Goal: Task Accomplishment & Management: Manage account settings

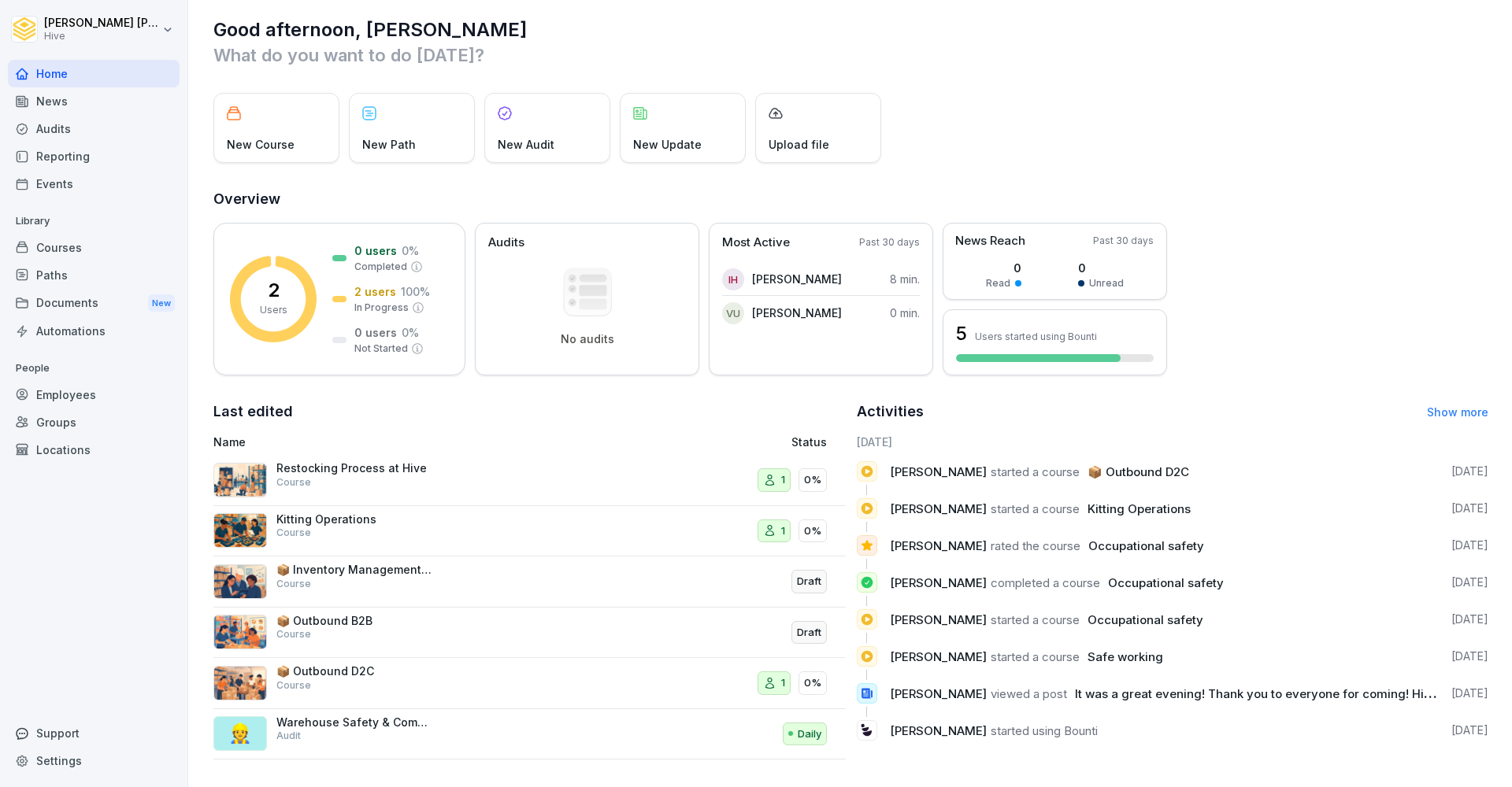
scroll to position [10, 0]
click at [757, 480] on div "1" at bounding box center [774, 482] width 33 height 23
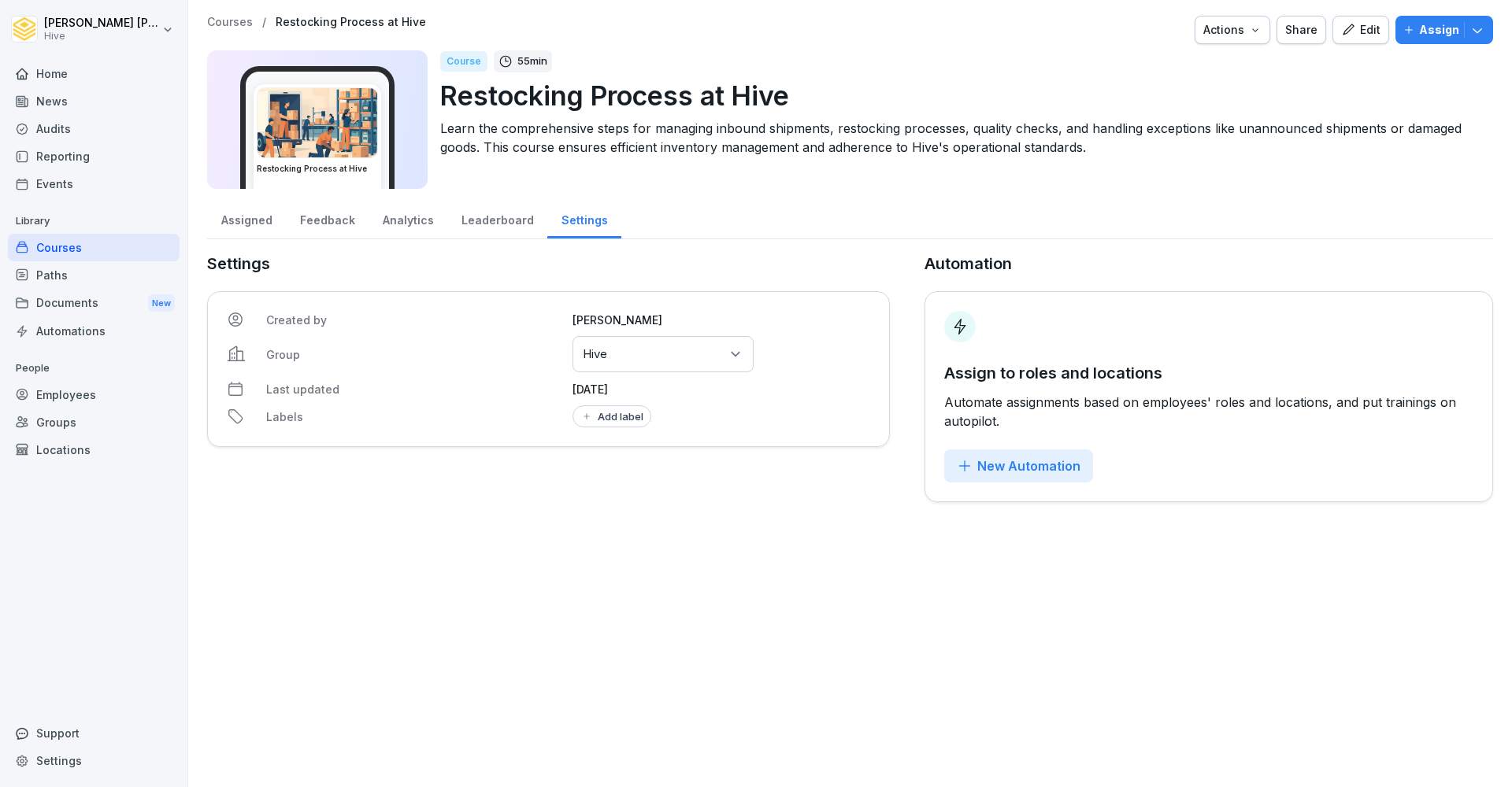
click at [56, 255] on div "Courses" at bounding box center [93, 247] width 172 height 28
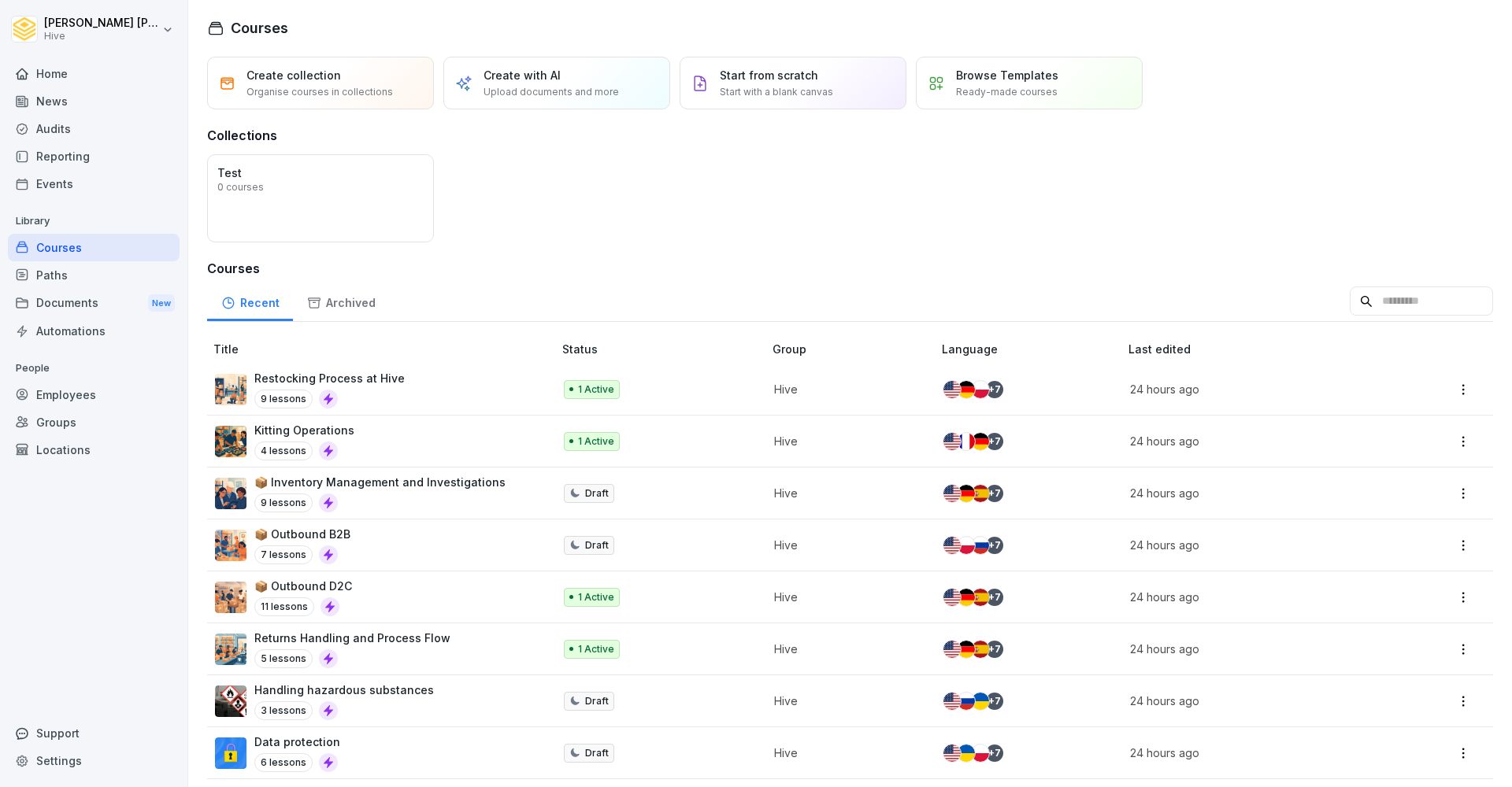
scroll to position [9, 0]
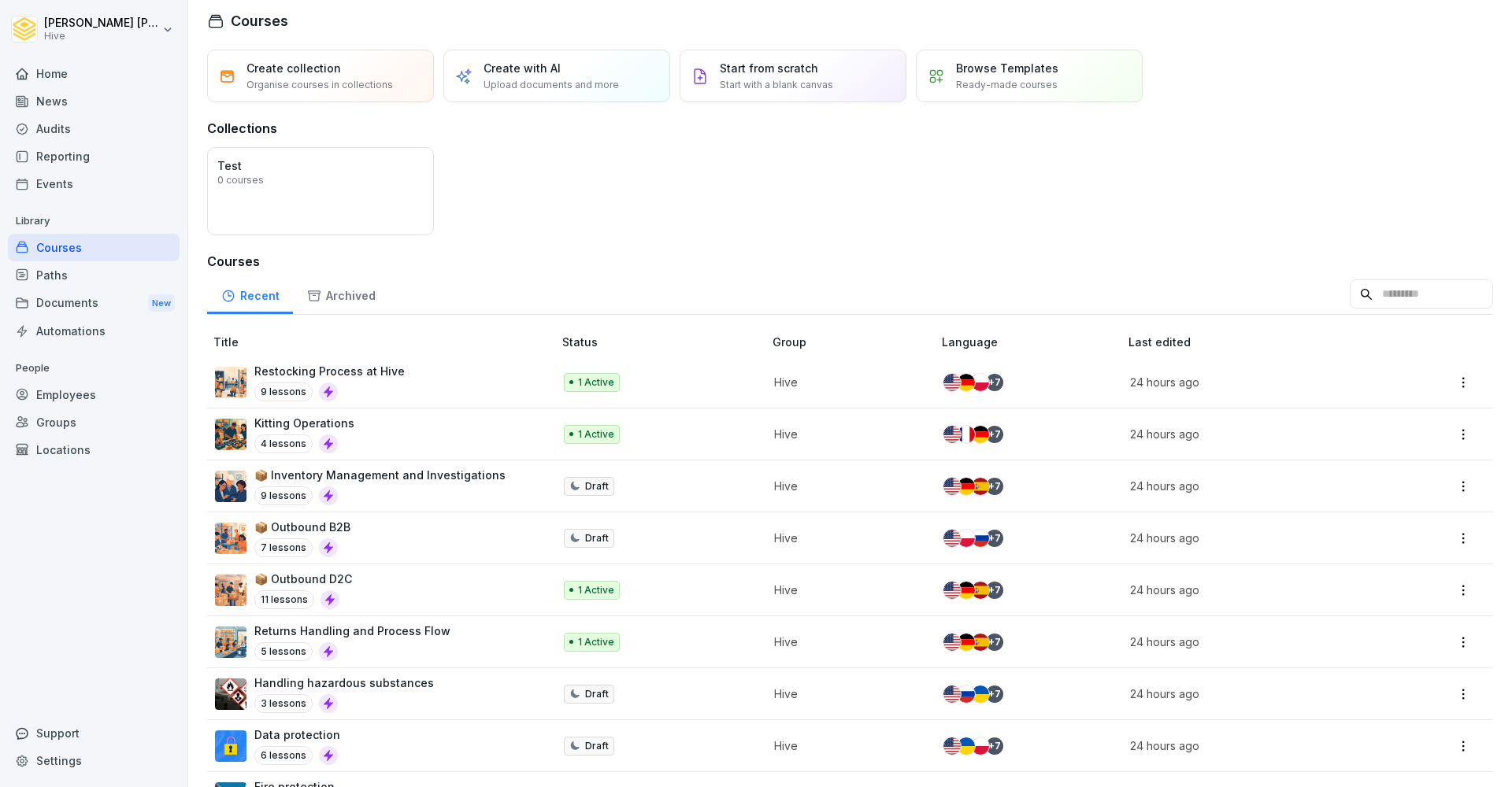
click at [968, 384] on img at bounding box center [966, 382] width 17 height 17
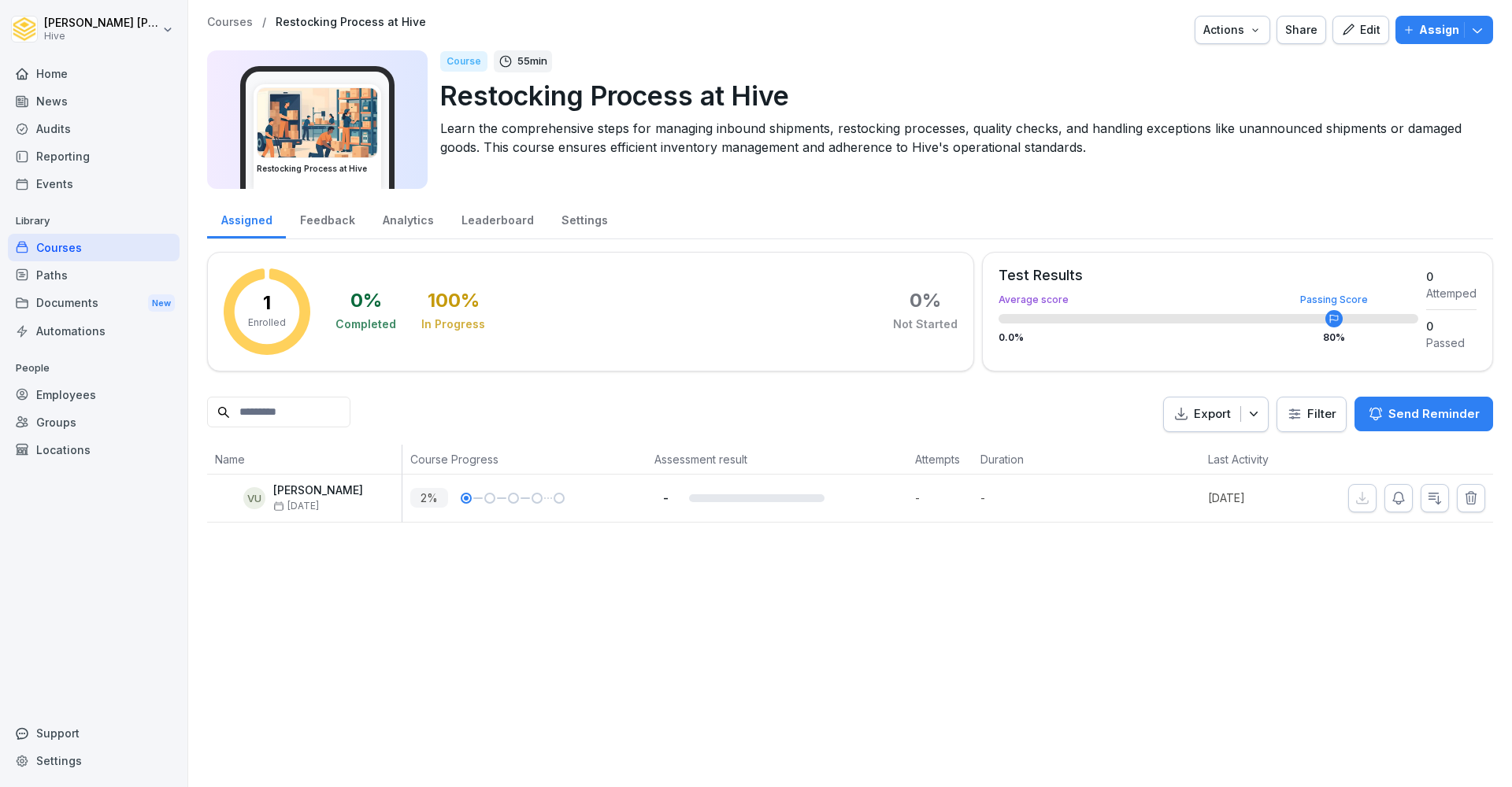
click at [1359, 26] on div "Edit" at bounding box center [1360, 30] width 40 height 17
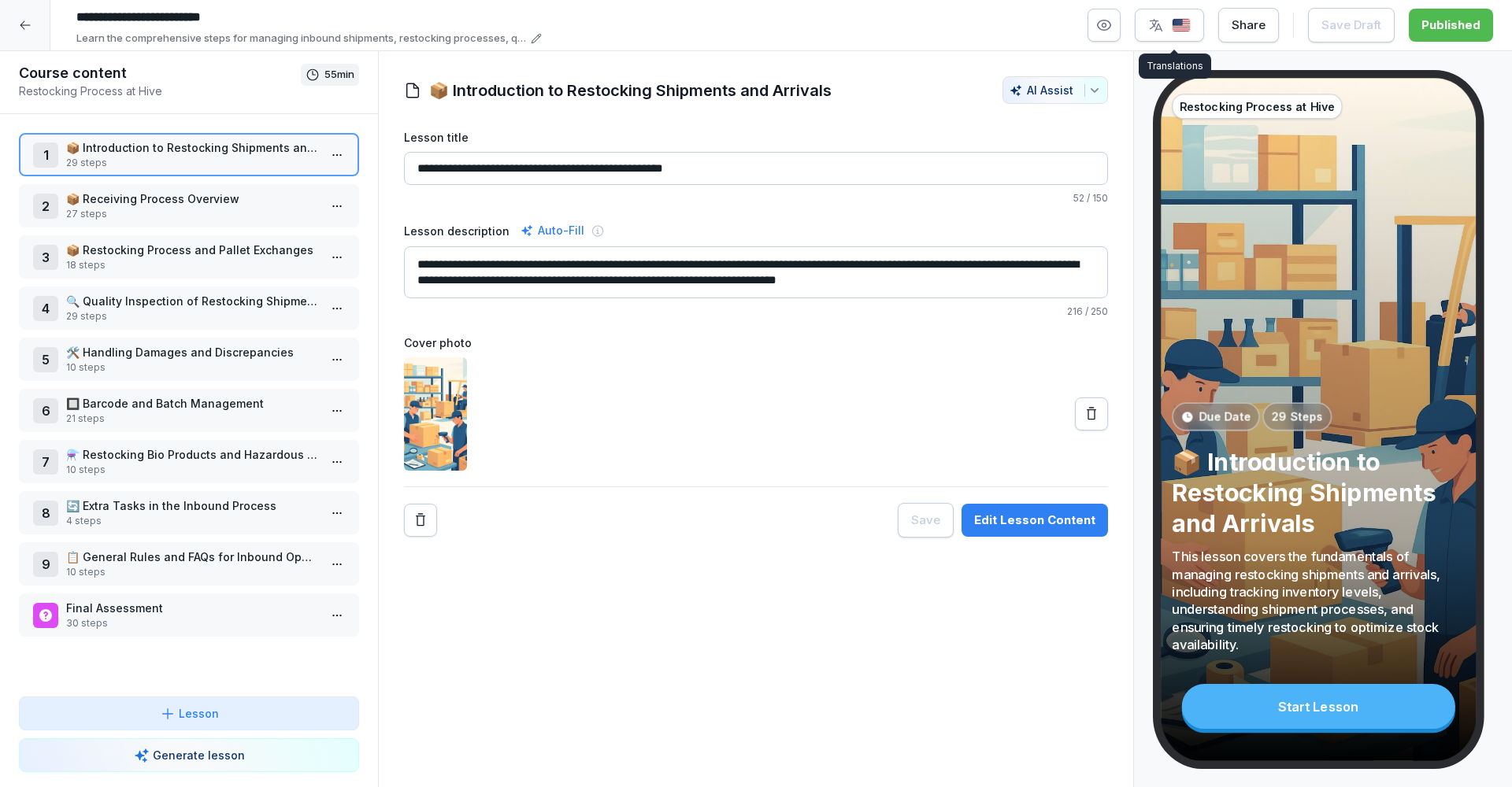
click at [1176, 22] on img "button" at bounding box center [1180, 25] width 19 height 15
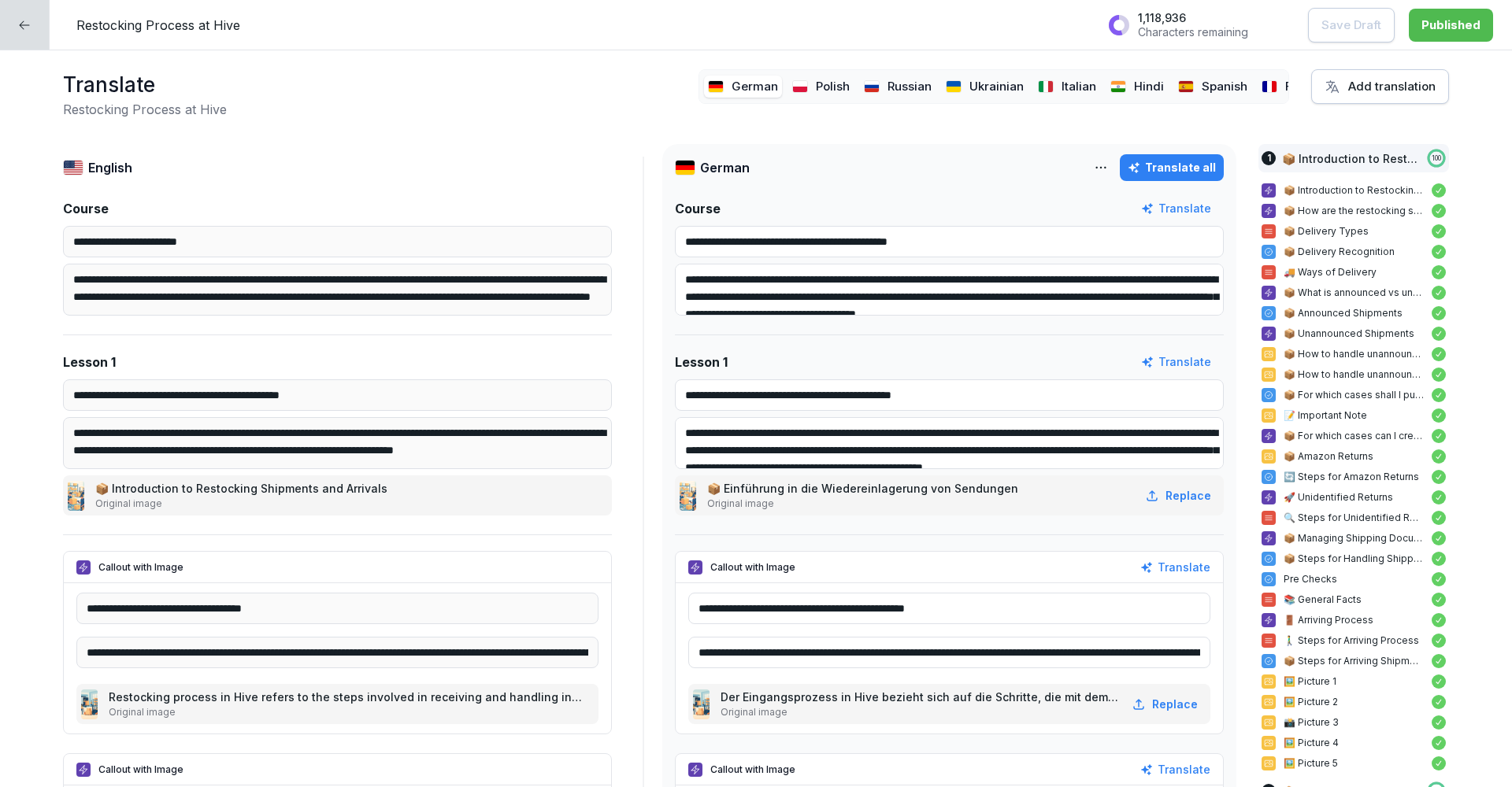
click at [901, 84] on p "Russian" at bounding box center [909, 87] width 44 height 18
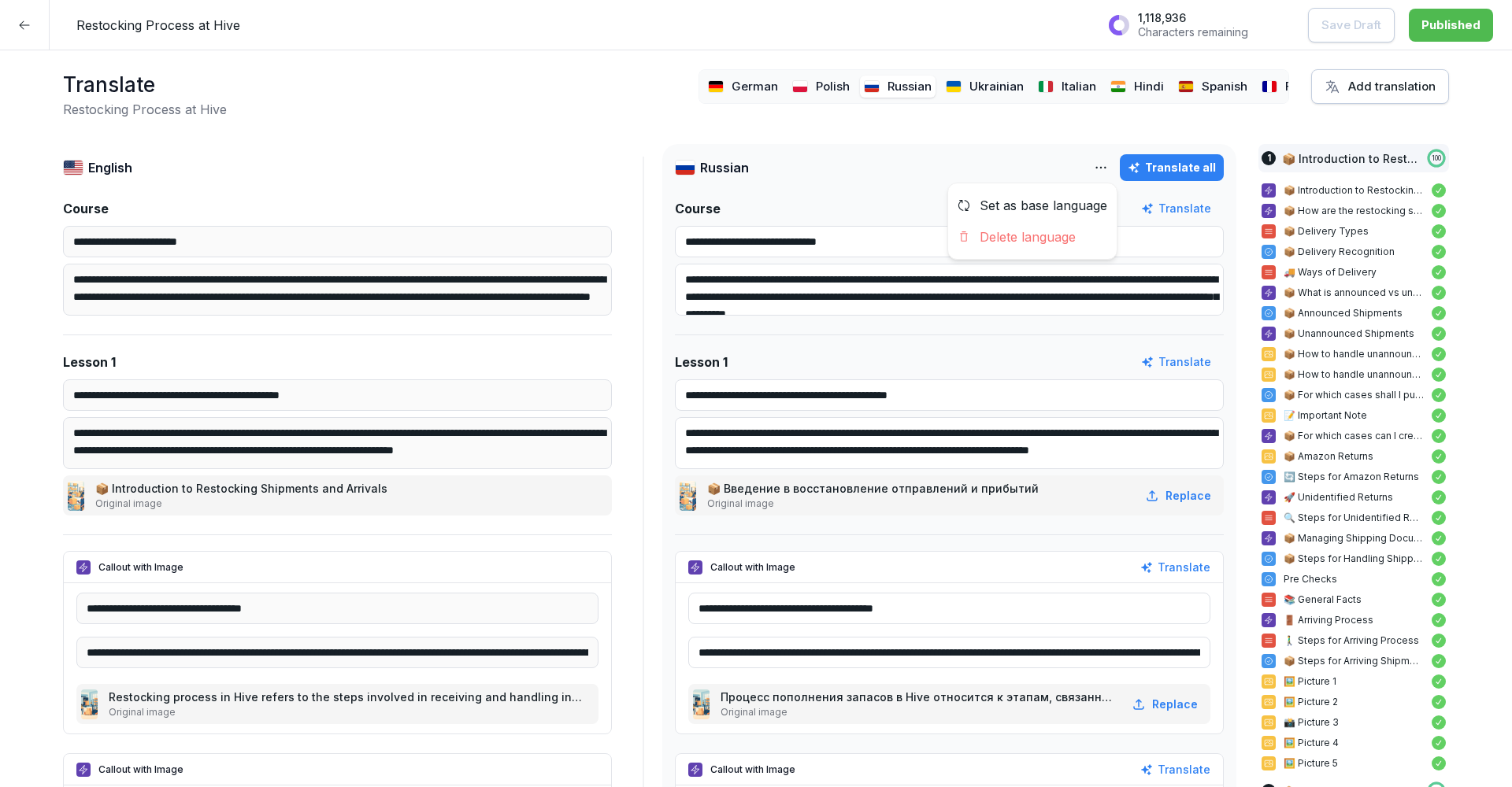
click at [1110, 168] on html "**********" at bounding box center [756, 394] width 1512 height 787
click at [1047, 243] on div "Delete language" at bounding box center [1032, 236] width 169 height 31
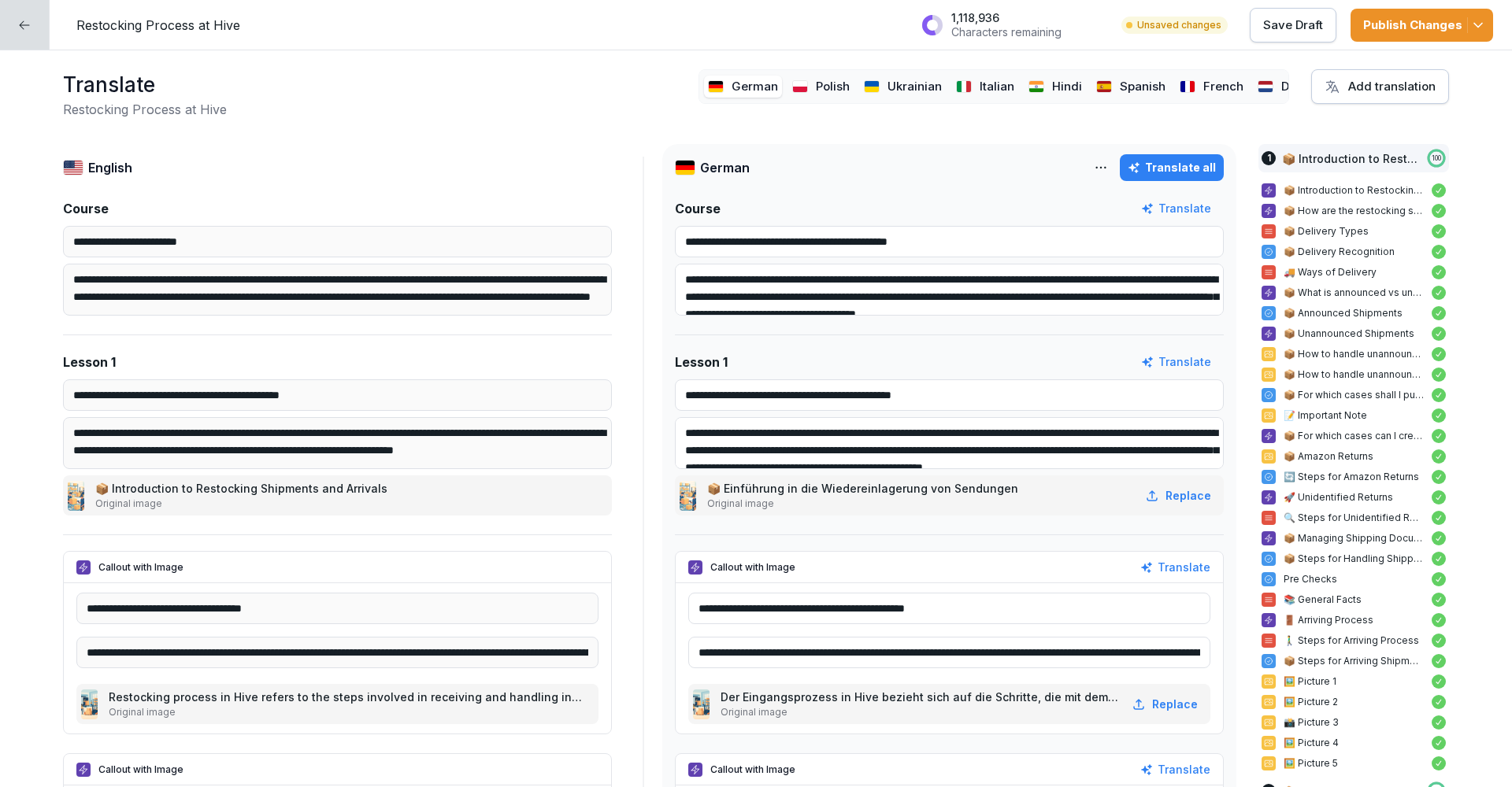
click at [902, 79] on p "Ukrainian" at bounding box center [915, 87] width 54 height 18
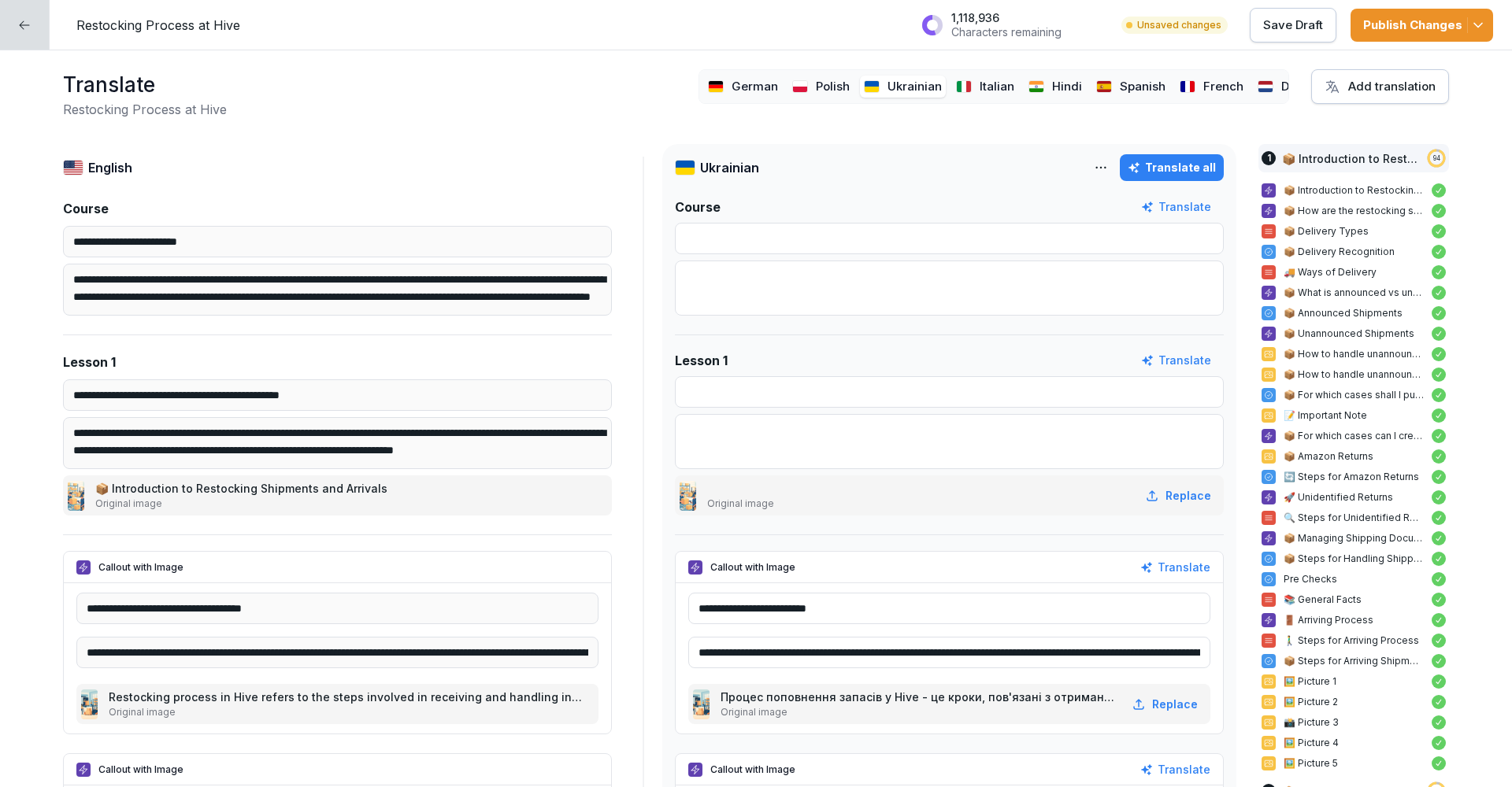
click at [1110, 163] on html "**********" at bounding box center [756, 394] width 1512 height 787
click at [1061, 232] on div "Delete language" at bounding box center [1032, 236] width 169 height 31
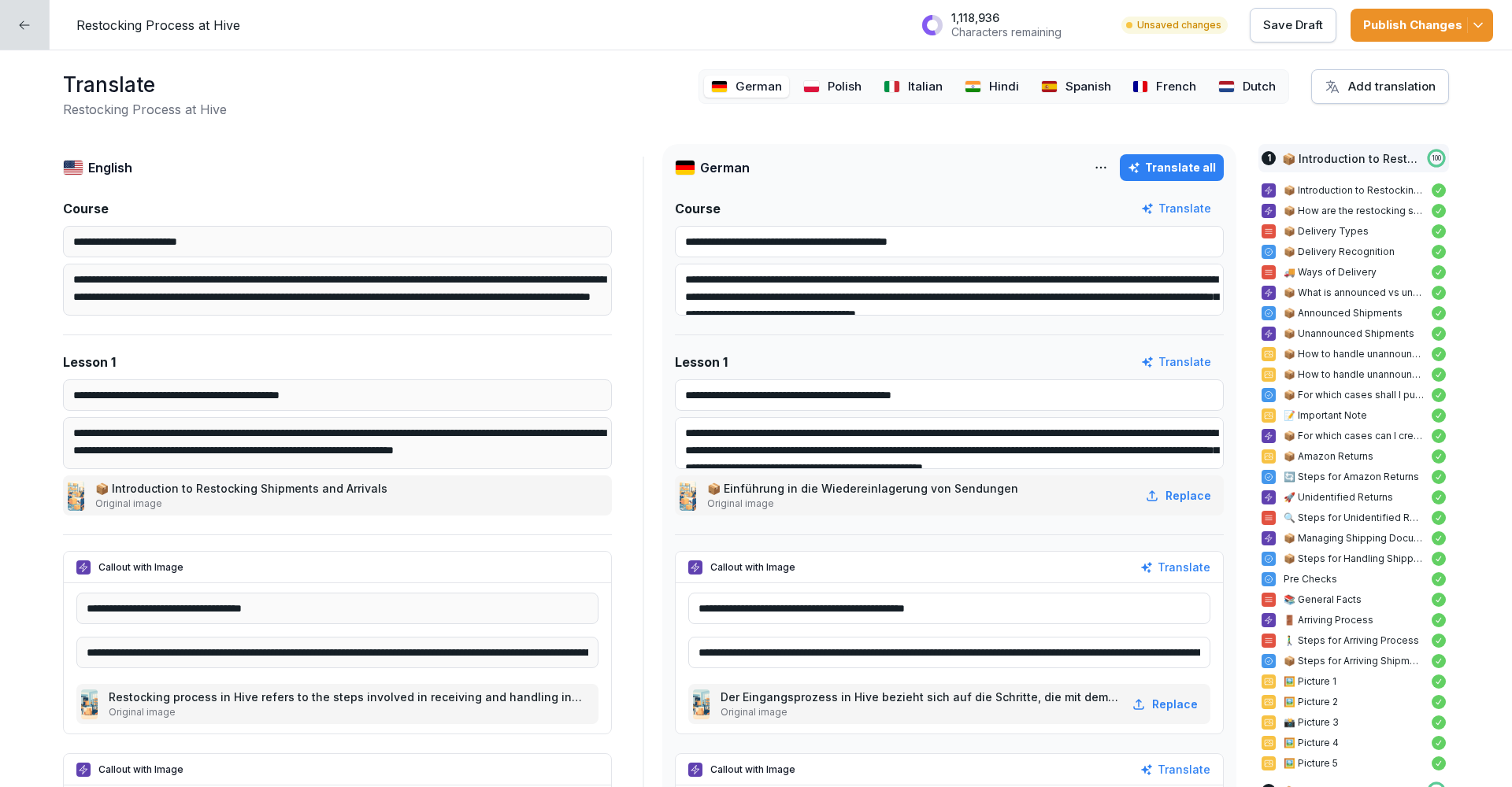
click at [977, 81] on img at bounding box center [973, 86] width 16 height 13
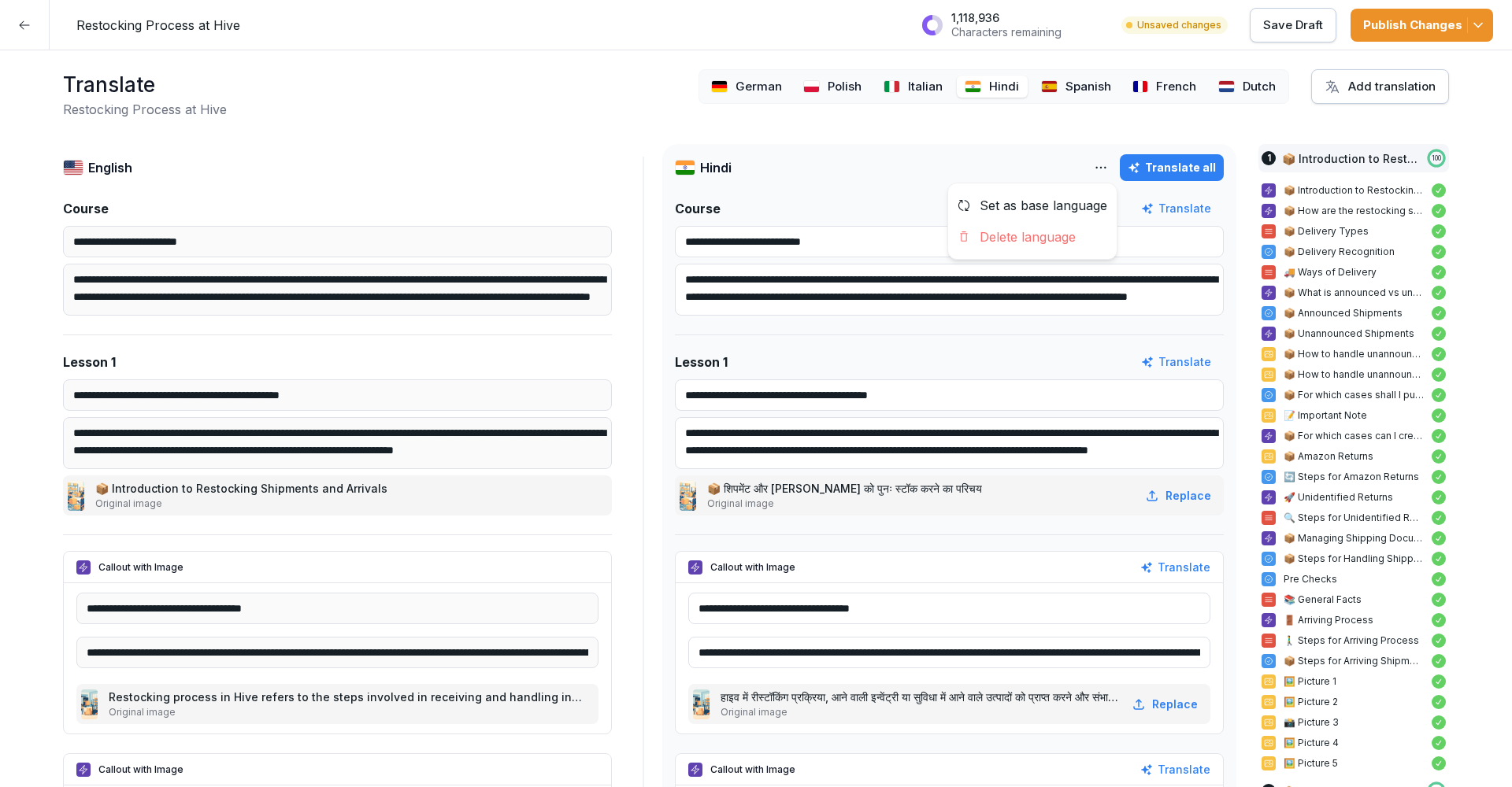
click at [1101, 160] on html "**********" at bounding box center [756, 394] width 1512 height 787
click at [1062, 231] on div "Delete language" at bounding box center [1032, 236] width 169 height 31
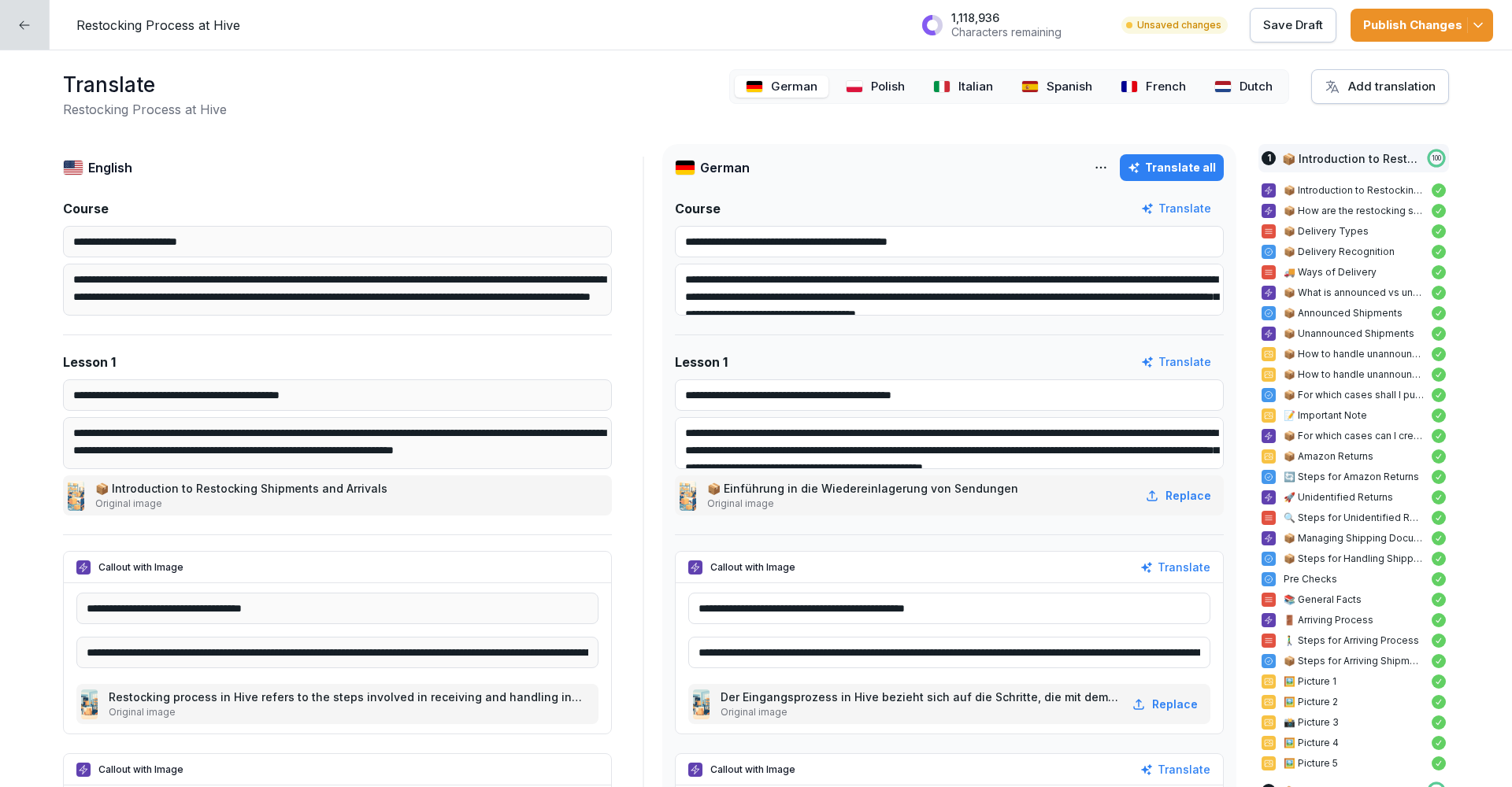
click at [1137, 84] on img at bounding box center [1128, 86] width 17 height 13
click at [1225, 84] on img at bounding box center [1222, 86] width 17 height 13
click at [1405, 22] on div "Publish Changes" at bounding box center [1421, 24] width 118 height 17
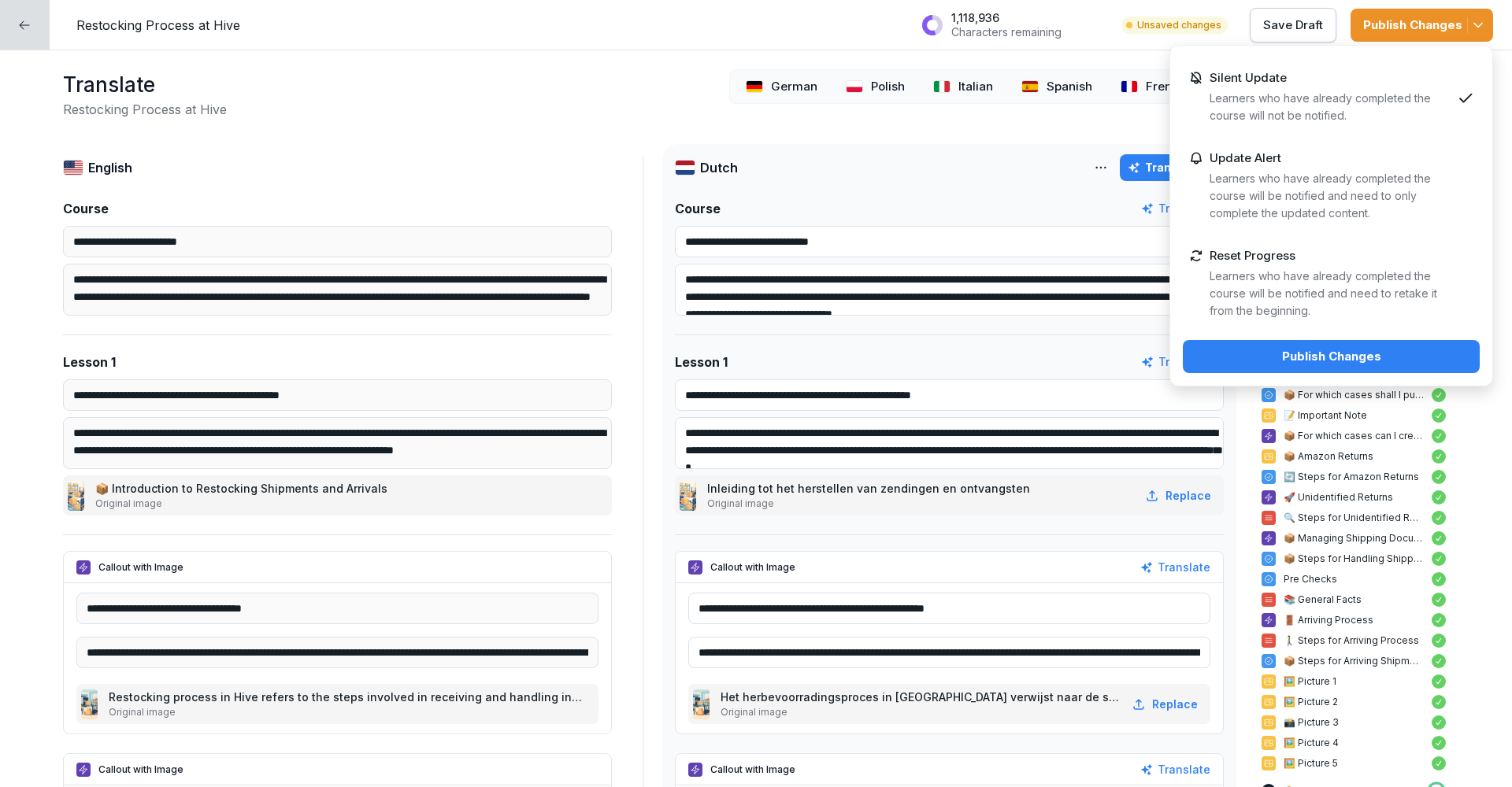
click at [1263, 358] on div "Publish Changes" at bounding box center [1331, 356] width 271 height 17
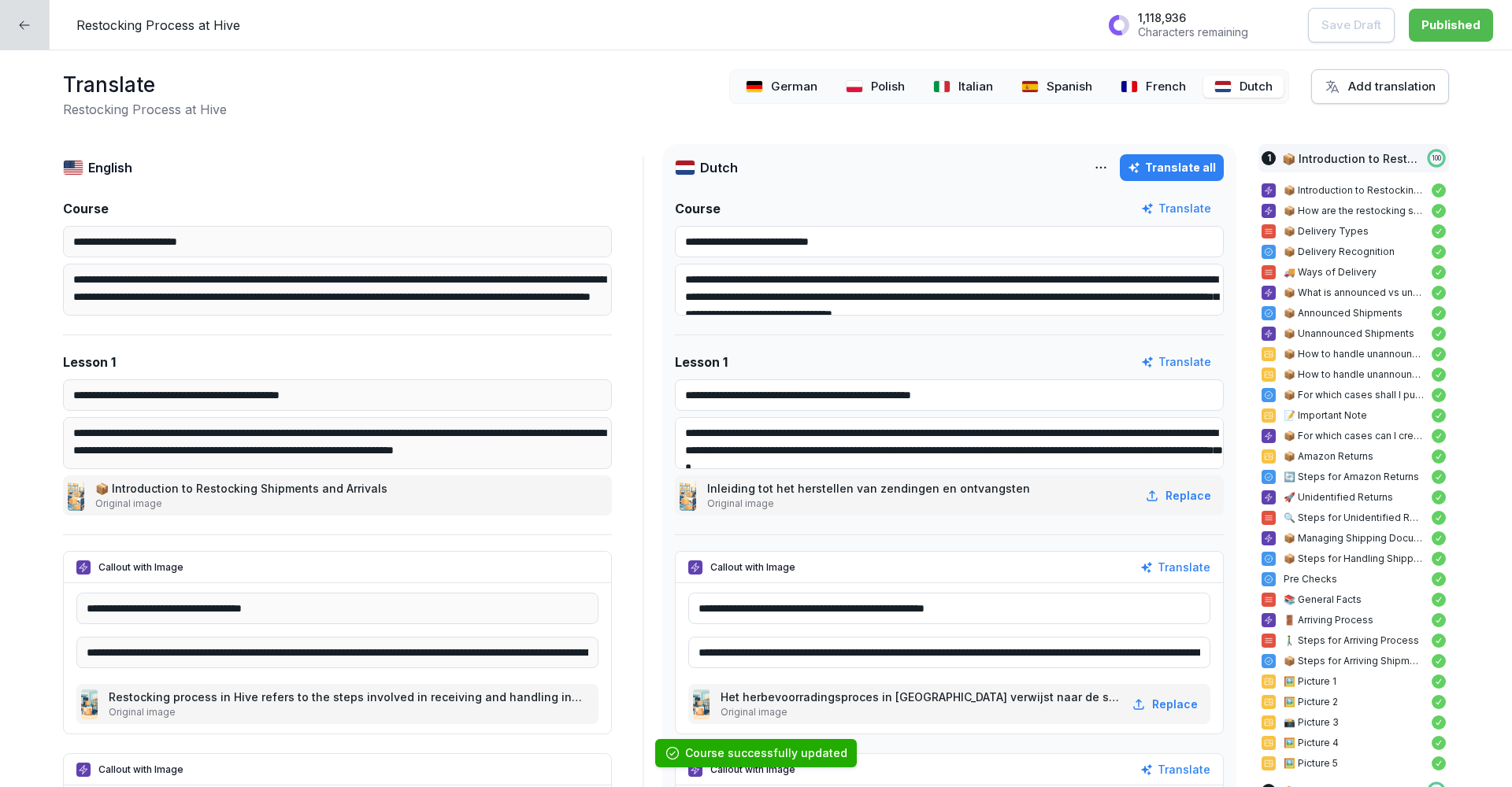
click at [21, 30] on icon at bounding box center [24, 25] width 13 height 13
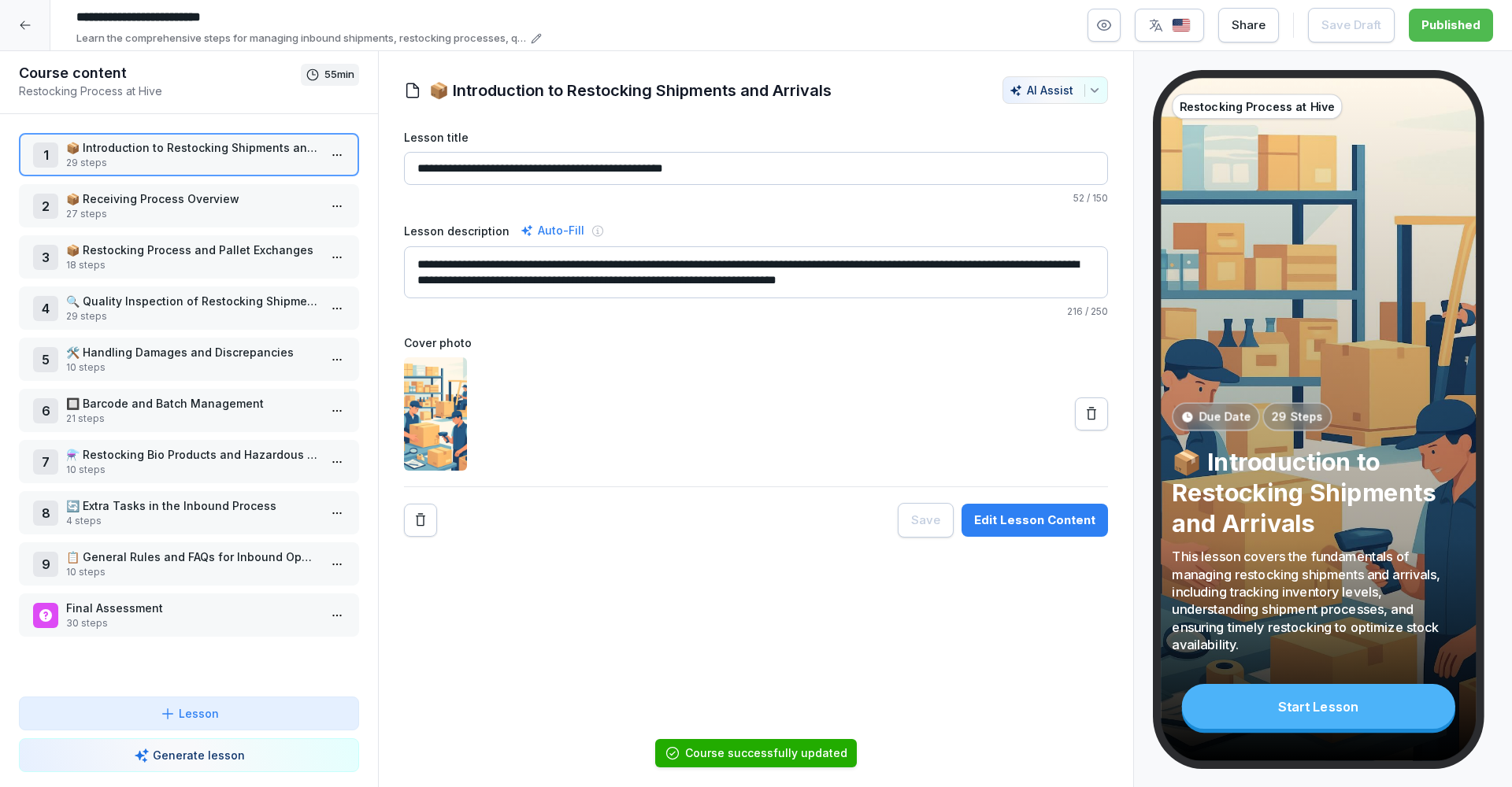
click at [220, 210] on p "27 steps" at bounding box center [192, 214] width 252 height 14
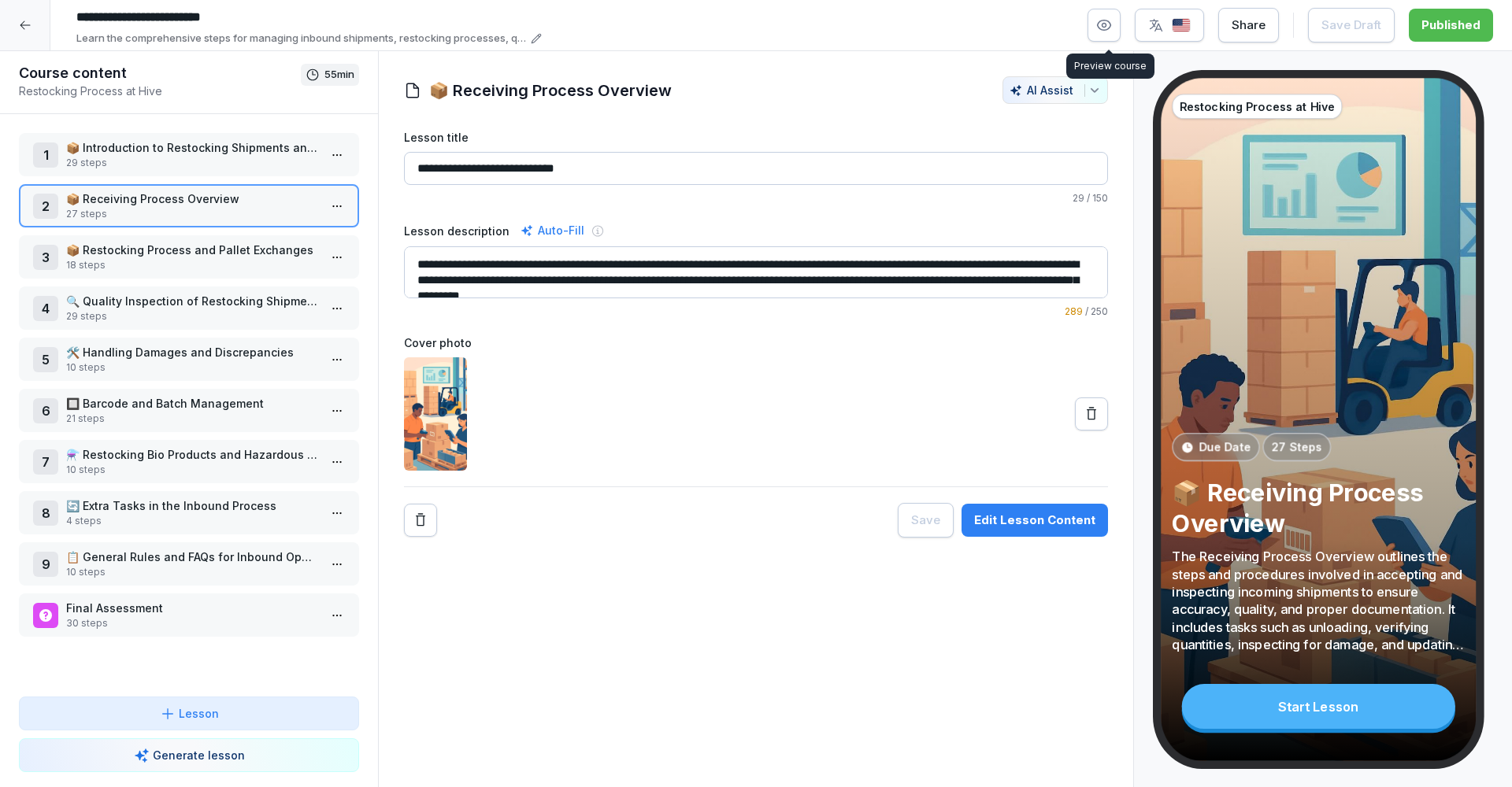
click at [1169, 21] on div "button" at bounding box center [1169, 25] width 42 height 16
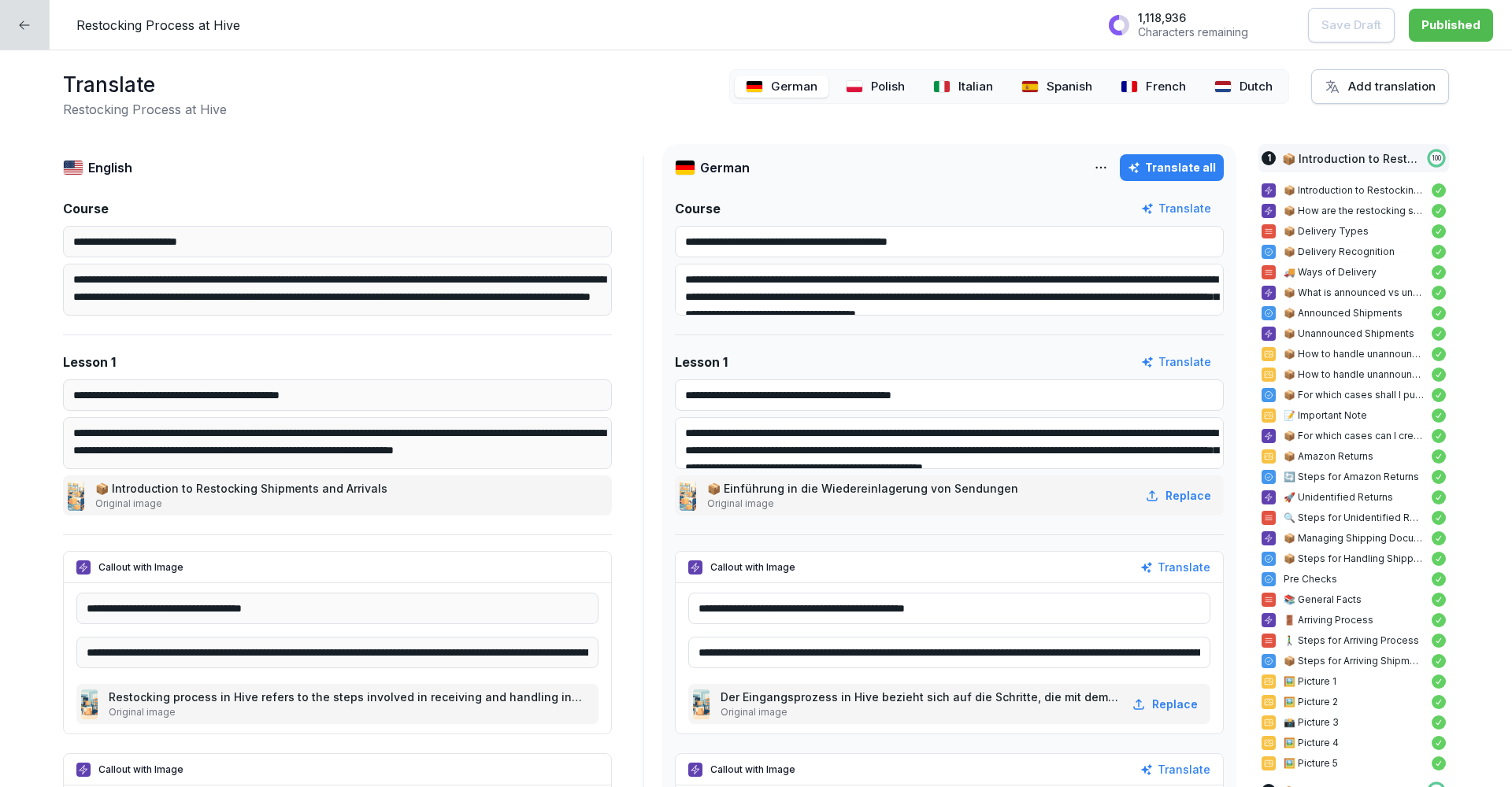
click at [895, 92] on p "Polish" at bounding box center [888, 87] width 34 height 18
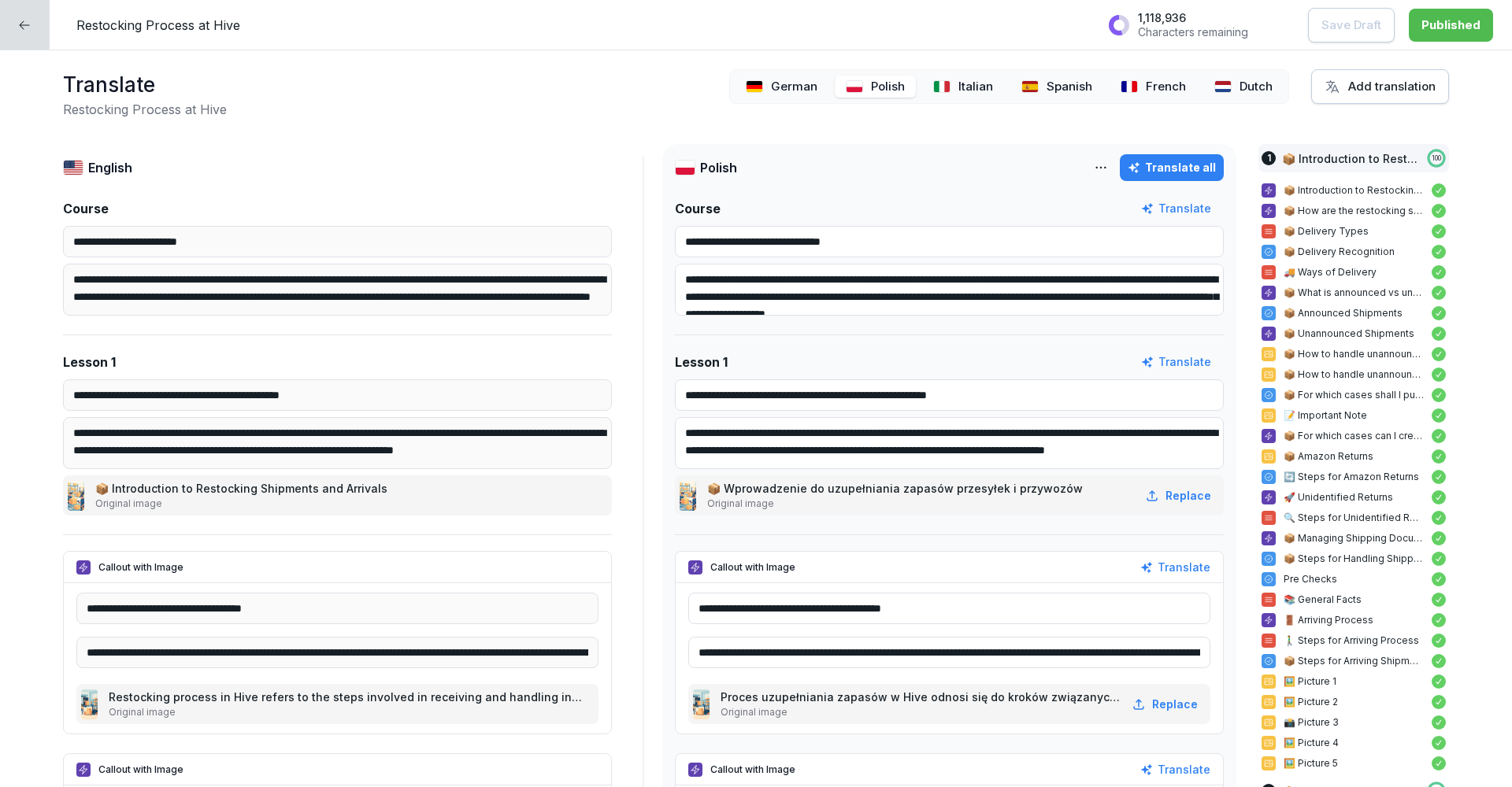
click at [1076, 93] on p "Spanish" at bounding box center [1069, 87] width 46 height 18
click at [20, 27] on icon at bounding box center [24, 25] width 13 height 13
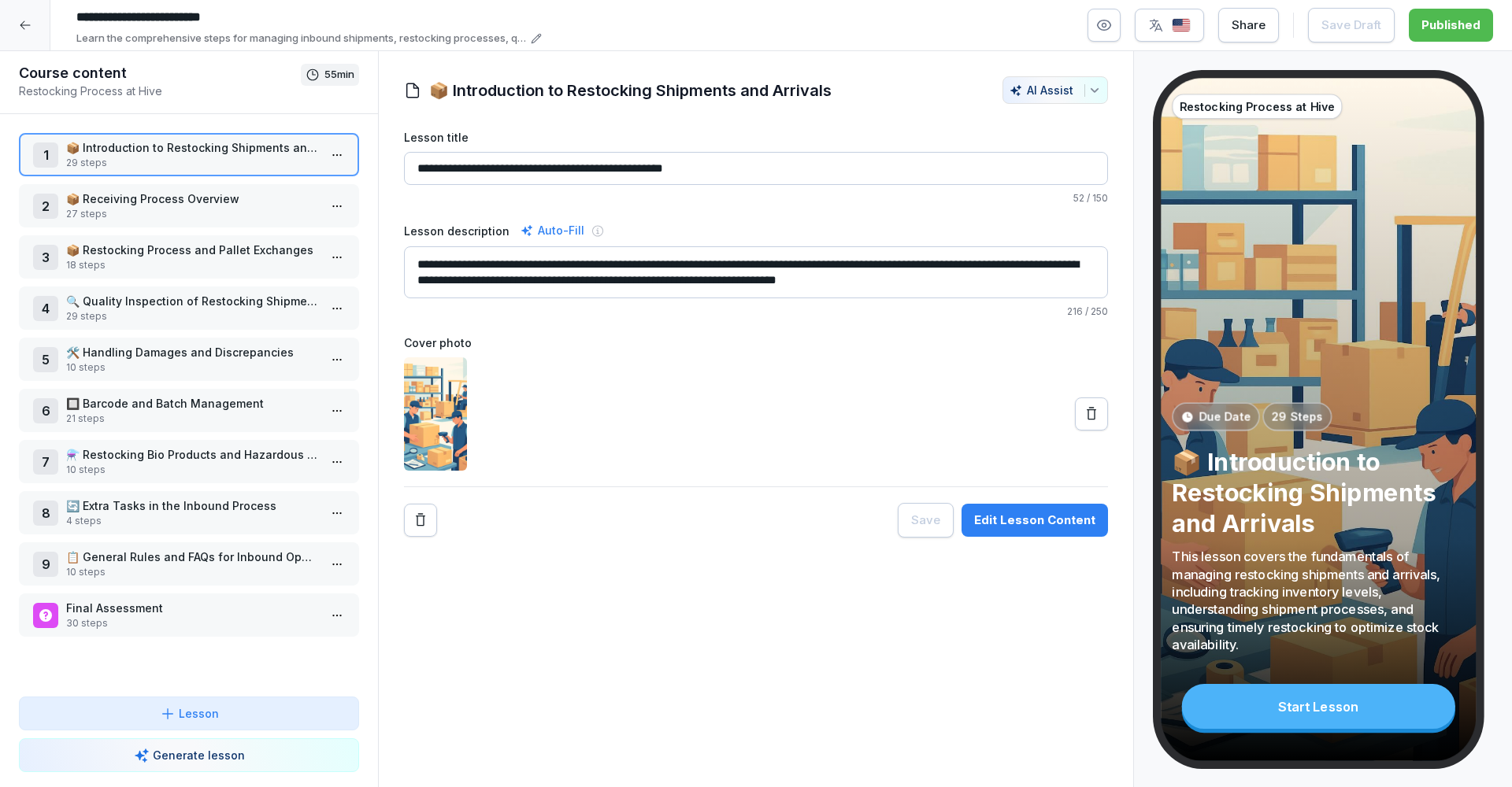
click at [26, 29] on icon at bounding box center [25, 25] width 13 height 13
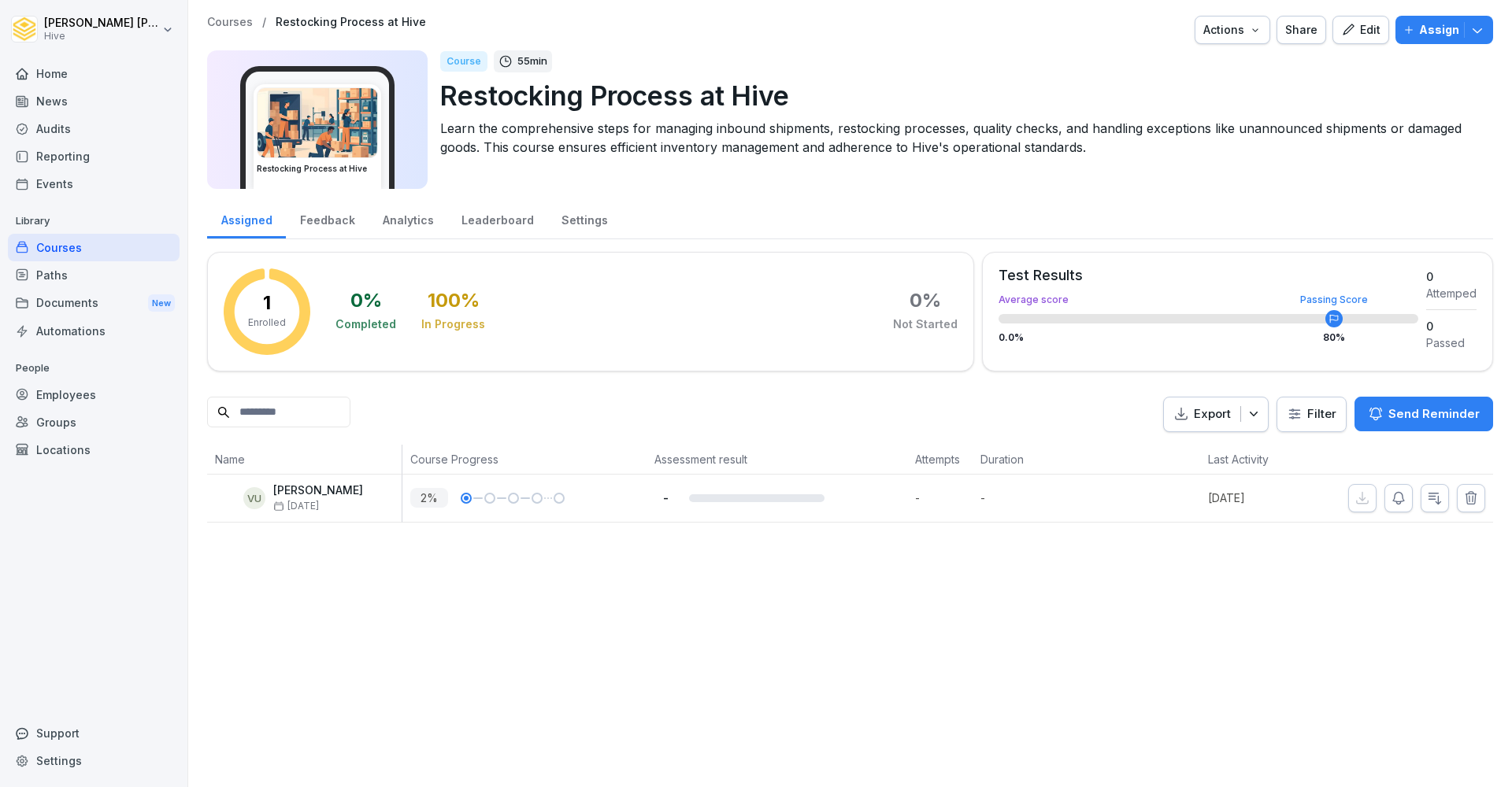
click at [53, 245] on div "Courses" at bounding box center [93, 247] width 172 height 28
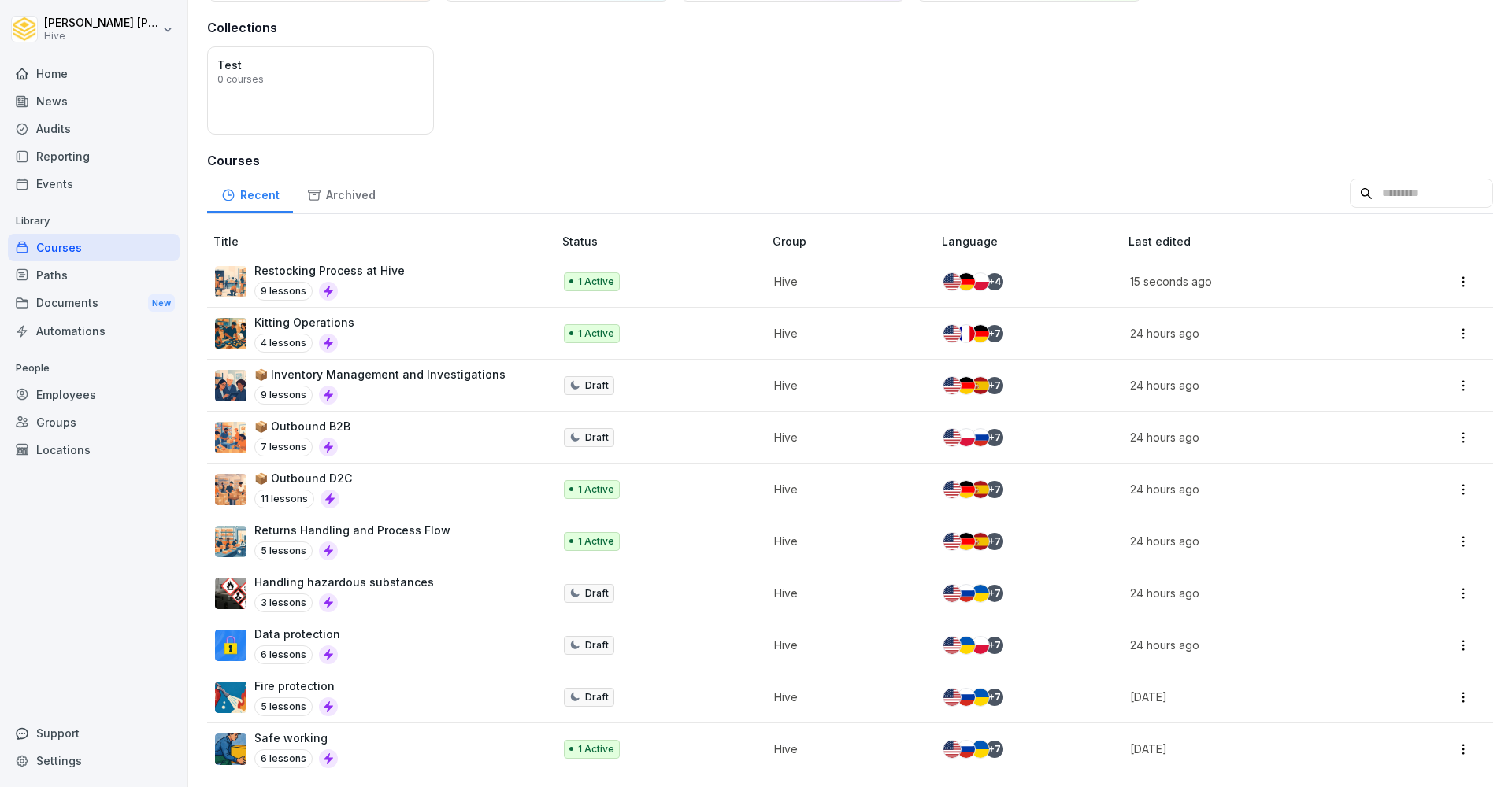
scroll to position [110, 0]
click at [945, 332] on img at bounding box center [951, 333] width 17 height 17
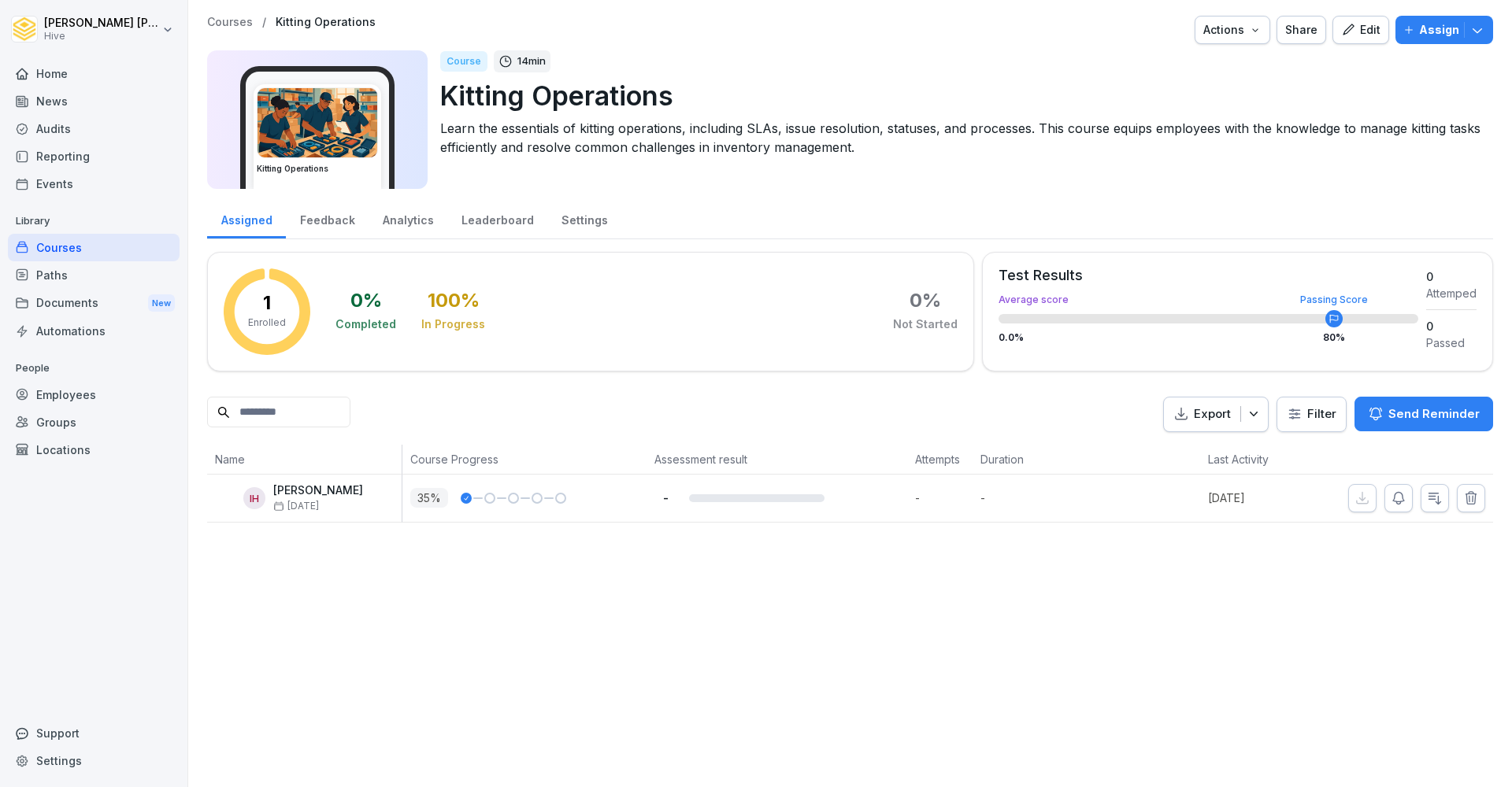
click at [1372, 32] on div "Edit" at bounding box center [1360, 30] width 40 height 17
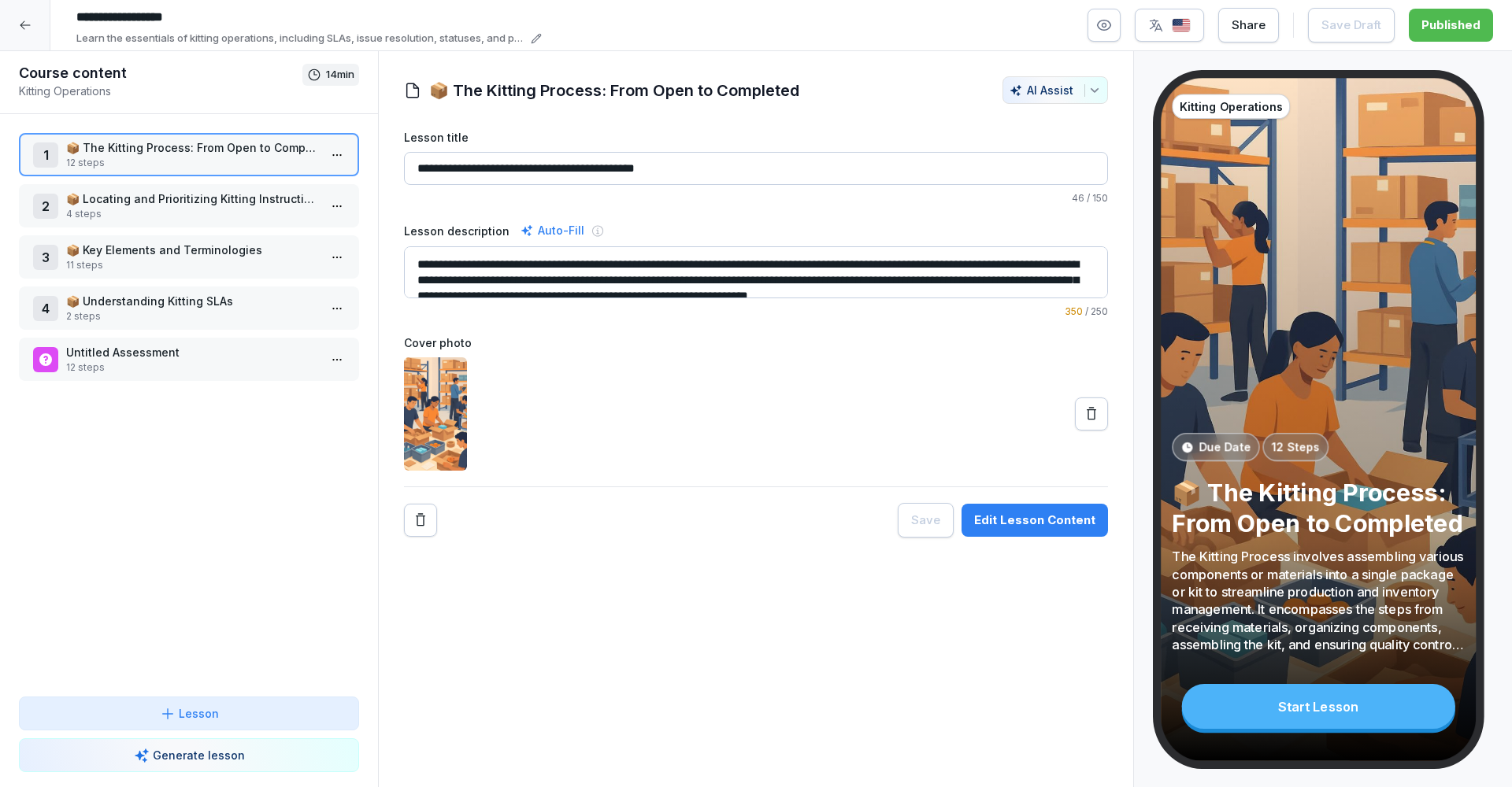
click at [1172, 28] on div "button" at bounding box center [1169, 25] width 42 height 16
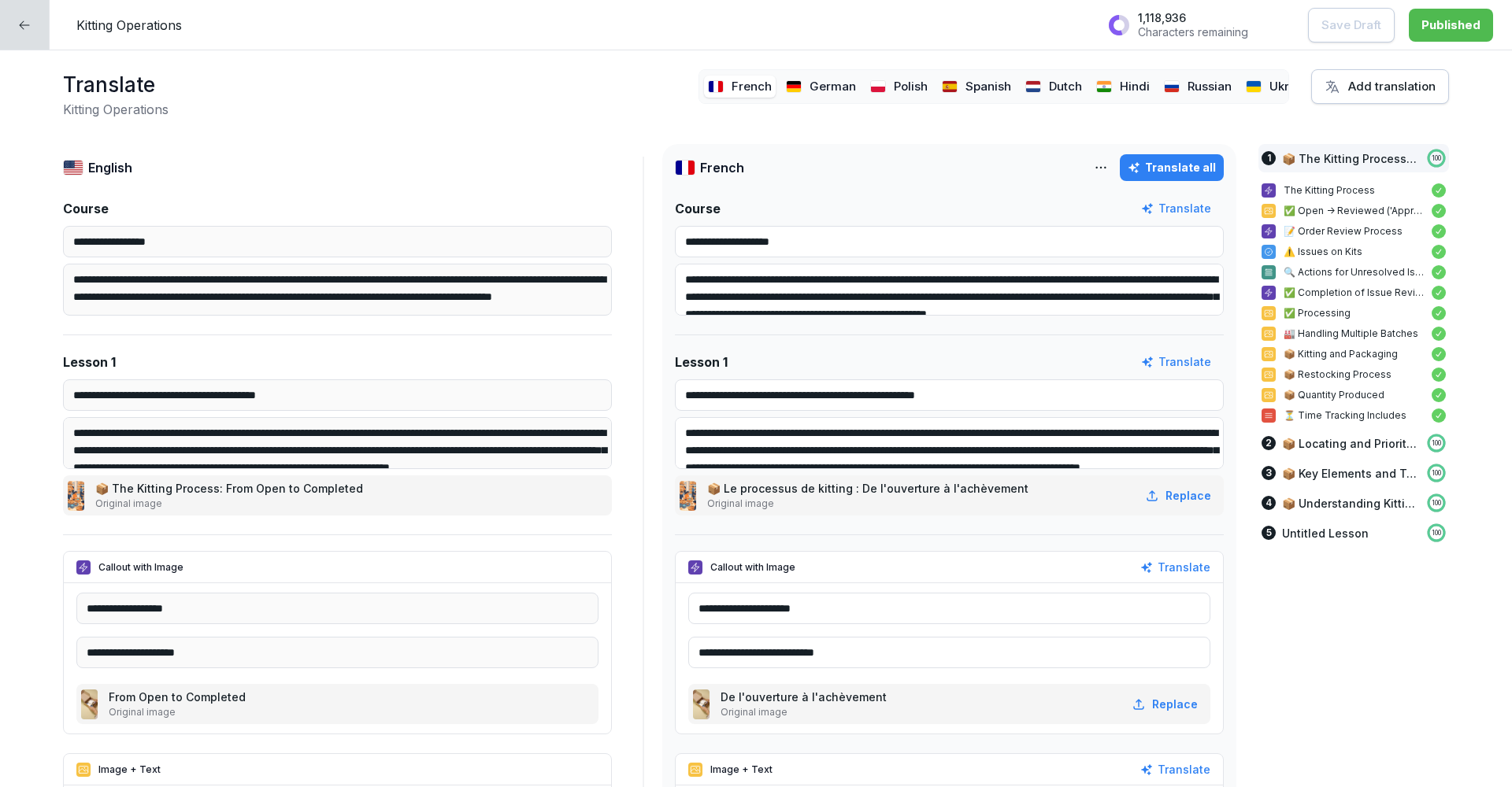
click at [1119, 86] on p "Hindi" at bounding box center [1134, 87] width 30 height 18
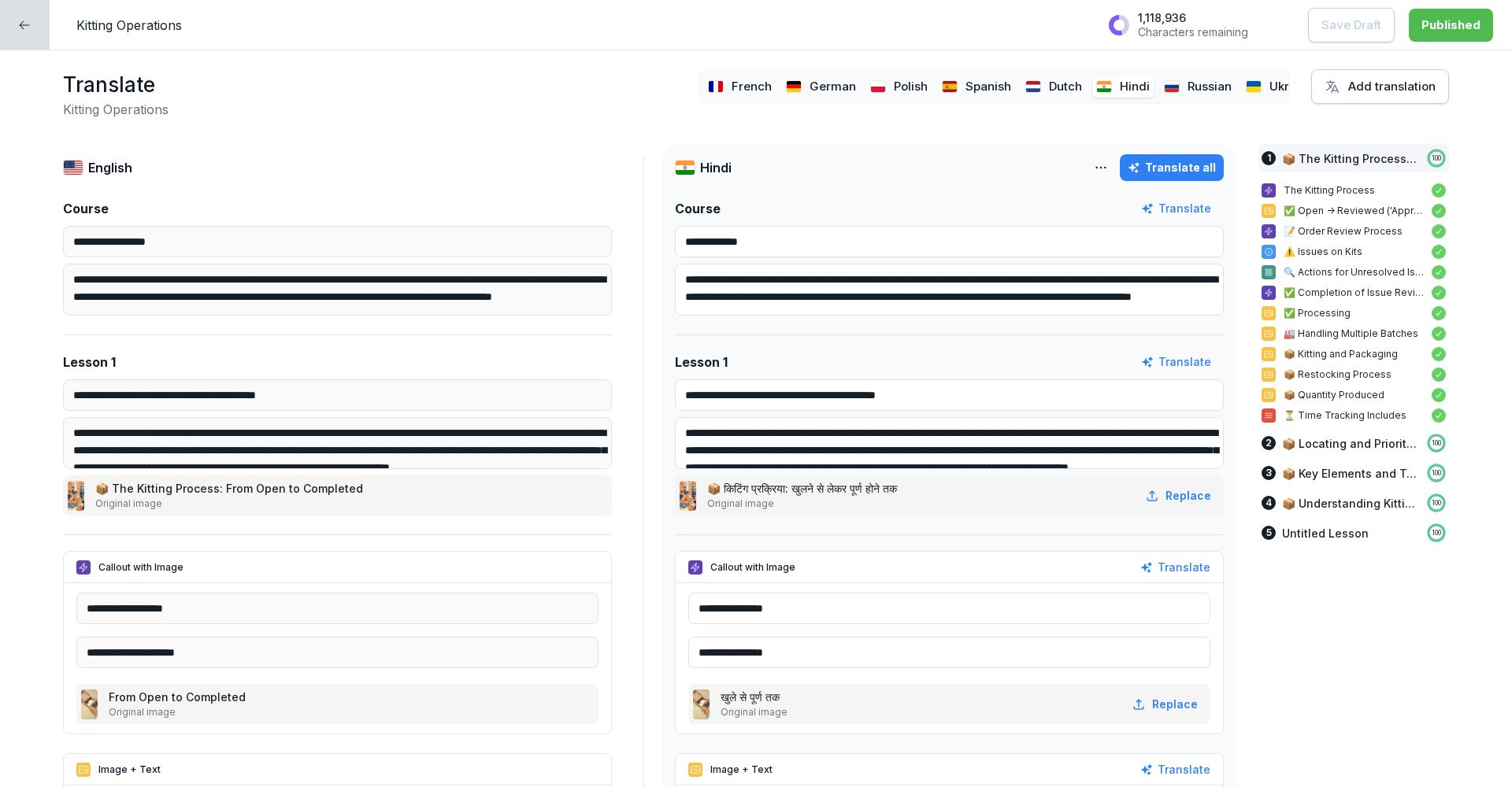
click at [1118, 89] on span at bounding box center [1123, 86] width 61 height 22
click at [1105, 172] on html "**********" at bounding box center [756, 394] width 1512 height 787
click at [1041, 237] on div "Delete language" at bounding box center [1032, 236] width 169 height 31
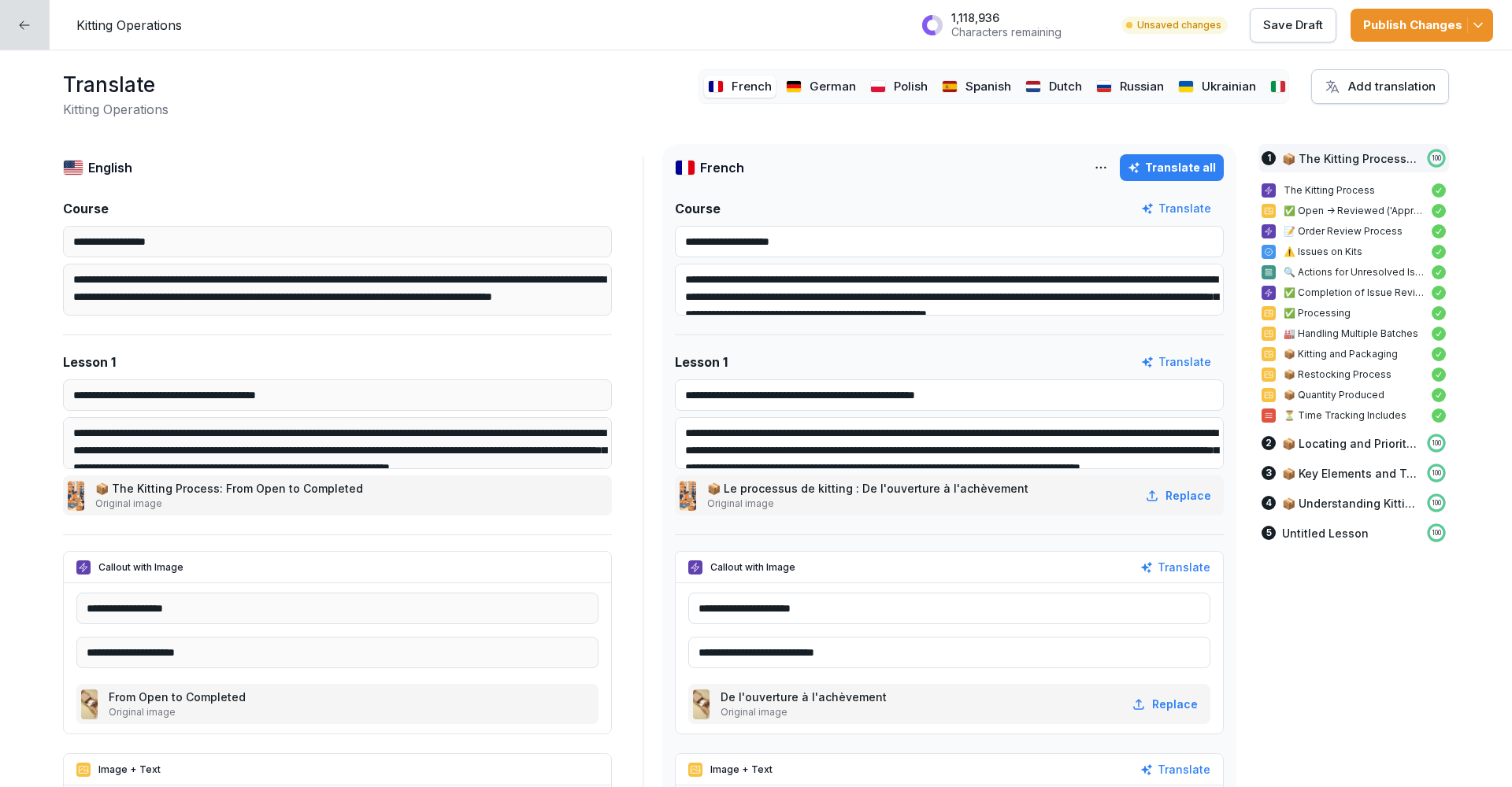
click at [1136, 91] on p "Russian" at bounding box center [1141, 87] width 44 height 18
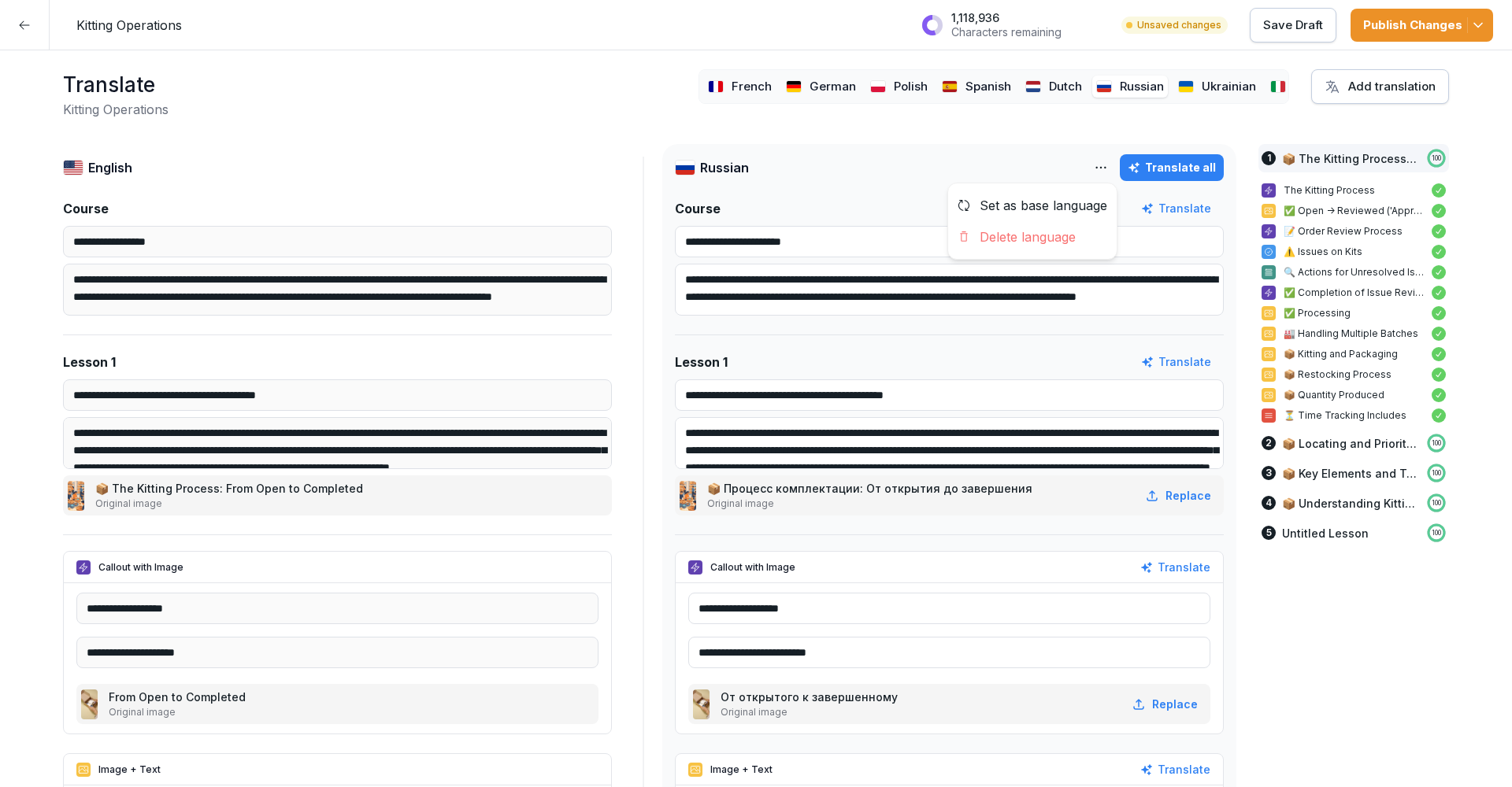
click at [1107, 164] on html "**********" at bounding box center [756, 394] width 1512 height 787
click at [1076, 232] on div "Delete language" at bounding box center [1032, 236] width 169 height 31
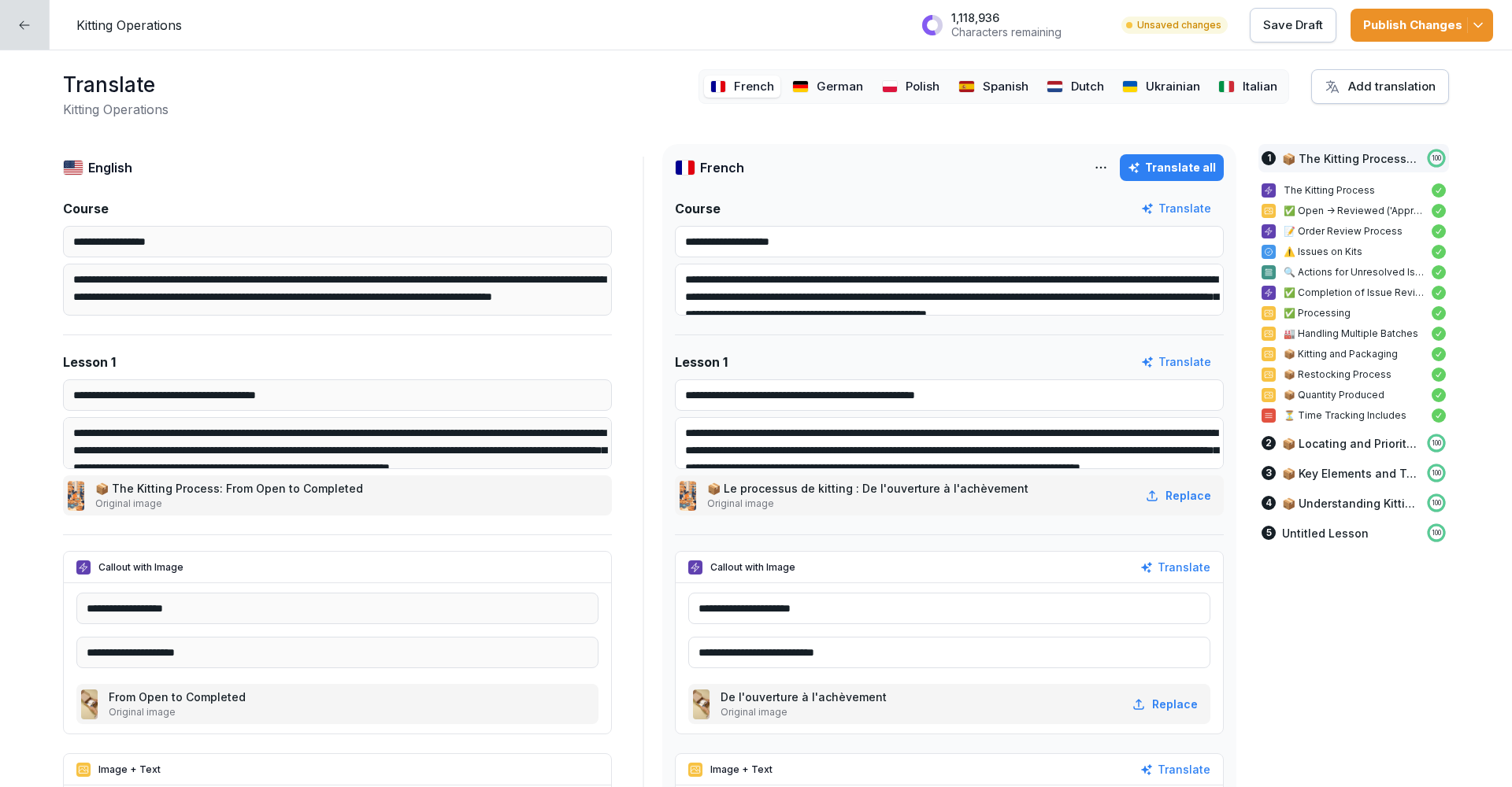
click at [1138, 88] on img at bounding box center [1130, 86] width 16 height 13
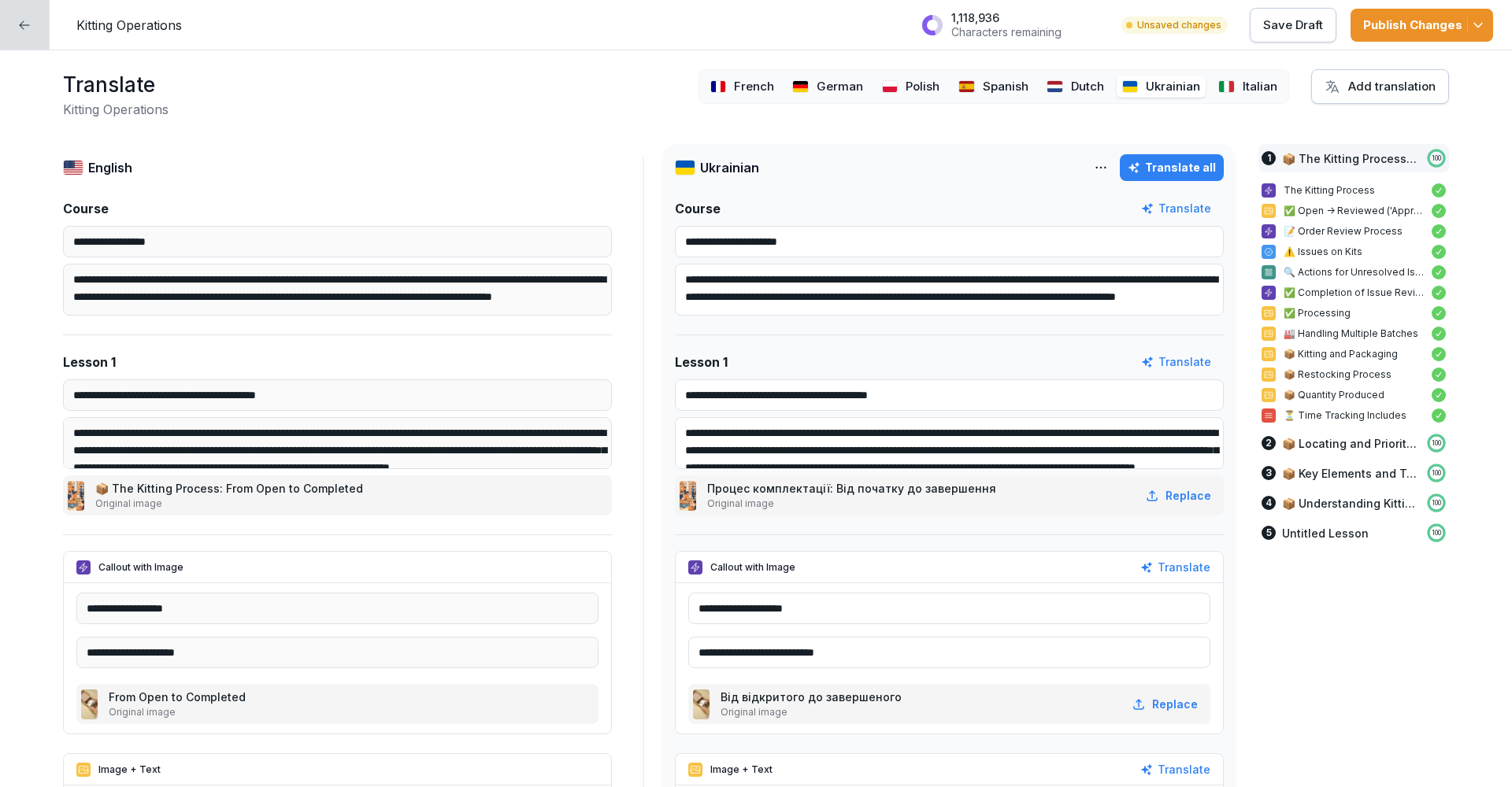
click at [1111, 170] on html "**********" at bounding box center [756, 394] width 1512 height 787
click at [1080, 235] on div "Delete language" at bounding box center [1032, 236] width 169 height 31
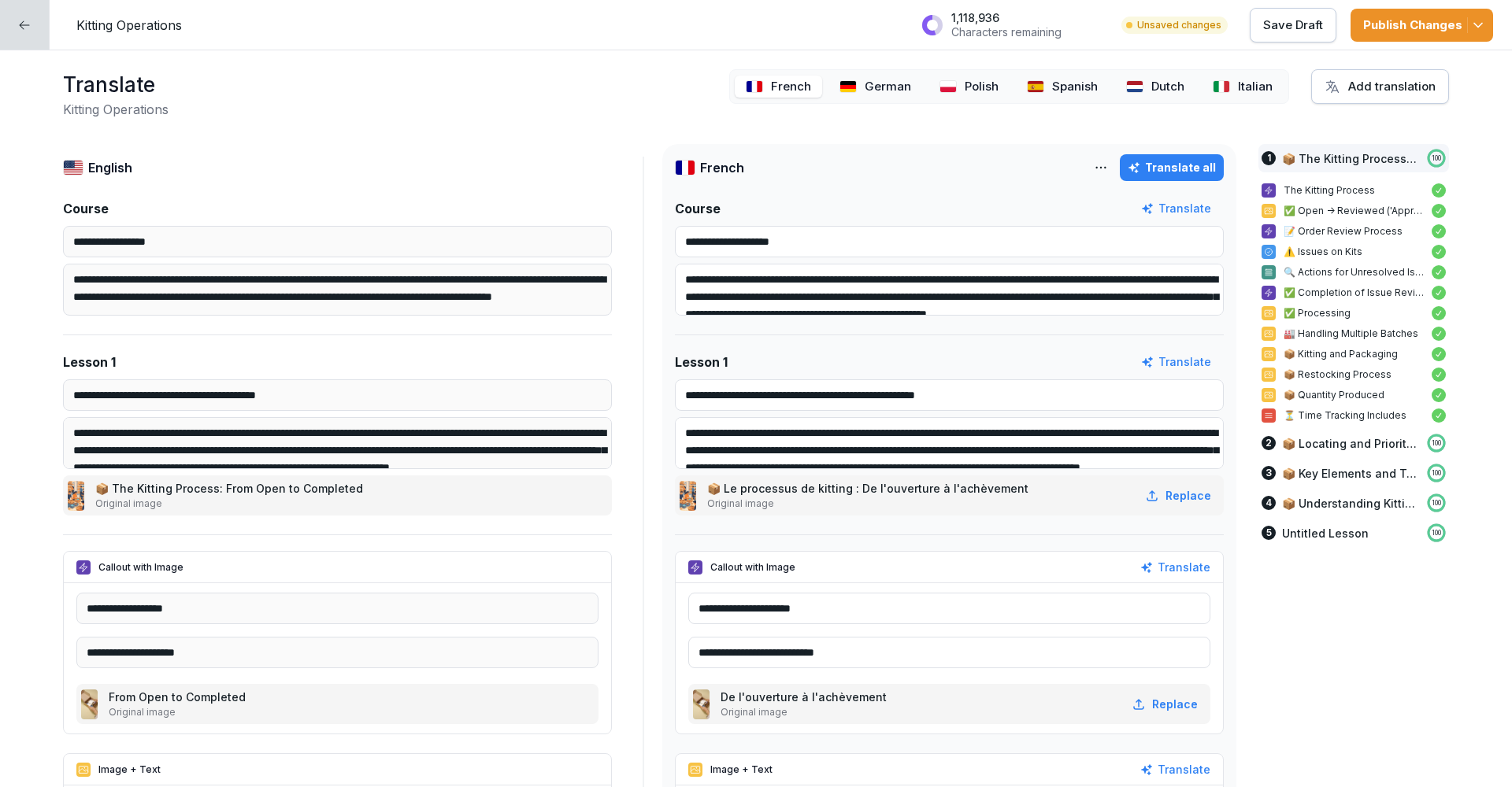
click at [1393, 22] on div "Publish Changes" at bounding box center [1421, 24] width 118 height 17
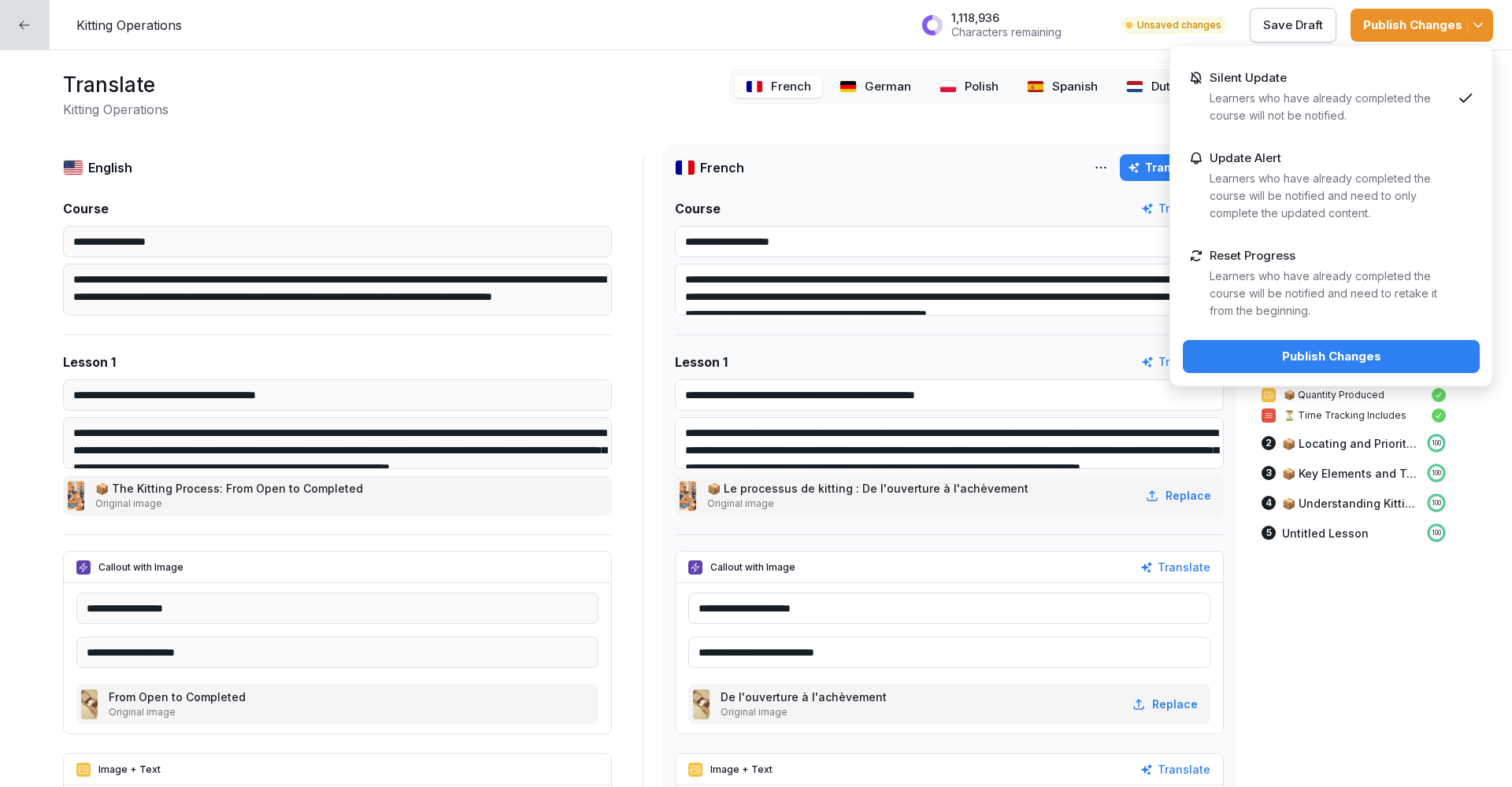
click at [1283, 359] on div "Publish Changes" at bounding box center [1331, 356] width 271 height 17
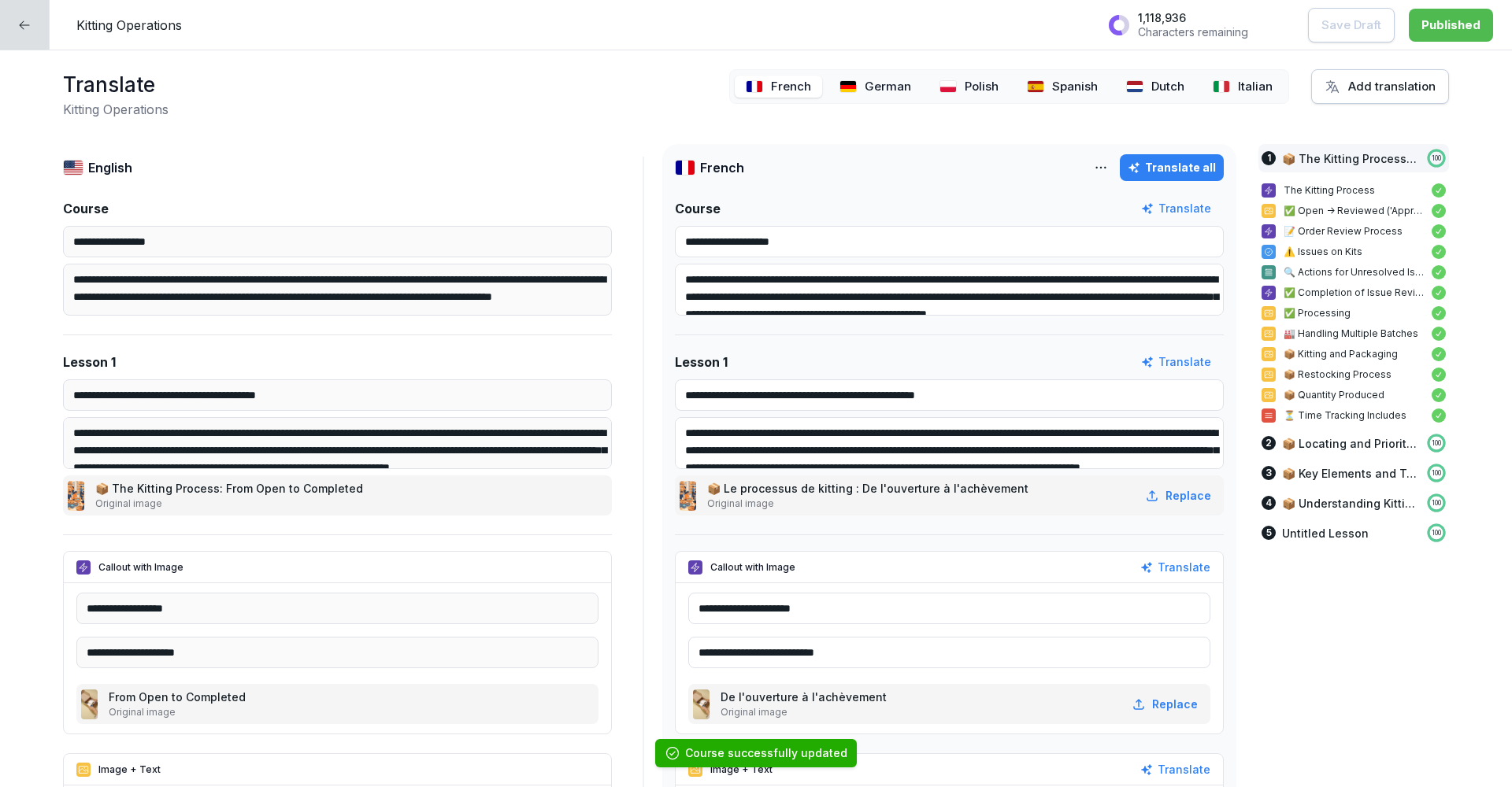
click at [23, 25] on icon at bounding box center [24, 25] width 10 height 9
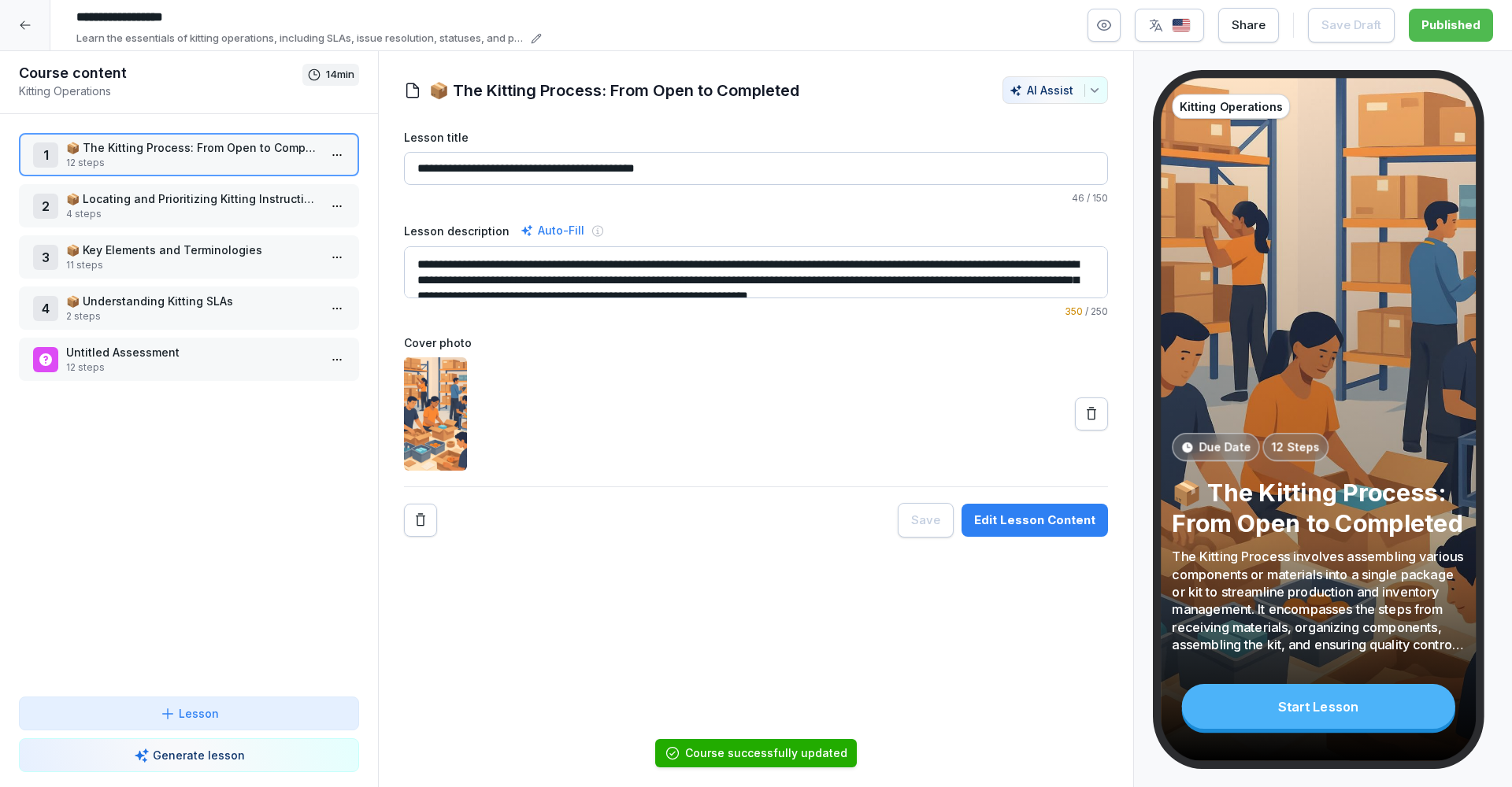
click at [33, 40] on div at bounding box center [25, 25] width 50 height 50
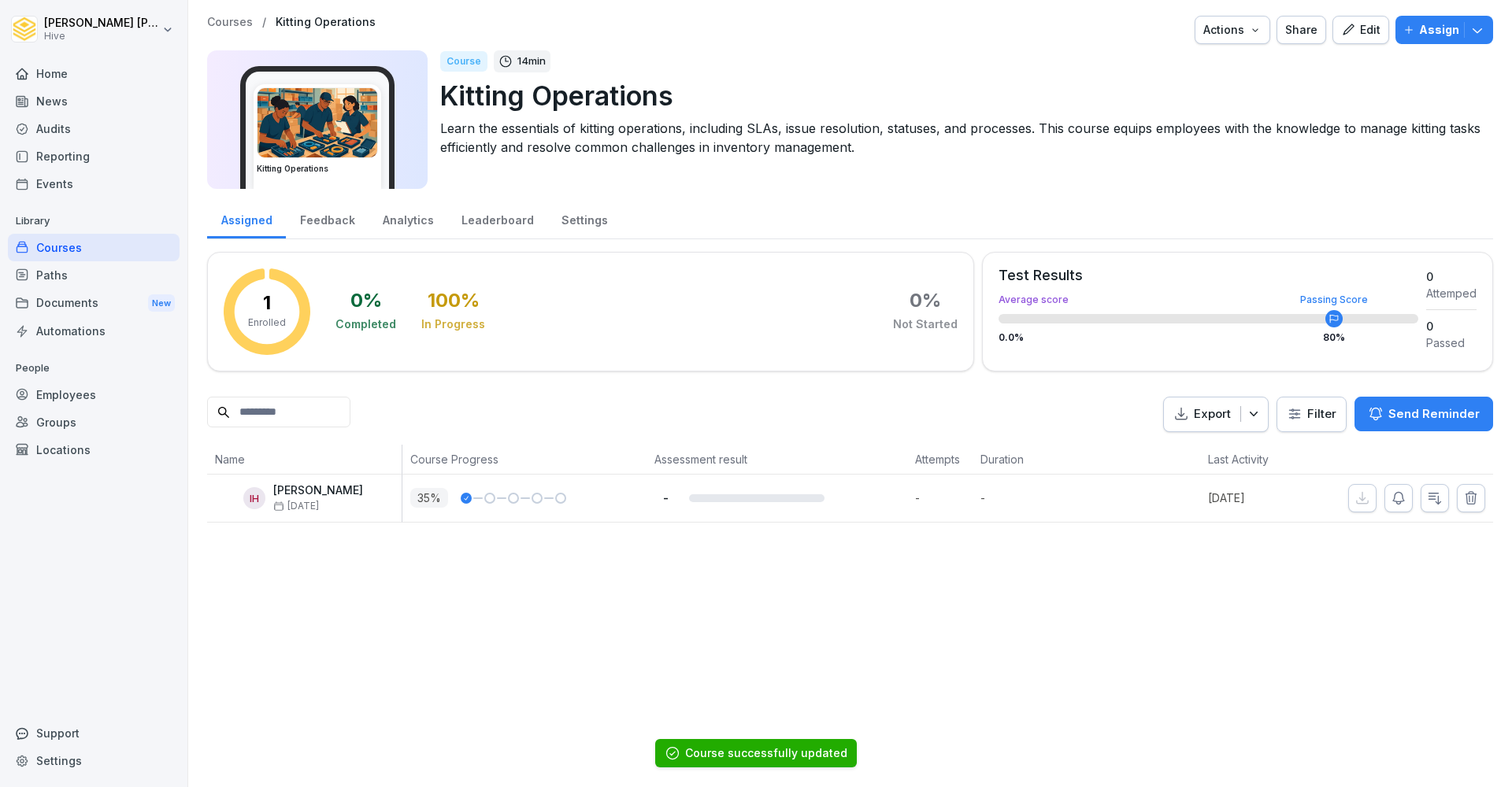
click at [72, 252] on div "Courses" at bounding box center [93, 247] width 172 height 28
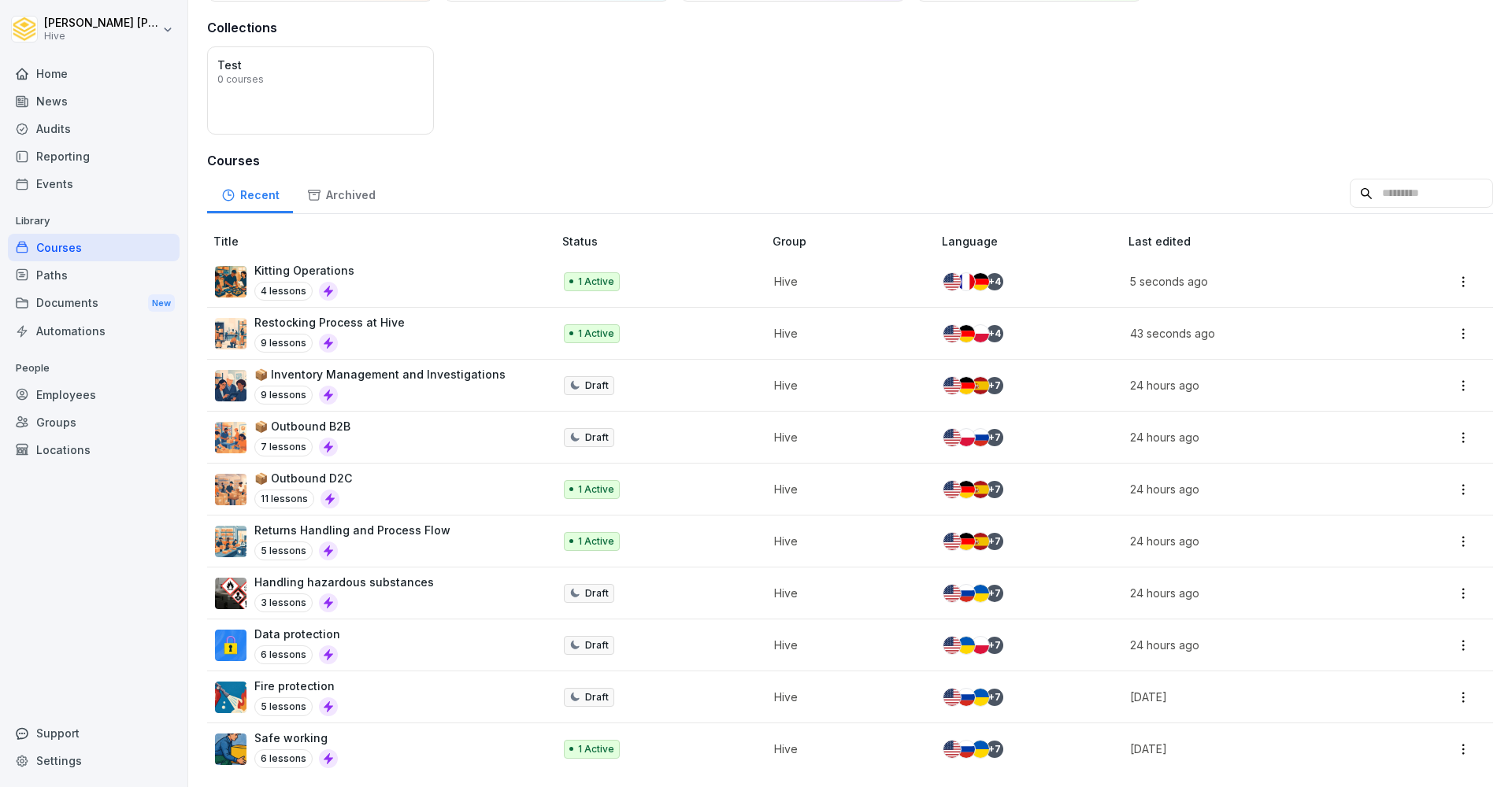
scroll to position [110, 0]
click at [912, 381] on p "Hive" at bounding box center [844, 385] width 143 height 16
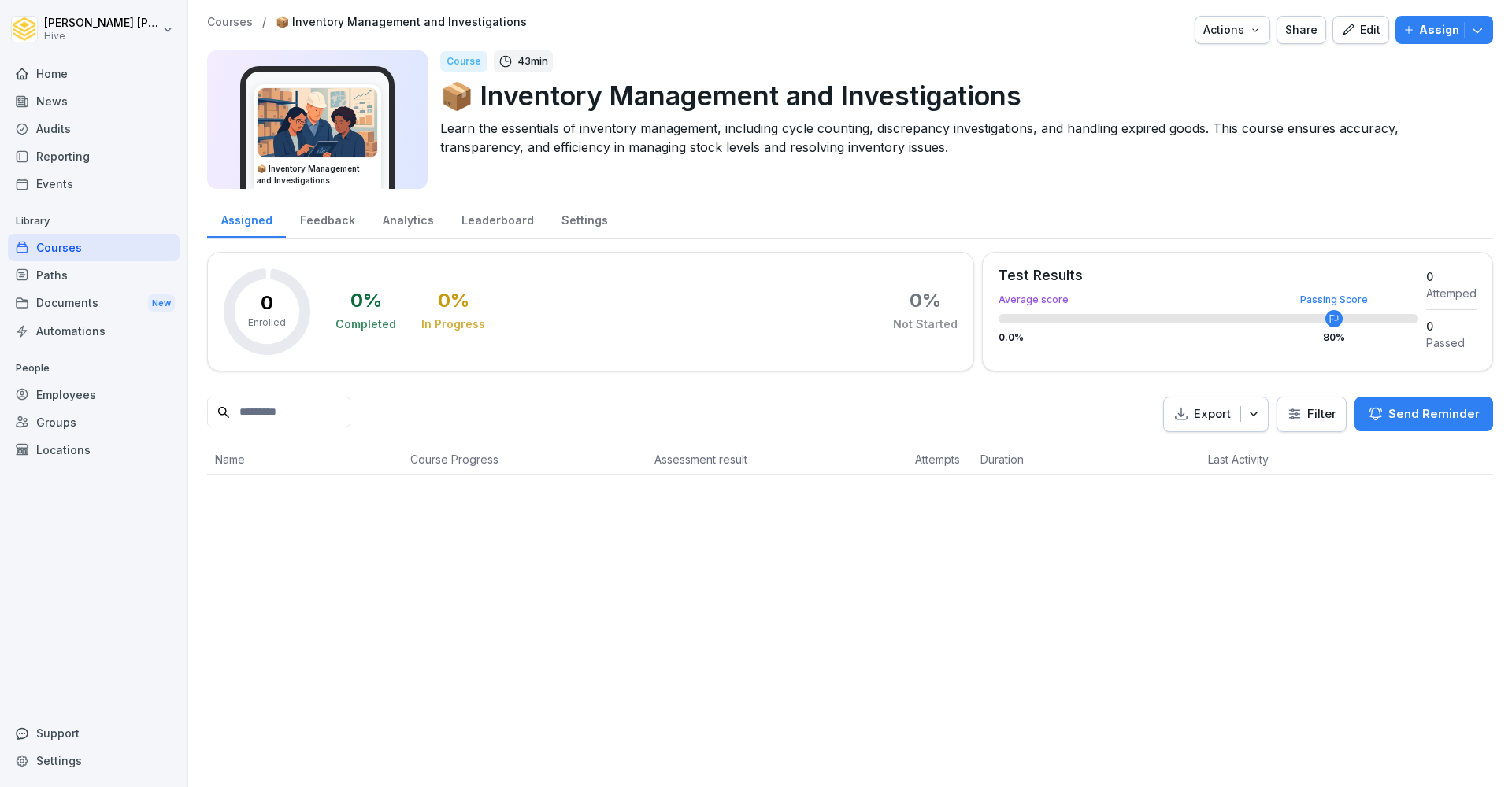
click at [1374, 31] on div "Edit" at bounding box center [1360, 30] width 40 height 17
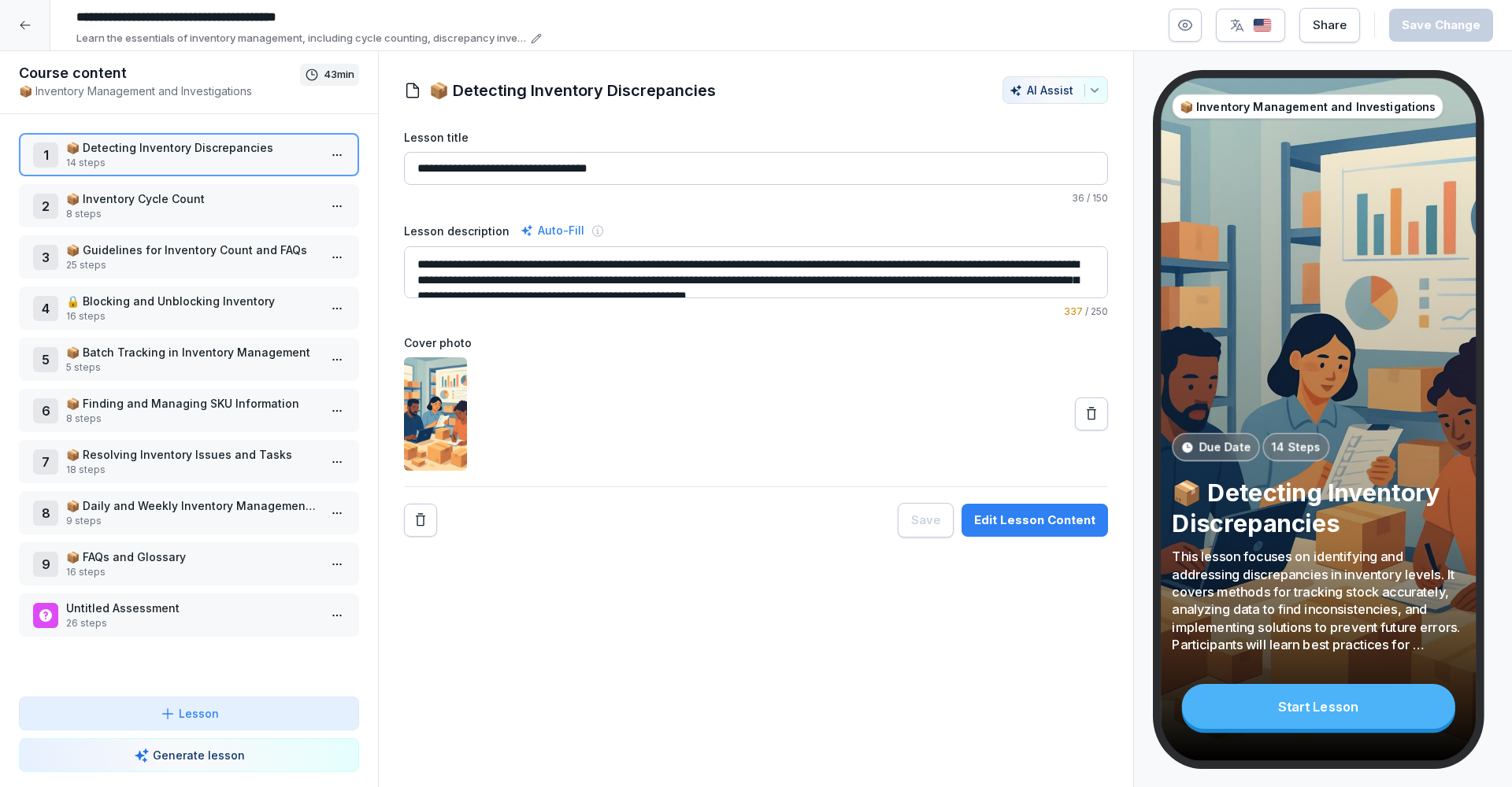
click at [1265, 12] on button "button" at bounding box center [1250, 25] width 69 height 33
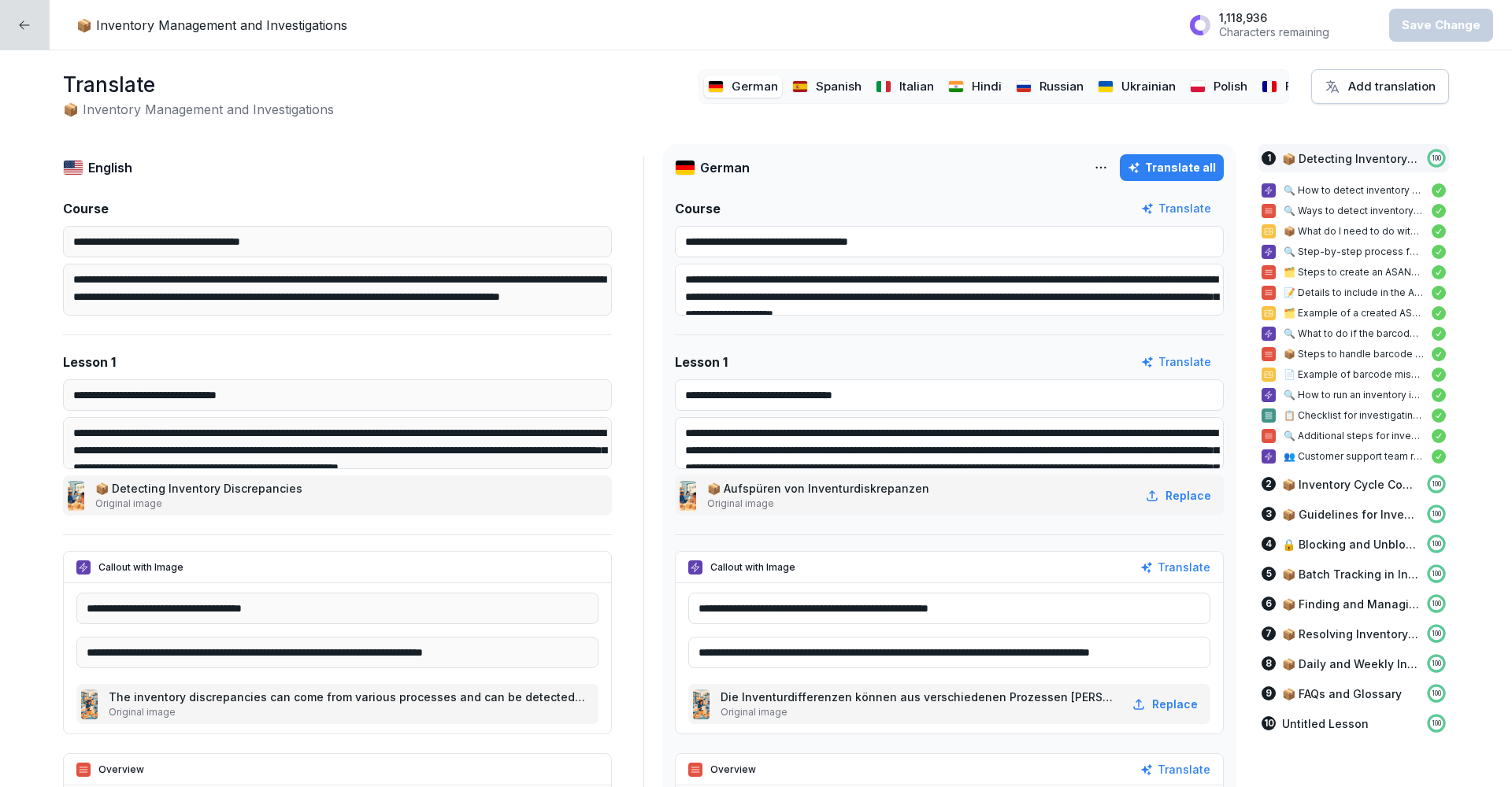
click at [979, 90] on p "Hindi" at bounding box center [986, 87] width 30 height 18
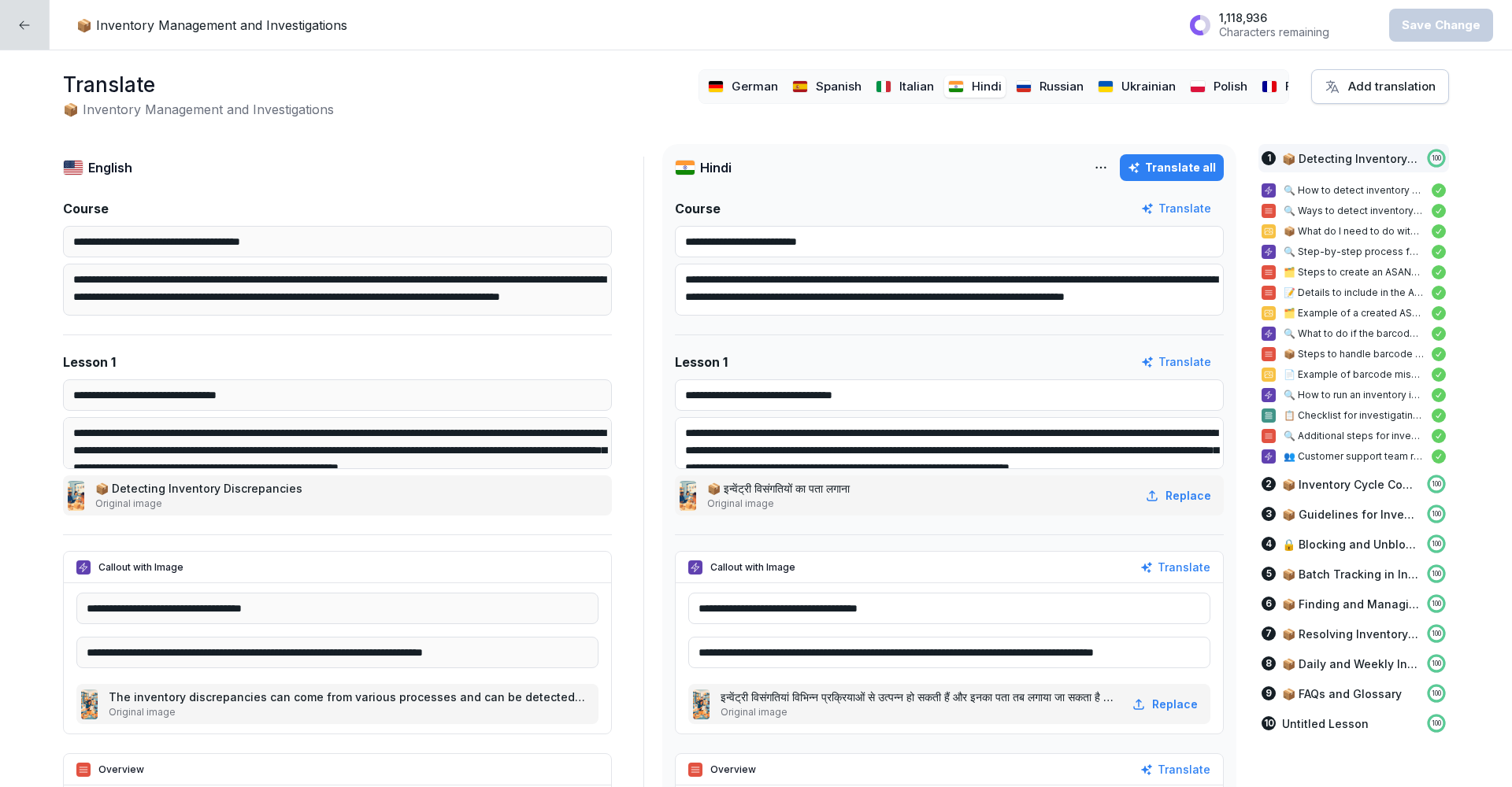
click at [1093, 162] on div "Hindi Translate all" at bounding box center [949, 167] width 549 height 22
click at [1101, 165] on html "**********" at bounding box center [756, 394] width 1512 height 787
click at [1063, 245] on div "Delete language" at bounding box center [1032, 236] width 169 height 31
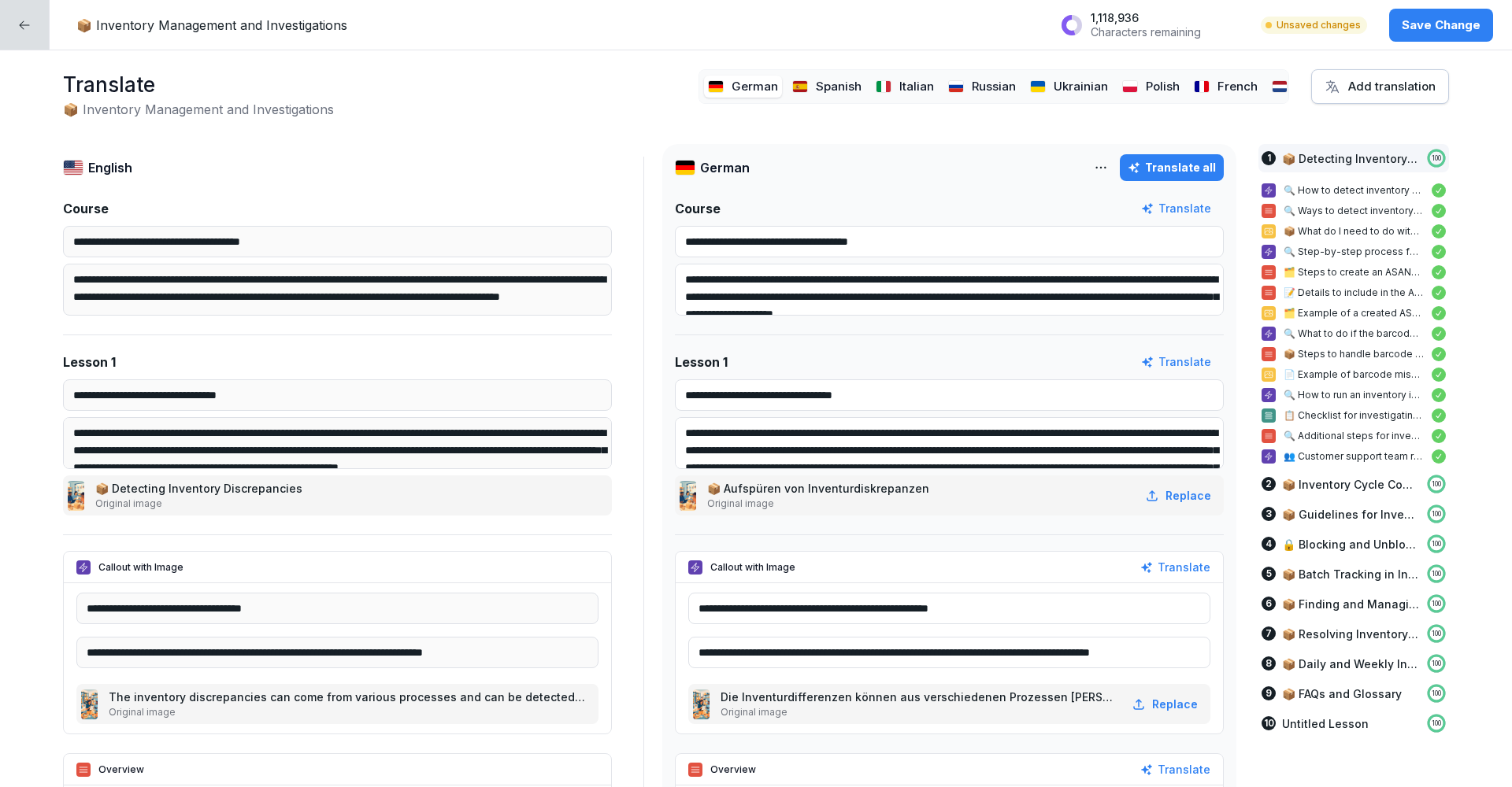
click at [998, 85] on p "Russian" at bounding box center [993, 87] width 44 height 18
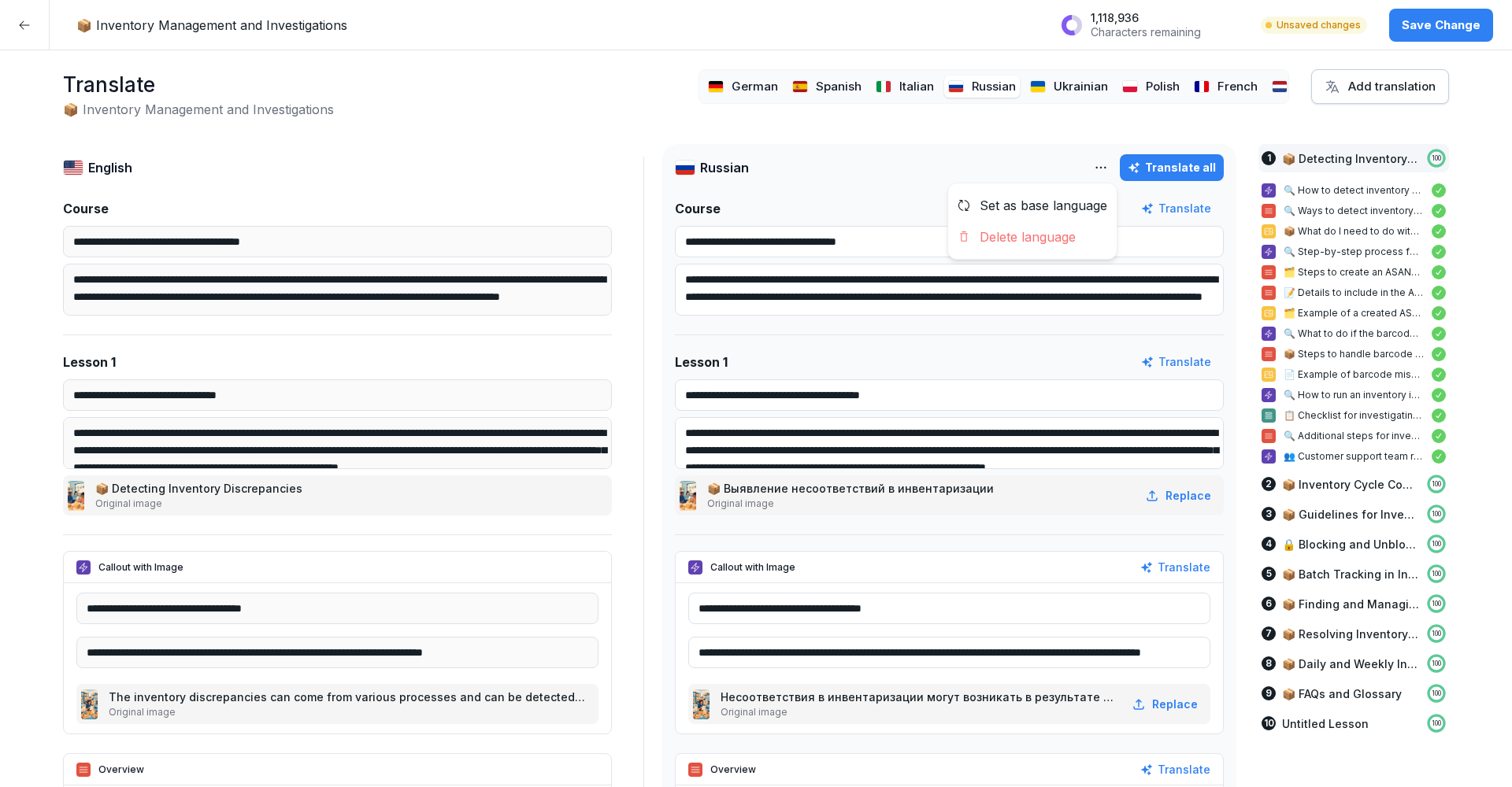
click at [1112, 170] on html "**********" at bounding box center [756, 394] width 1512 height 787
click at [1069, 250] on div "Delete language" at bounding box center [1032, 236] width 169 height 31
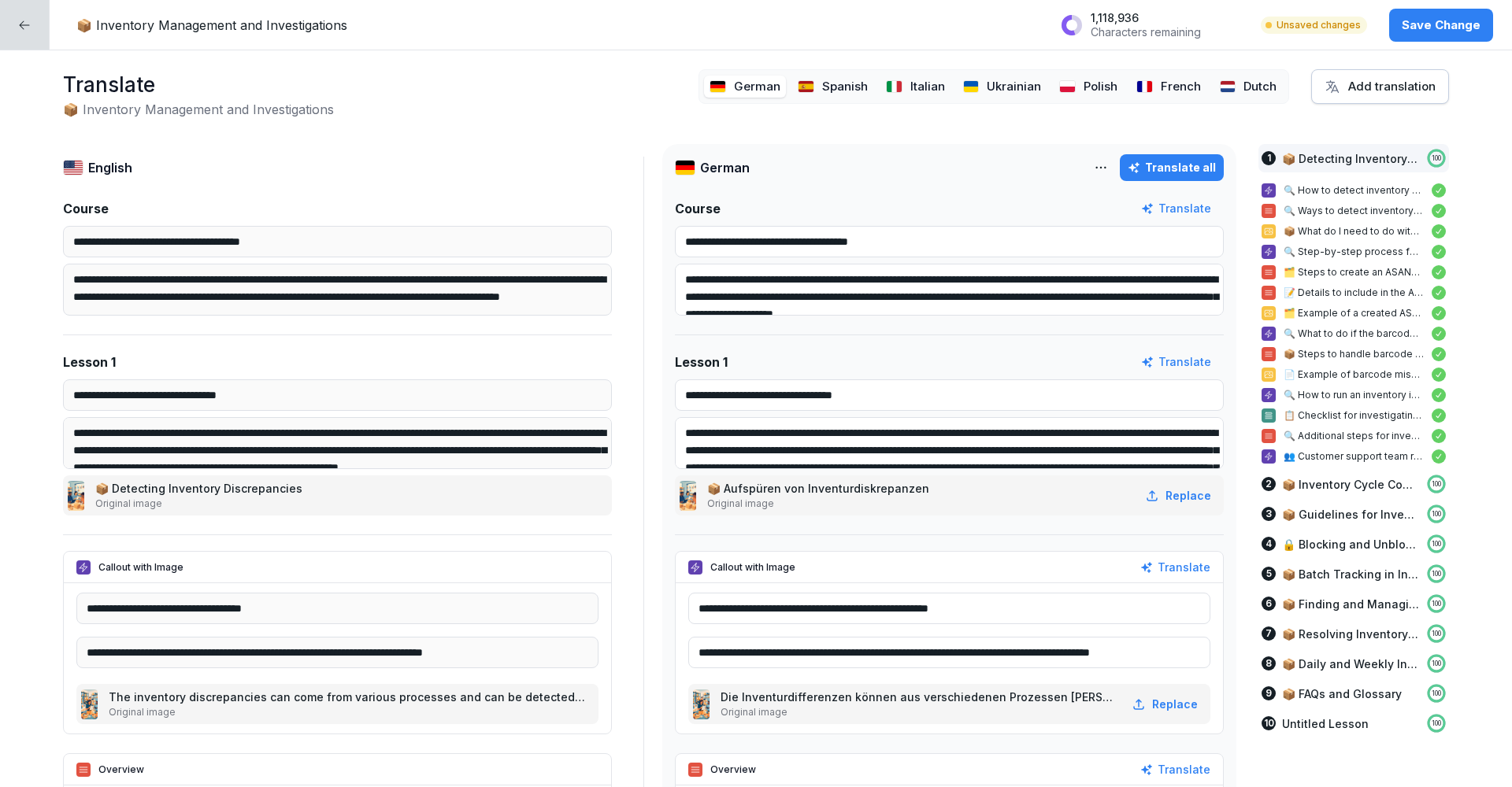
click at [1012, 88] on p "Ukrainian" at bounding box center [1013, 87] width 54 height 18
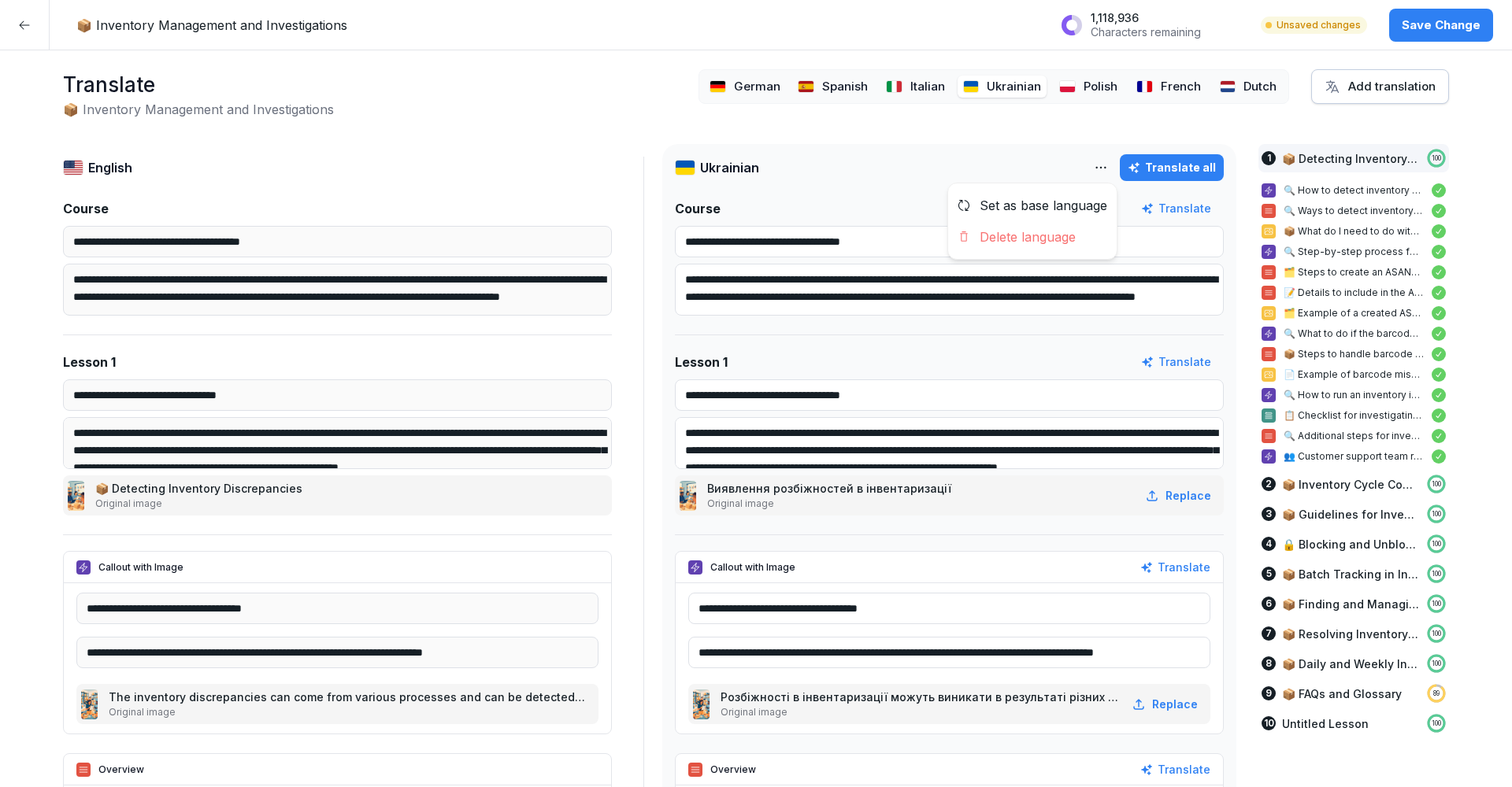
click at [1110, 170] on html "**********" at bounding box center [756, 394] width 1512 height 787
click at [1064, 234] on div "Delete language" at bounding box center [1032, 236] width 169 height 31
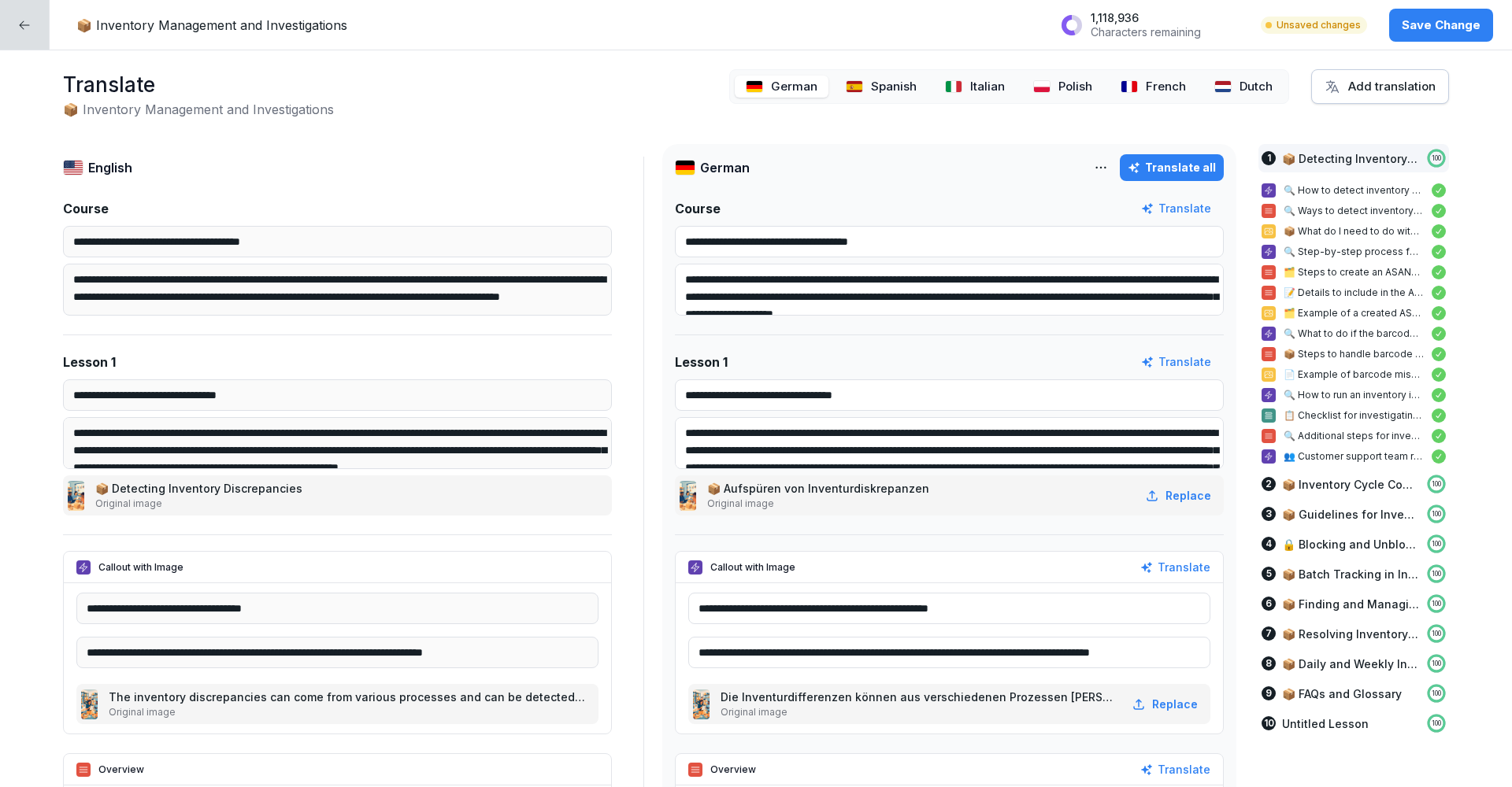
click at [1072, 84] on p "Polish" at bounding box center [1075, 87] width 34 height 18
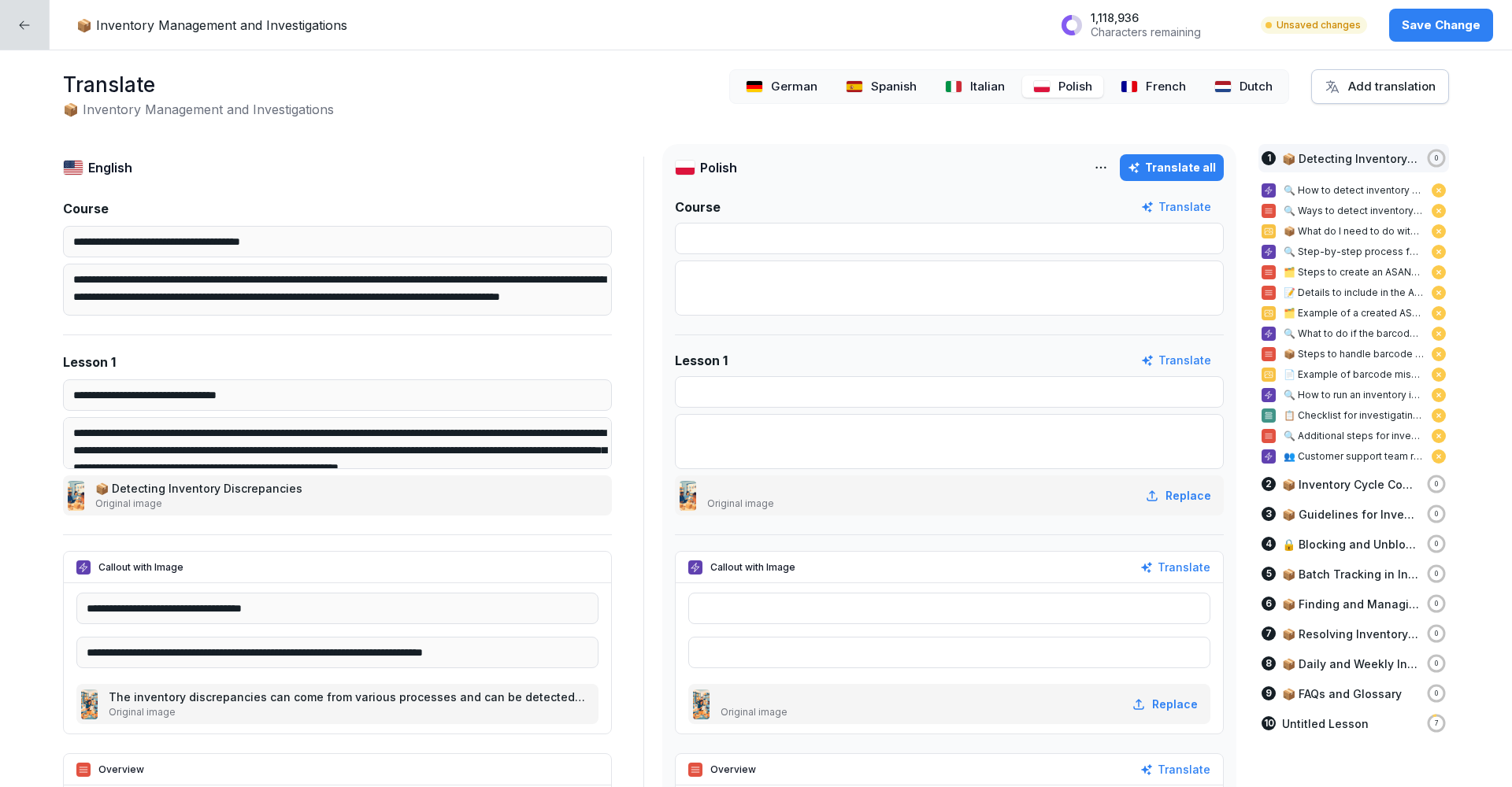
click at [1455, 25] on p "Save Change" at bounding box center [1441, 24] width 79 height 17
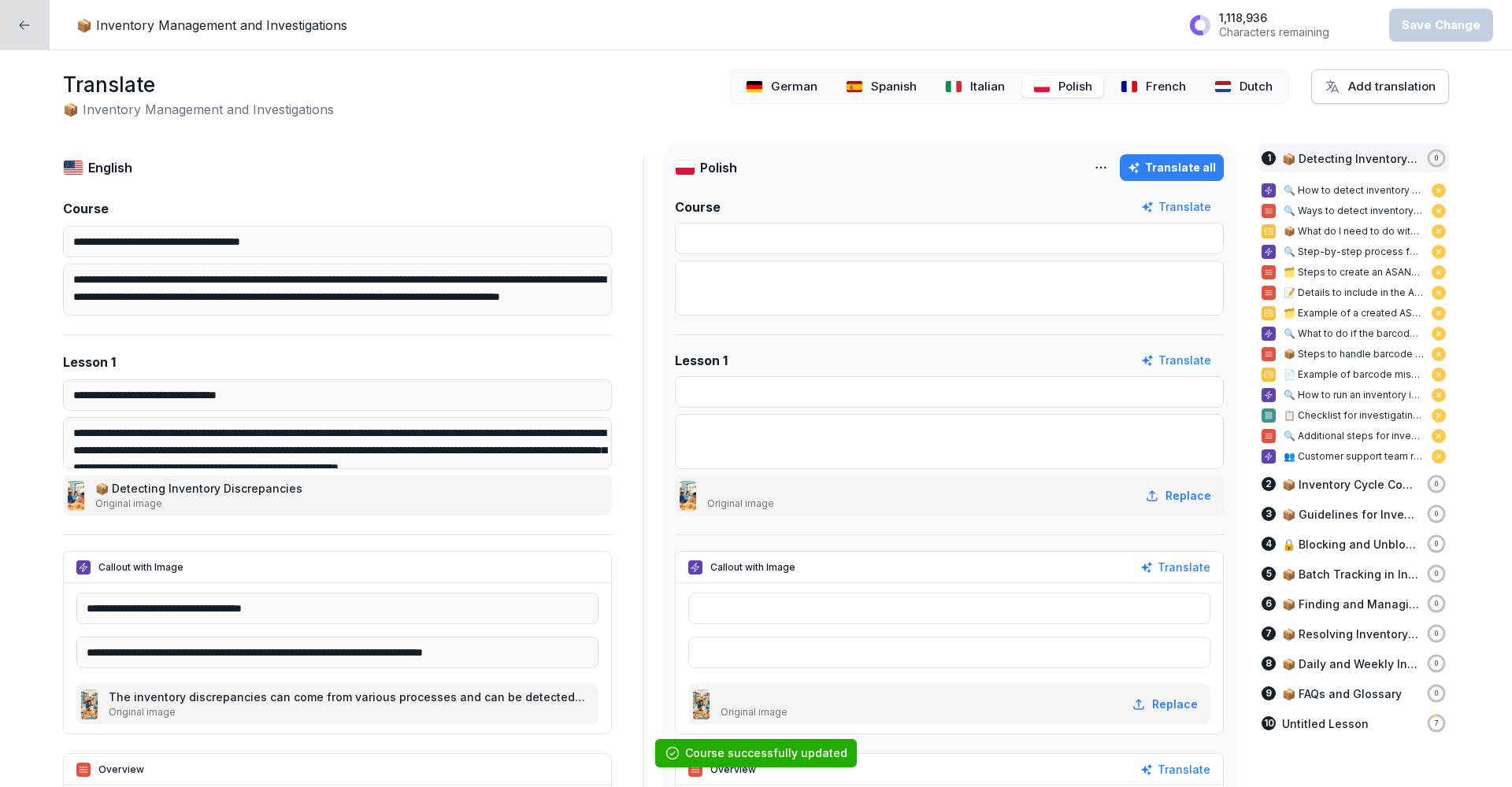
click at [26, 22] on icon at bounding box center [24, 25] width 13 height 13
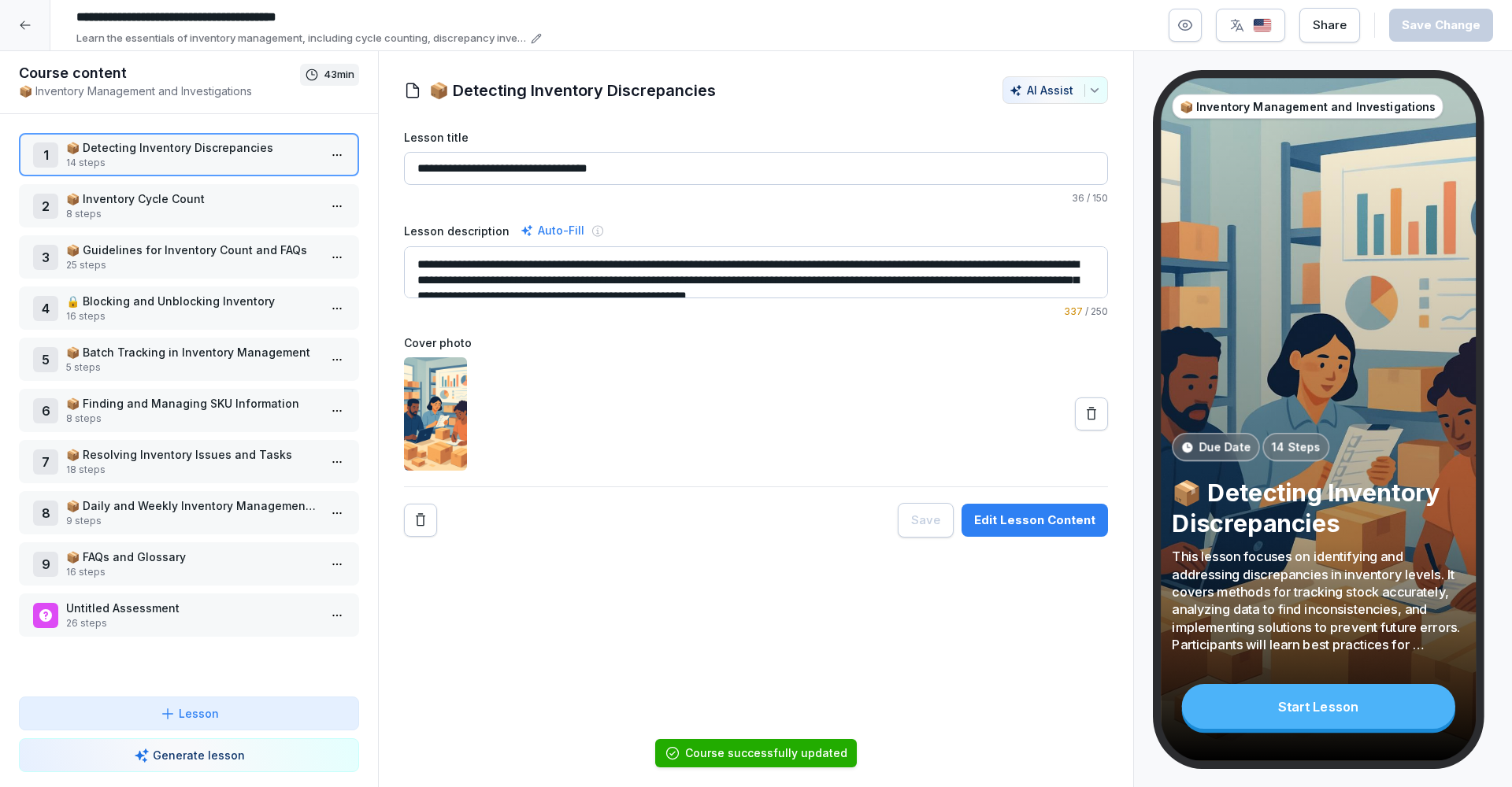
click at [26, 32] on div at bounding box center [25, 25] width 50 height 50
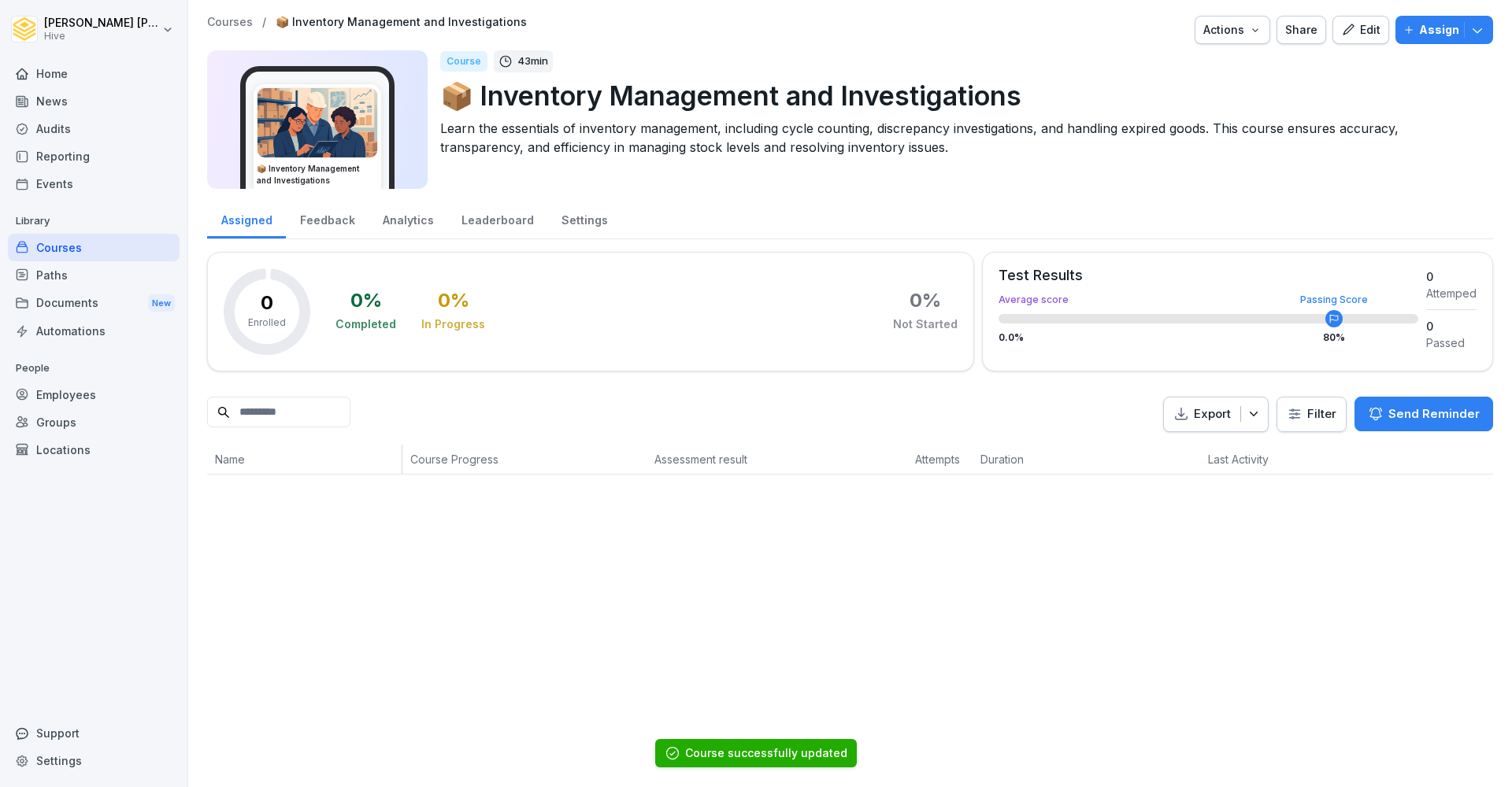
click at [89, 243] on div "Courses" at bounding box center [93, 247] width 172 height 28
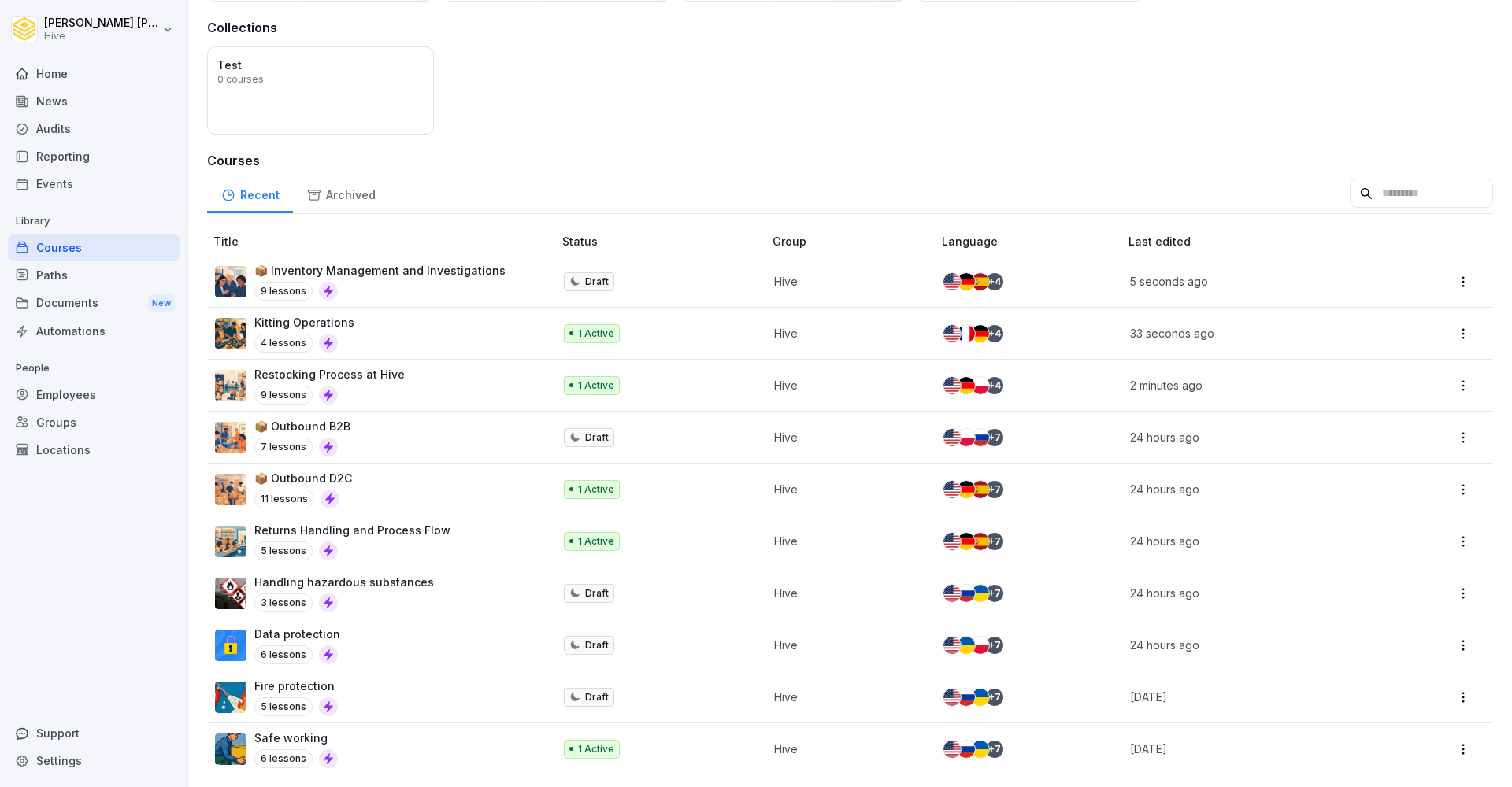
scroll to position [110, 0]
click at [968, 431] on img at bounding box center [966, 438] width 17 height 17
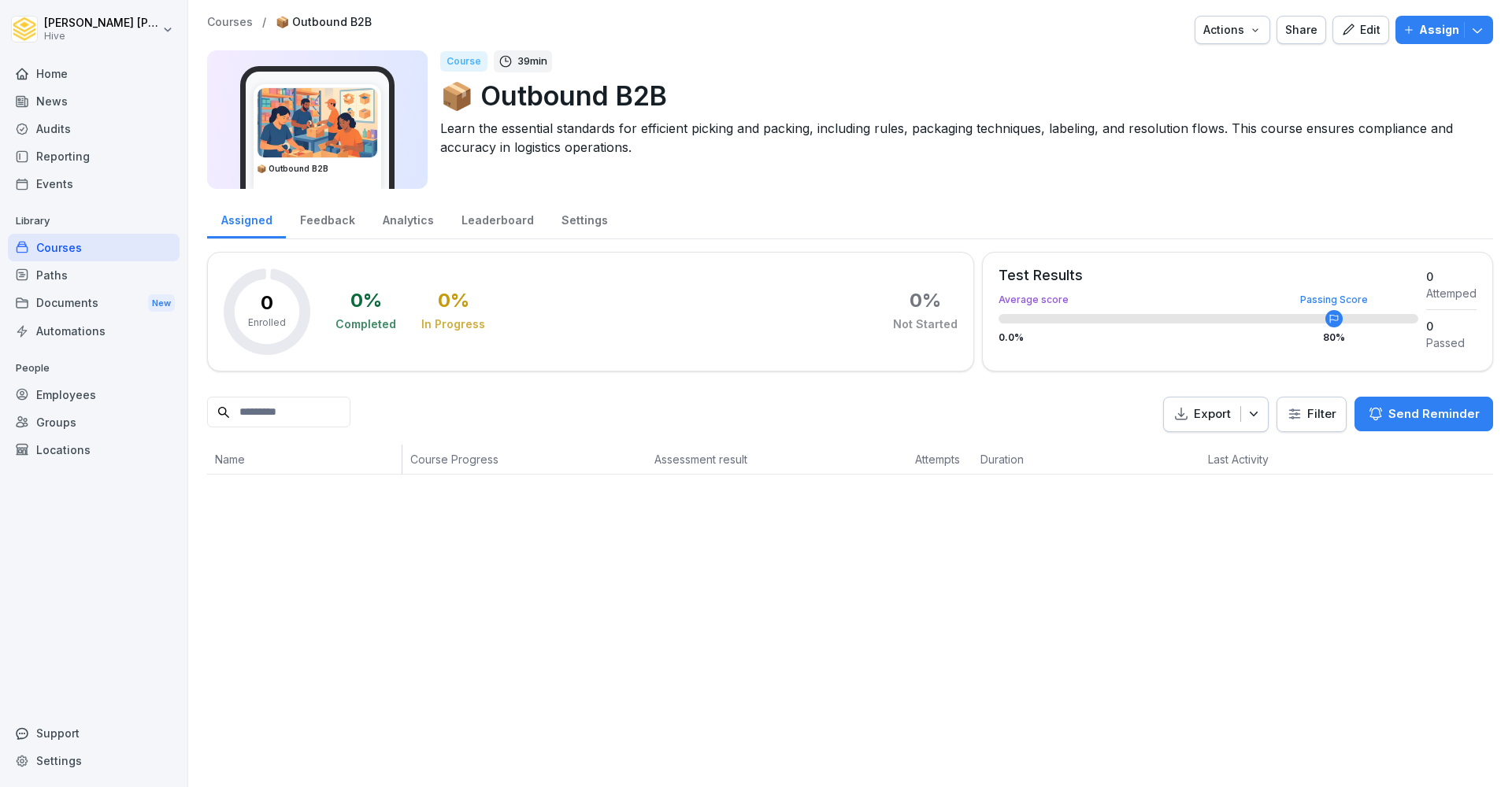
click at [1361, 27] on div "Edit" at bounding box center [1360, 30] width 40 height 17
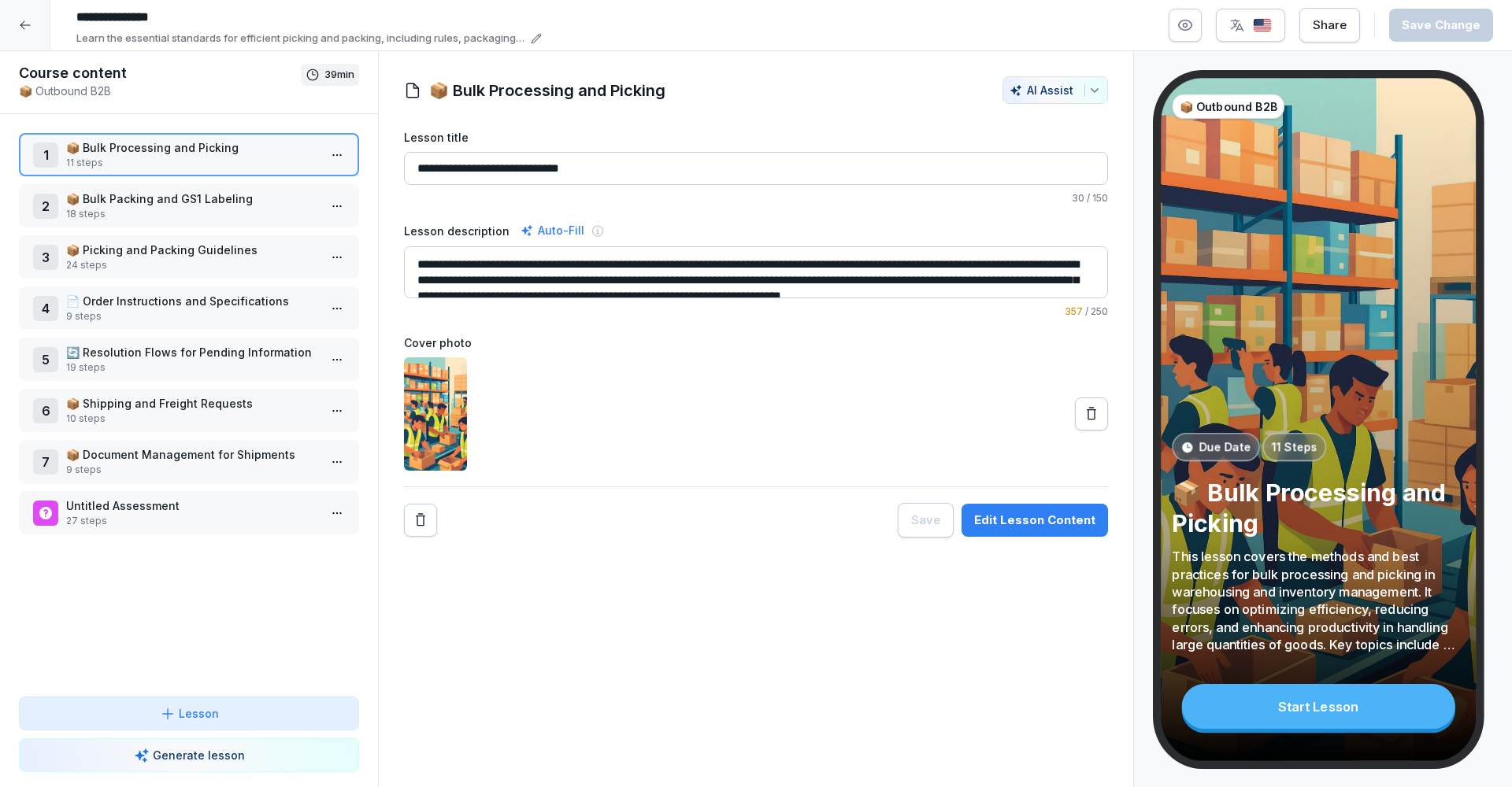
click at [1263, 31] on img "button" at bounding box center [1261, 25] width 19 height 15
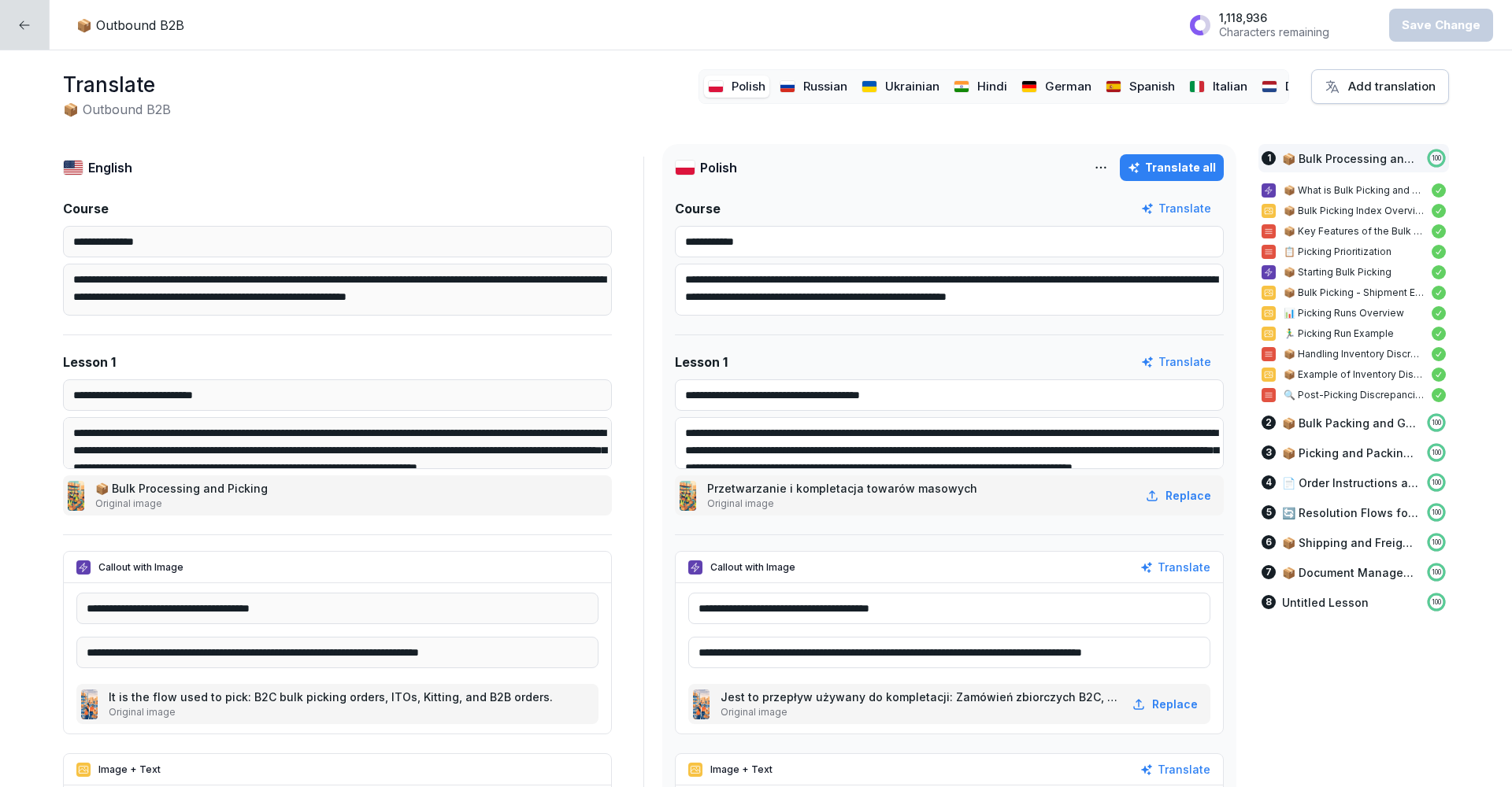
click at [969, 79] on div "Hindi" at bounding box center [980, 86] width 61 height 22
click at [1103, 169] on html "**********" at bounding box center [756, 394] width 1512 height 787
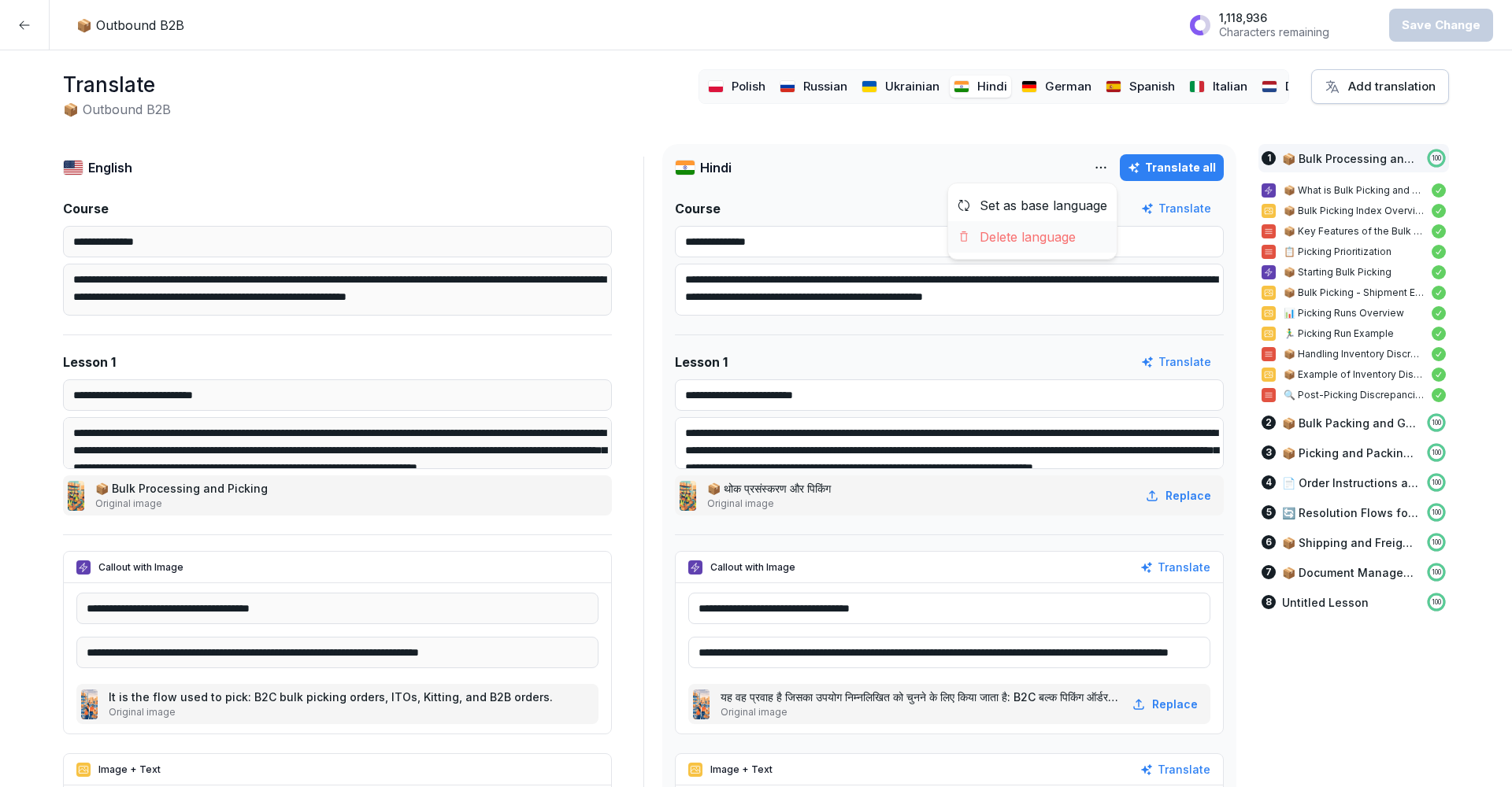
click at [1037, 241] on div "Delete language" at bounding box center [1032, 236] width 169 height 31
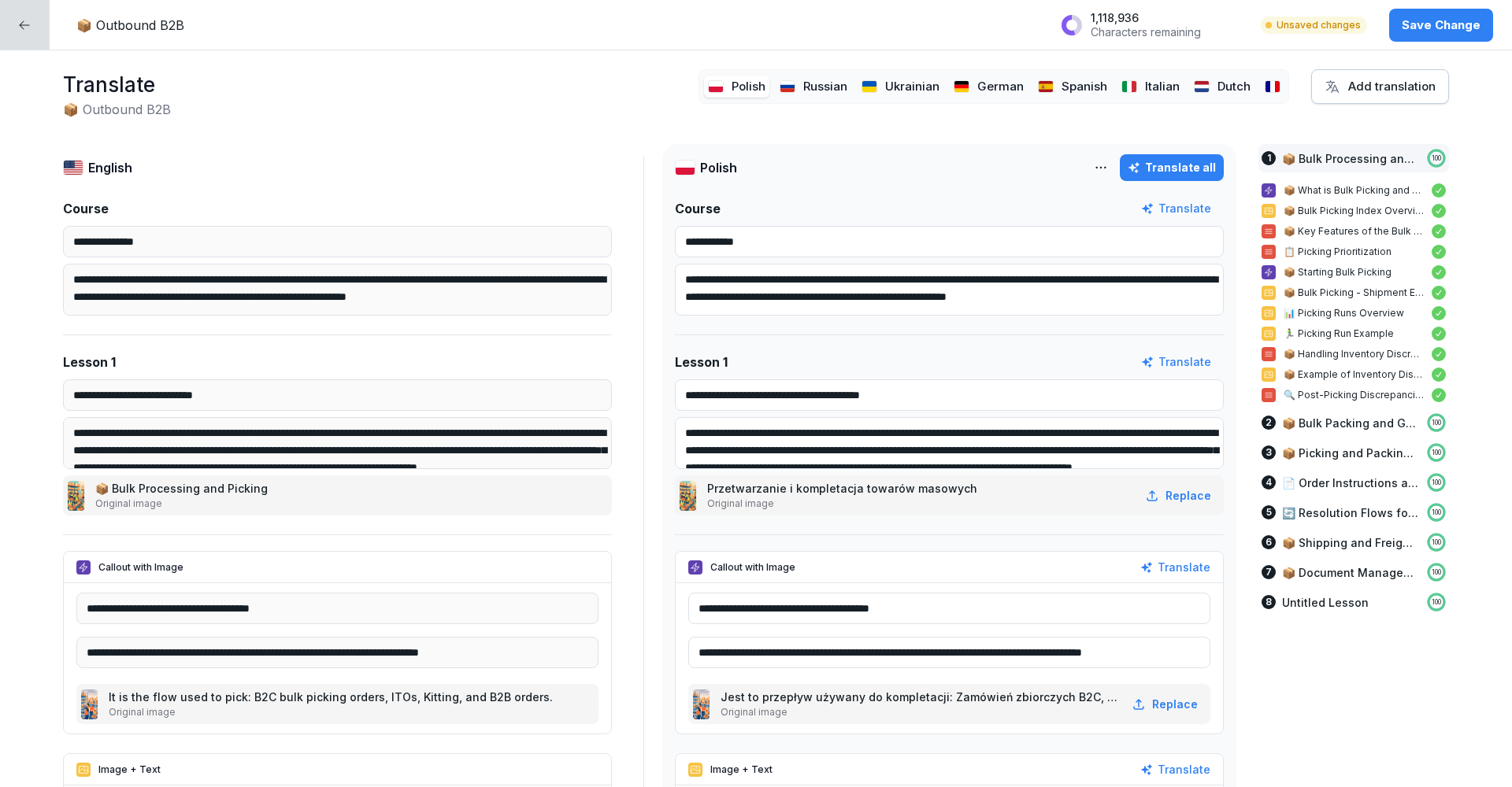
click at [816, 83] on p "Russian" at bounding box center [825, 87] width 44 height 18
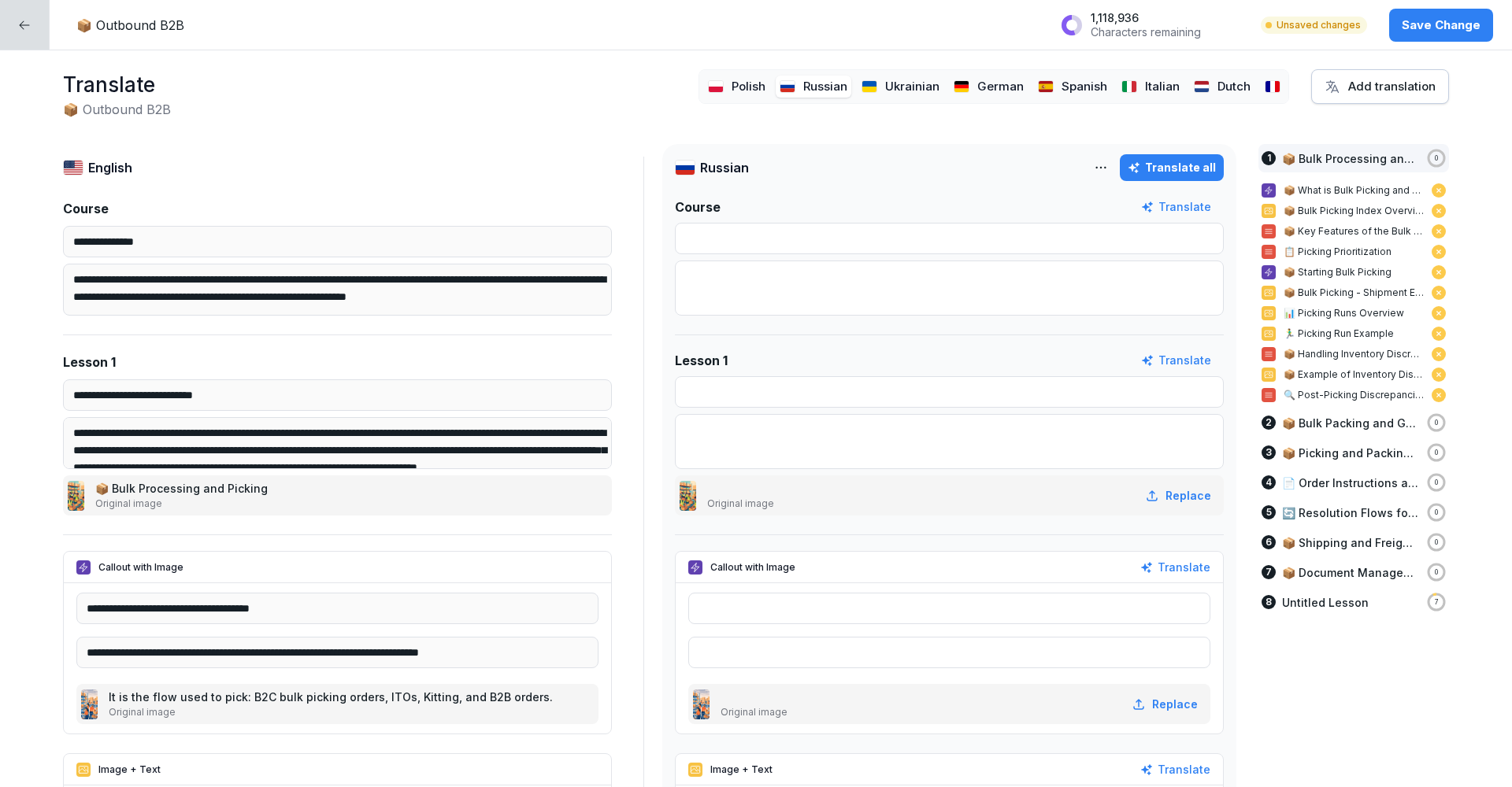
click at [1105, 165] on html "**********" at bounding box center [756, 394] width 1512 height 787
click at [1048, 236] on div "Delete language" at bounding box center [1032, 236] width 169 height 31
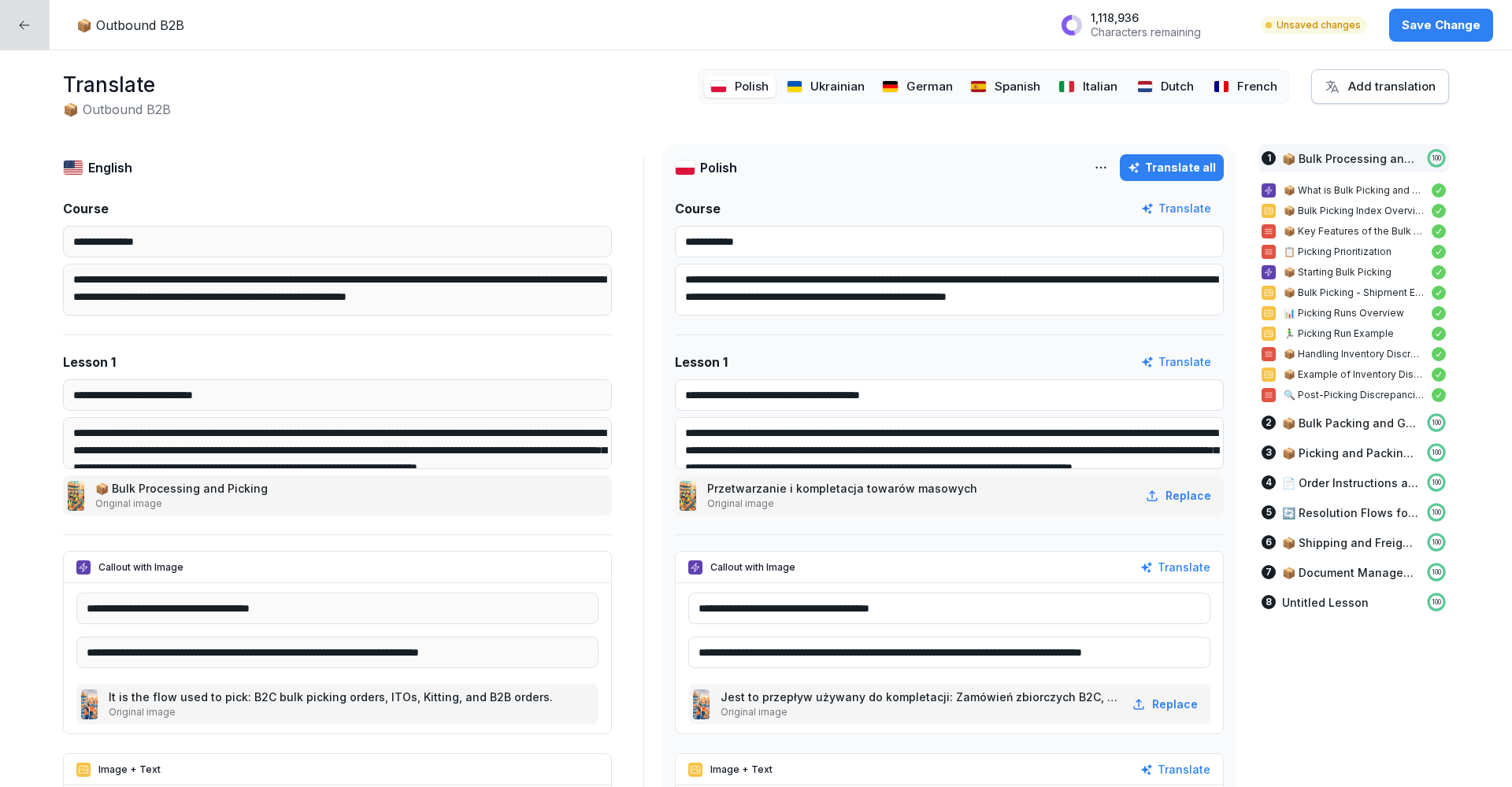
scroll to position [2, 0]
click at [812, 80] on div "Ukrainian" at bounding box center [826, 84] width 88 height 22
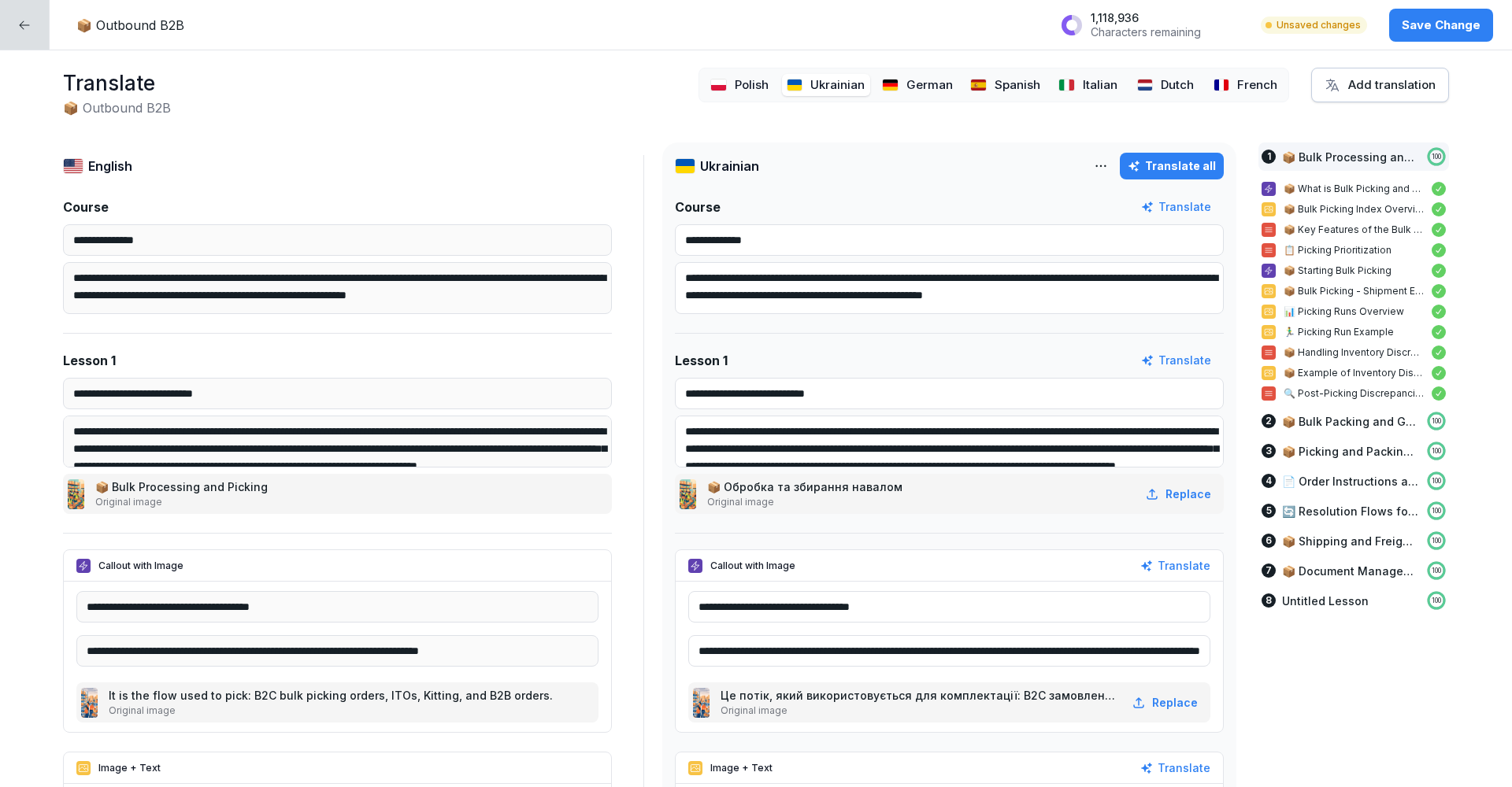
click at [1113, 161] on html "**********" at bounding box center [756, 394] width 1512 height 787
click at [1042, 234] on div "Delete language" at bounding box center [1032, 235] width 169 height 31
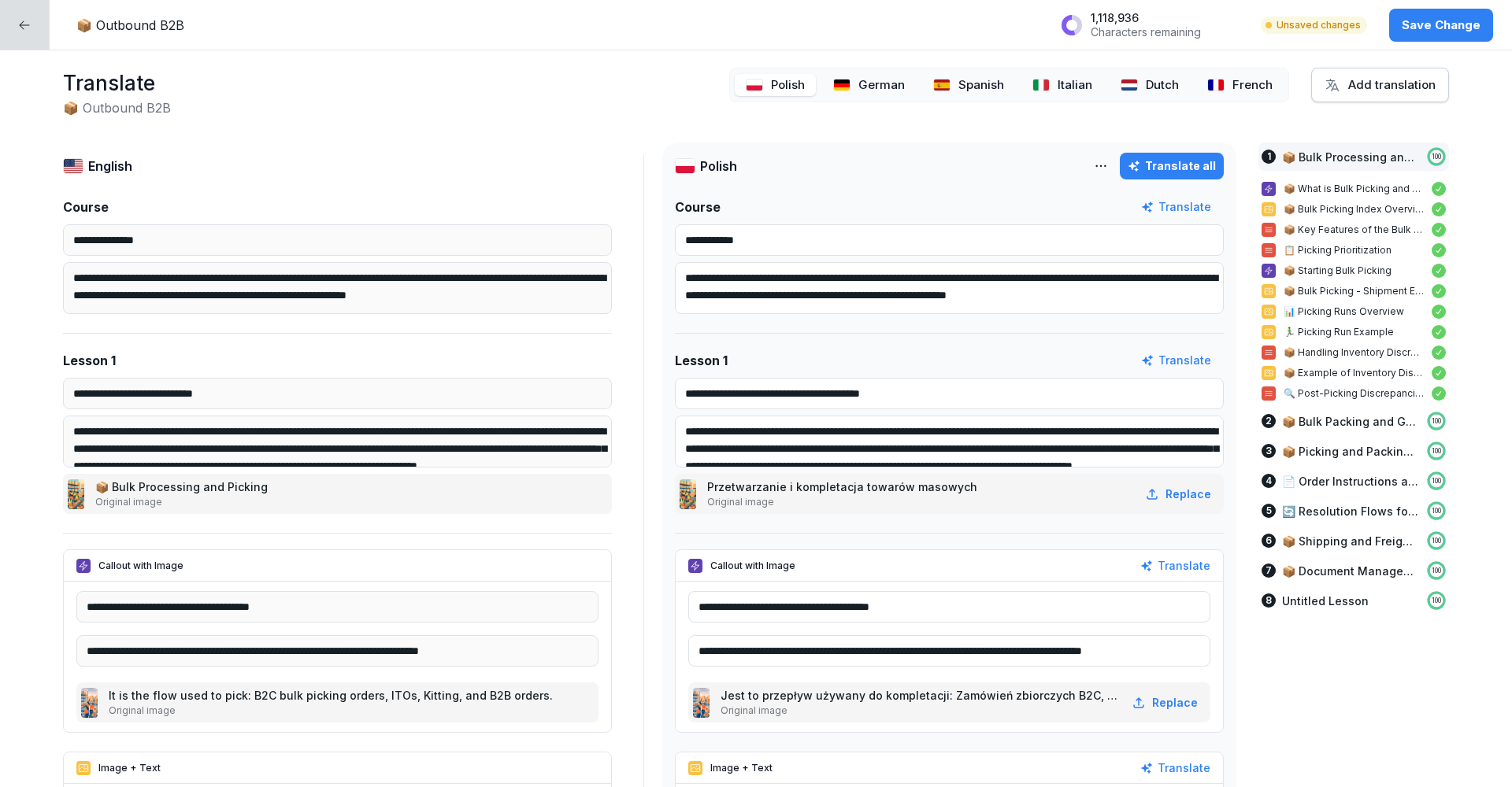
click at [1428, 24] on p "Save Change" at bounding box center [1441, 24] width 79 height 17
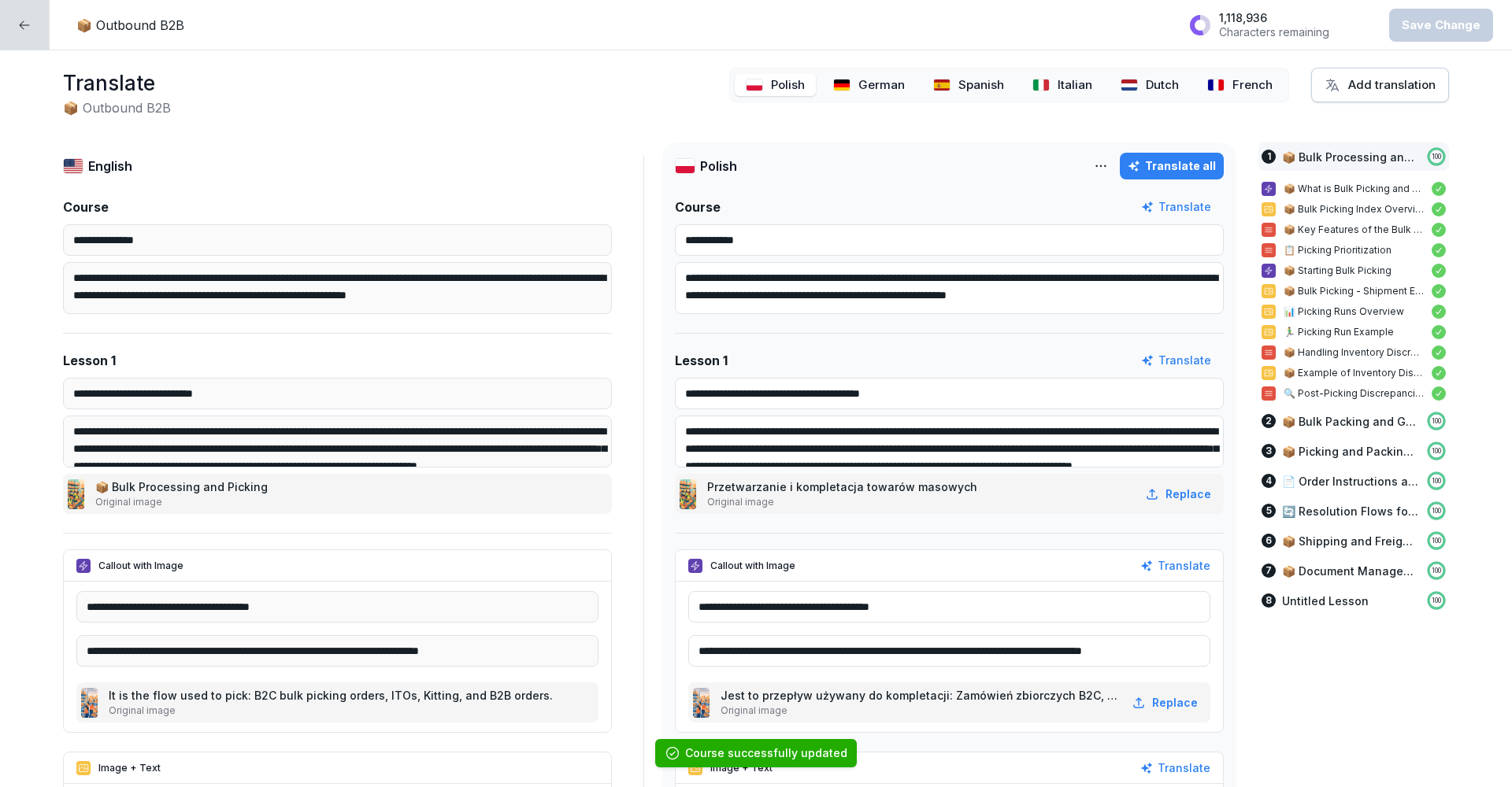
click at [24, 32] on div at bounding box center [24, 24] width 49 height 49
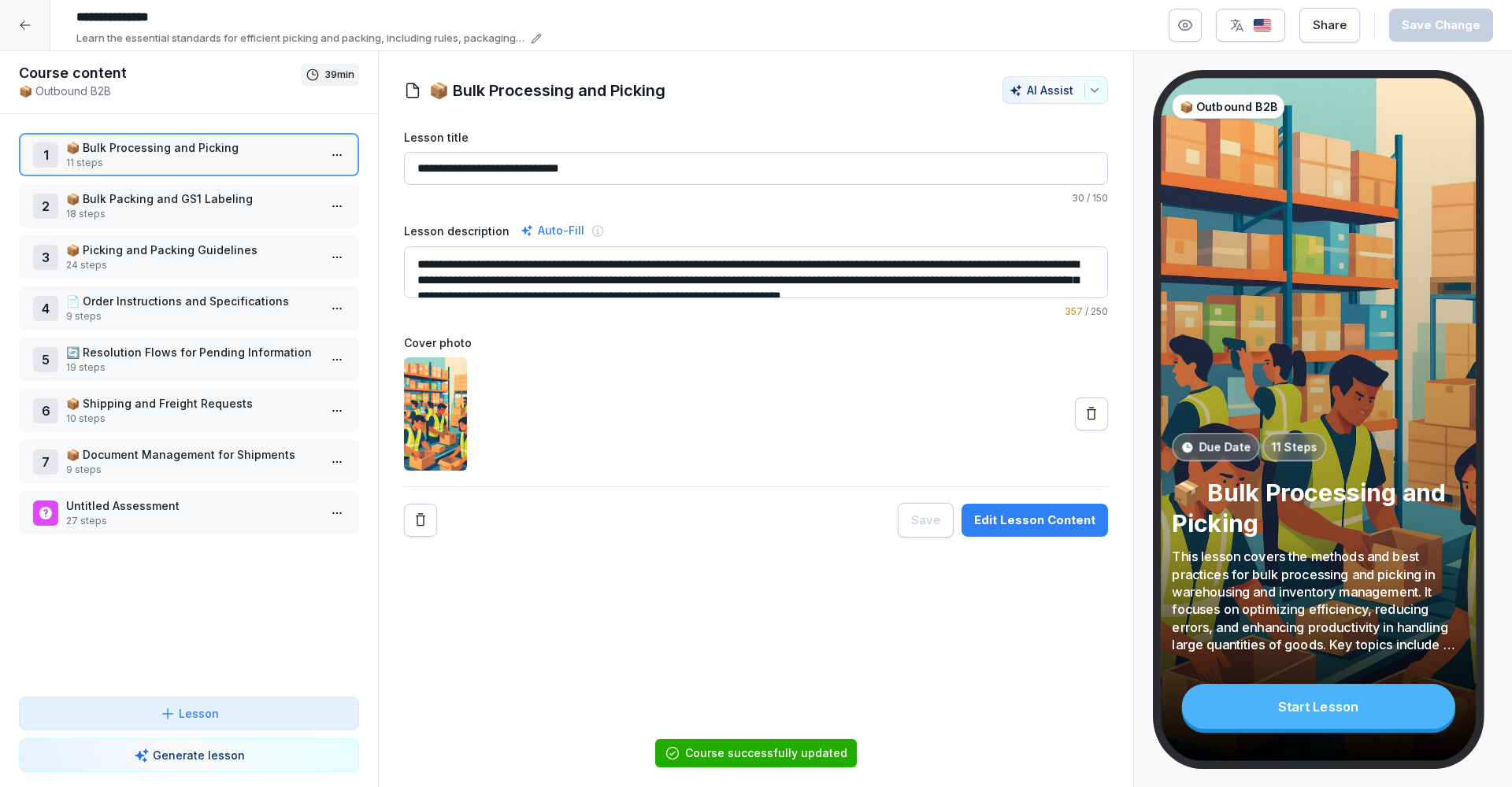
click at [24, 27] on icon at bounding box center [25, 25] width 13 height 13
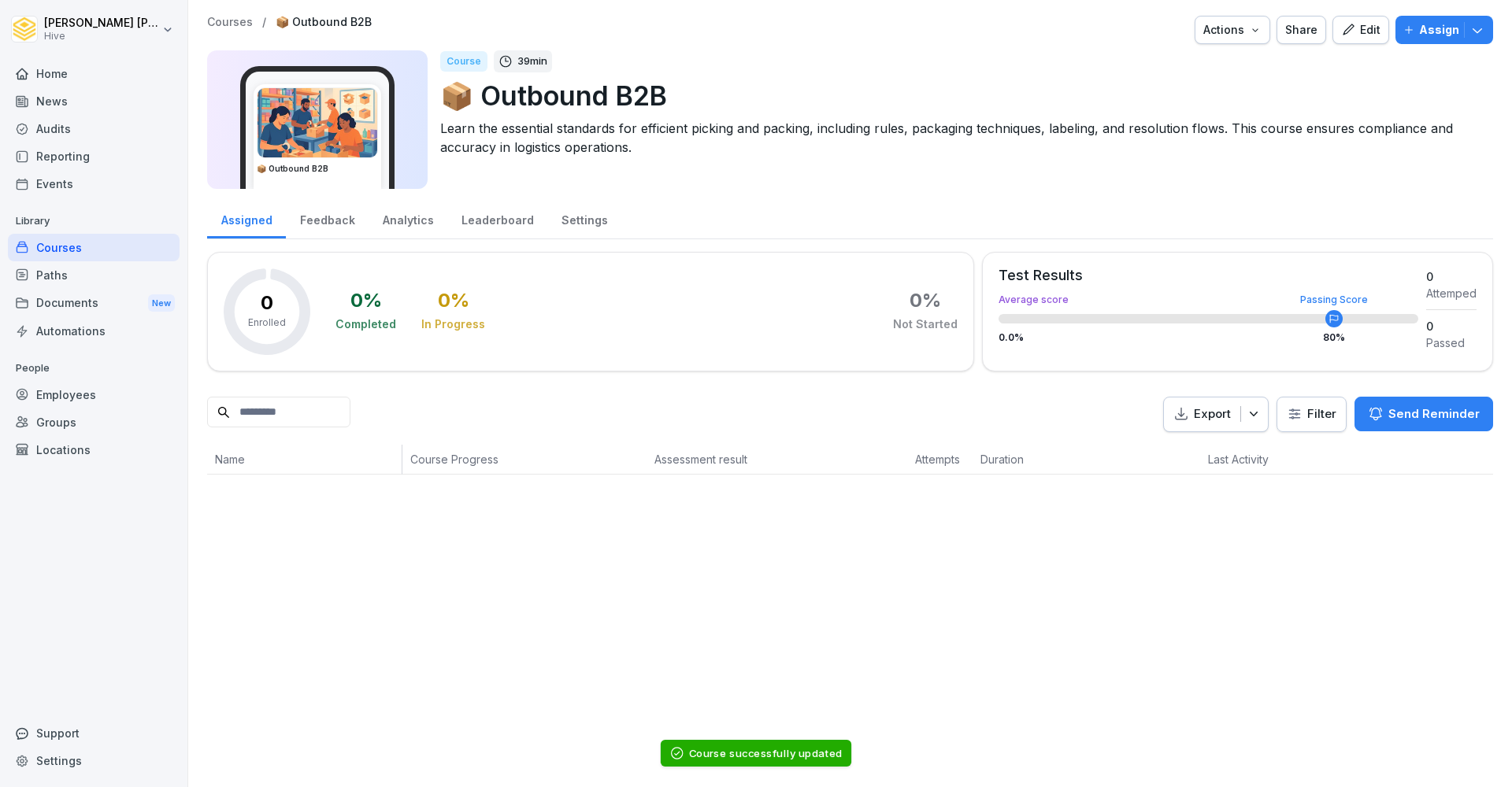
click at [67, 243] on div "Courses" at bounding box center [93, 247] width 172 height 28
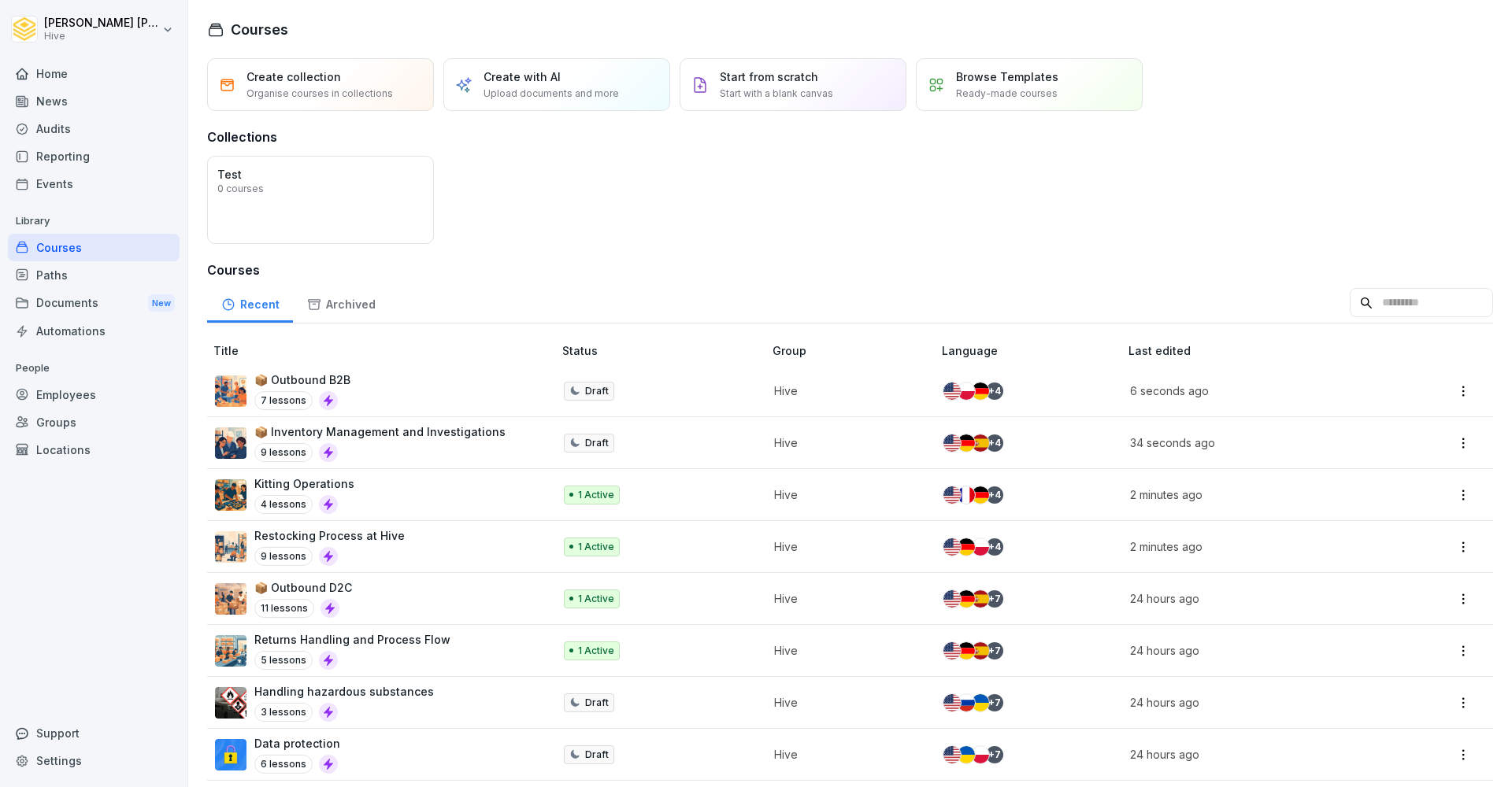
scroll to position [110, 0]
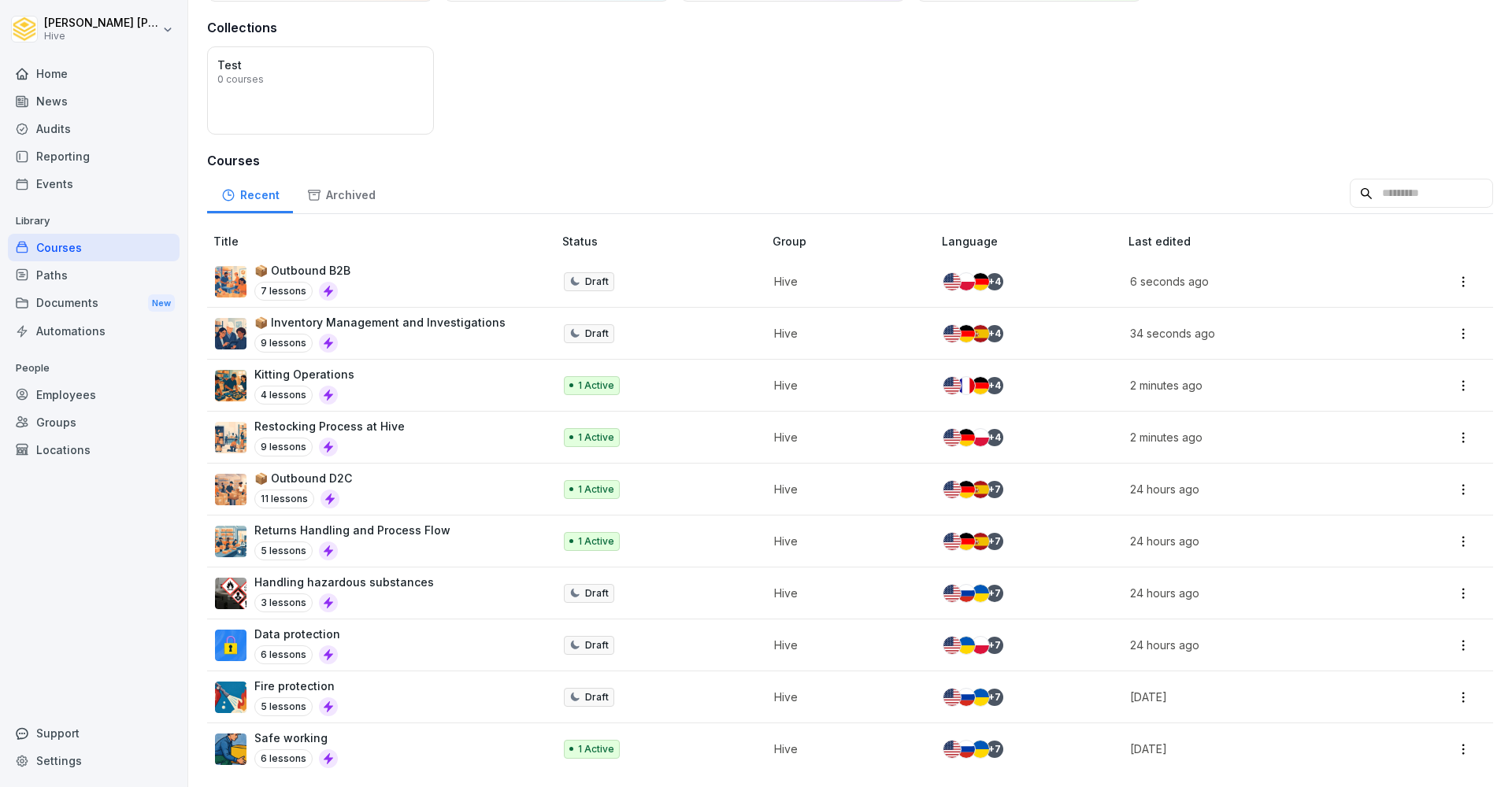
click at [887, 483] on p "Hive" at bounding box center [844, 489] width 143 height 16
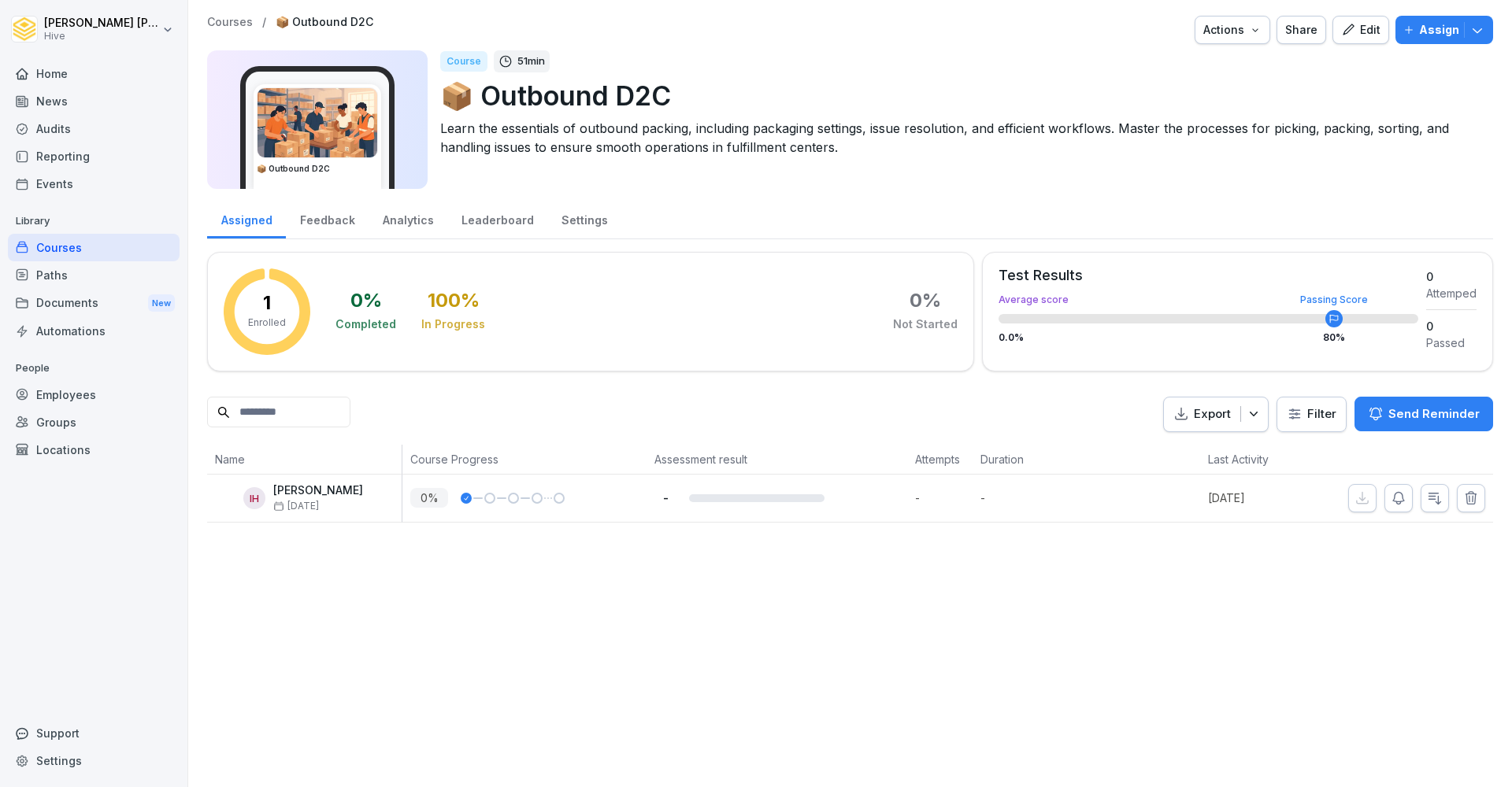
click at [1355, 30] on icon "button" at bounding box center [1348, 30] width 14 height 14
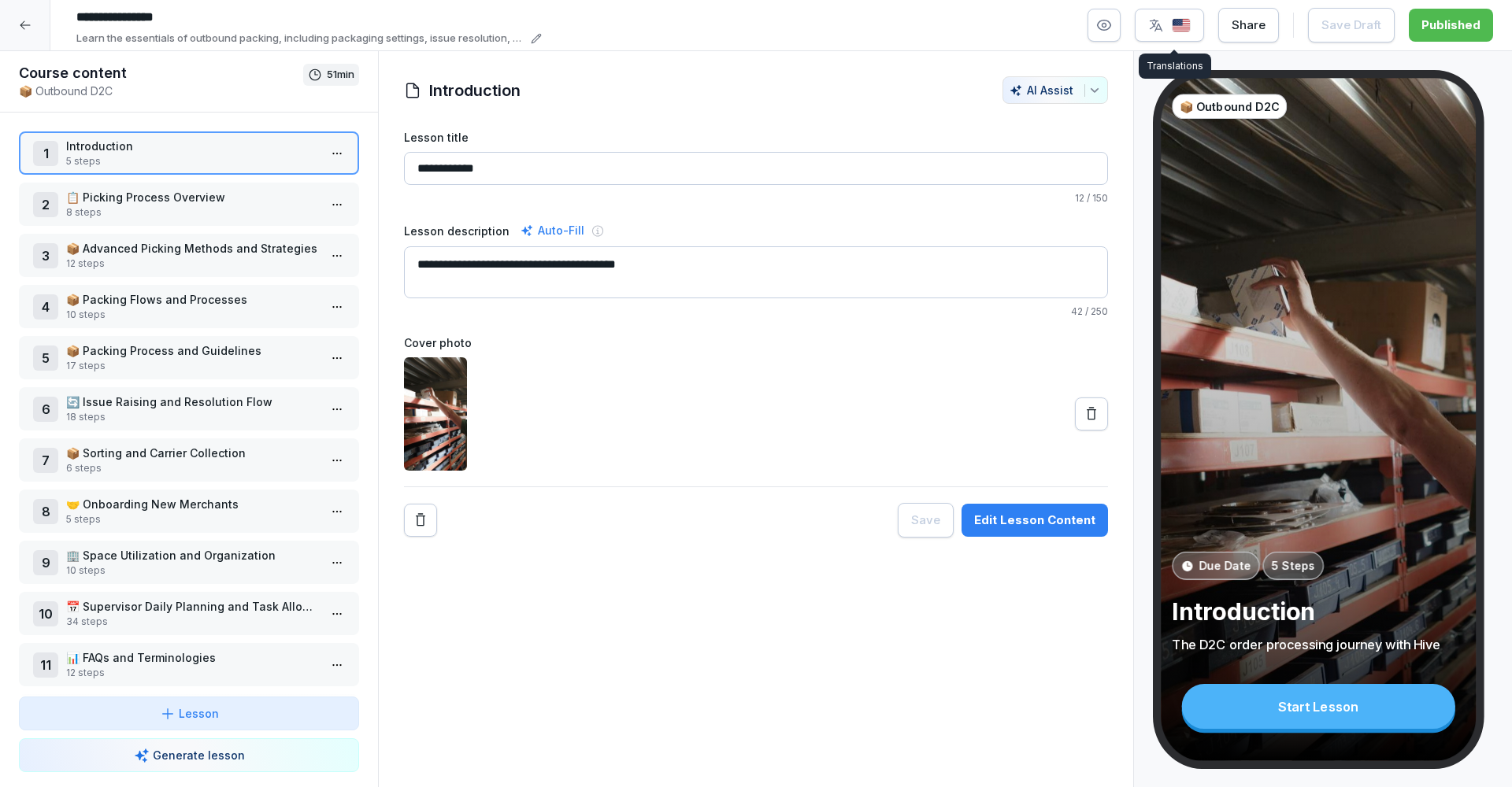
click at [1174, 25] on div "button" at bounding box center [1169, 25] width 42 height 16
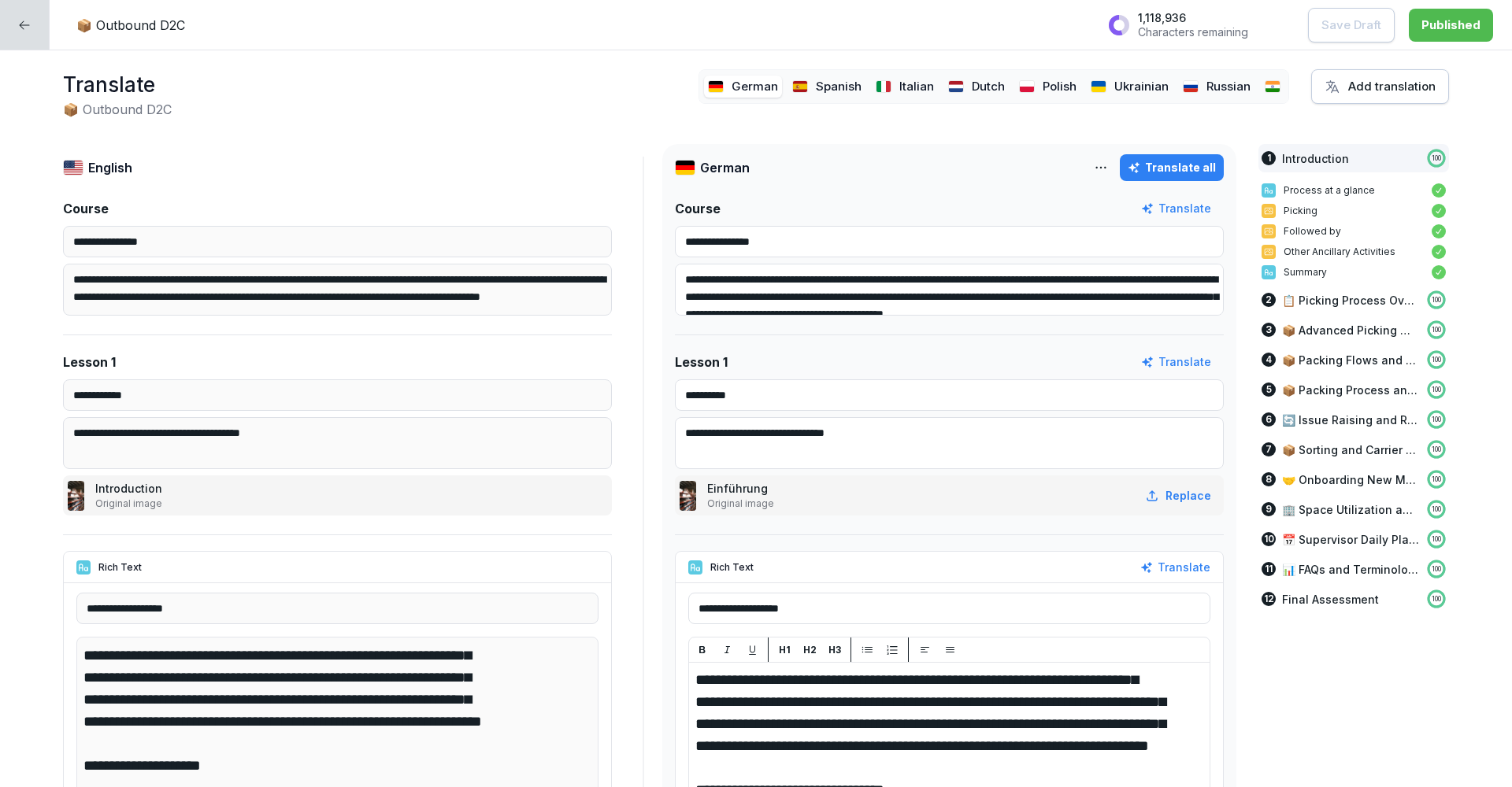
click at [1118, 93] on p "Ukrainian" at bounding box center [1141, 87] width 54 height 18
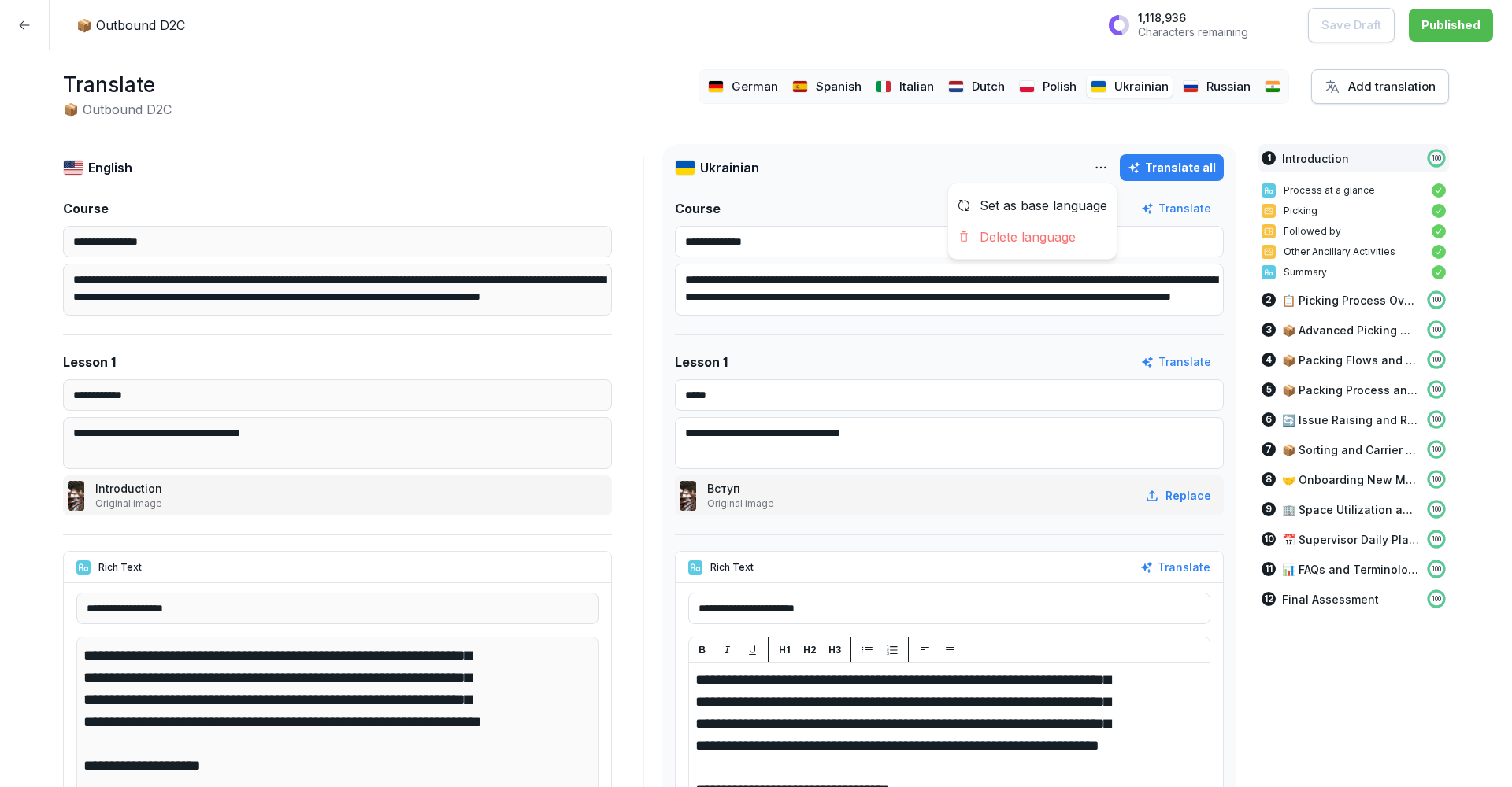
click at [1100, 160] on html "**********" at bounding box center [756, 394] width 1512 height 787
click at [1048, 239] on div "Delete language" at bounding box center [1032, 236] width 169 height 31
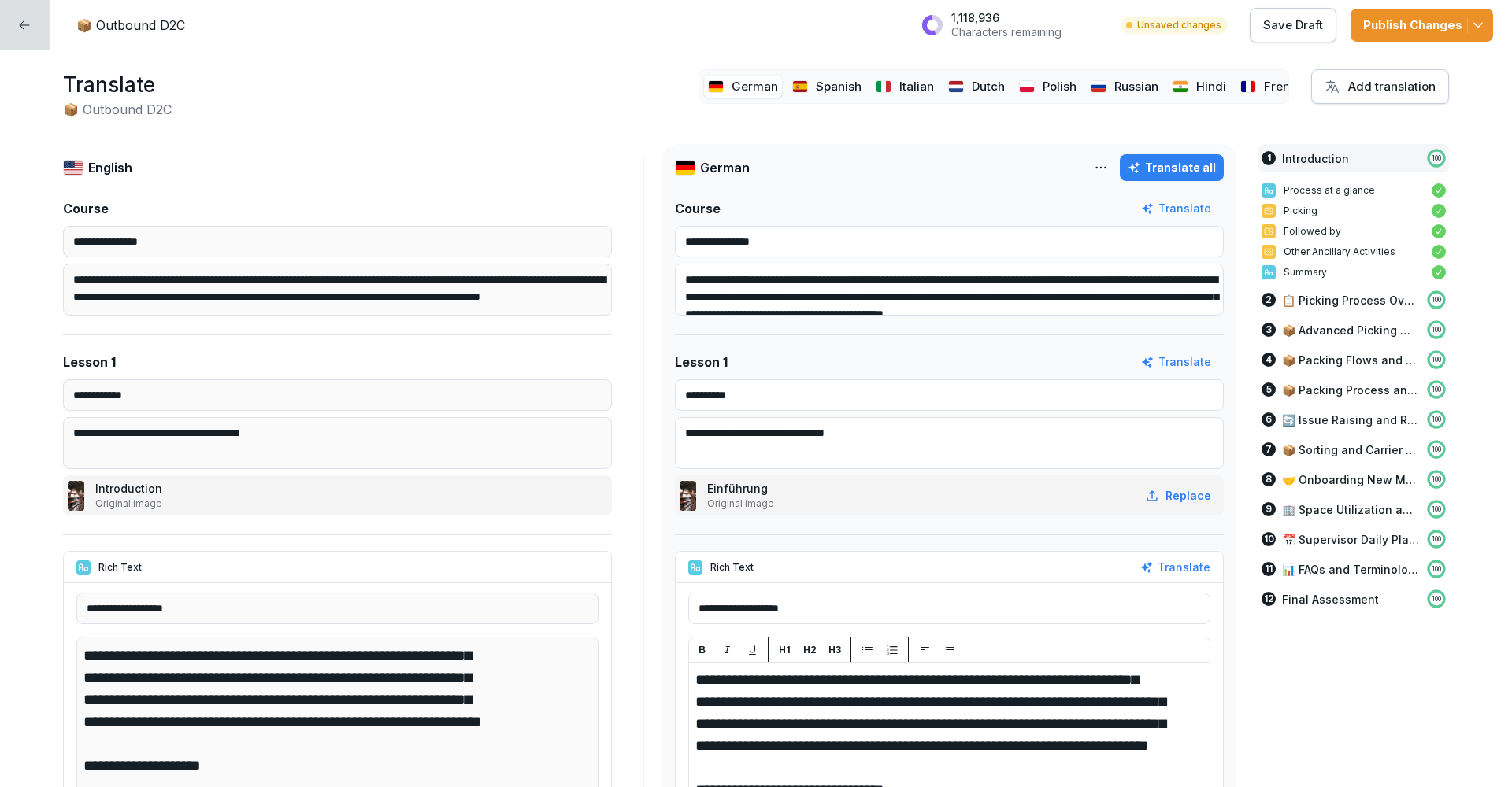
click at [1112, 86] on div "Russian" at bounding box center [1124, 86] width 75 height 22
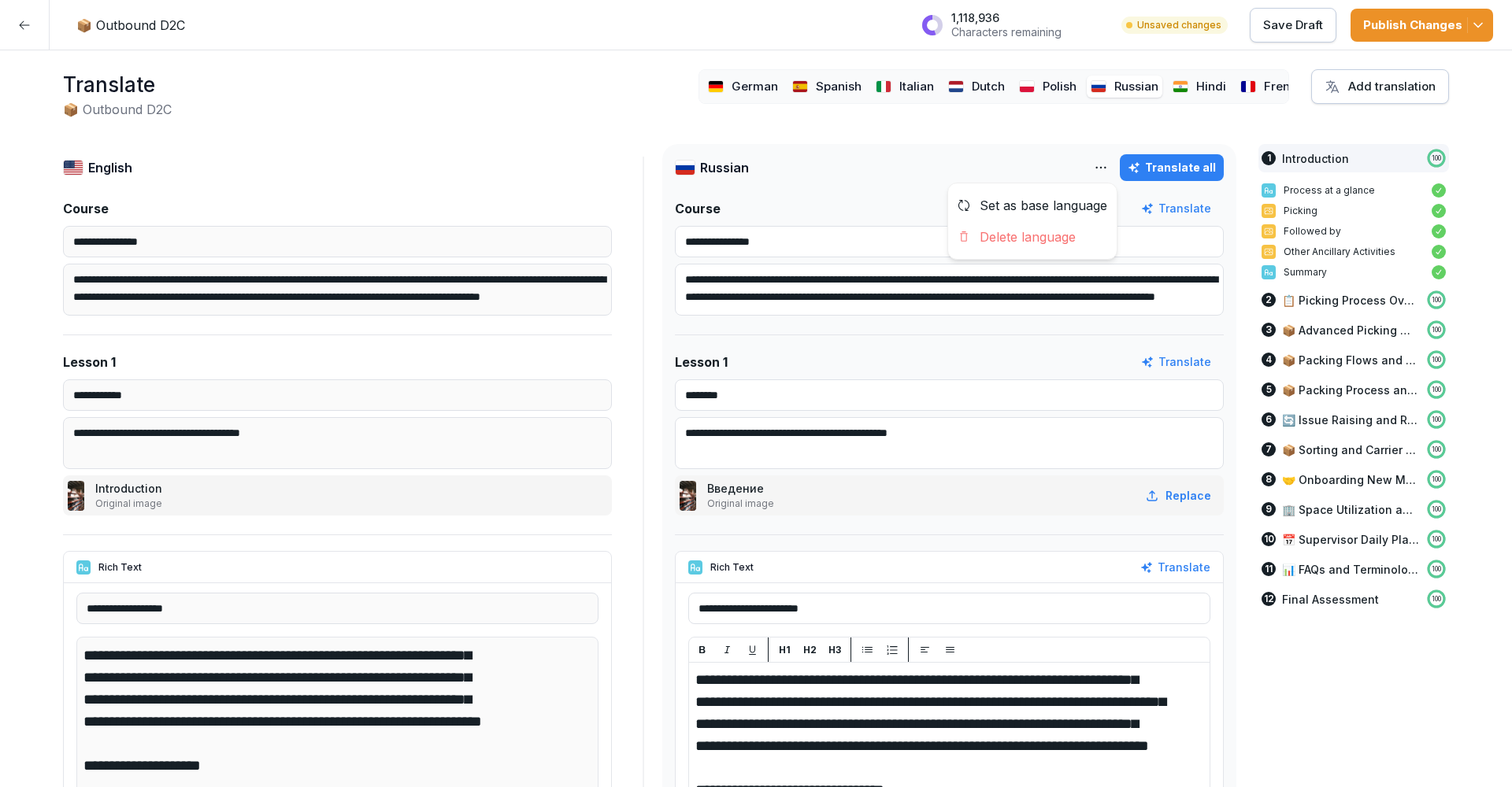
click at [1106, 164] on html "**********" at bounding box center [756, 394] width 1512 height 787
click at [1083, 242] on div "Delete language" at bounding box center [1032, 236] width 169 height 31
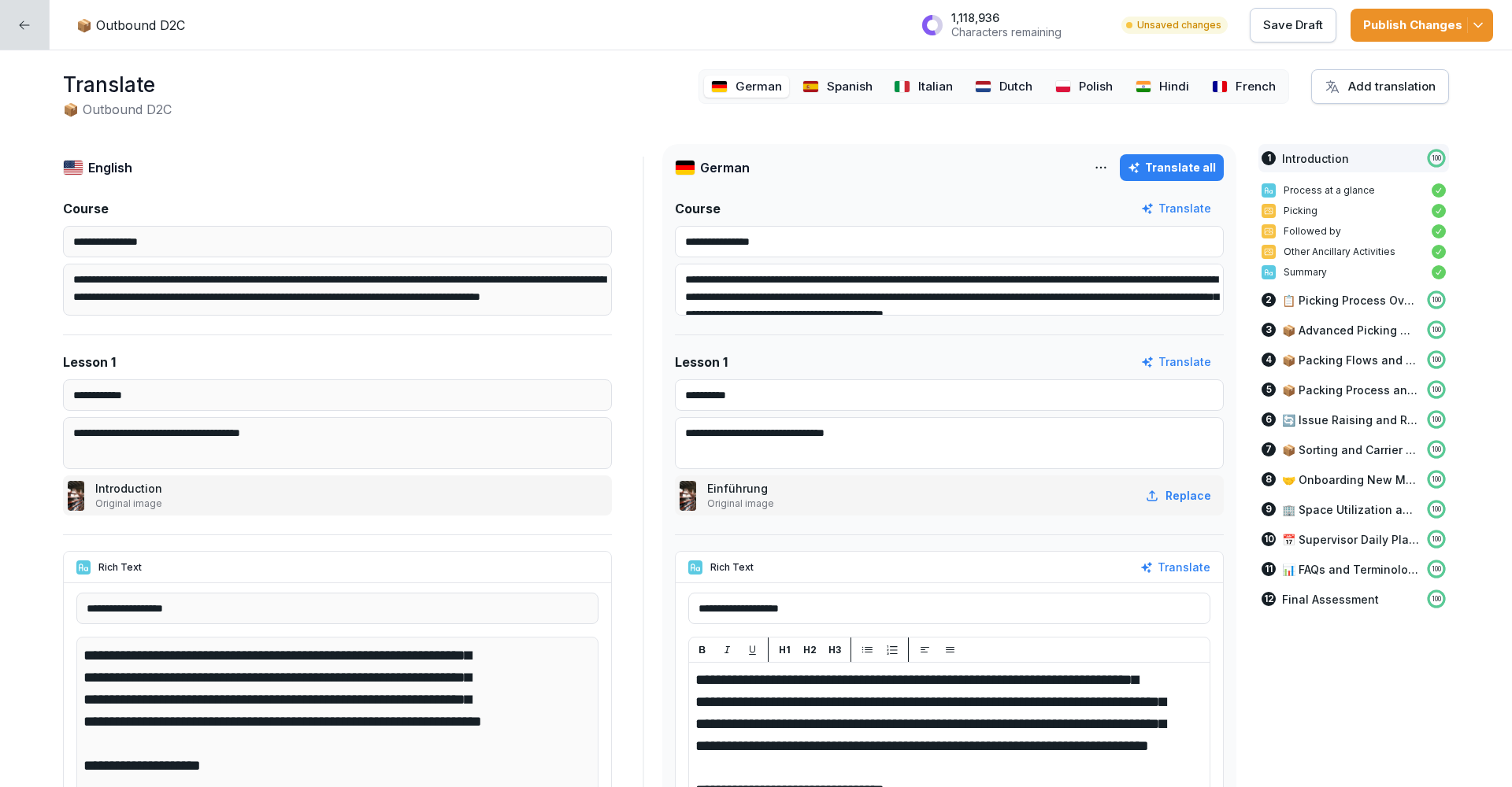
click at [1152, 87] on img at bounding box center [1144, 86] width 16 height 13
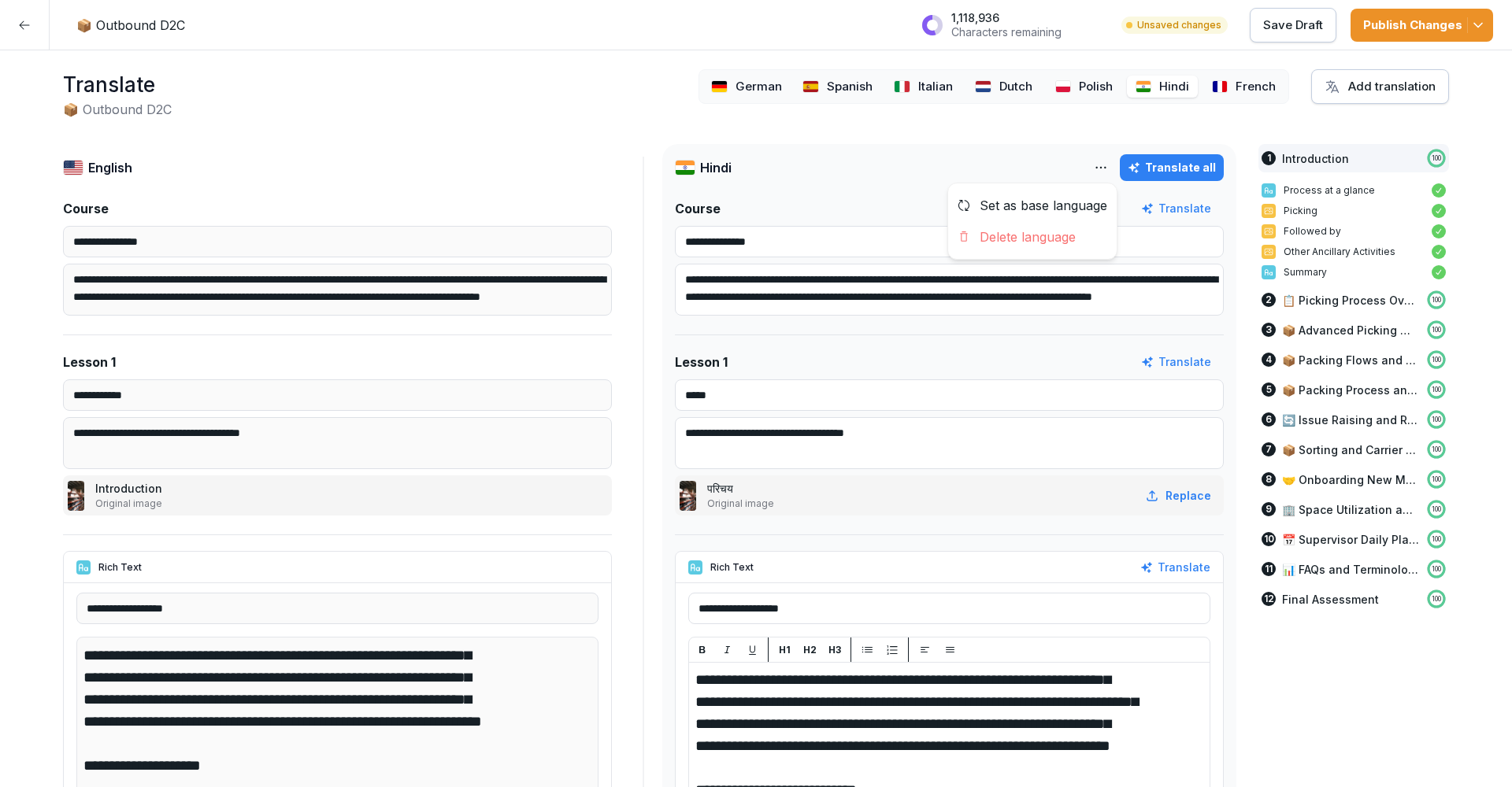
click at [1107, 164] on html "**********" at bounding box center [756, 394] width 1512 height 787
click at [1089, 235] on div "Delete language" at bounding box center [1032, 236] width 169 height 31
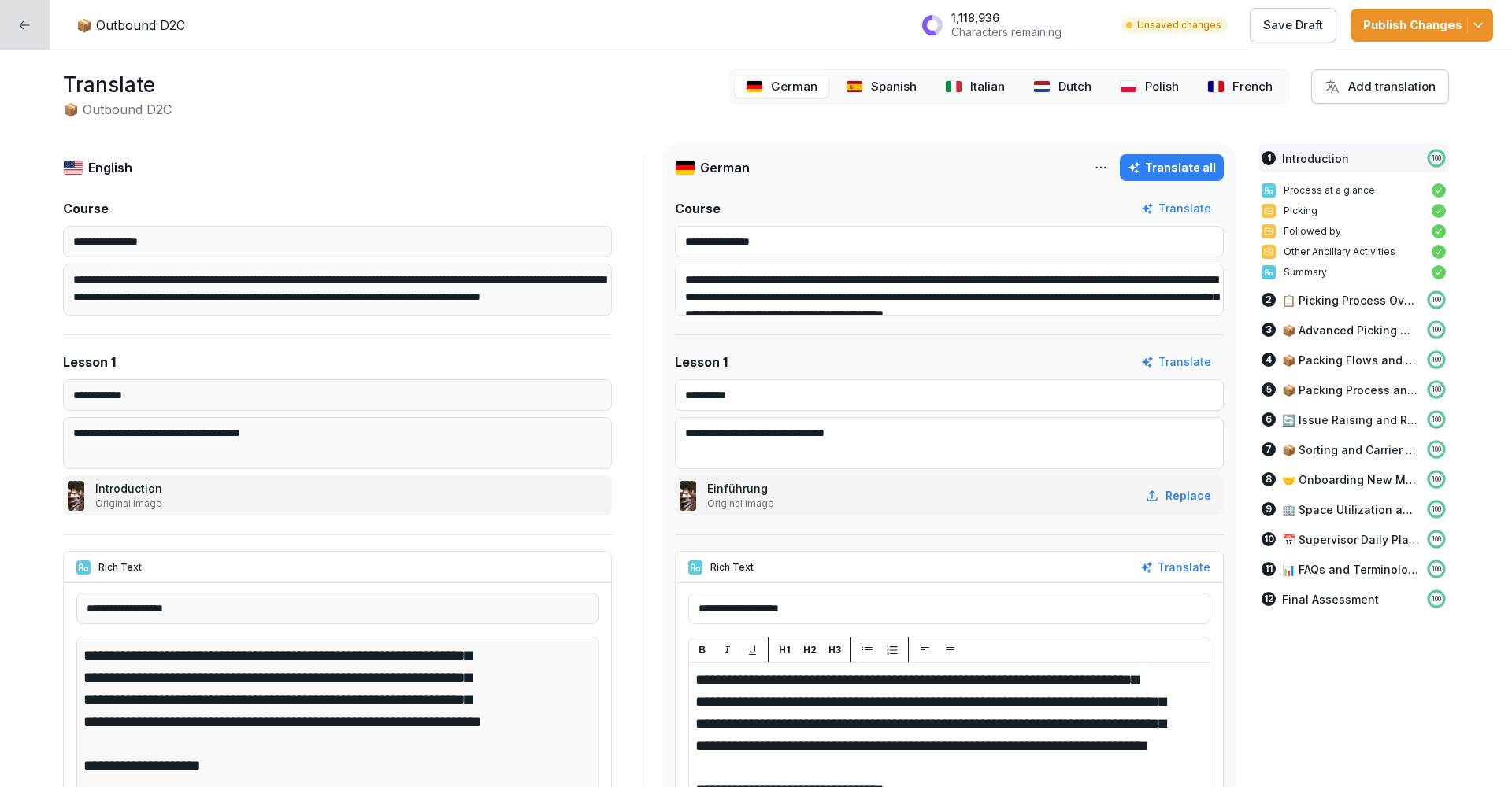
click at [1367, 32] on div "Publish Changes" at bounding box center [1421, 24] width 118 height 17
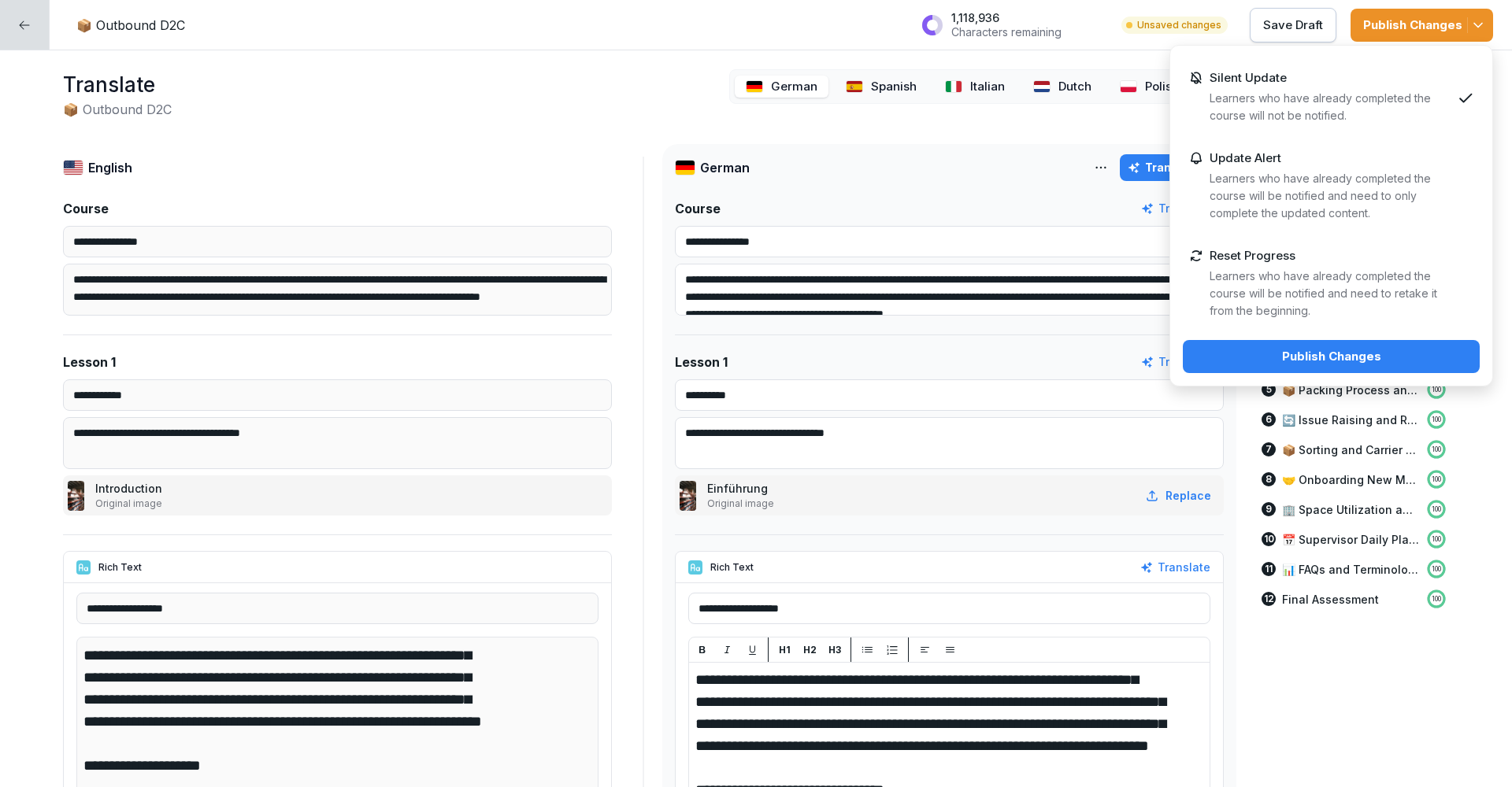
click at [1264, 363] on div "Publish Changes" at bounding box center [1331, 356] width 271 height 17
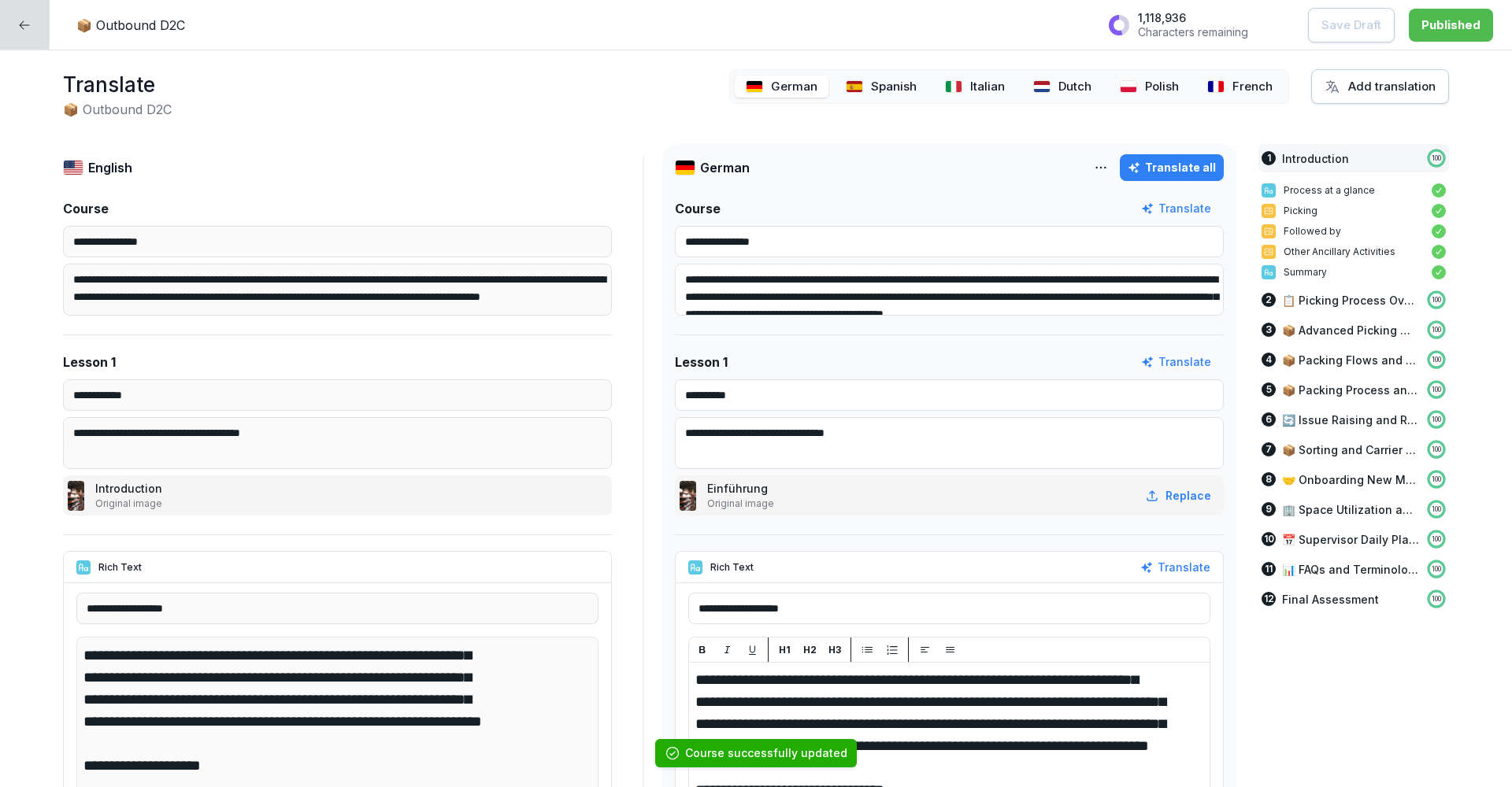
click at [20, 29] on icon at bounding box center [24, 25] width 13 height 13
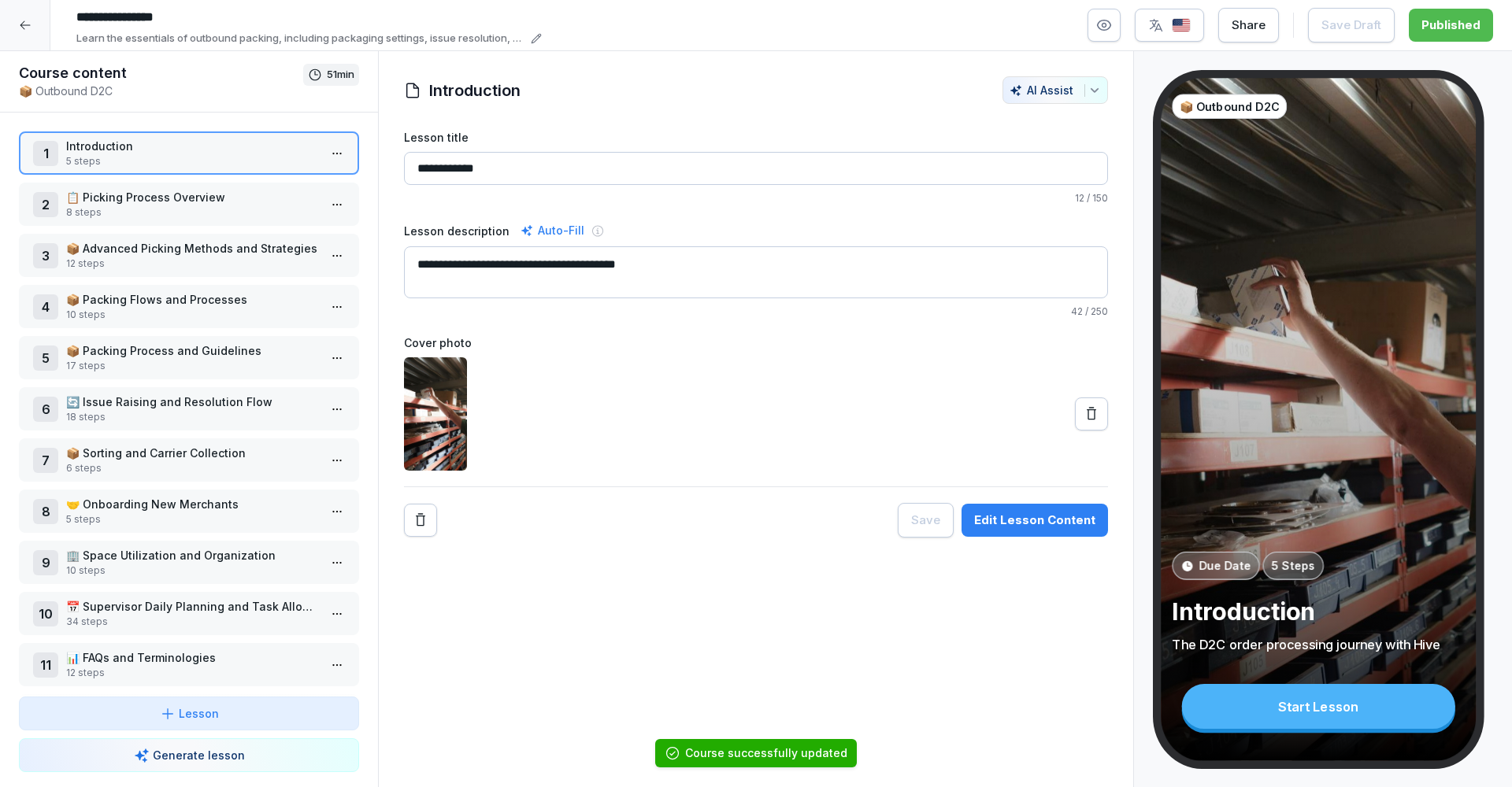
click at [20, 32] on div at bounding box center [25, 25] width 50 height 50
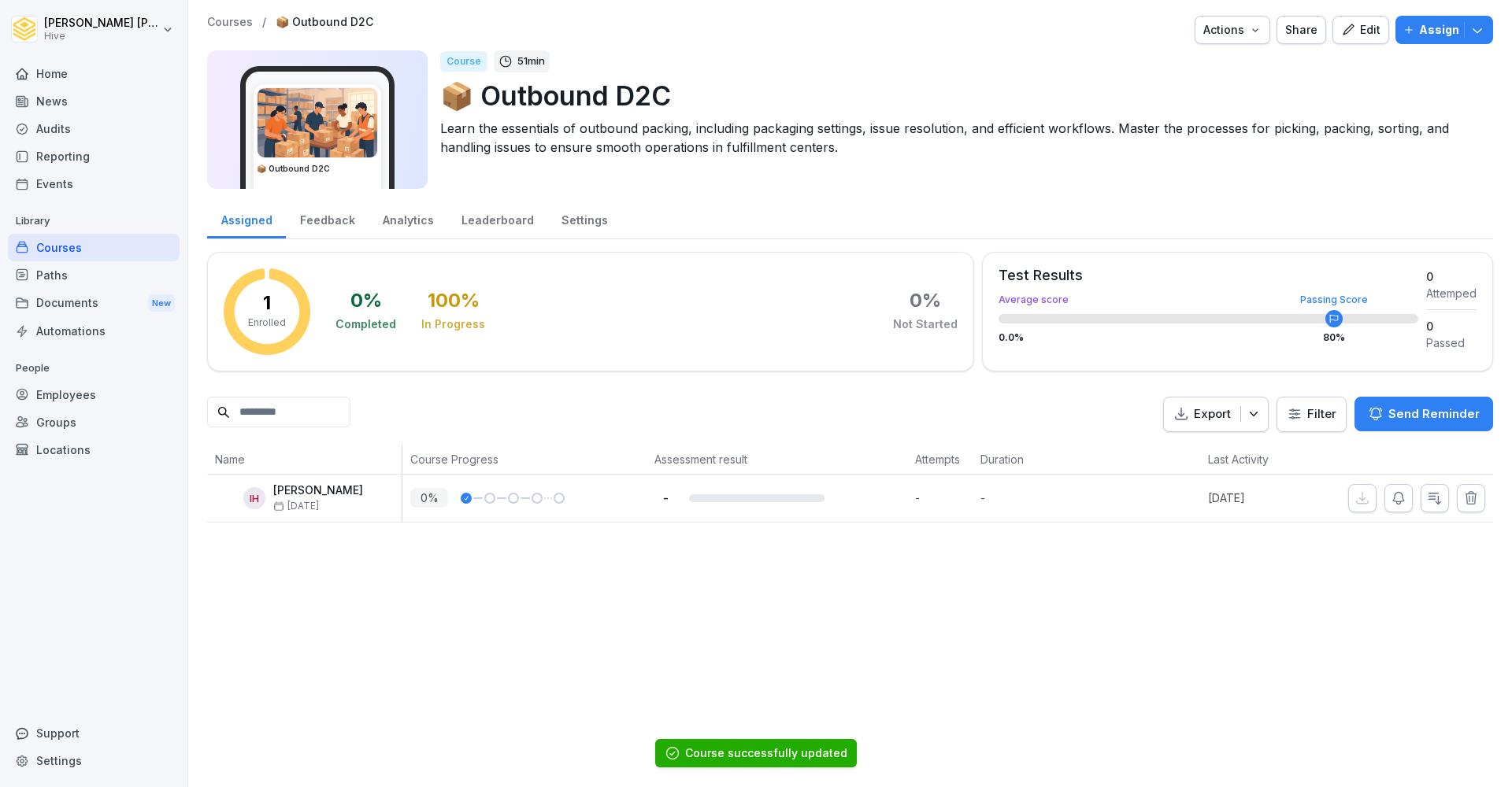
click at [86, 249] on div "Courses" at bounding box center [93, 247] width 172 height 28
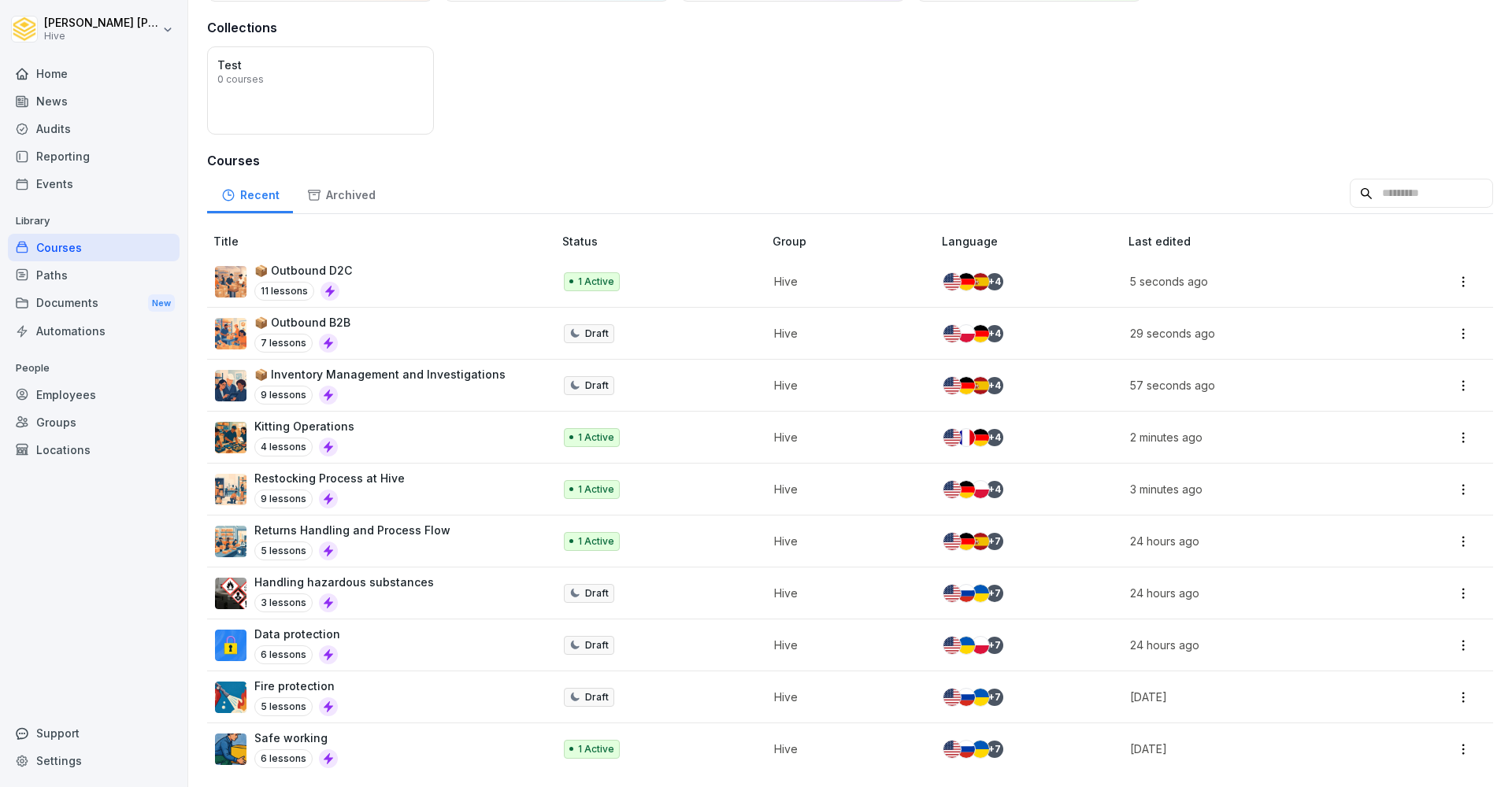
scroll to position [110, 0]
click at [827, 538] on p "Hive" at bounding box center [844, 541] width 143 height 16
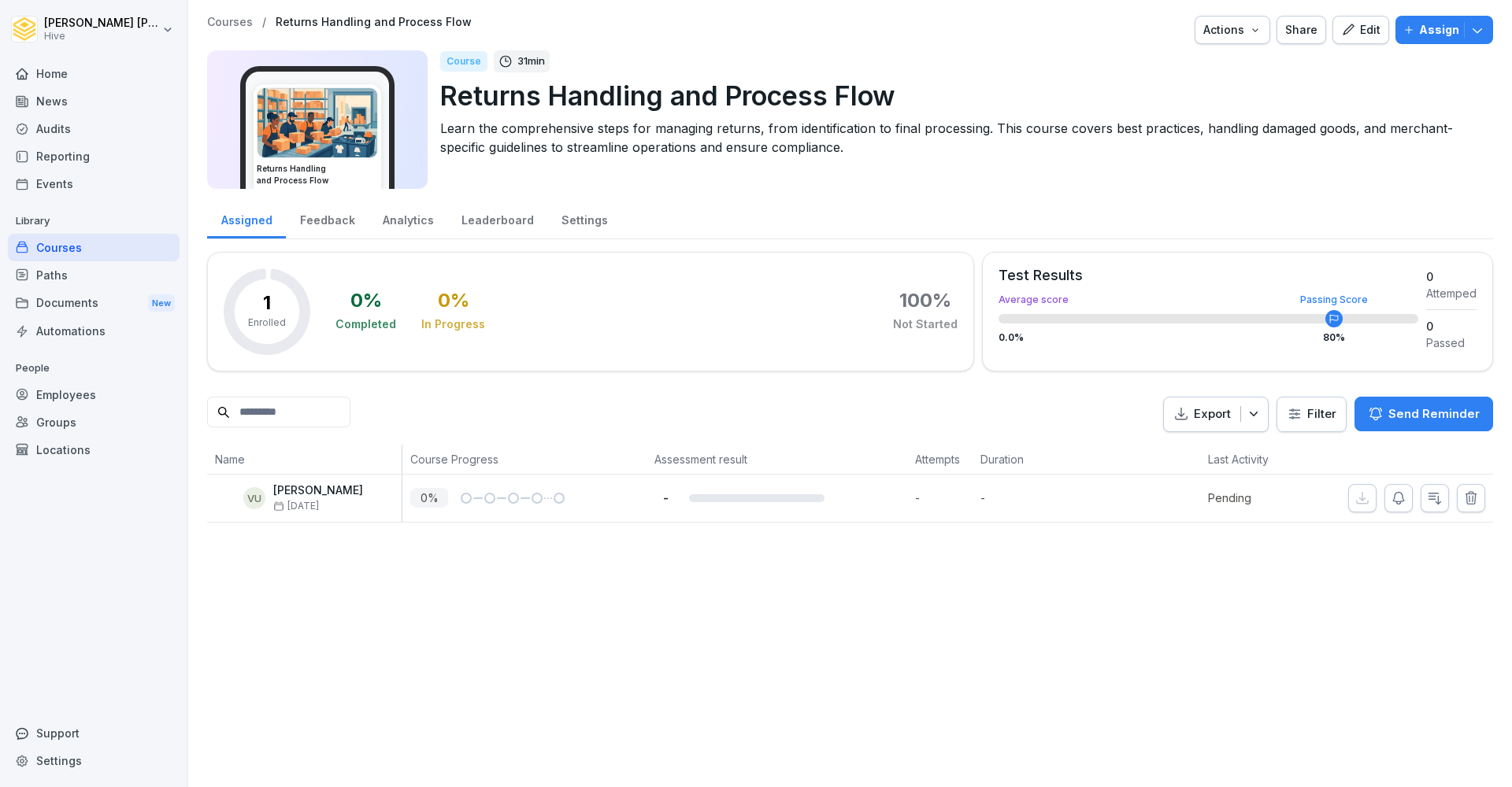
click at [1350, 35] on icon "button" at bounding box center [1348, 30] width 14 height 14
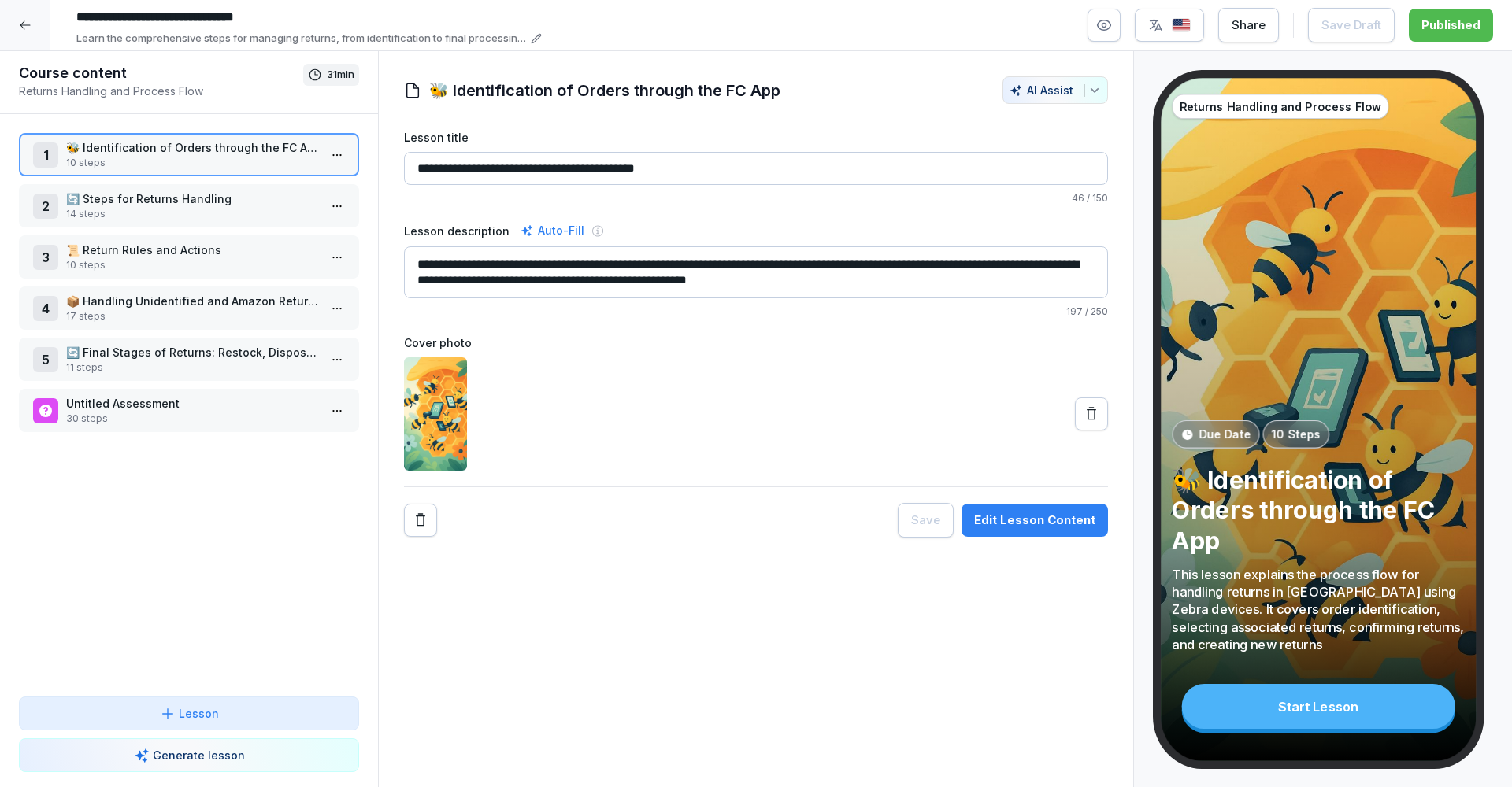
click at [1176, 20] on img "button" at bounding box center [1180, 25] width 19 height 15
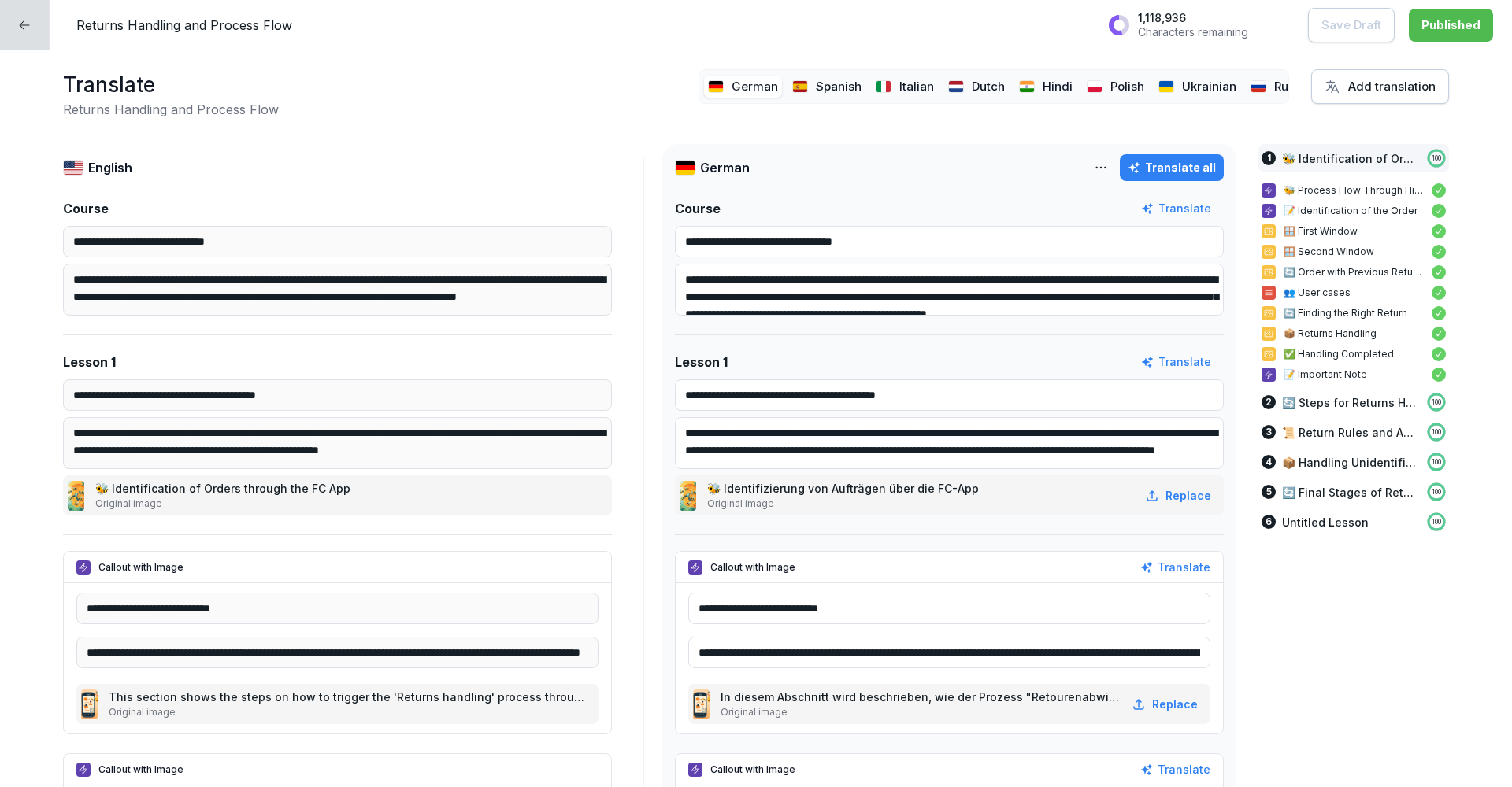
click at [967, 85] on div "Dutch" at bounding box center [977, 86] width 65 height 22
click at [1039, 86] on div "Hindi" at bounding box center [1046, 86] width 61 height 22
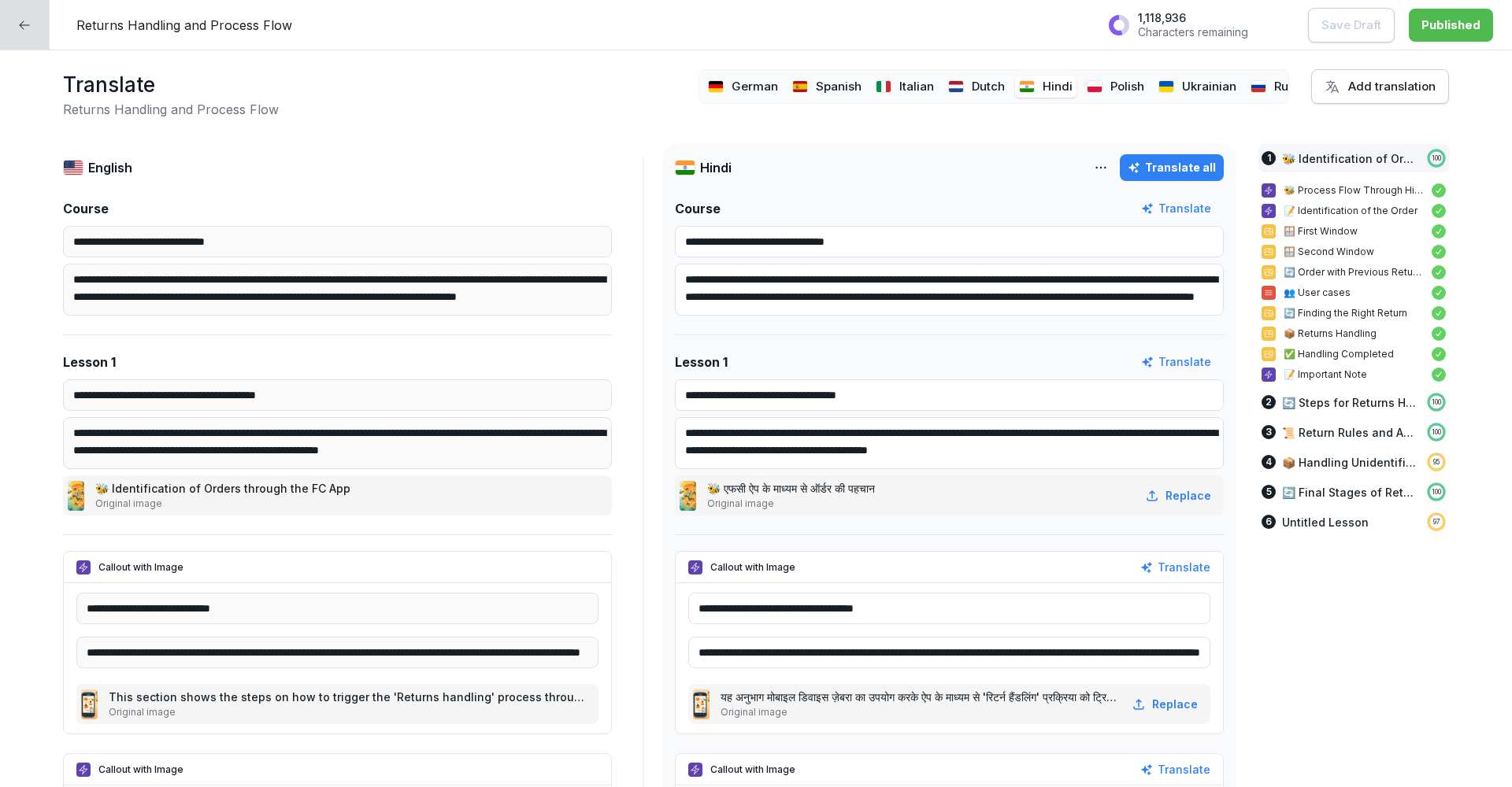
click at [1105, 169] on html "**********" at bounding box center [756, 394] width 1512 height 787
click at [1051, 236] on div "Delete language" at bounding box center [1032, 236] width 169 height 31
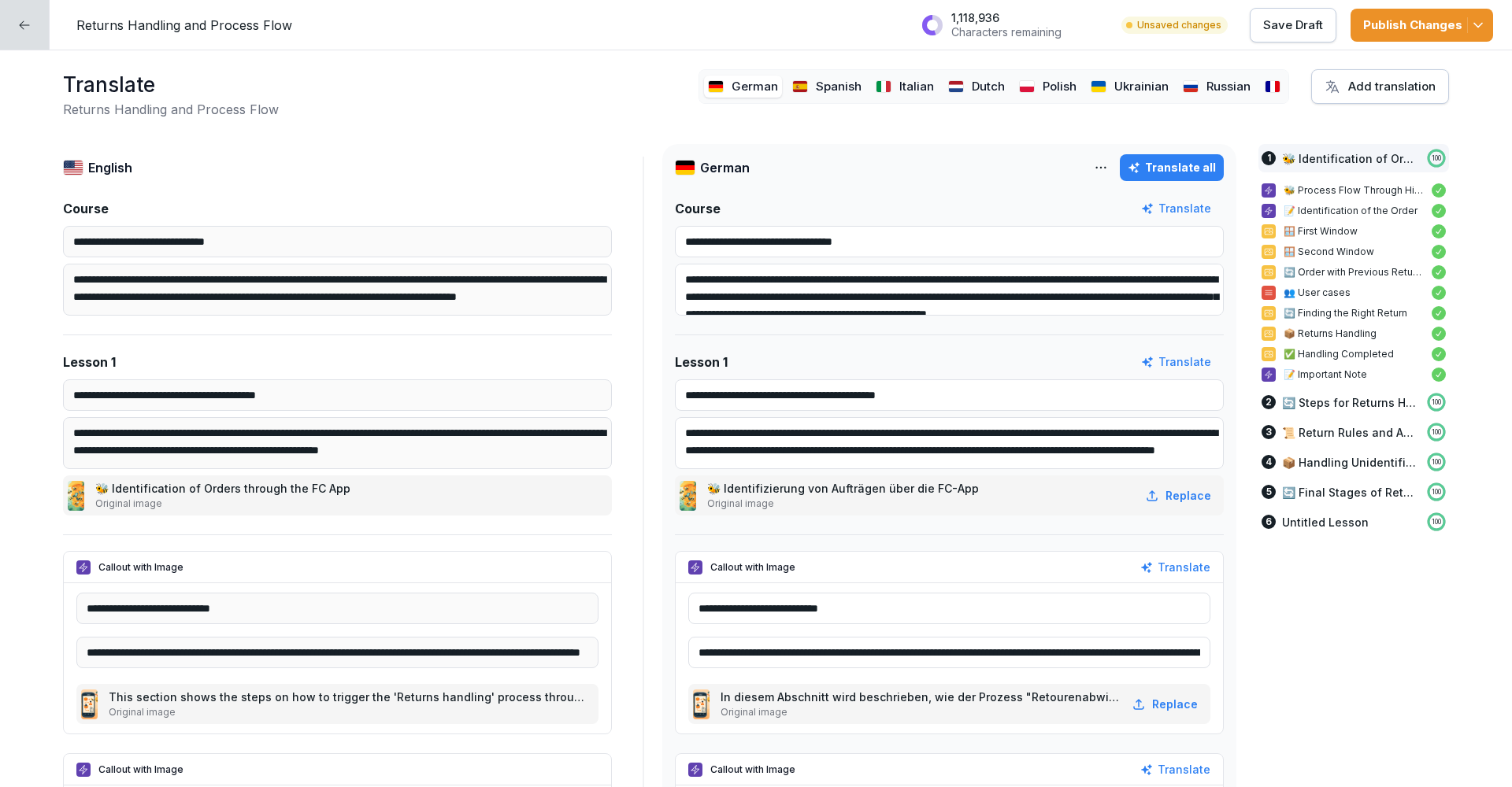
click at [1122, 85] on p "Ukrainian" at bounding box center [1141, 87] width 54 height 18
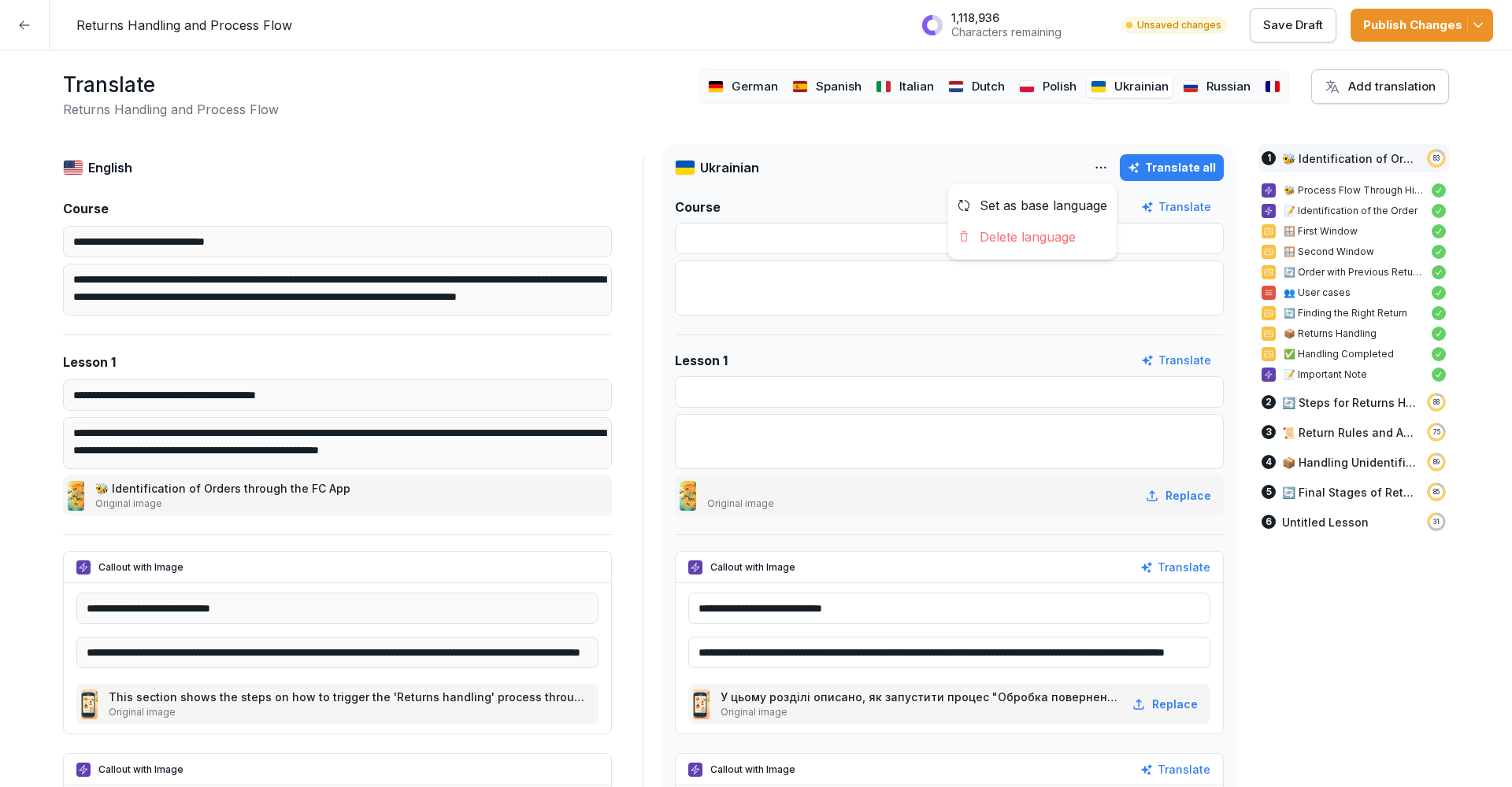
click at [1109, 163] on html "**********" at bounding box center [756, 394] width 1512 height 787
click at [1063, 243] on div "Delete language" at bounding box center [1032, 236] width 169 height 31
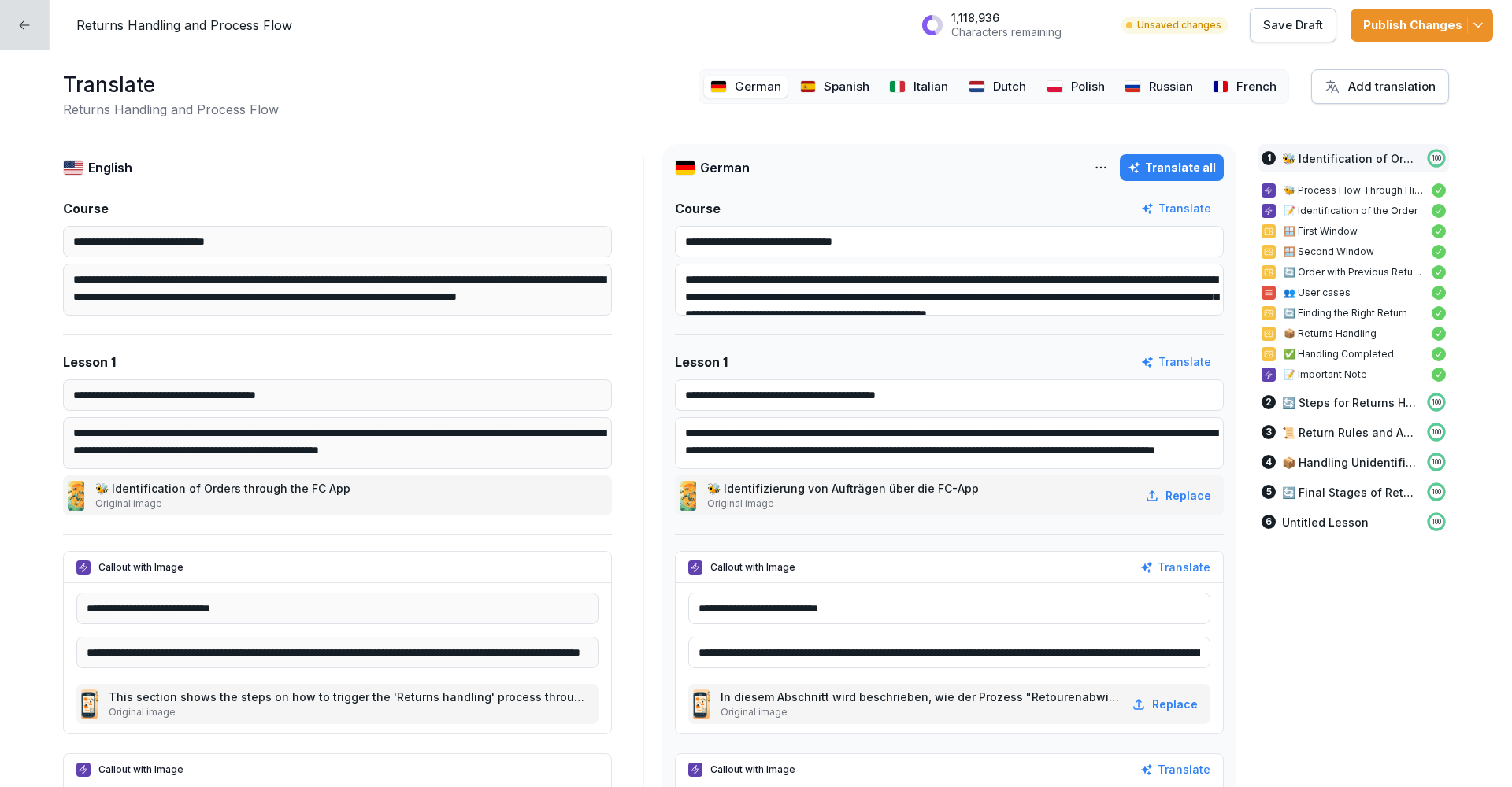
click at [1156, 84] on p "Russian" at bounding box center [1171, 87] width 44 height 18
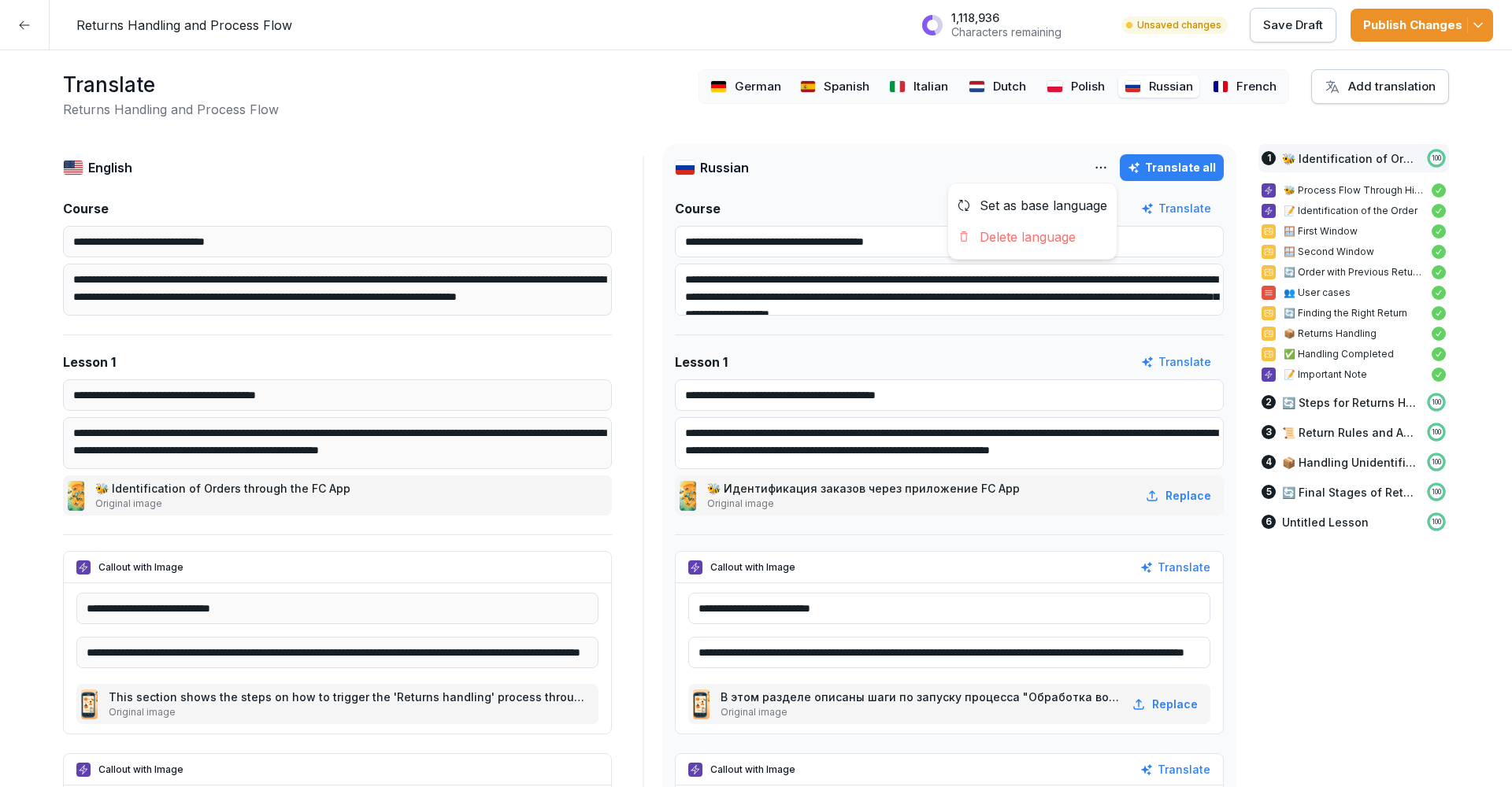
click at [1108, 168] on html "**********" at bounding box center [756, 394] width 1512 height 787
click at [1071, 231] on div "Delete language" at bounding box center [1032, 236] width 169 height 31
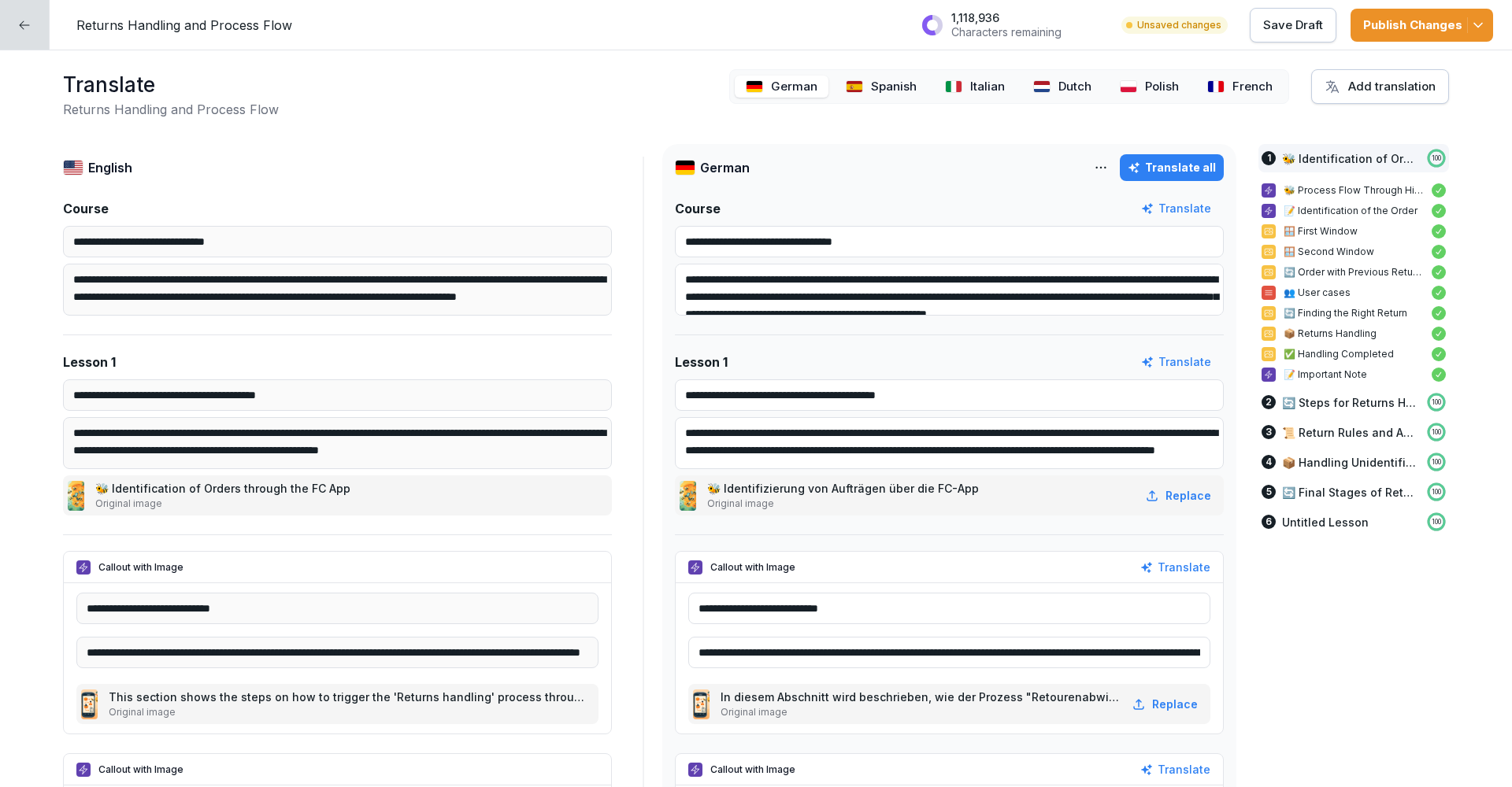
click at [1405, 22] on div "Publish Changes" at bounding box center [1421, 24] width 118 height 17
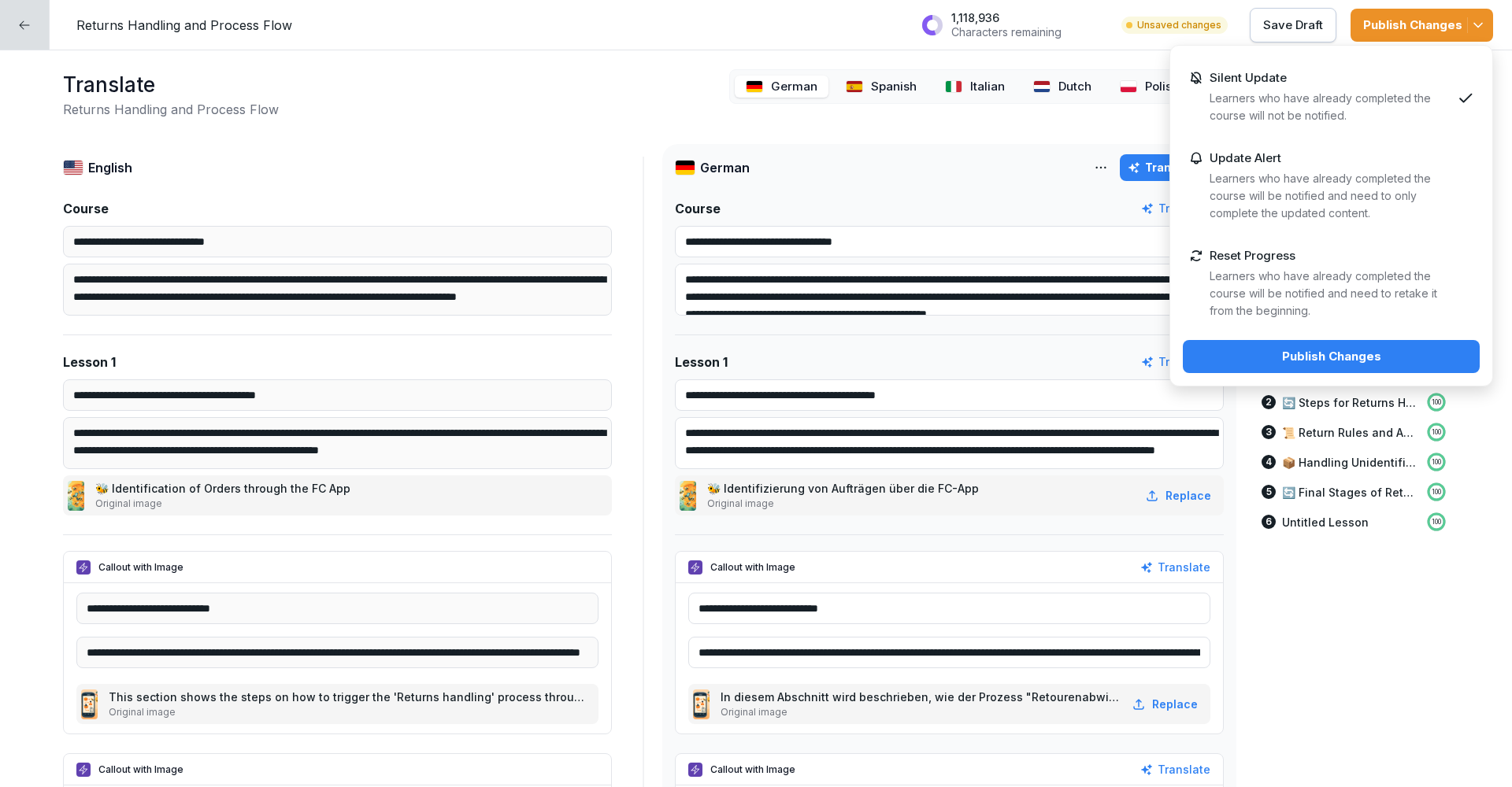
click at [1301, 375] on div "Silent Update Learners who have already completed the course will not be notifi…" at bounding box center [1331, 216] width 323 height 341
click at [1301, 364] on div "Publish Changes" at bounding box center [1331, 356] width 271 height 17
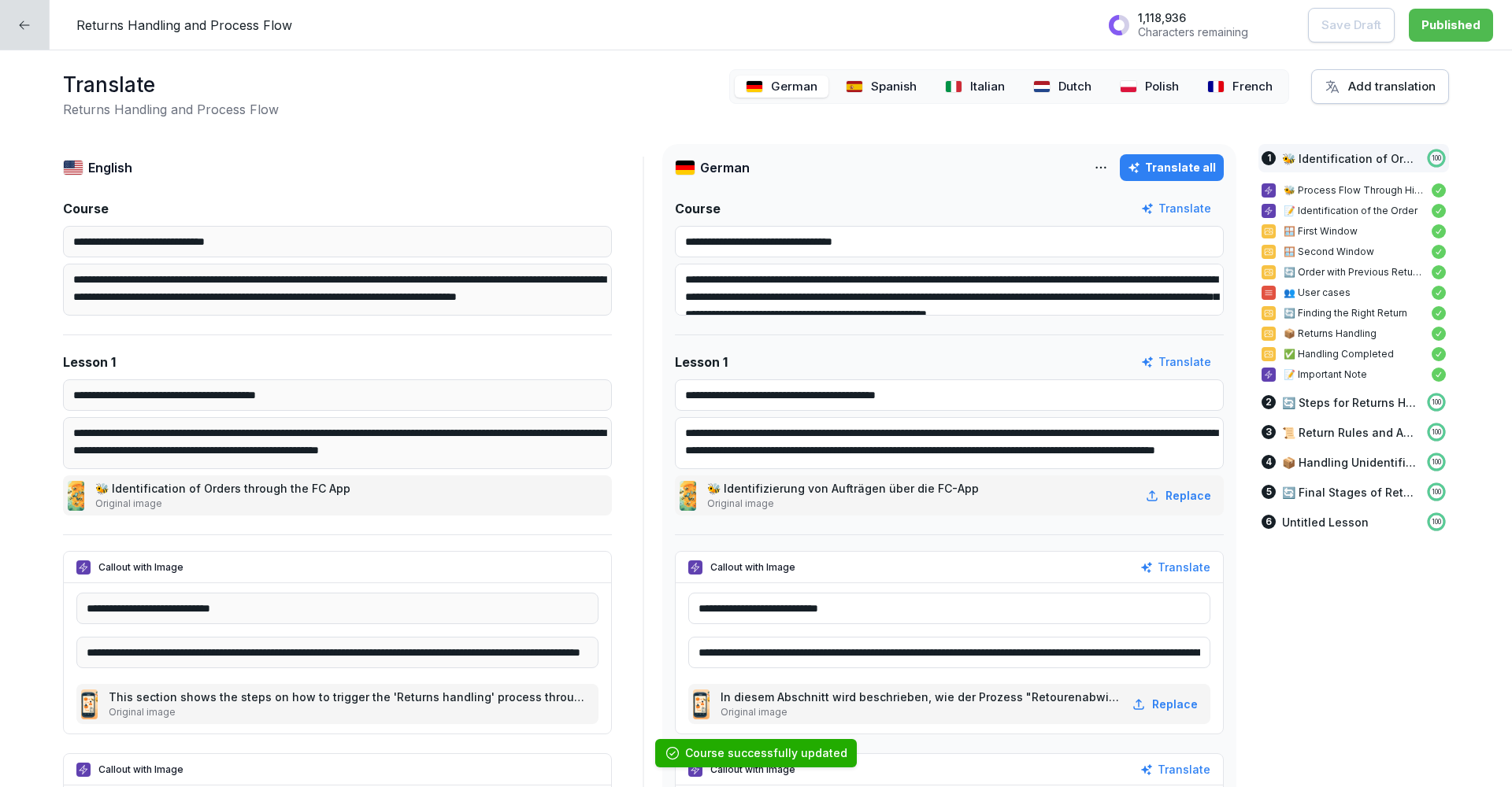
click at [21, 27] on icon at bounding box center [24, 25] width 13 height 13
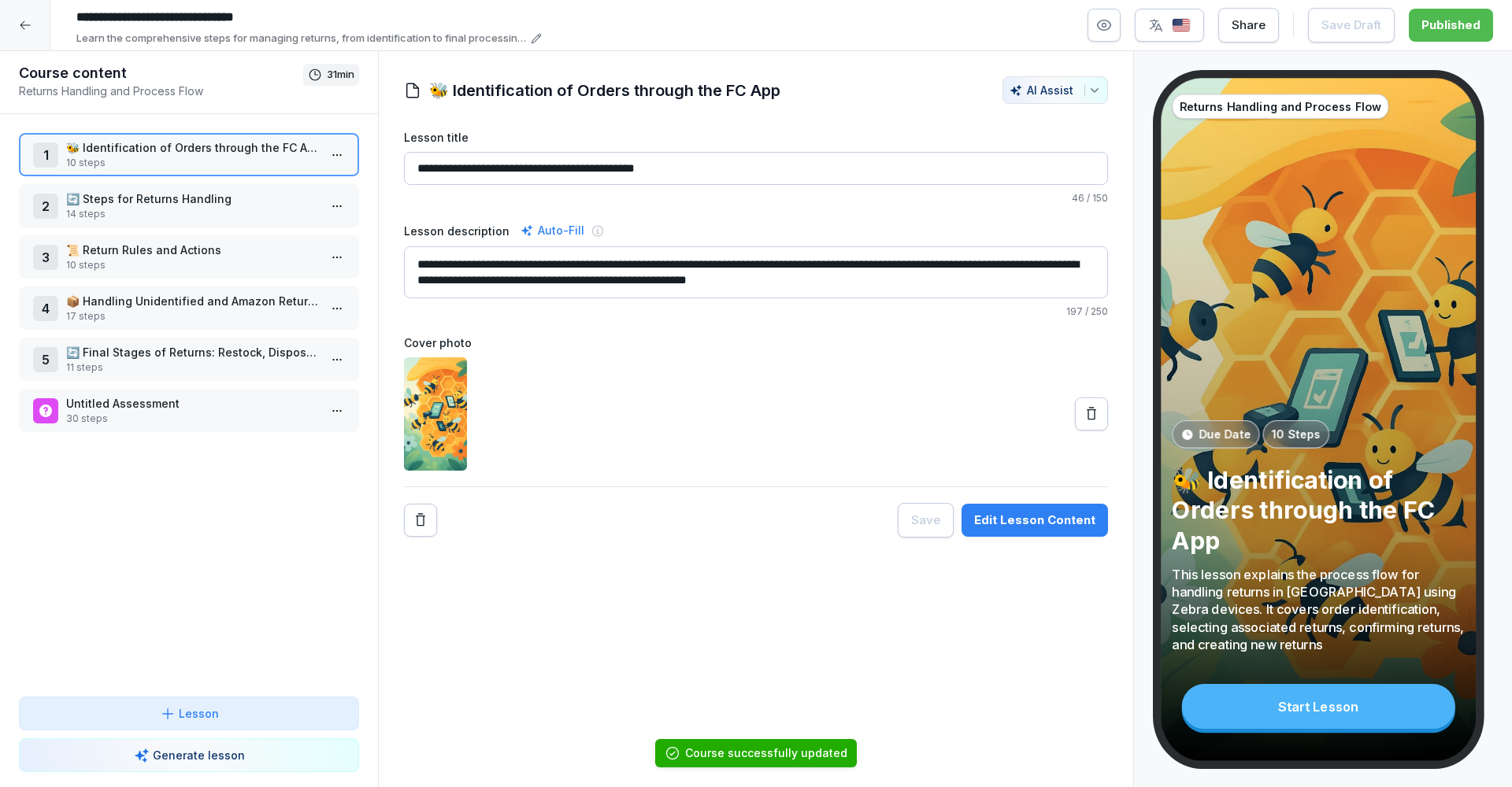
click at [22, 22] on icon at bounding box center [25, 25] width 13 height 13
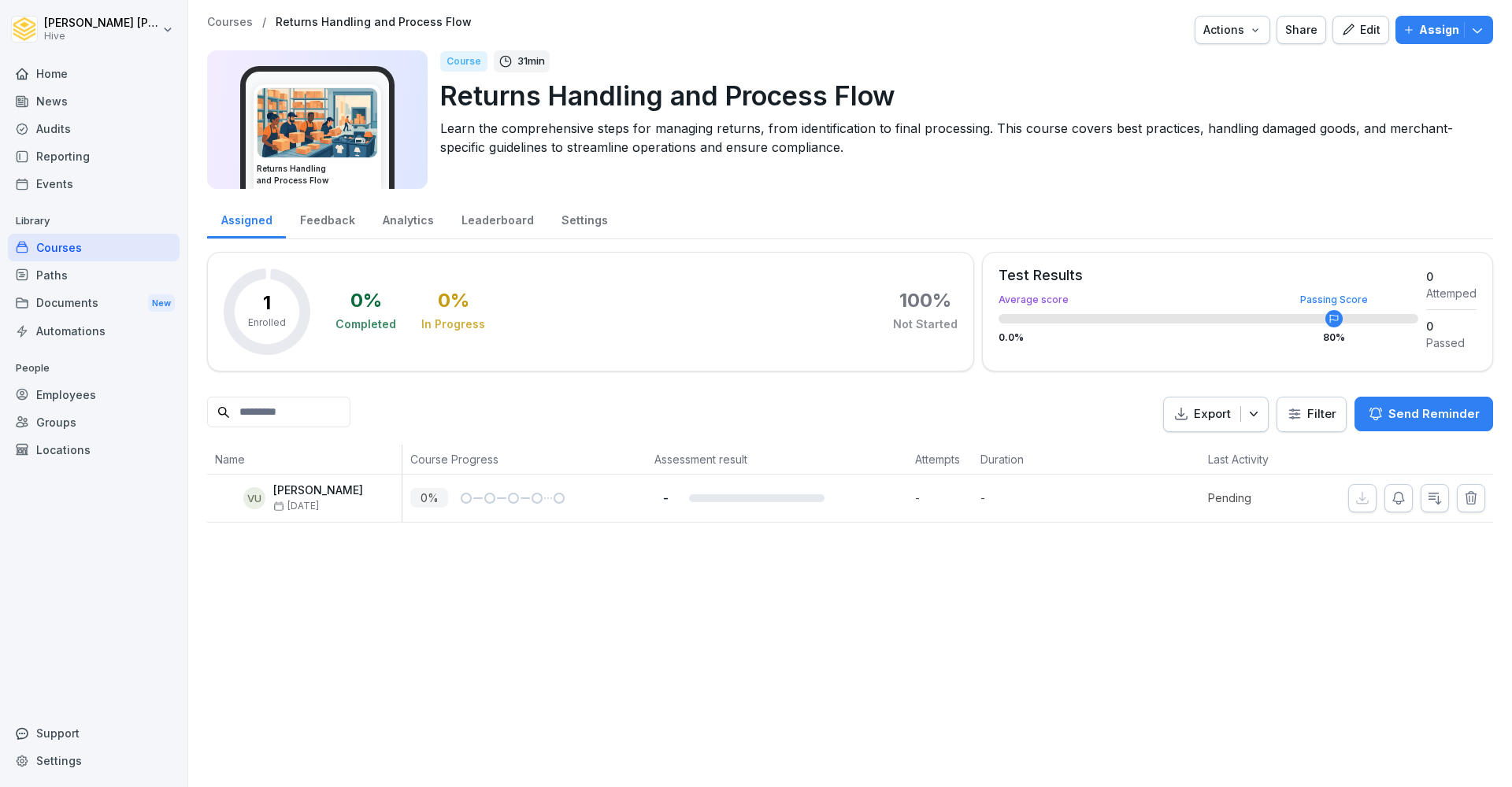
click at [69, 245] on div "Courses" at bounding box center [93, 247] width 172 height 28
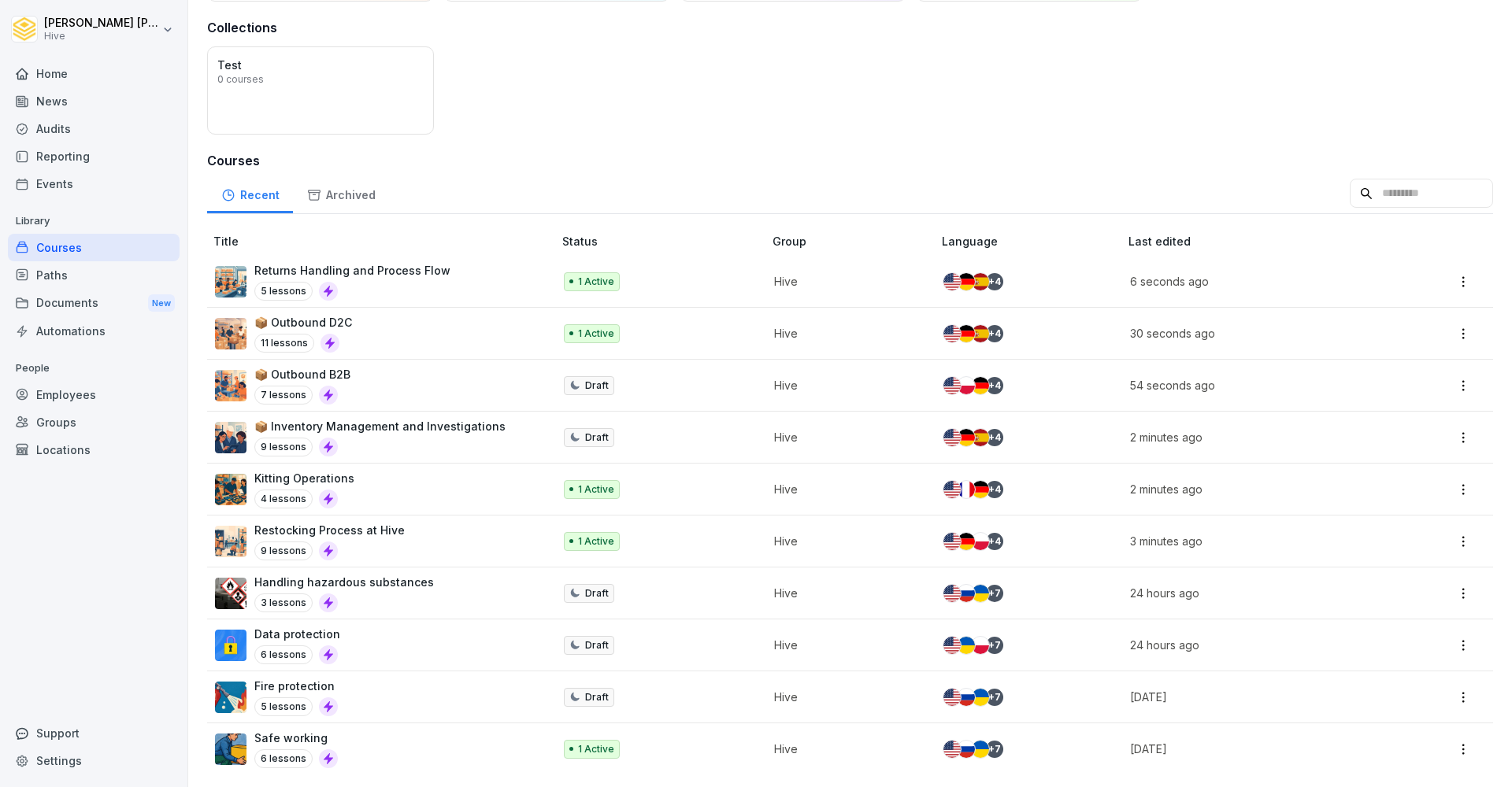
scroll to position [110, 0]
click at [798, 609] on td "Hive" at bounding box center [851, 594] width 169 height 52
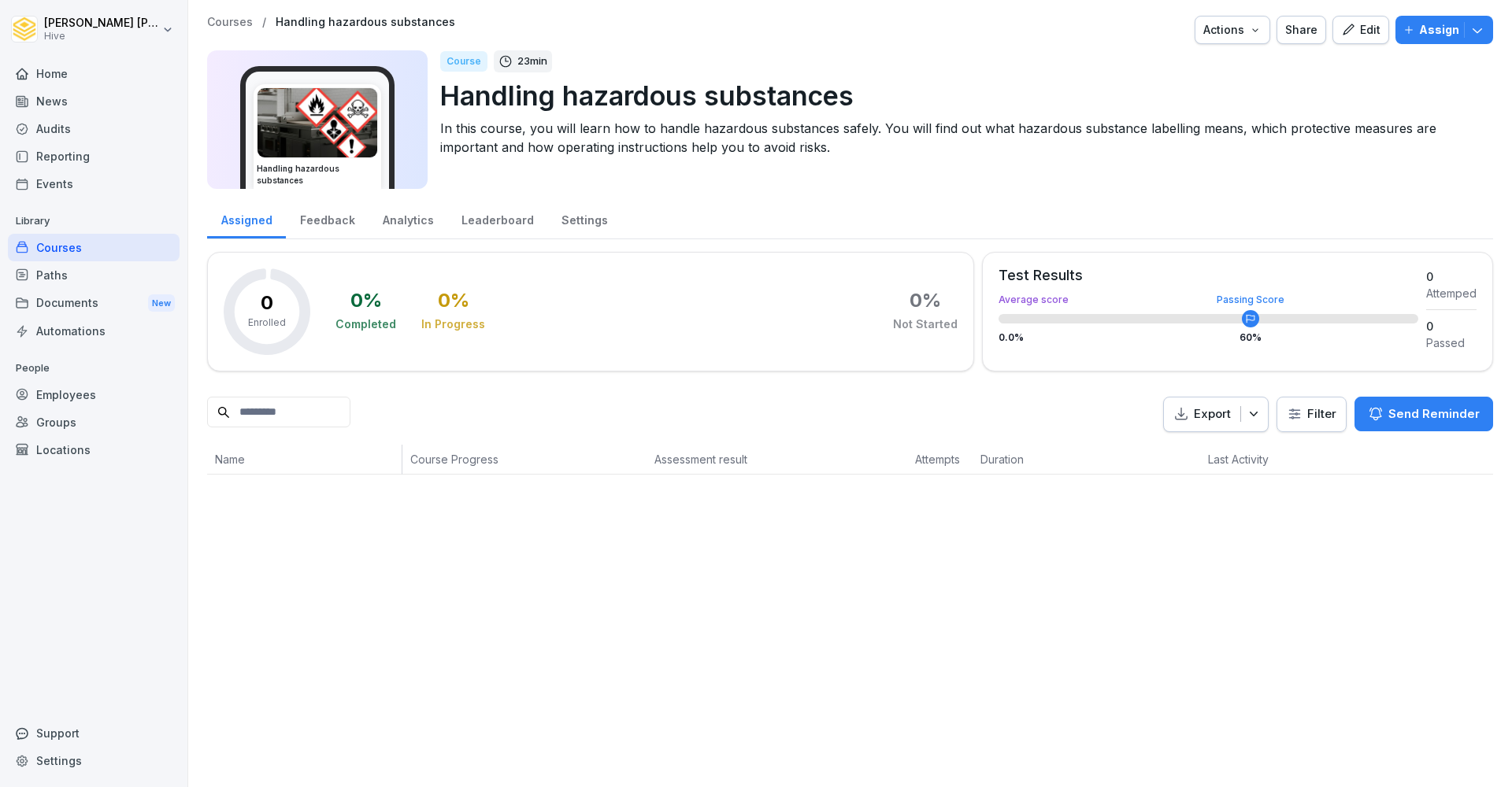
click at [1355, 24] on icon "button" at bounding box center [1348, 30] width 14 height 14
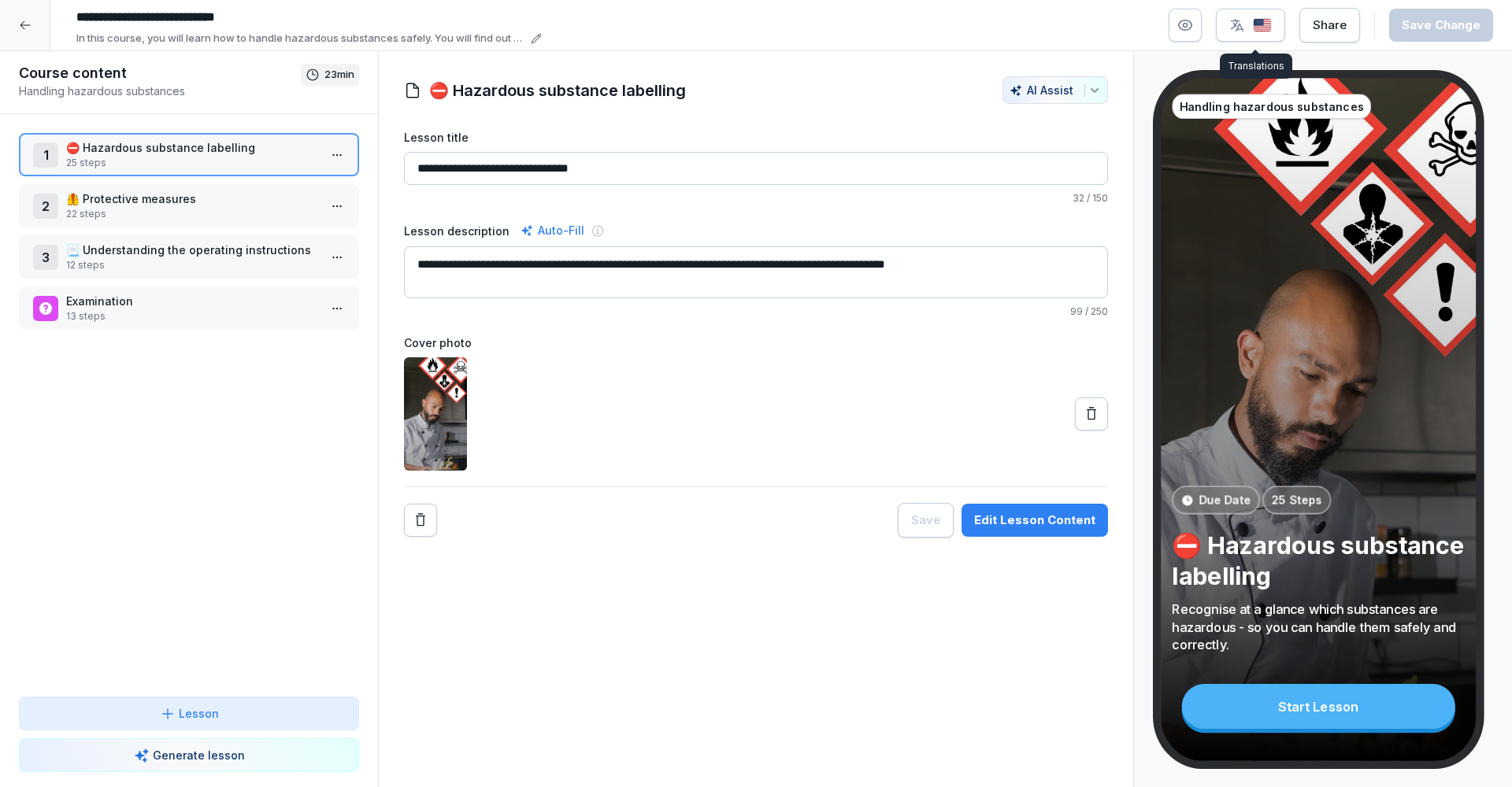
click at [1256, 25] on div "button" at bounding box center [1250, 25] width 42 height 16
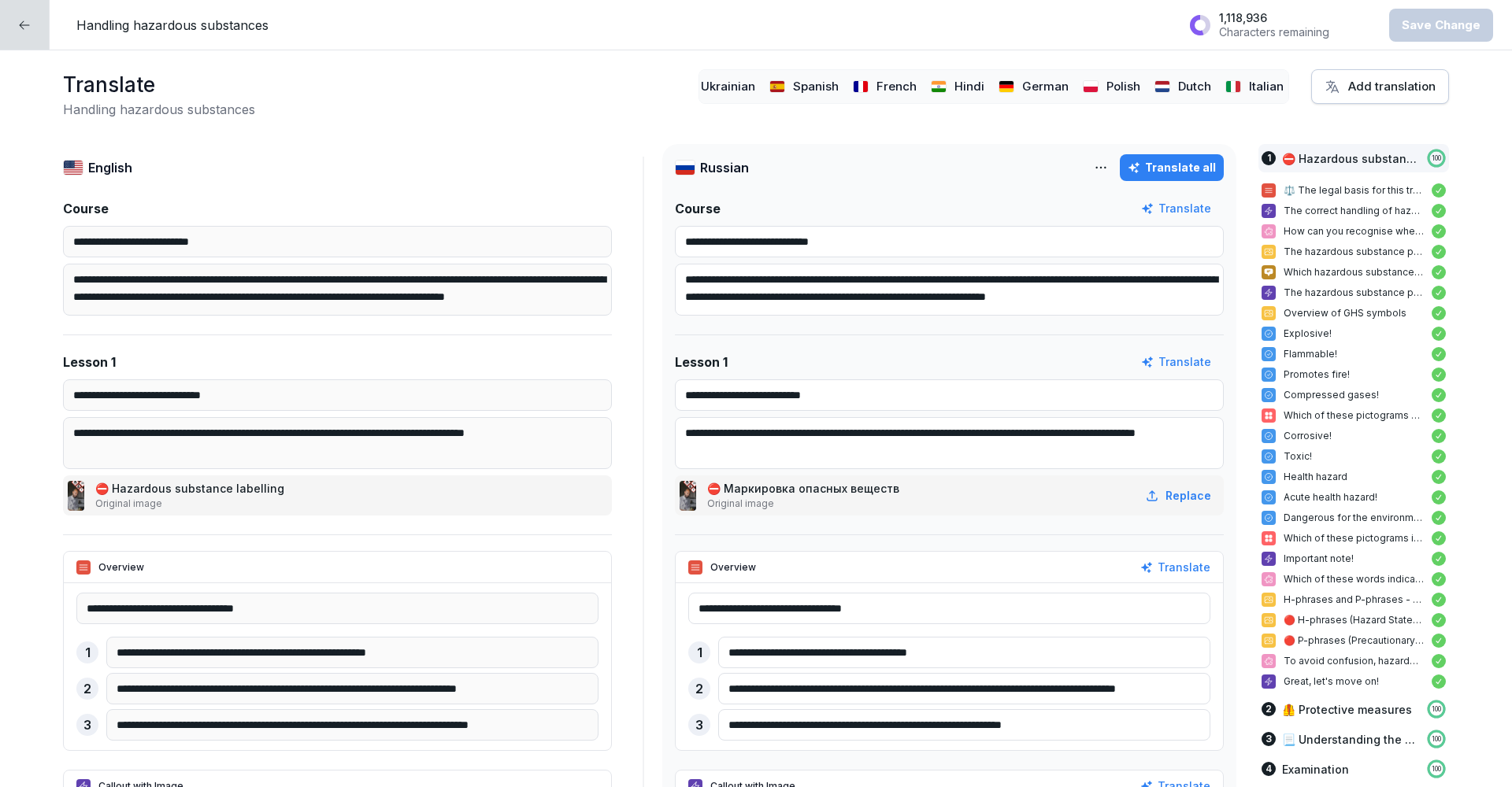
scroll to position [0, 111]
click at [959, 86] on p "Hindi" at bounding box center [969, 87] width 30 height 18
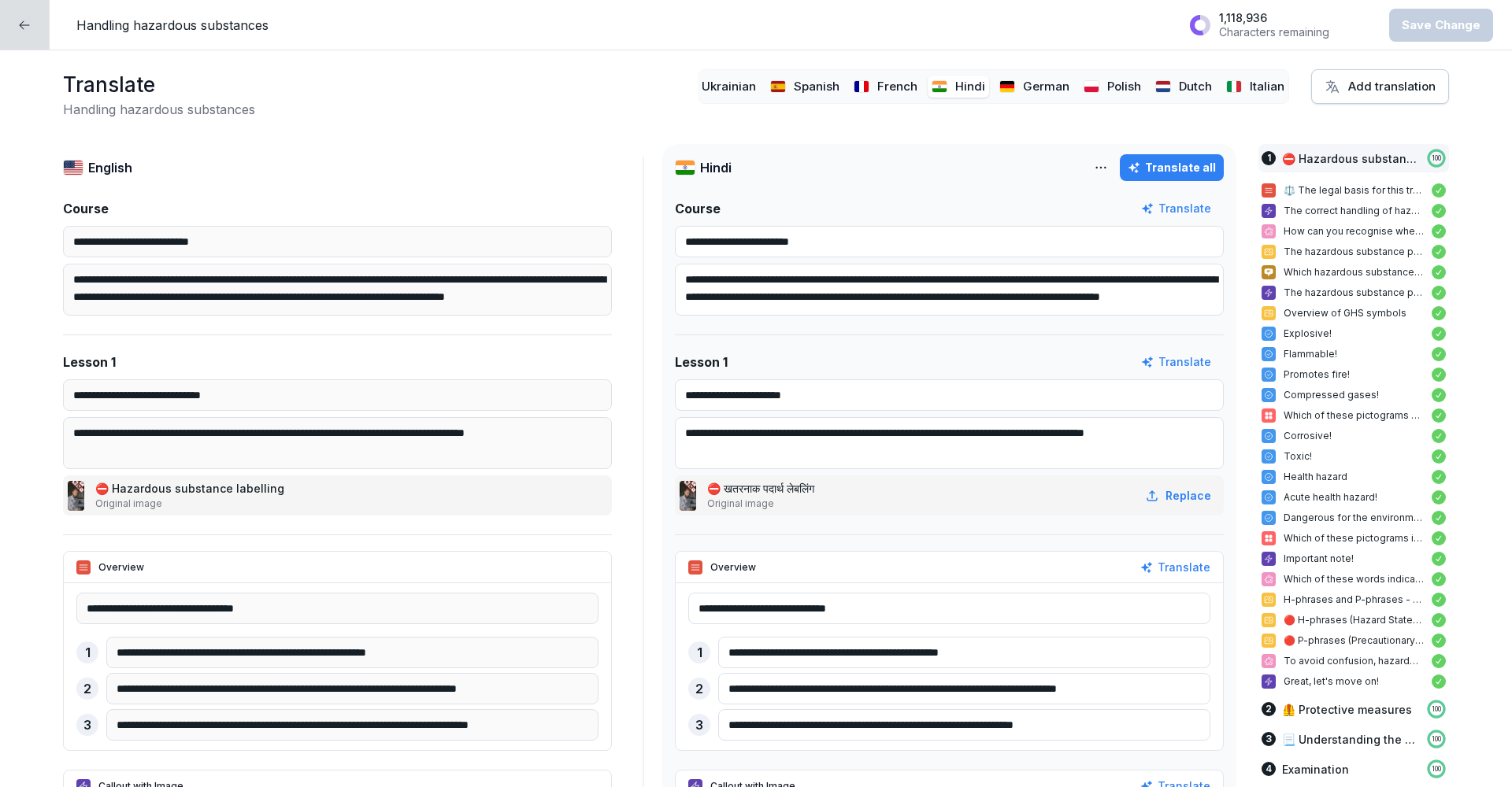
click at [1105, 163] on html "**********" at bounding box center [756, 394] width 1512 height 787
click at [1044, 252] on div "Delete language" at bounding box center [1032, 236] width 169 height 31
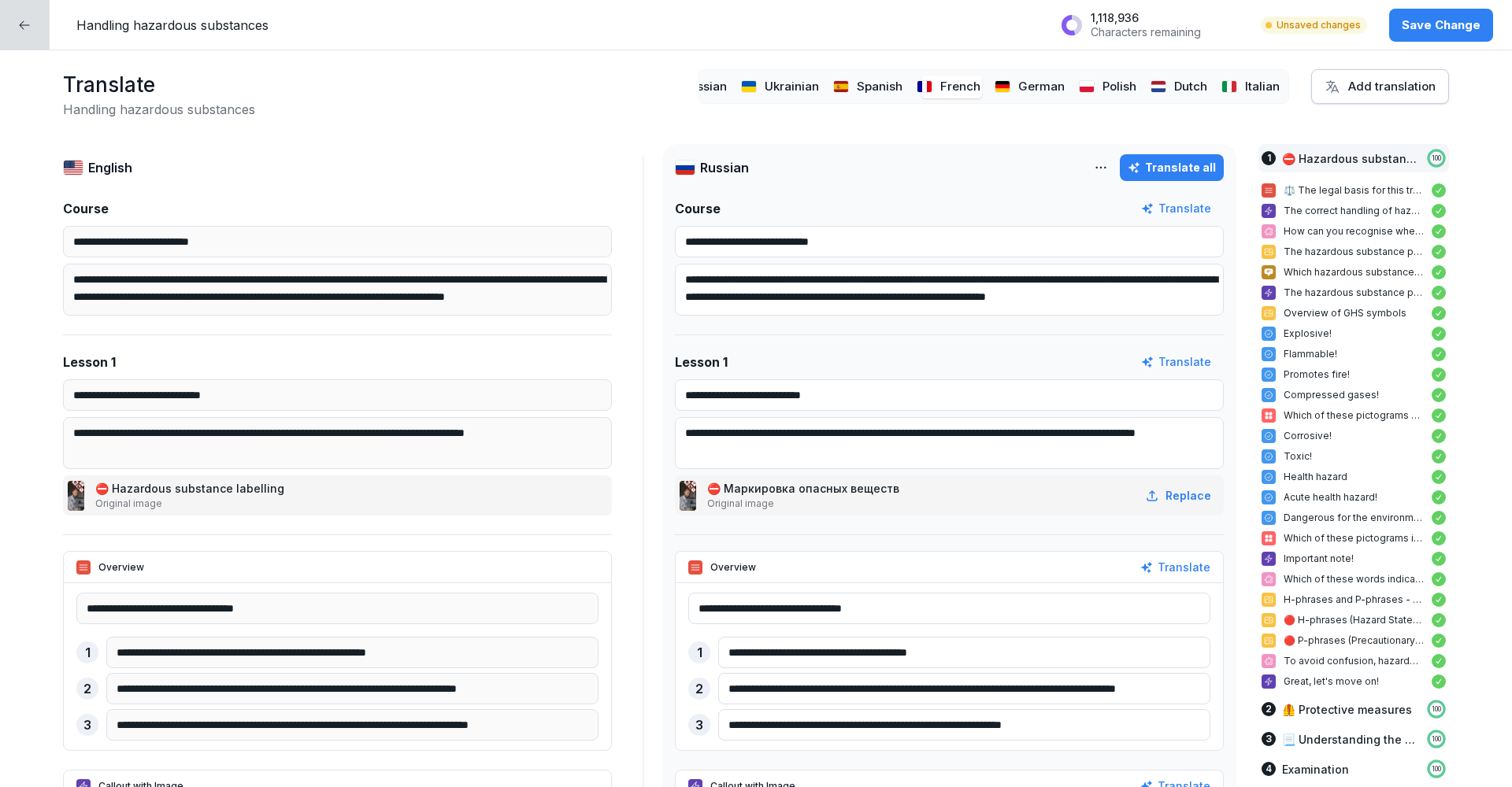
scroll to position [0, 45]
click at [1173, 91] on div "Russian Ukrainian Spanish French German Polish Dutch Italian" at bounding box center [993, 86] width 590 height 35
click at [1106, 86] on p "Polish" at bounding box center [1123, 87] width 34 height 18
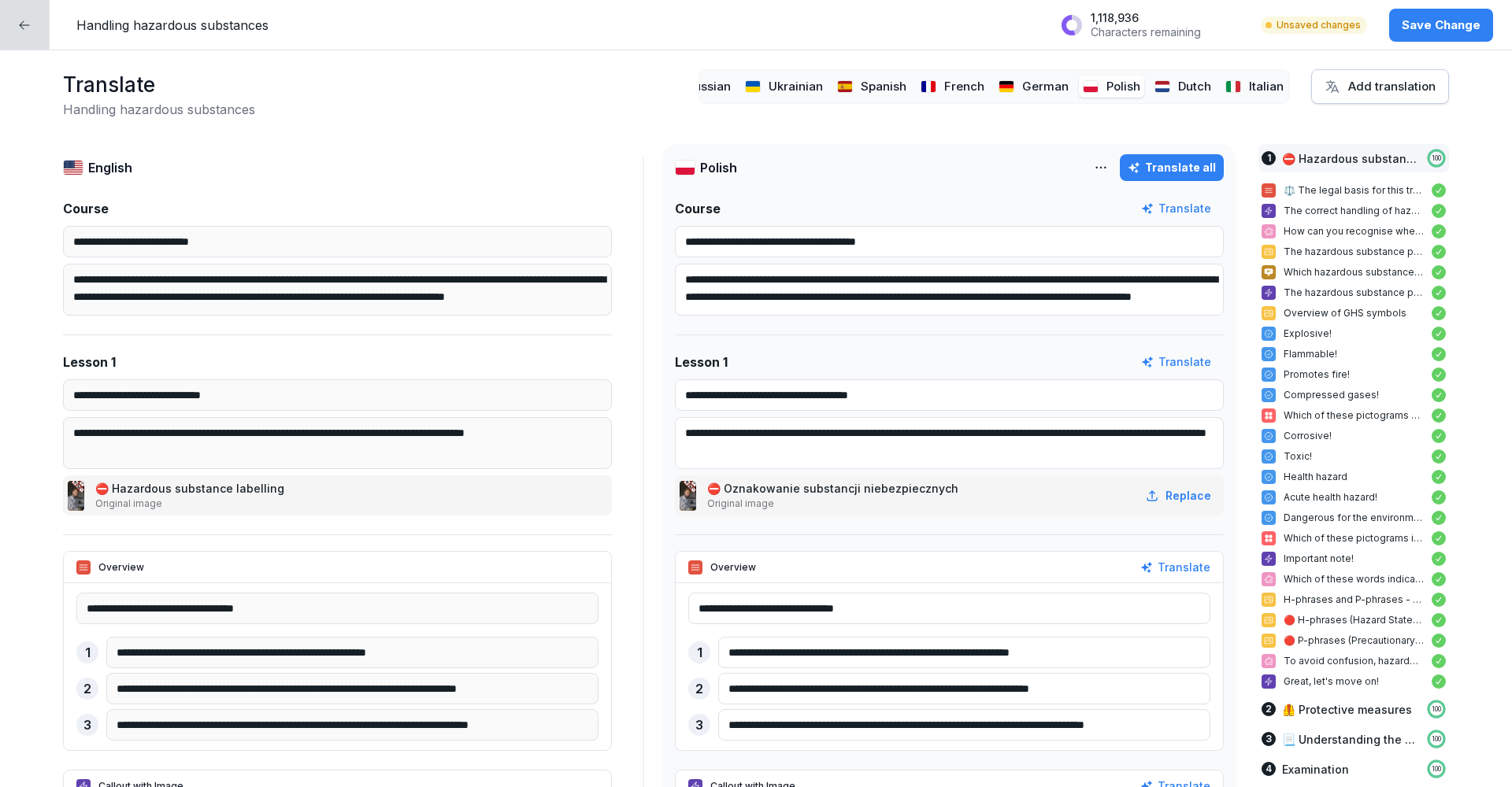
click at [802, 86] on p "Ukrainian" at bounding box center [795, 87] width 54 height 18
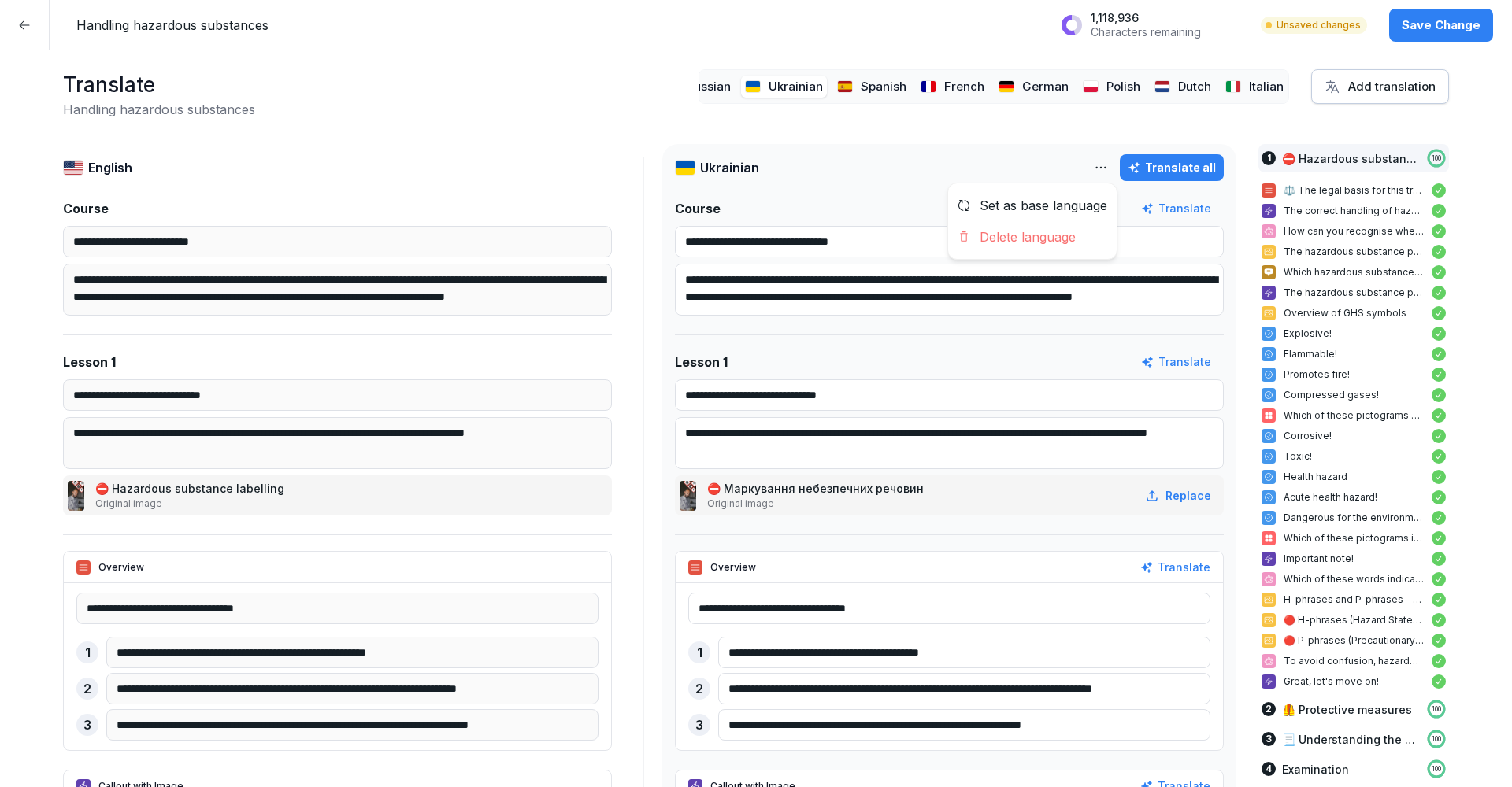
click at [1110, 169] on html "**********" at bounding box center [756, 394] width 1512 height 787
click at [1065, 237] on div "Delete language" at bounding box center [1032, 236] width 169 height 31
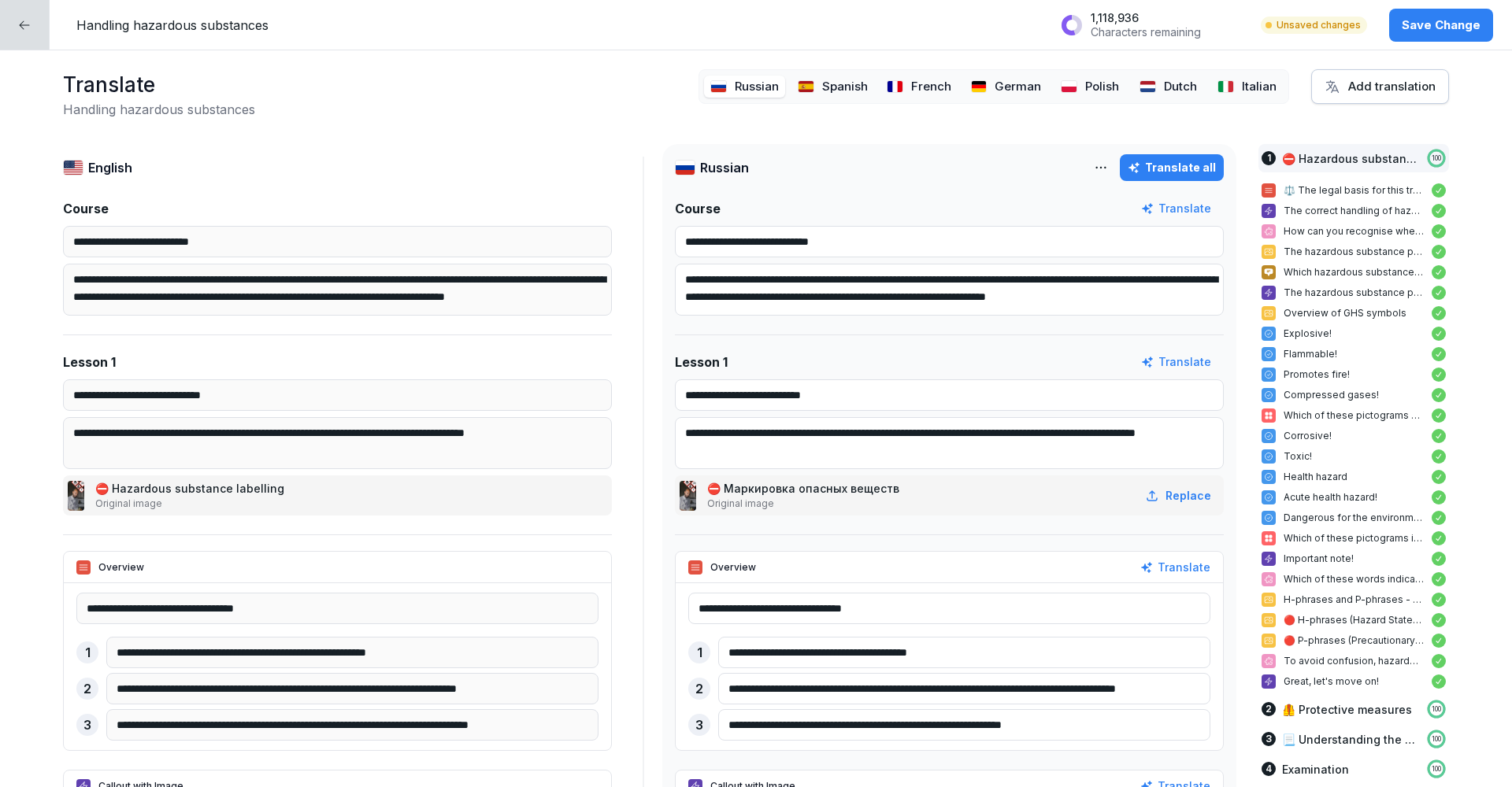
click at [1111, 164] on html "**********" at bounding box center [756, 394] width 1512 height 787
click at [1069, 234] on div "Delete language" at bounding box center [1032, 236] width 169 height 31
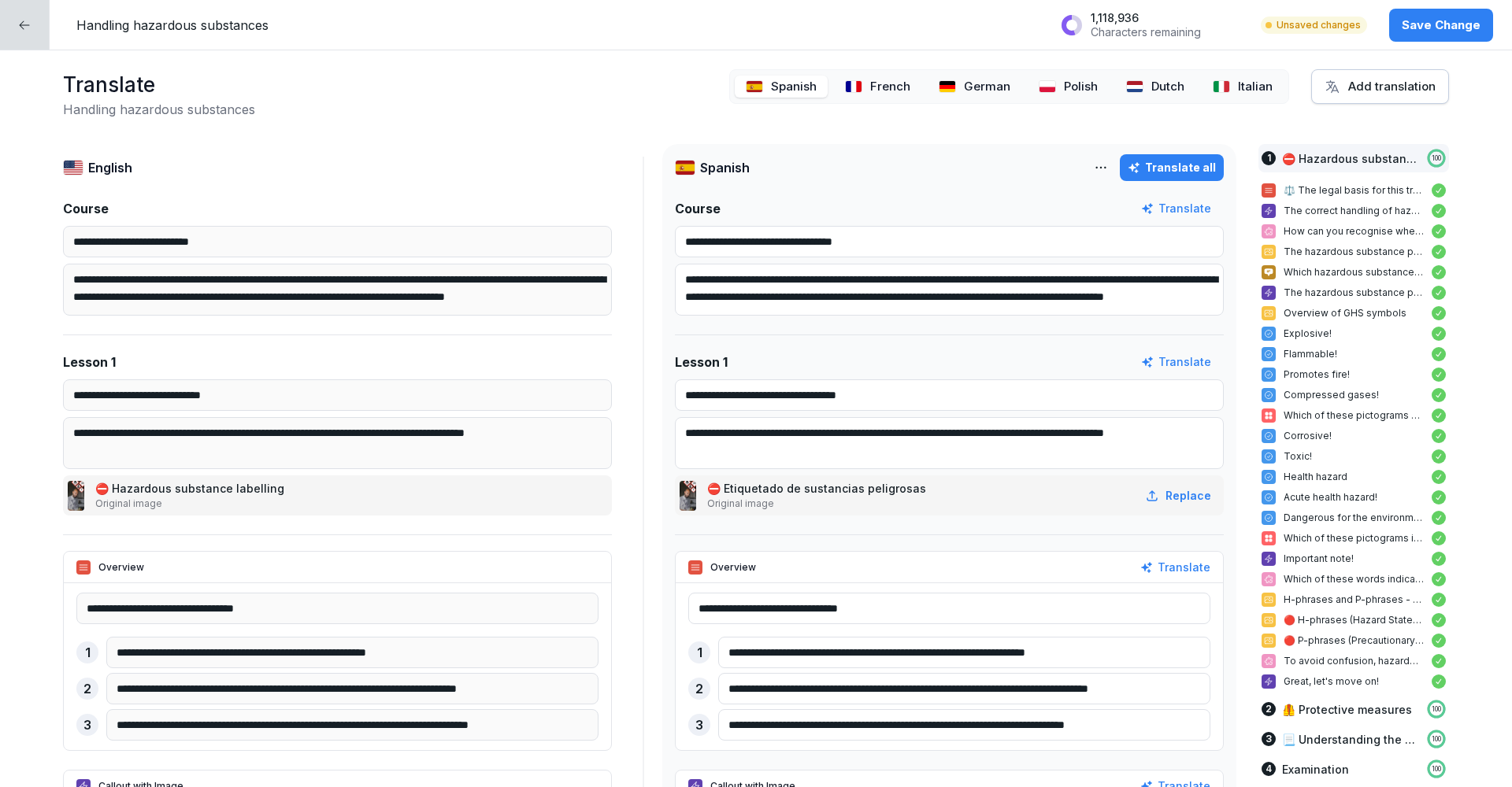
click at [1432, 25] on p "Save Change" at bounding box center [1441, 24] width 79 height 17
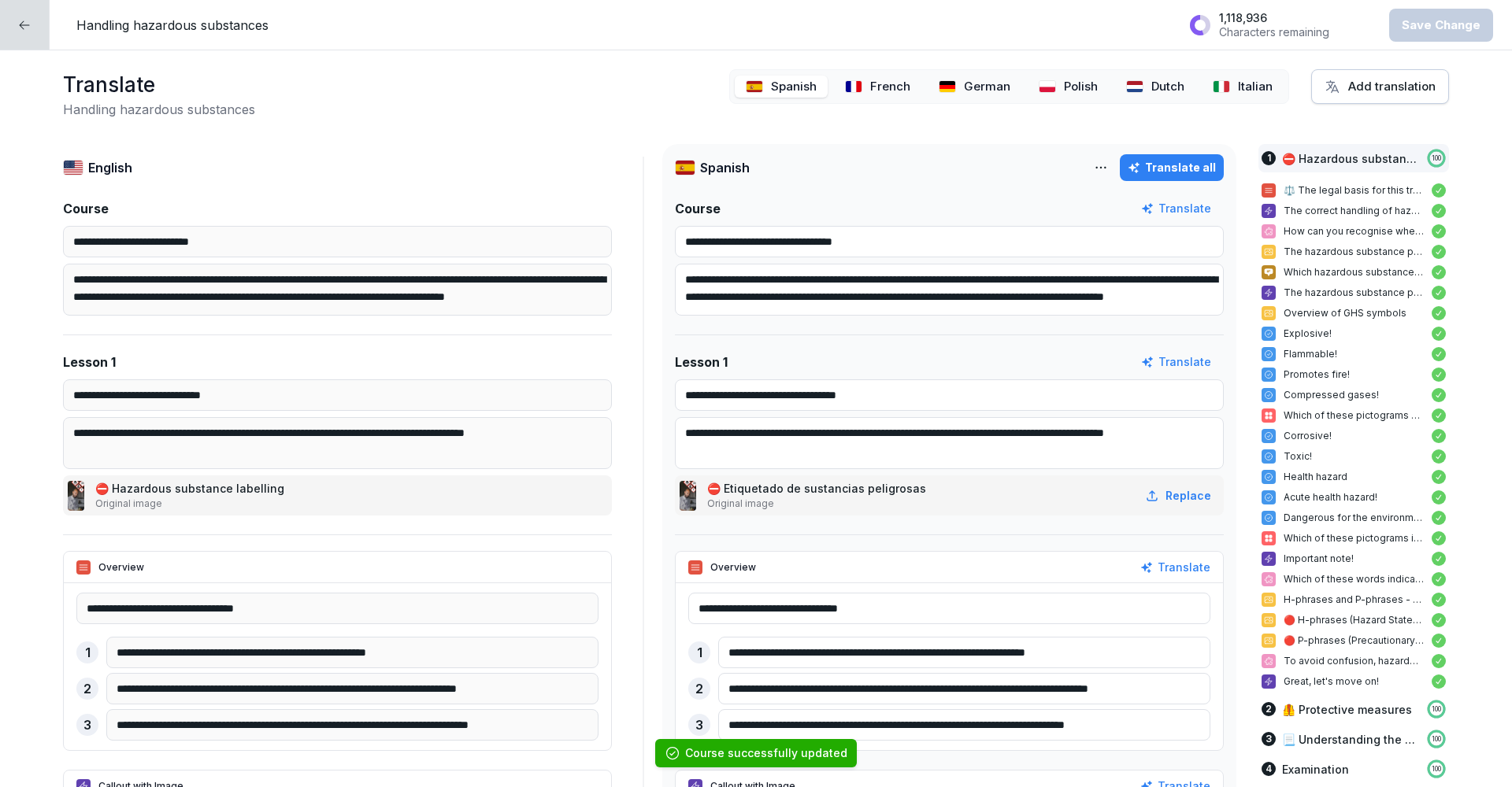
click at [19, 41] on div at bounding box center [24, 24] width 49 height 49
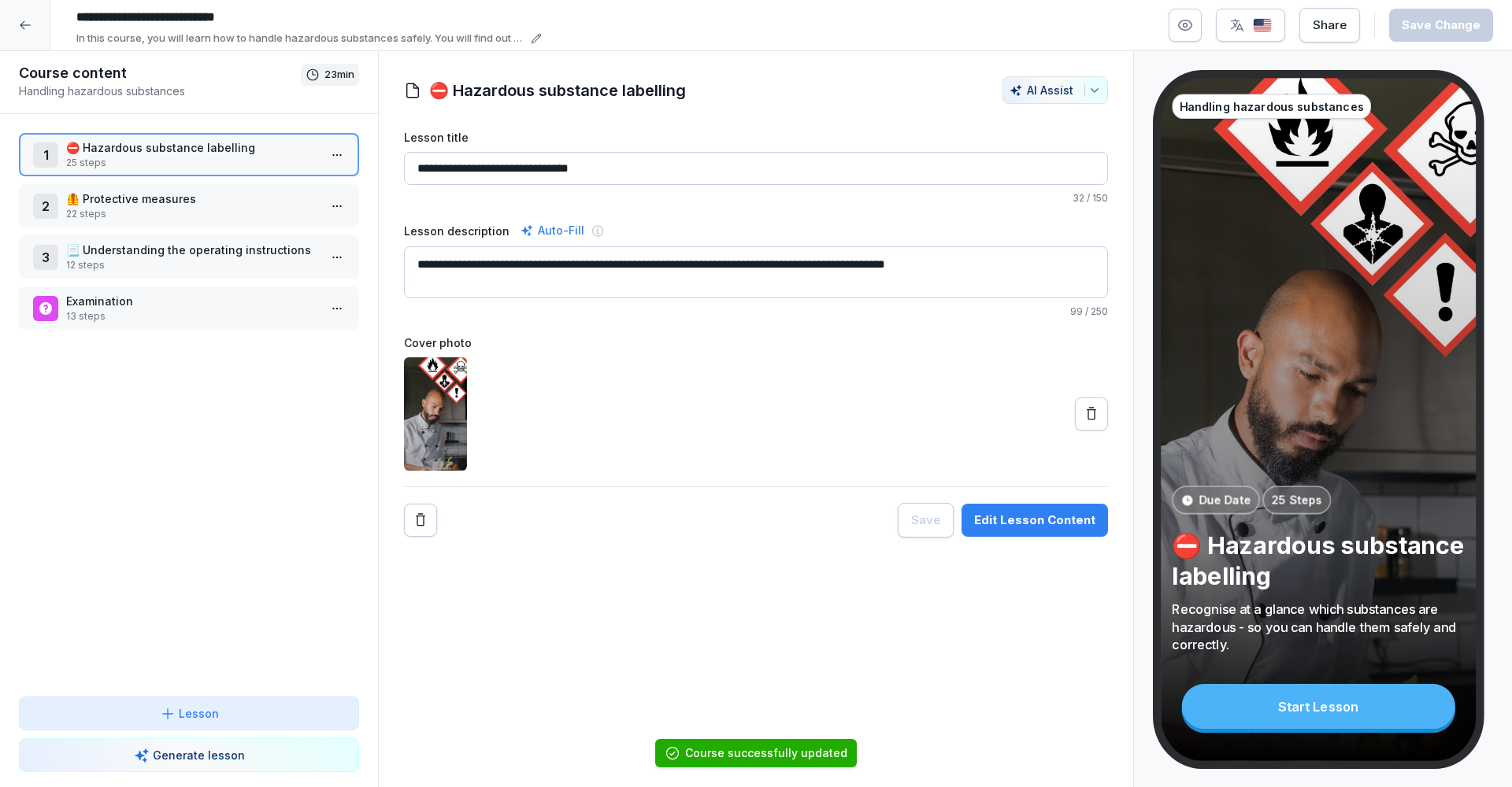
click at [20, 17] on div at bounding box center [25, 25] width 50 height 50
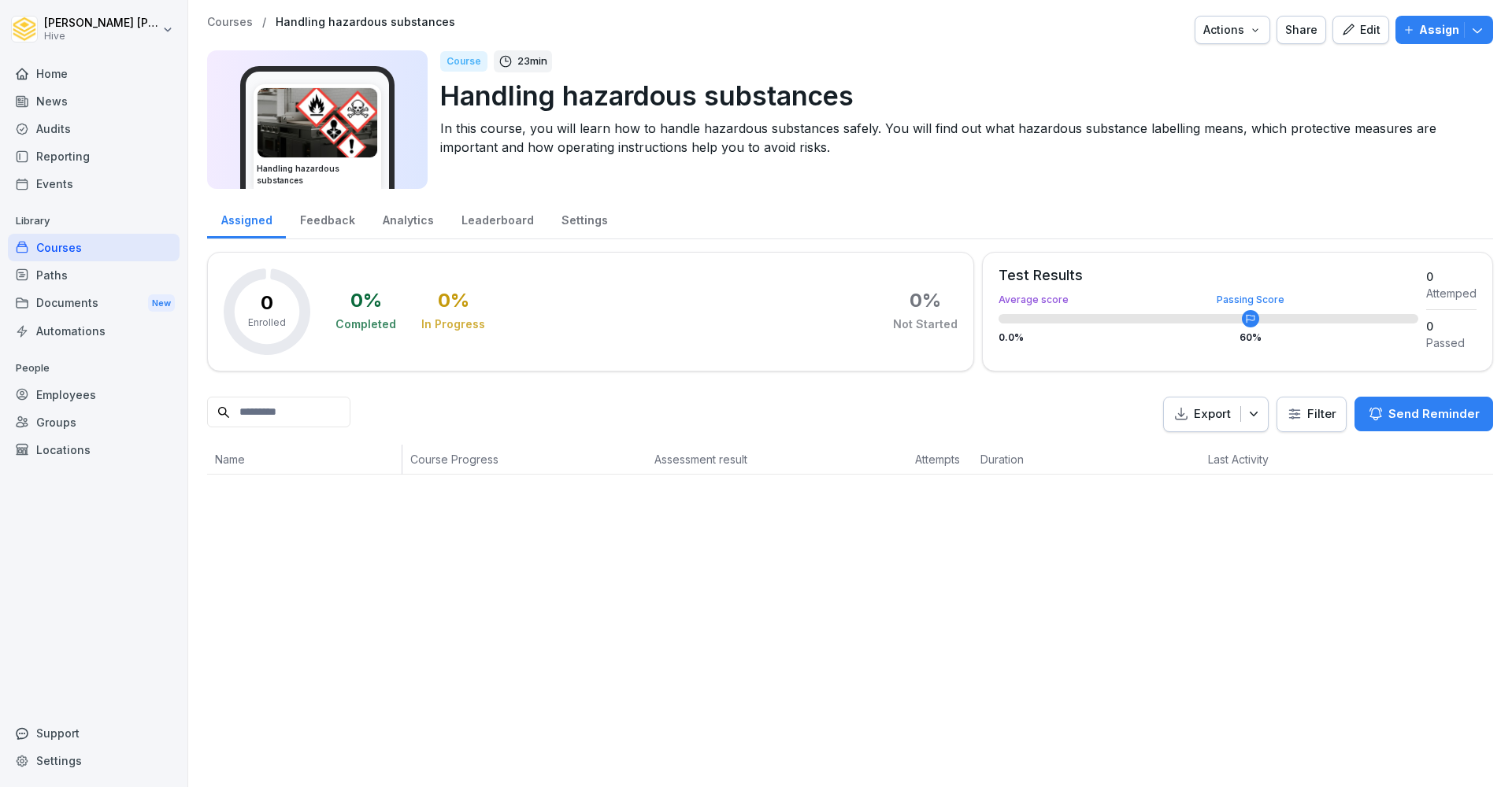
click at [56, 248] on div "Courses" at bounding box center [93, 247] width 172 height 28
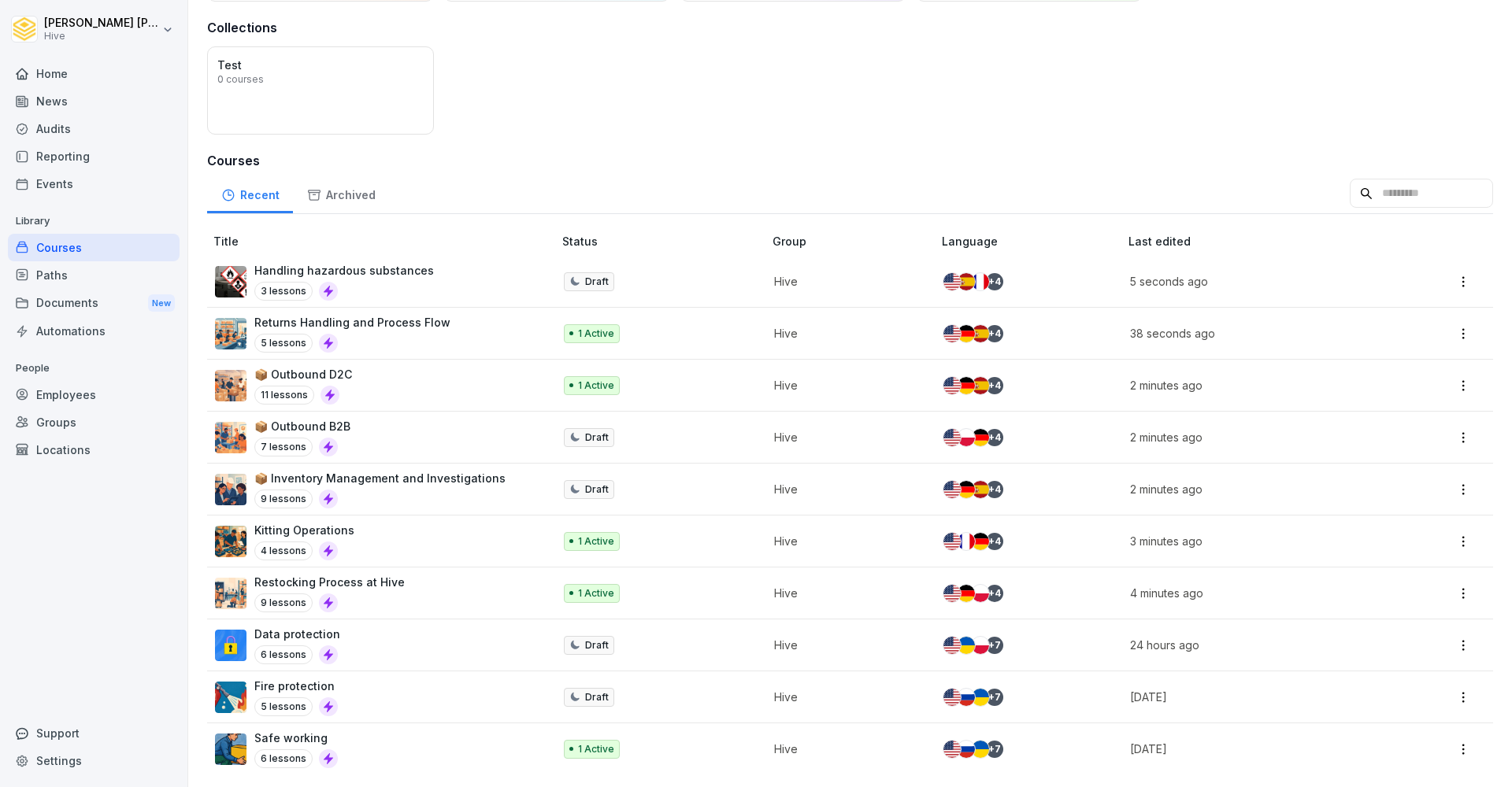
scroll to position [110, 0]
click at [901, 644] on p "Hive" at bounding box center [844, 645] width 143 height 16
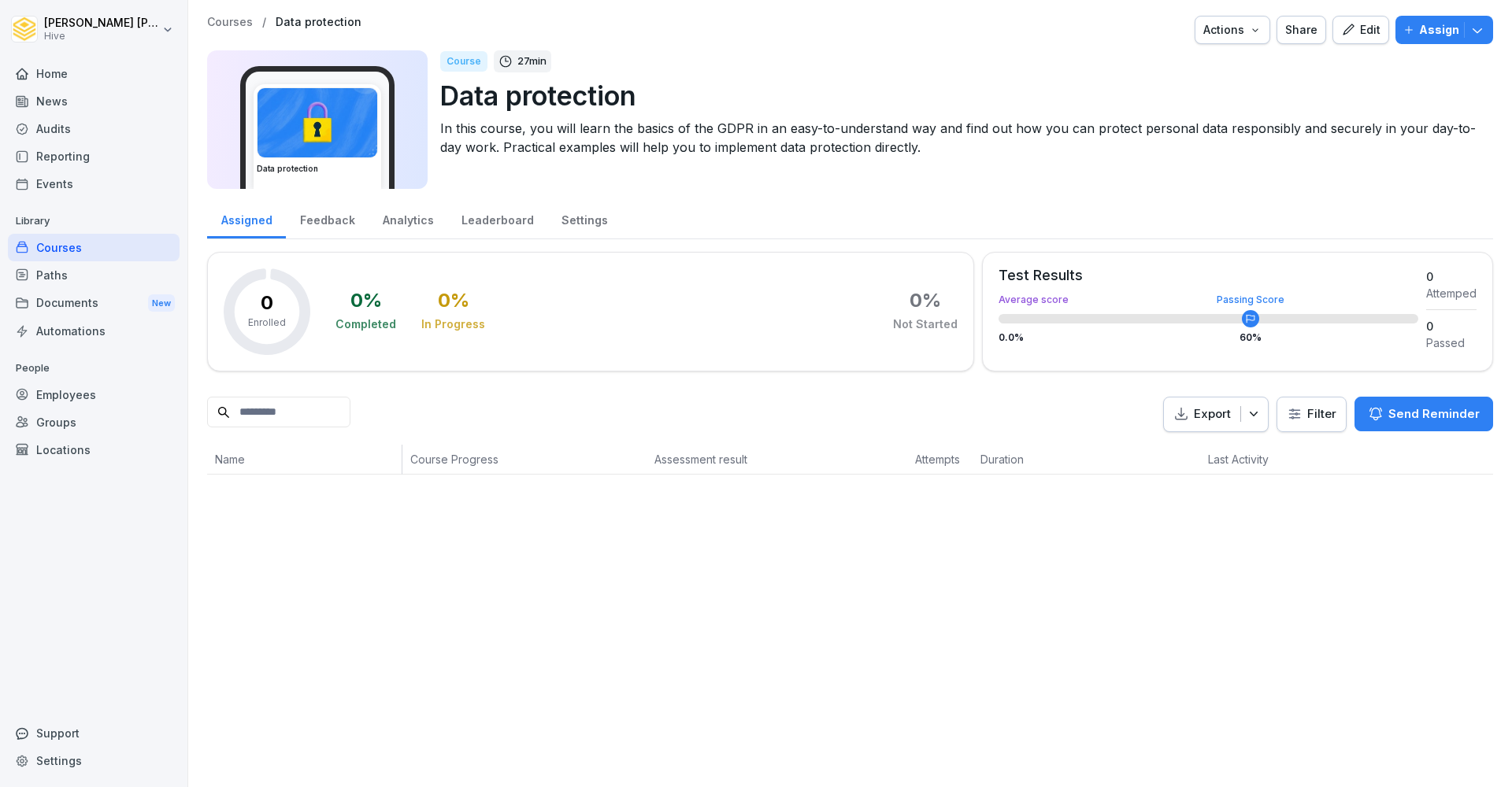
click at [1355, 36] on icon "button" at bounding box center [1348, 30] width 14 height 14
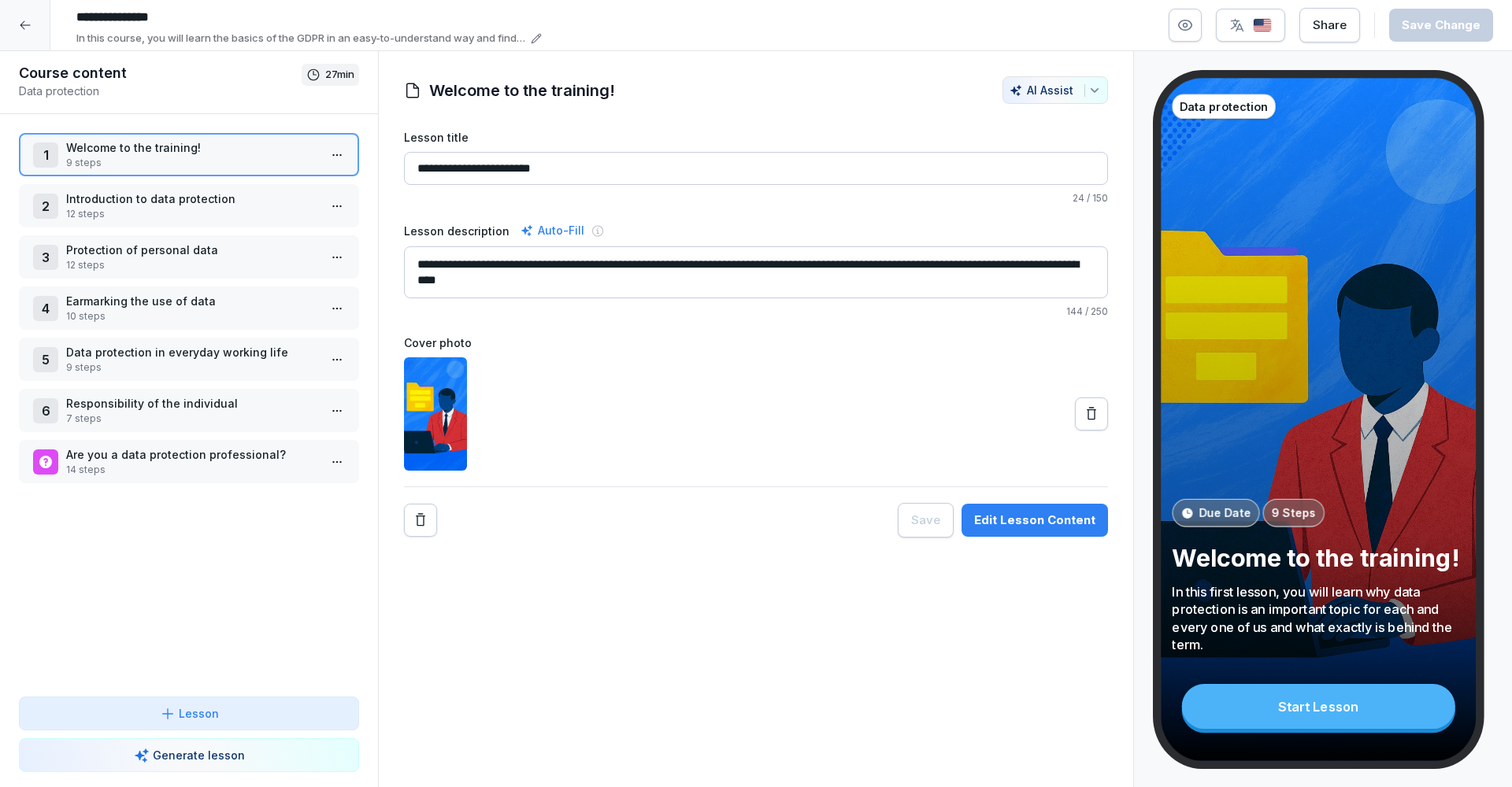
click at [1258, 29] on img "button" at bounding box center [1261, 25] width 19 height 15
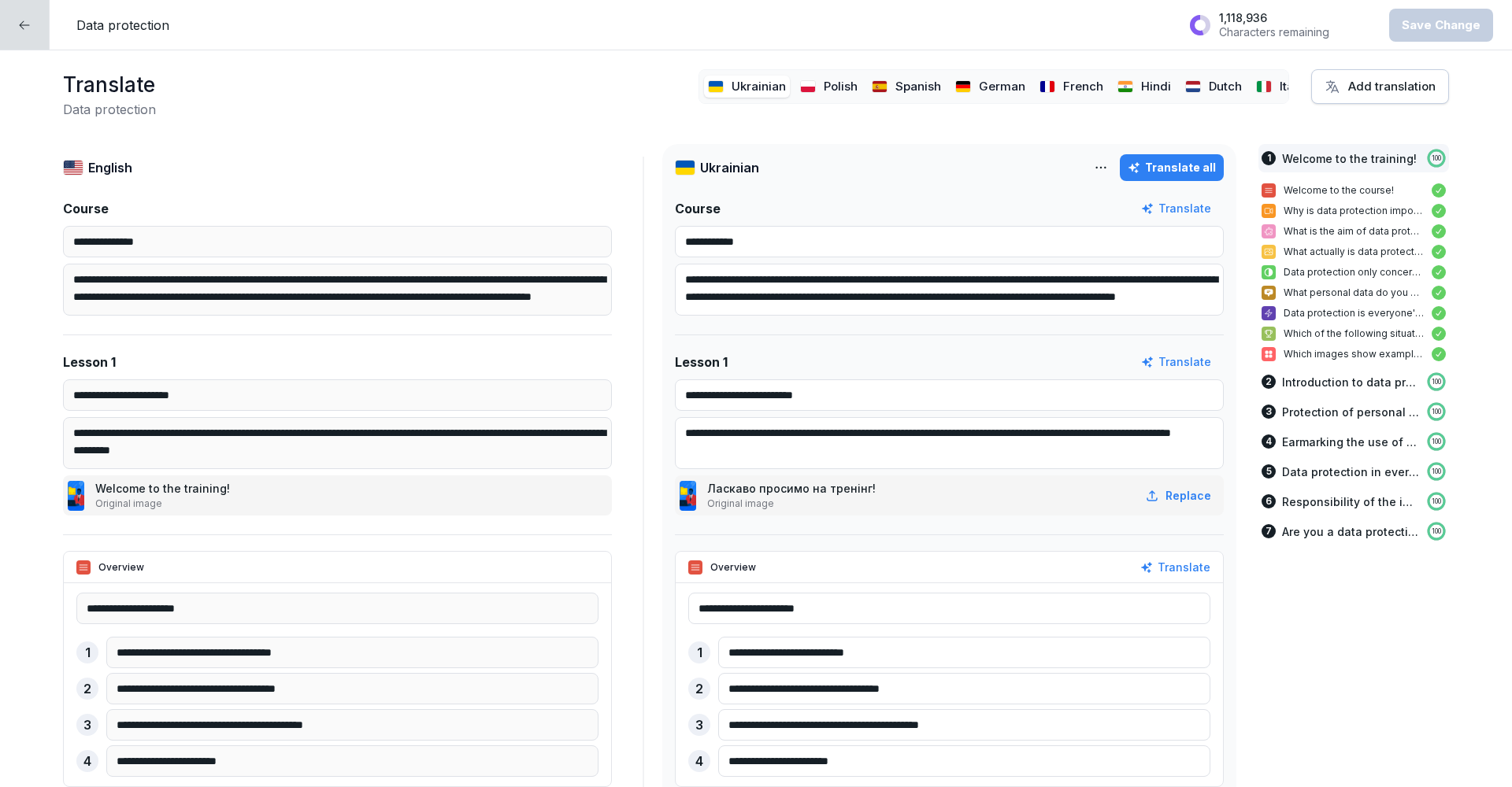
click at [1148, 80] on p "Hindi" at bounding box center [1155, 87] width 30 height 18
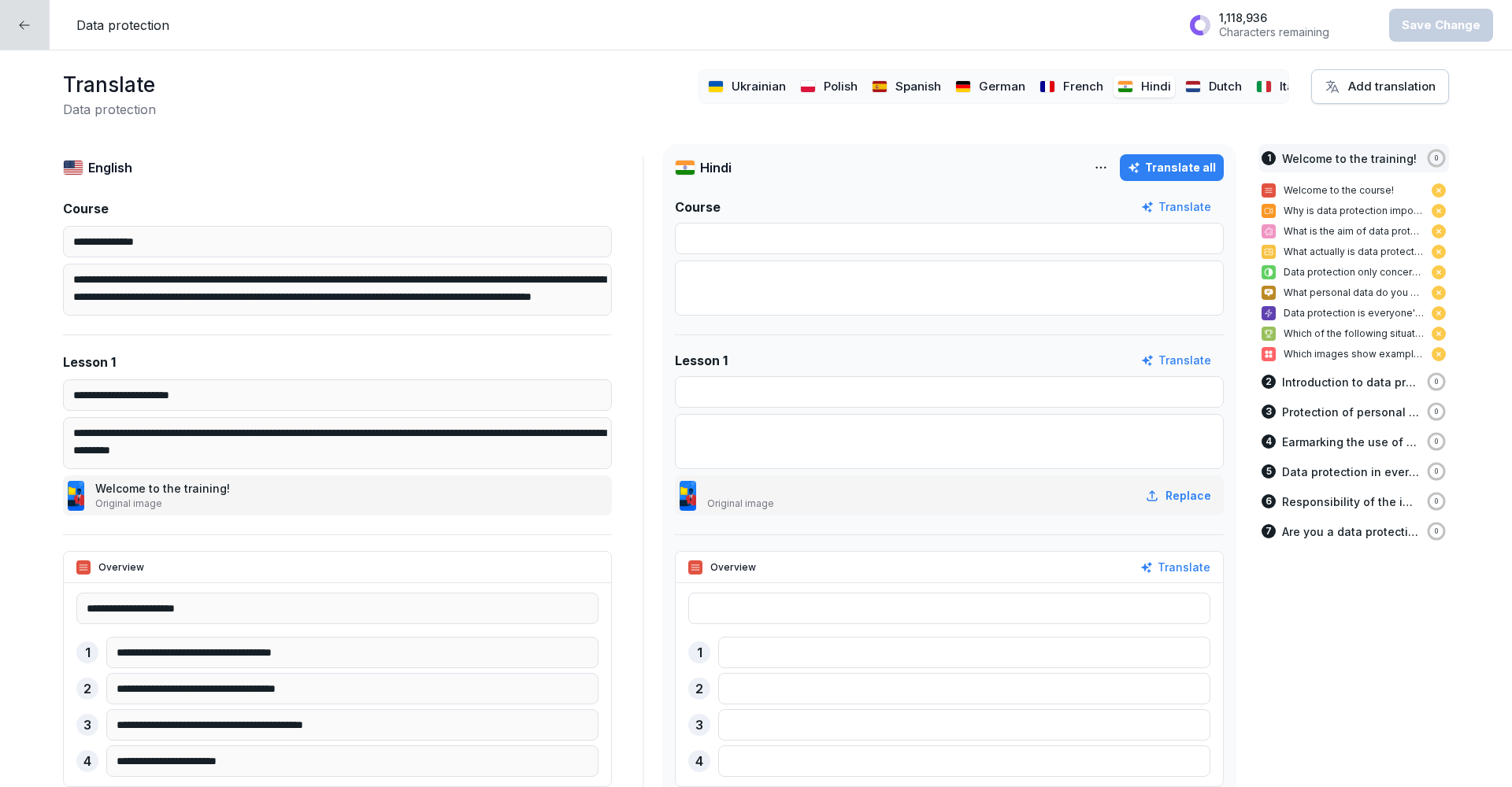
click at [1116, 156] on div "Translate all" at bounding box center [1156, 168] width 134 height 27
click at [1113, 157] on div "Translate all" at bounding box center [1156, 168] width 134 height 27
click at [1110, 162] on html "**********" at bounding box center [756, 394] width 1512 height 787
click at [1042, 234] on div "Delete language" at bounding box center [1032, 236] width 169 height 31
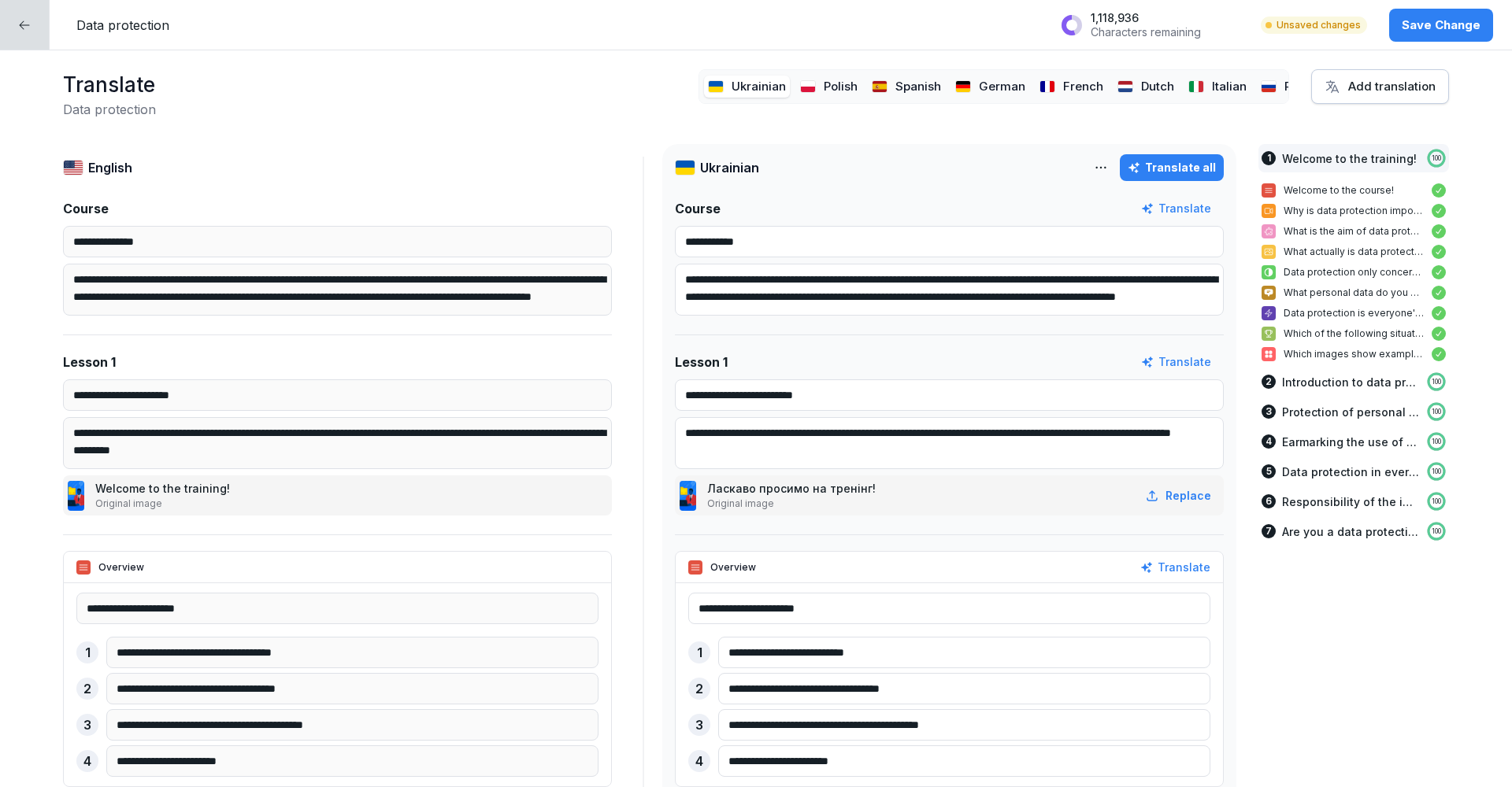
click at [814, 89] on img at bounding box center [808, 86] width 16 height 13
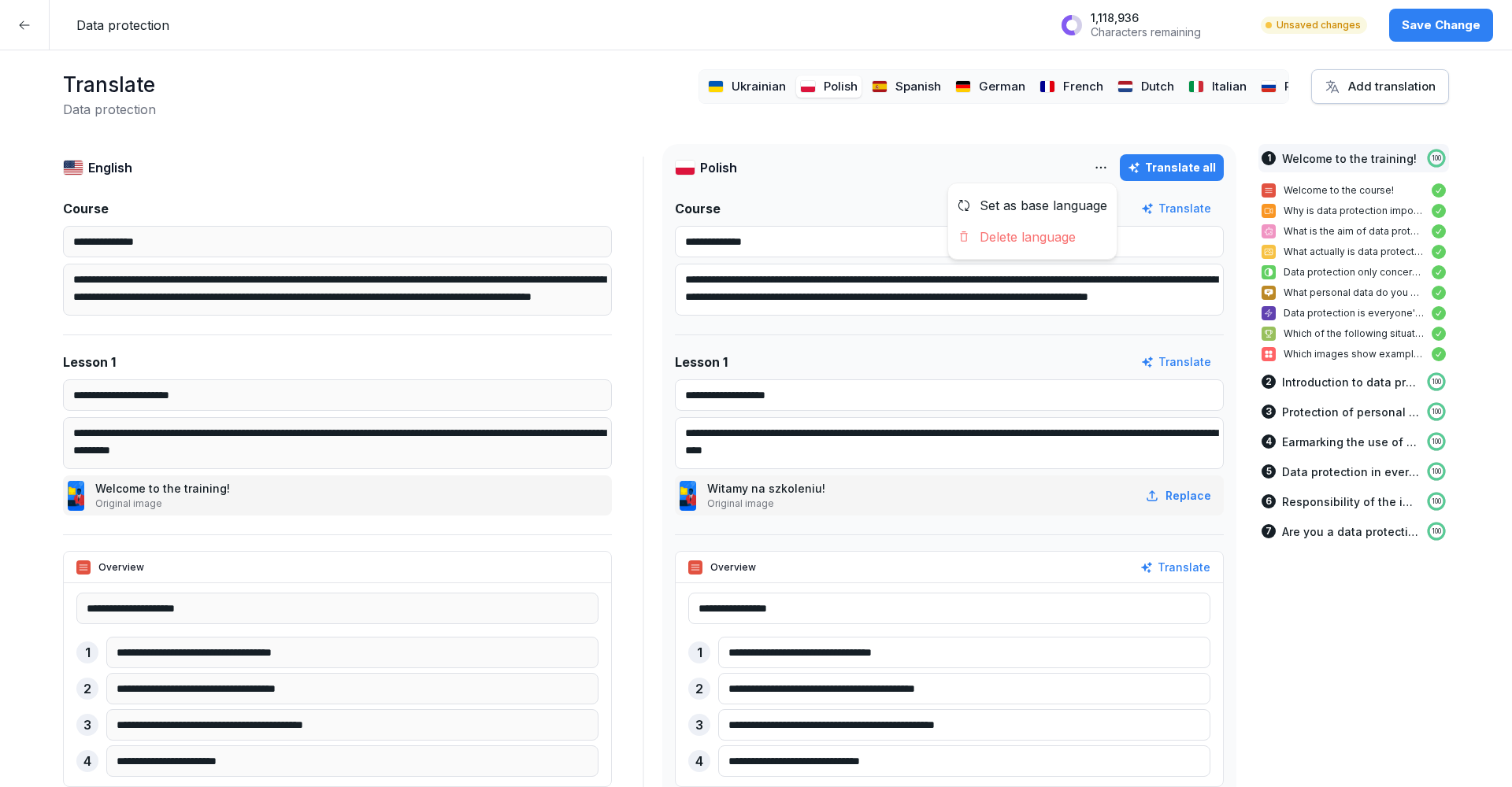
click at [1117, 169] on html "**********" at bounding box center [756, 394] width 1512 height 787
click at [1057, 240] on div "Delete language" at bounding box center [1032, 236] width 169 height 31
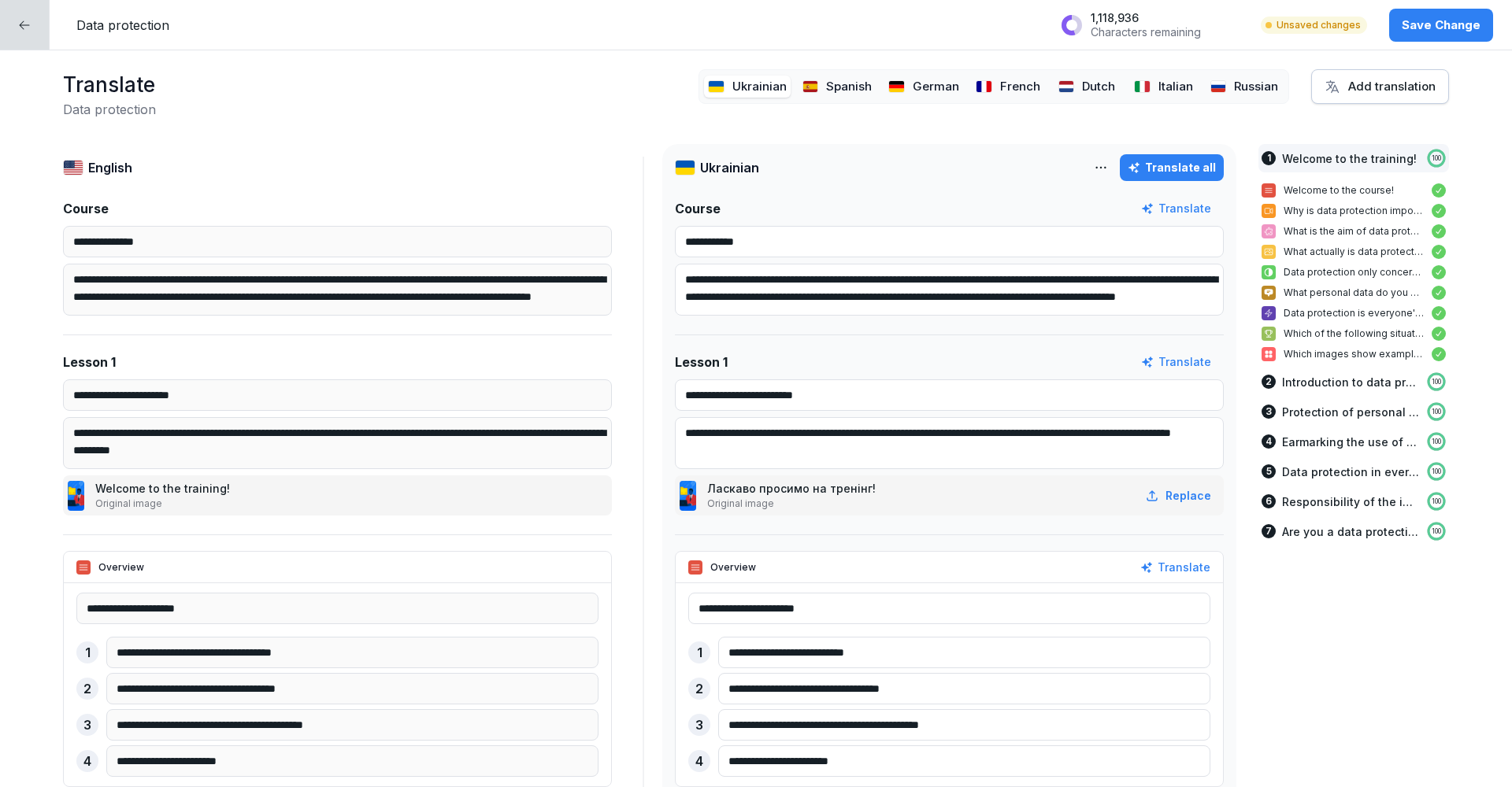
click at [734, 91] on p "Ukrainian" at bounding box center [759, 87] width 54 height 18
click at [1107, 164] on html "**********" at bounding box center [756, 394] width 1512 height 787
click at [1054, 237] on div "Delete language" at bounding box center [1032, 236] width 169 height 31
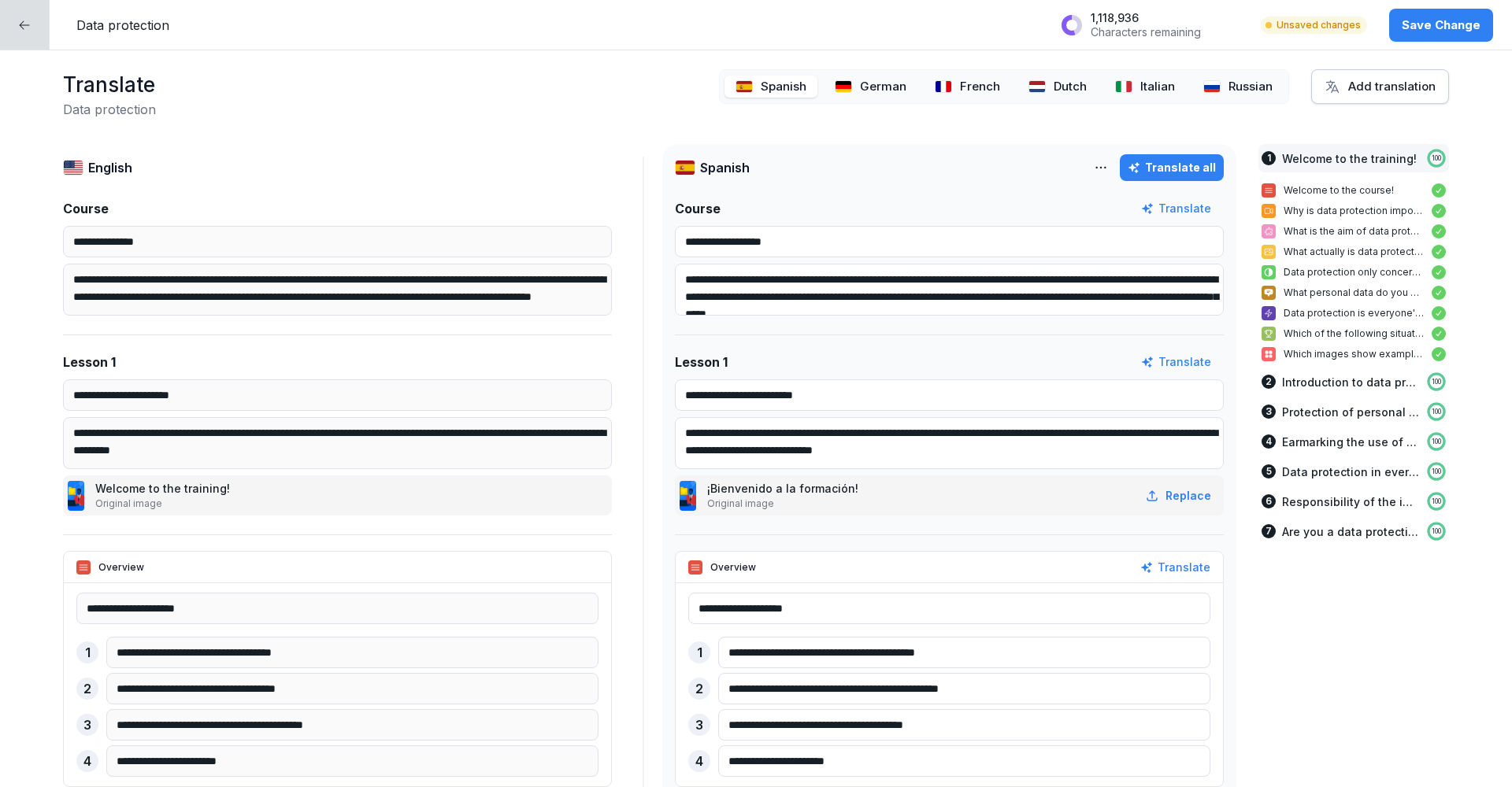
click at [1228, 86] on div "Russian" at bounding box center [1238, 86] width 92 height 22
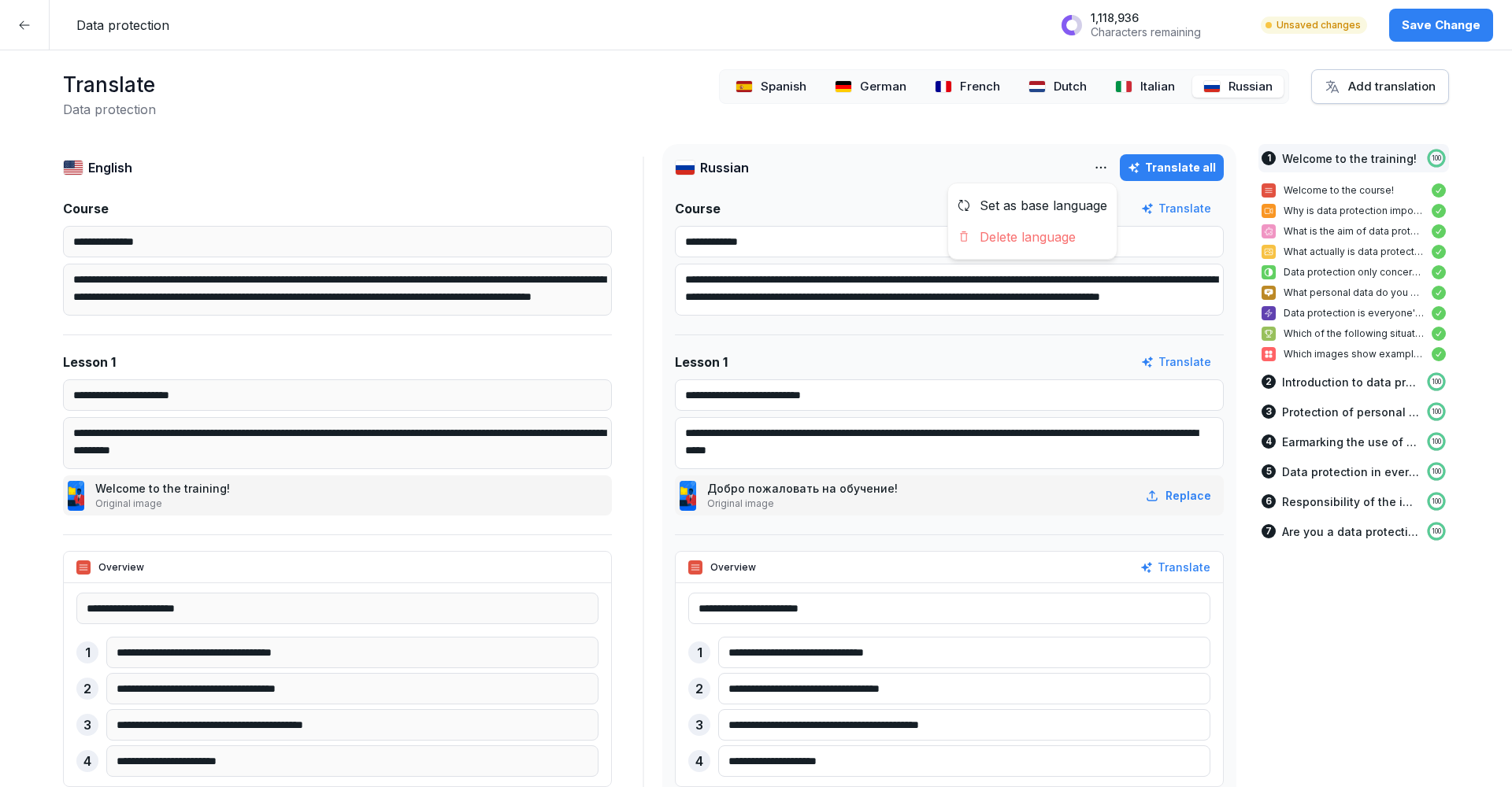
click at [1101, 175] on html "**********" at bounding box center [756, 394] width 1512 height 787
click at [1065, 234] on div "Delete language" at bounding box center [1032, 236] width 169 height 31
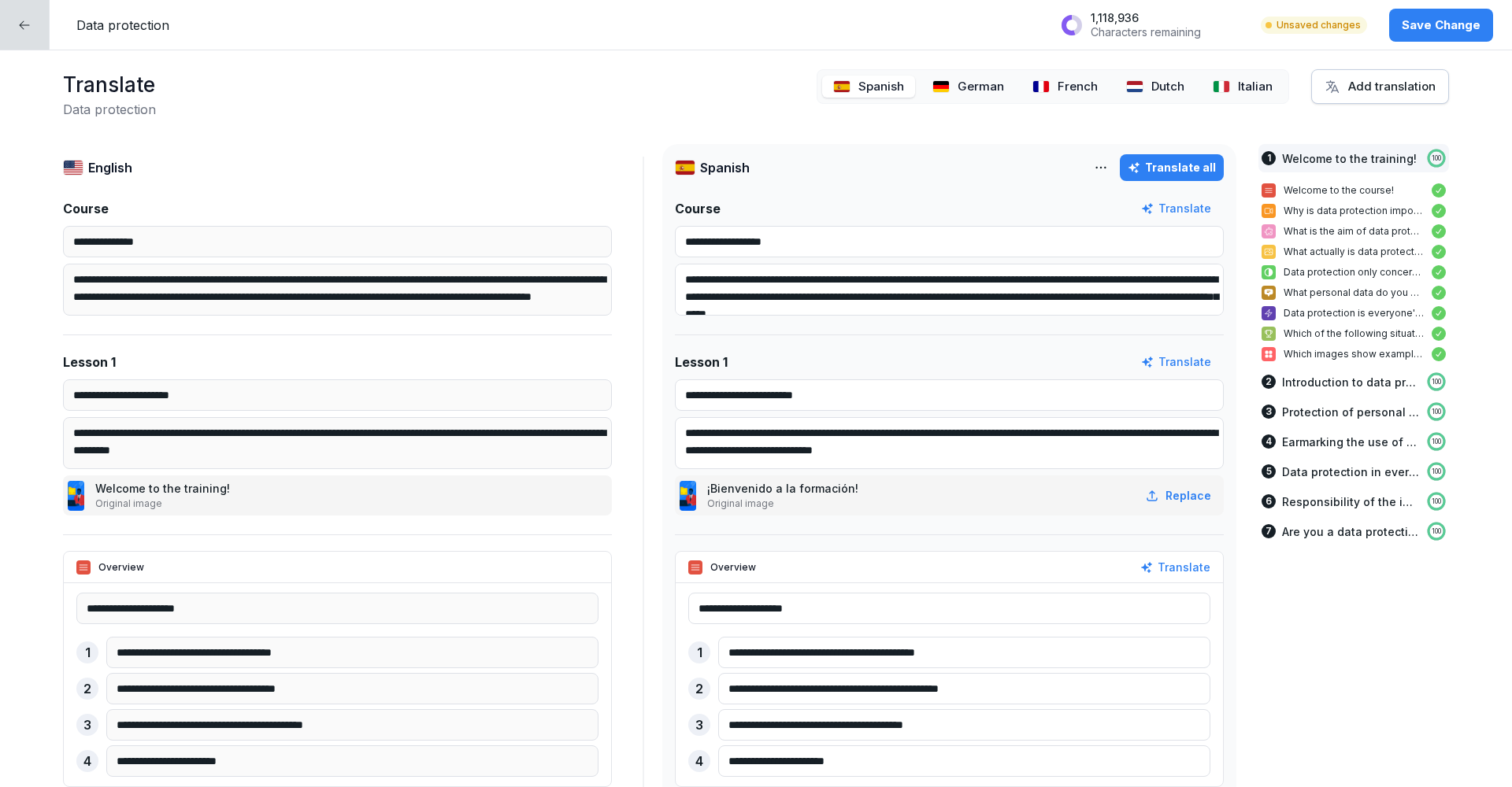
click at [1348, 85] on div "Add translation" at bounding box center [1380, 86] width 111 height 17
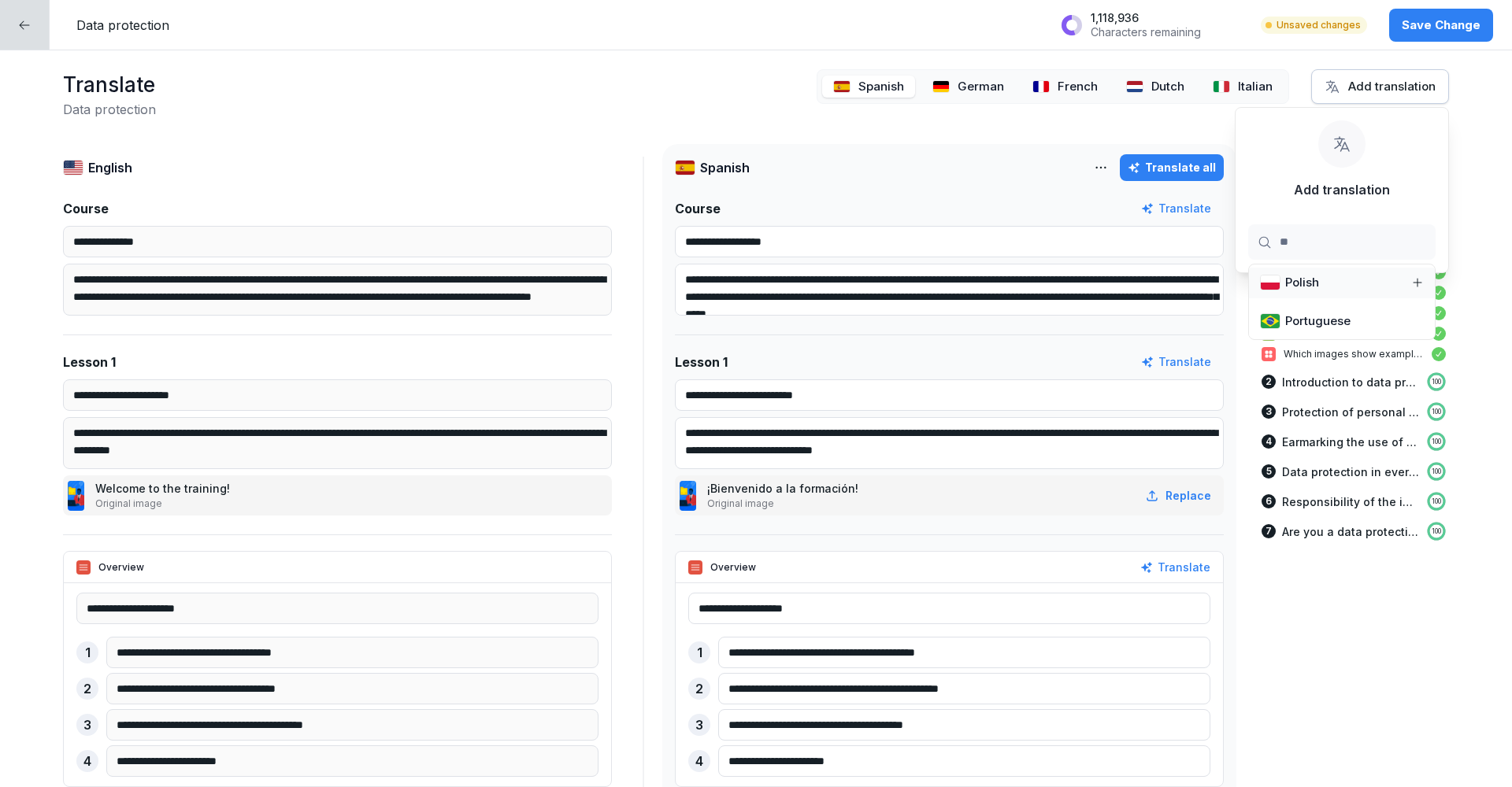
type input "***"
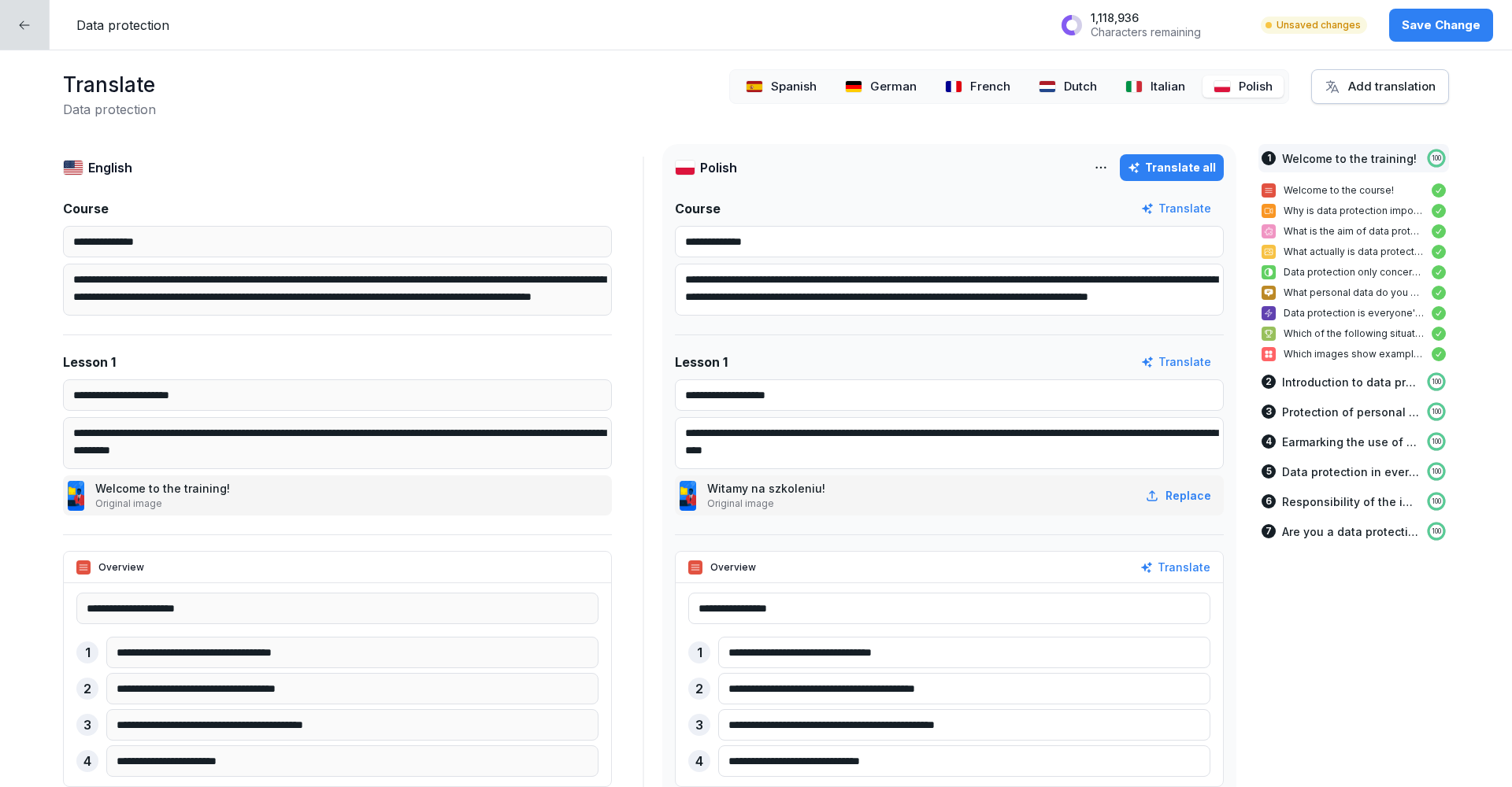
click at [1183, 156] on button "Translate all" at bounding box center [1172, 168] width 104 height 27
click at [1421, 30] on p "Save Change" at bounding box center [1441, 24] width 79 height 17
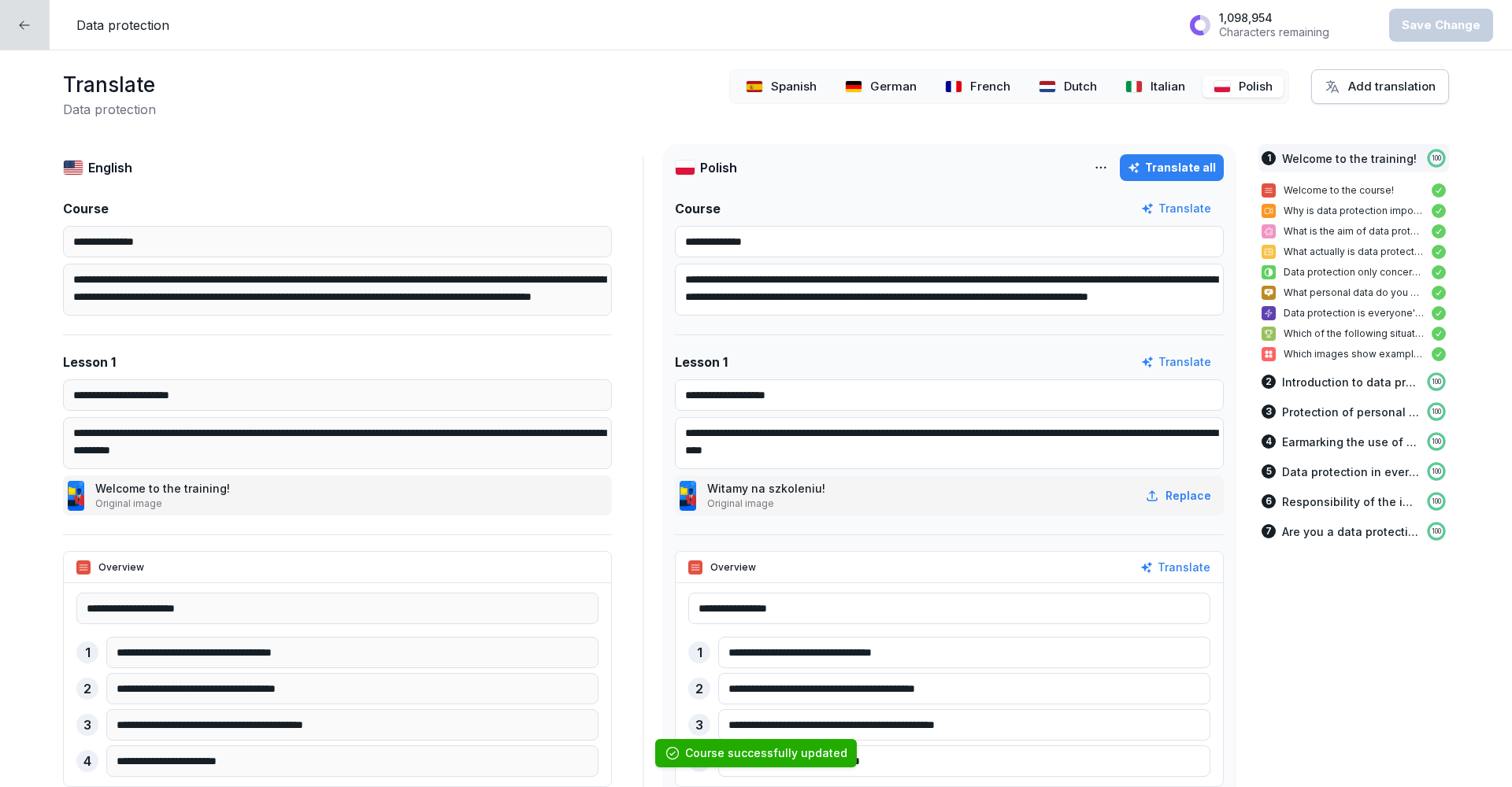
click at [21, 24] on icon at bounding box center [24, 25] width 10 height 9
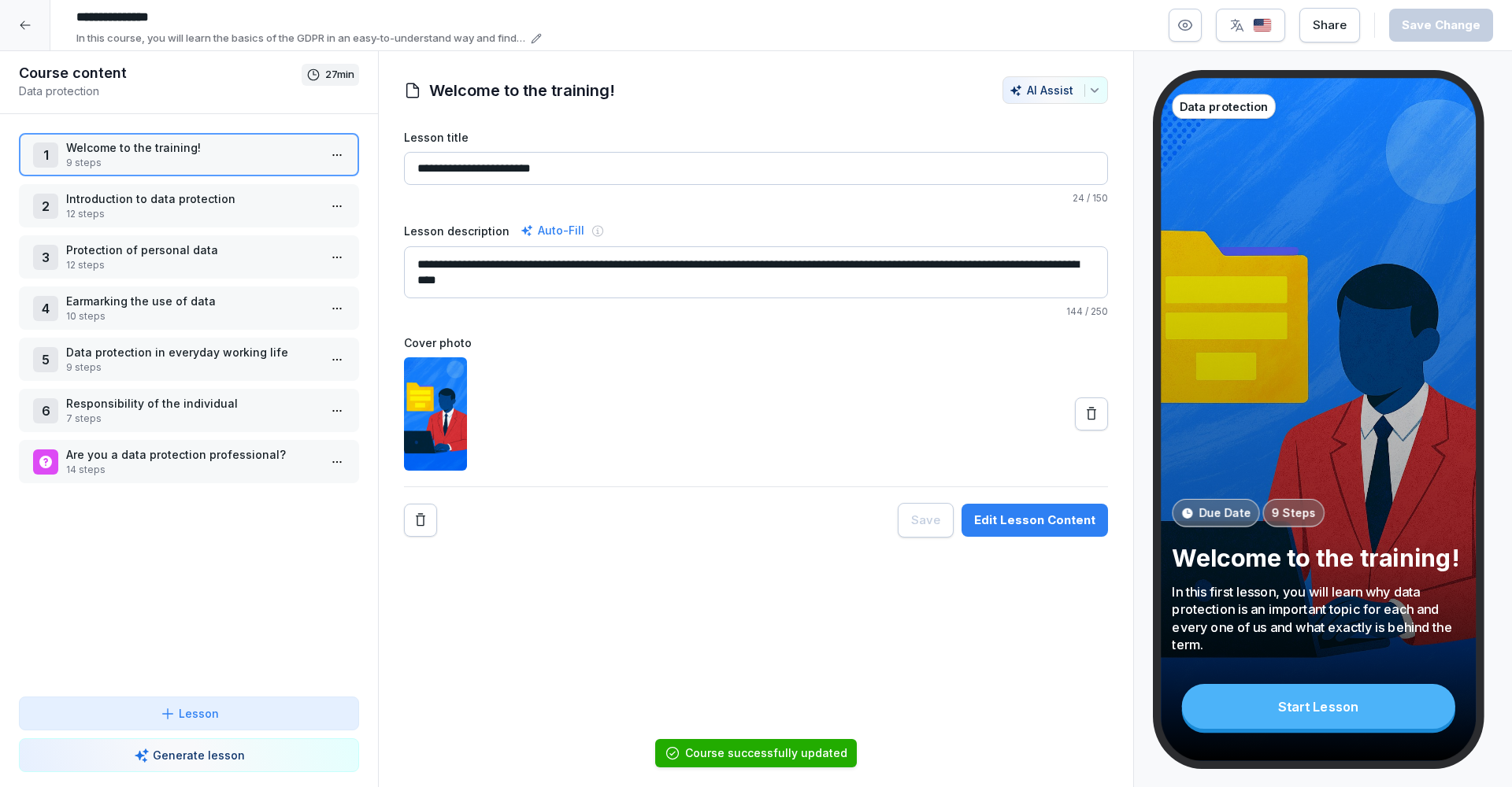
click at [22, 23] on icon at bounding box center [25, 25] width 13 height 13
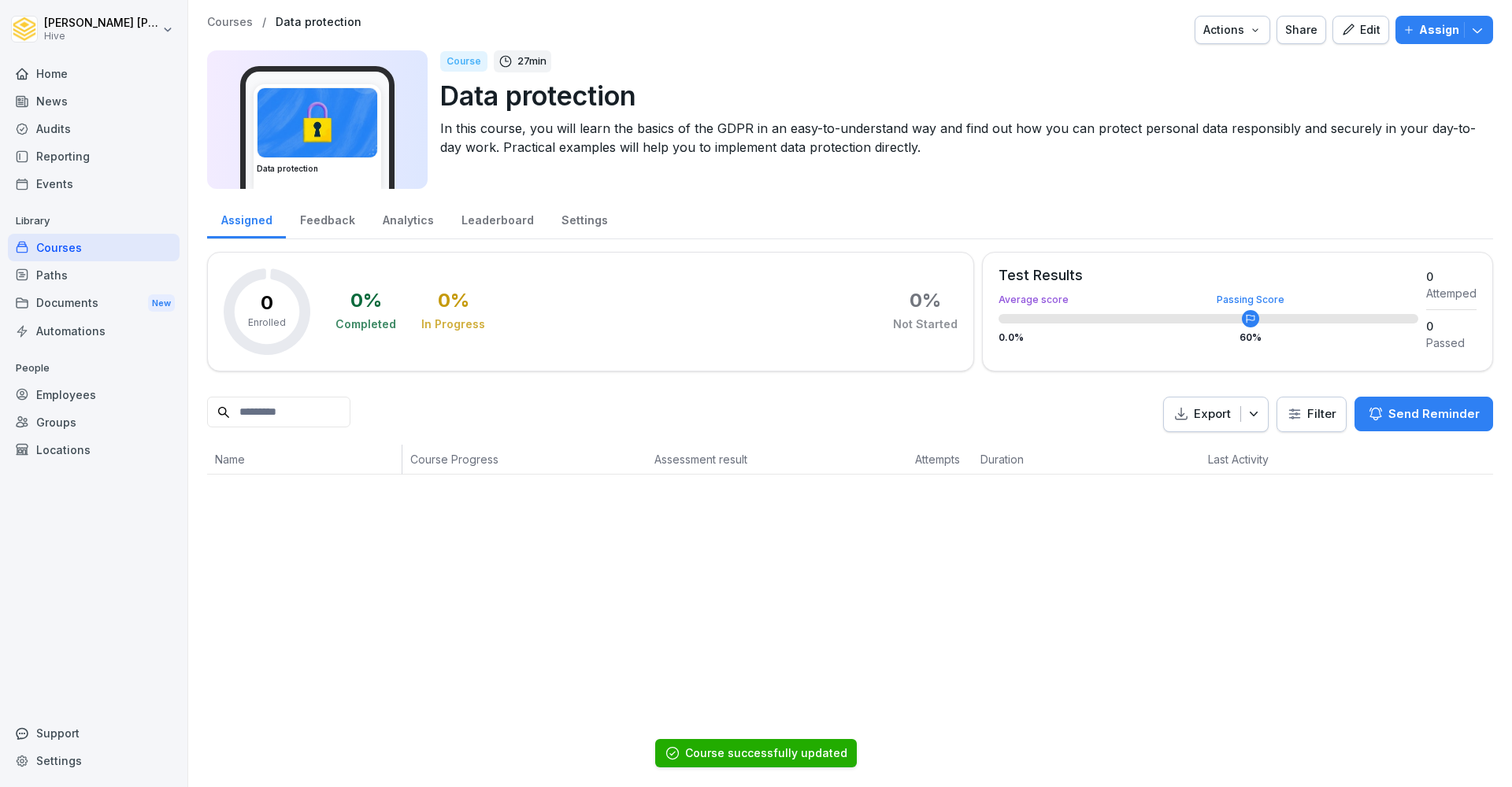
click at [89, 244] on div "Courses" at bounding box center [93, 247] width 172 height 28
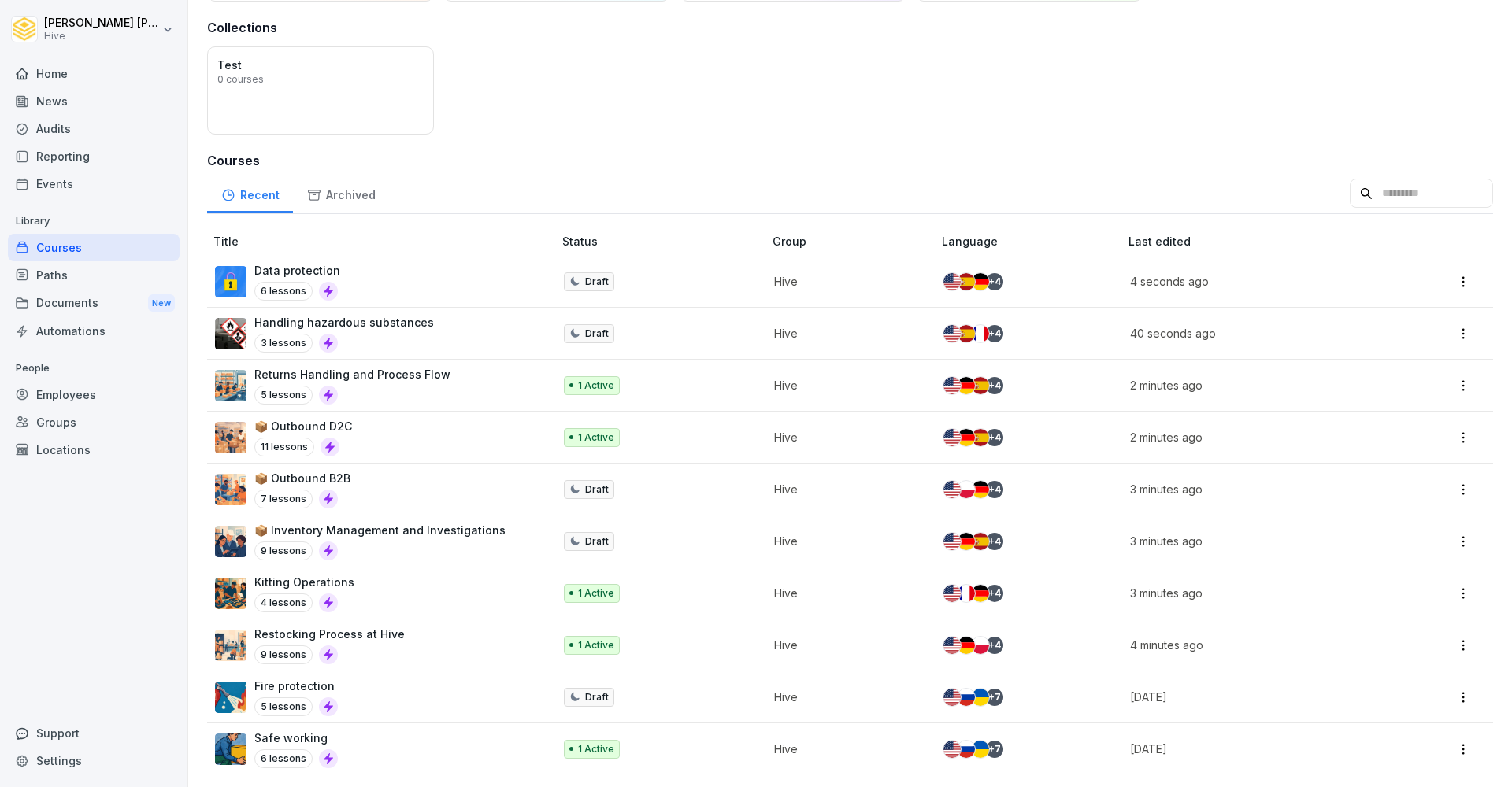
scroll to position [110, 0]
click at [721, 710] on td "Draft" at bounding box center [661, 698] width 210 height 52
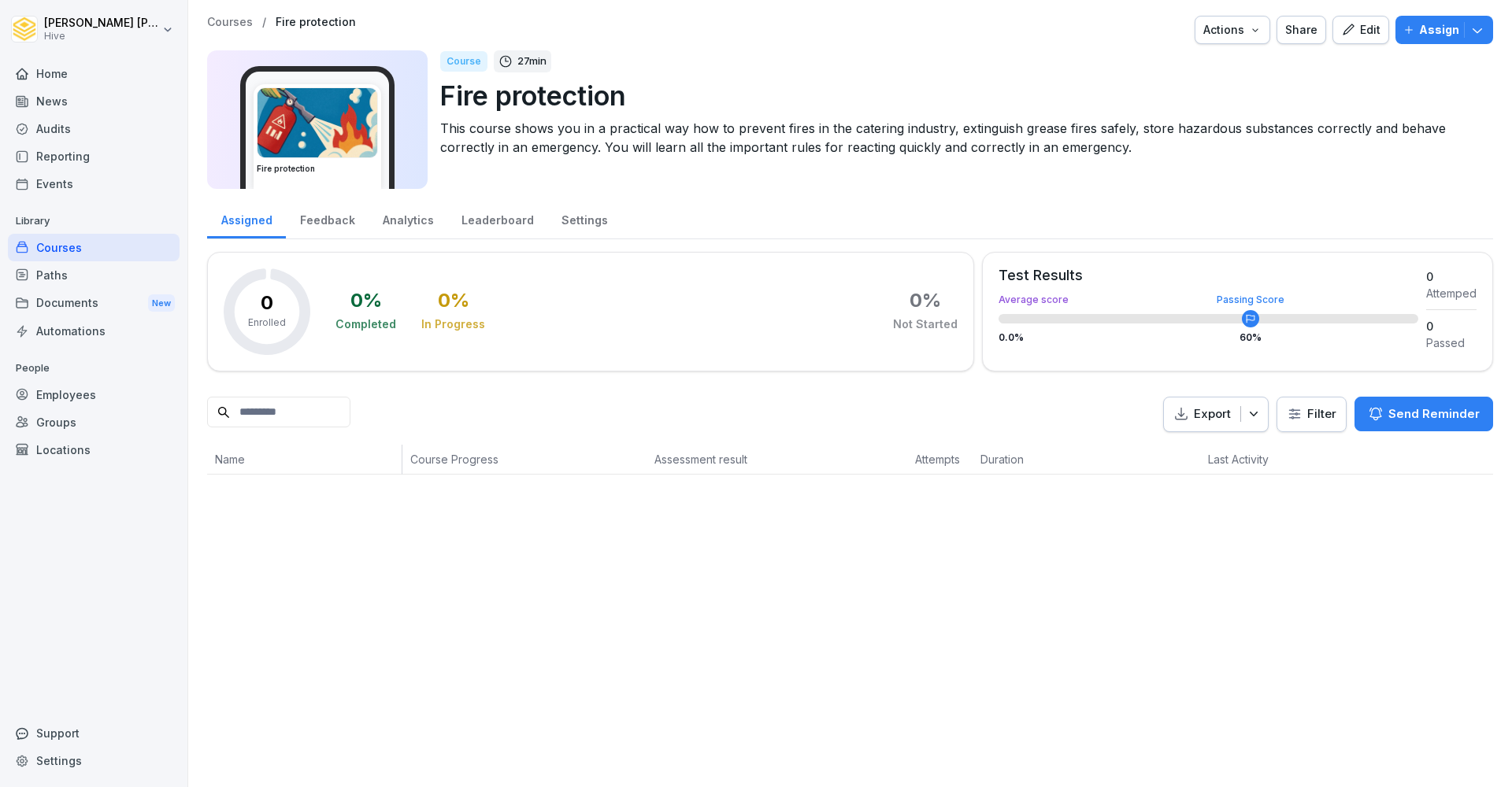
click at [1362, 28] on div "Edit" at bounding box center [1360, 30] width 40 height 17
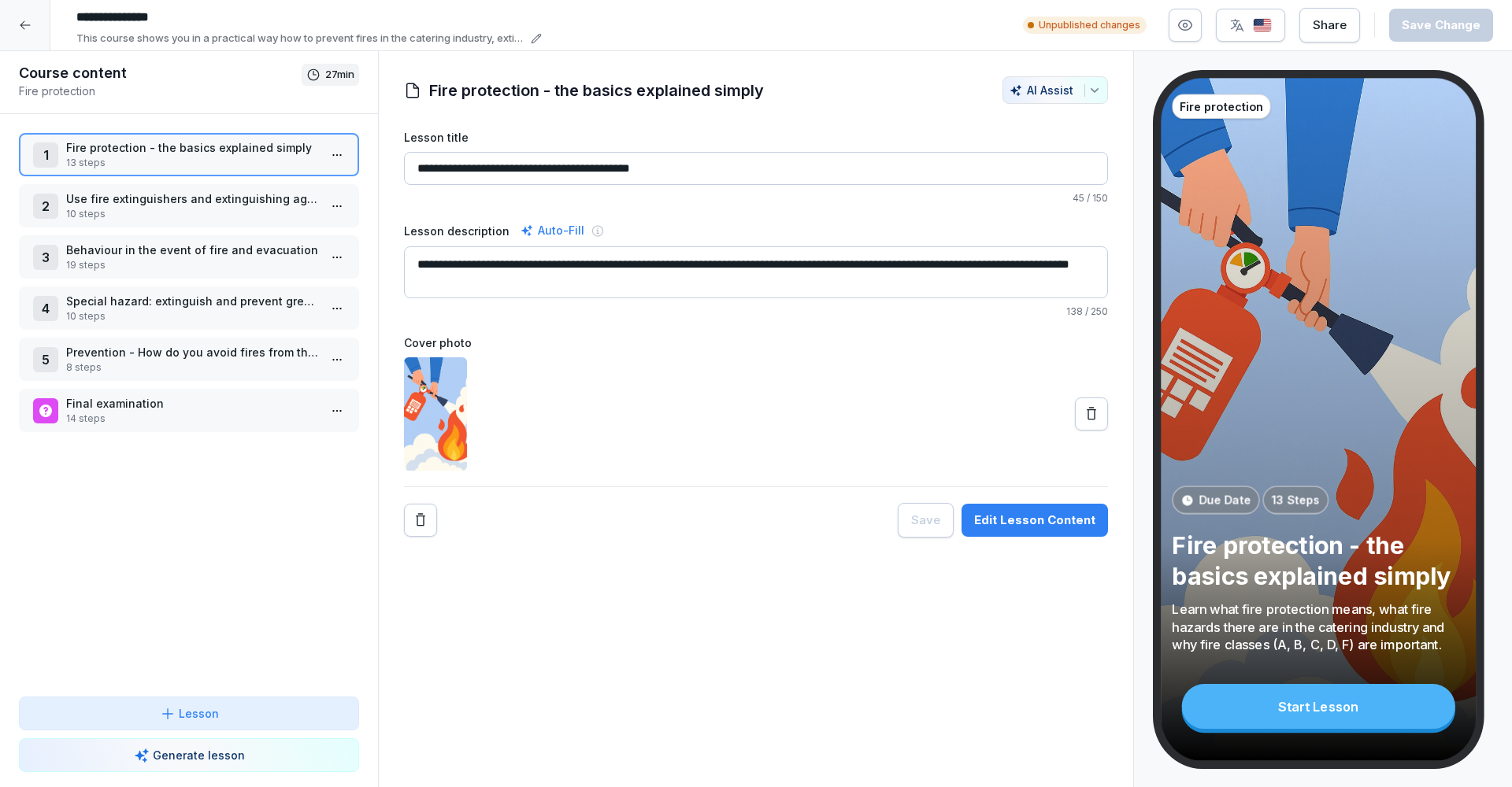
click at [1280, 29] on button "button" at bounding box center [1250, 25] width 69 height 33
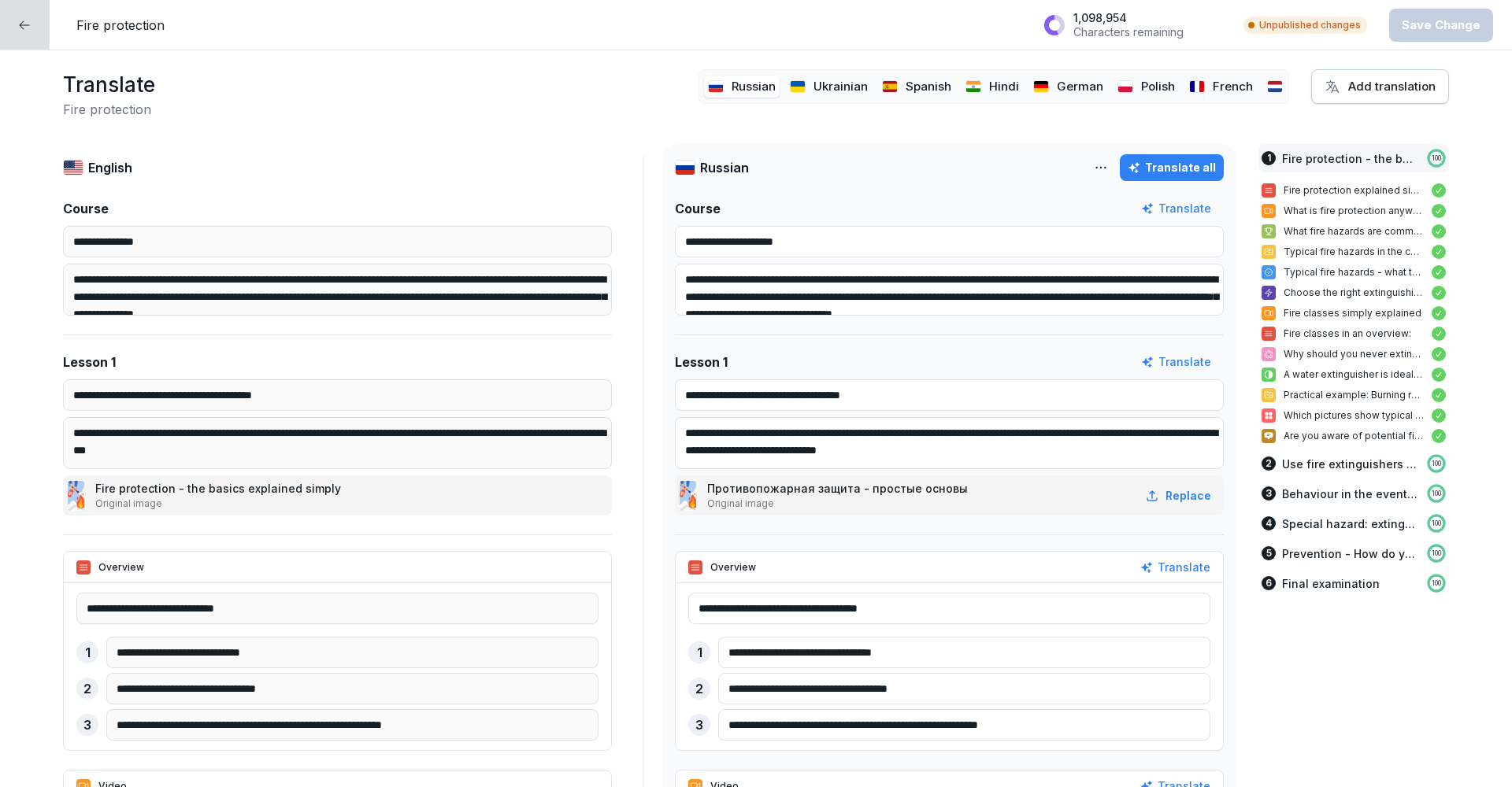
click at [992, 89] on p "Hindi" at bounding box center [1004, 87] width 30 height 18
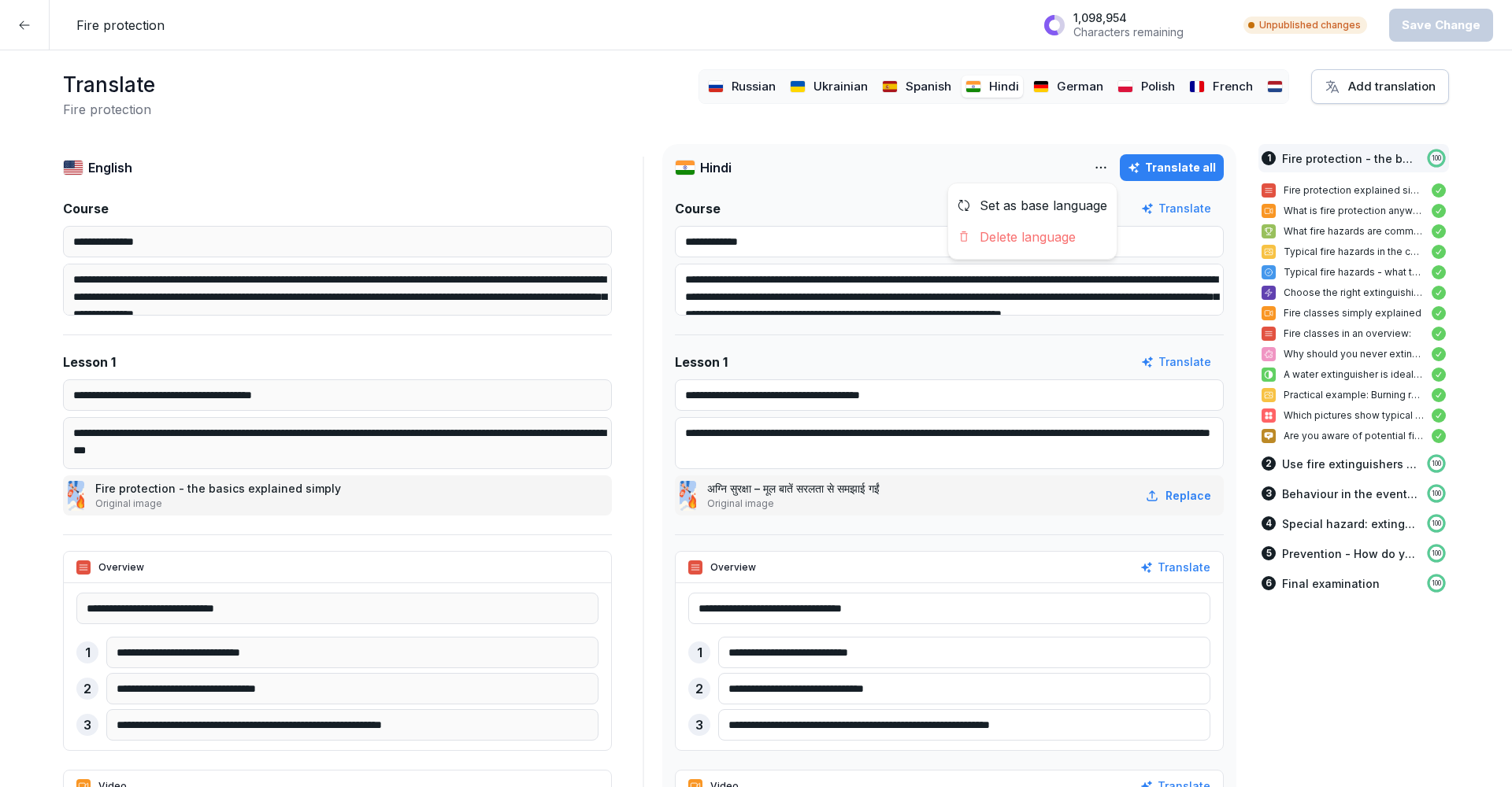
click at [1104, 171] on html "**********" at bounding box center [756, 394] width 1512 height 787
click at [1056, 234] on div "Delete language" at bounding box center [1032, 236] width 169 height 31
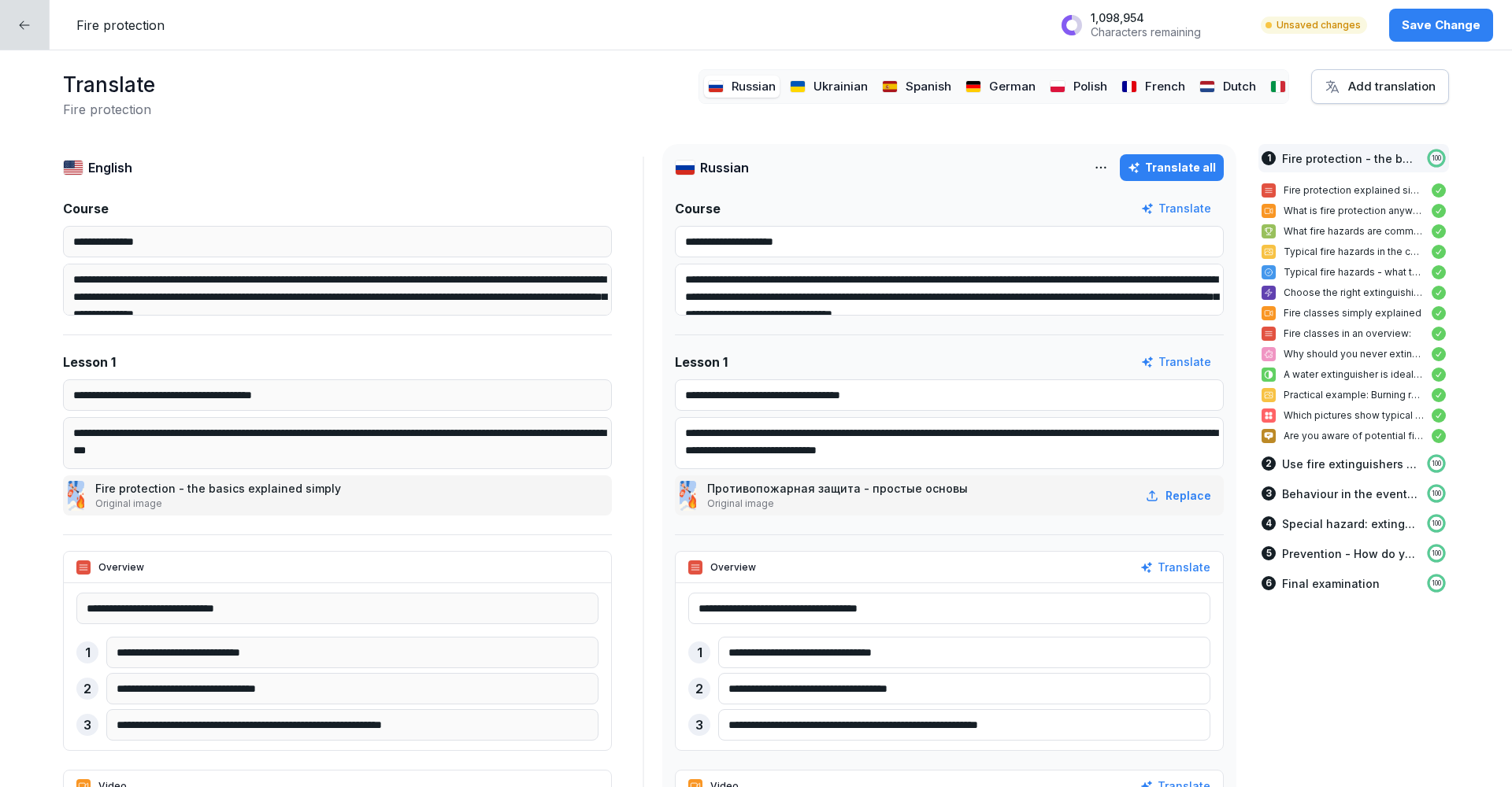
click at [856, 80] on p "Ukrainian" at bounding box center [840, 87] width 54 height 18
click at [1110, 163] on html "**********" at bounding box center [756, 394] width 1512 height 787
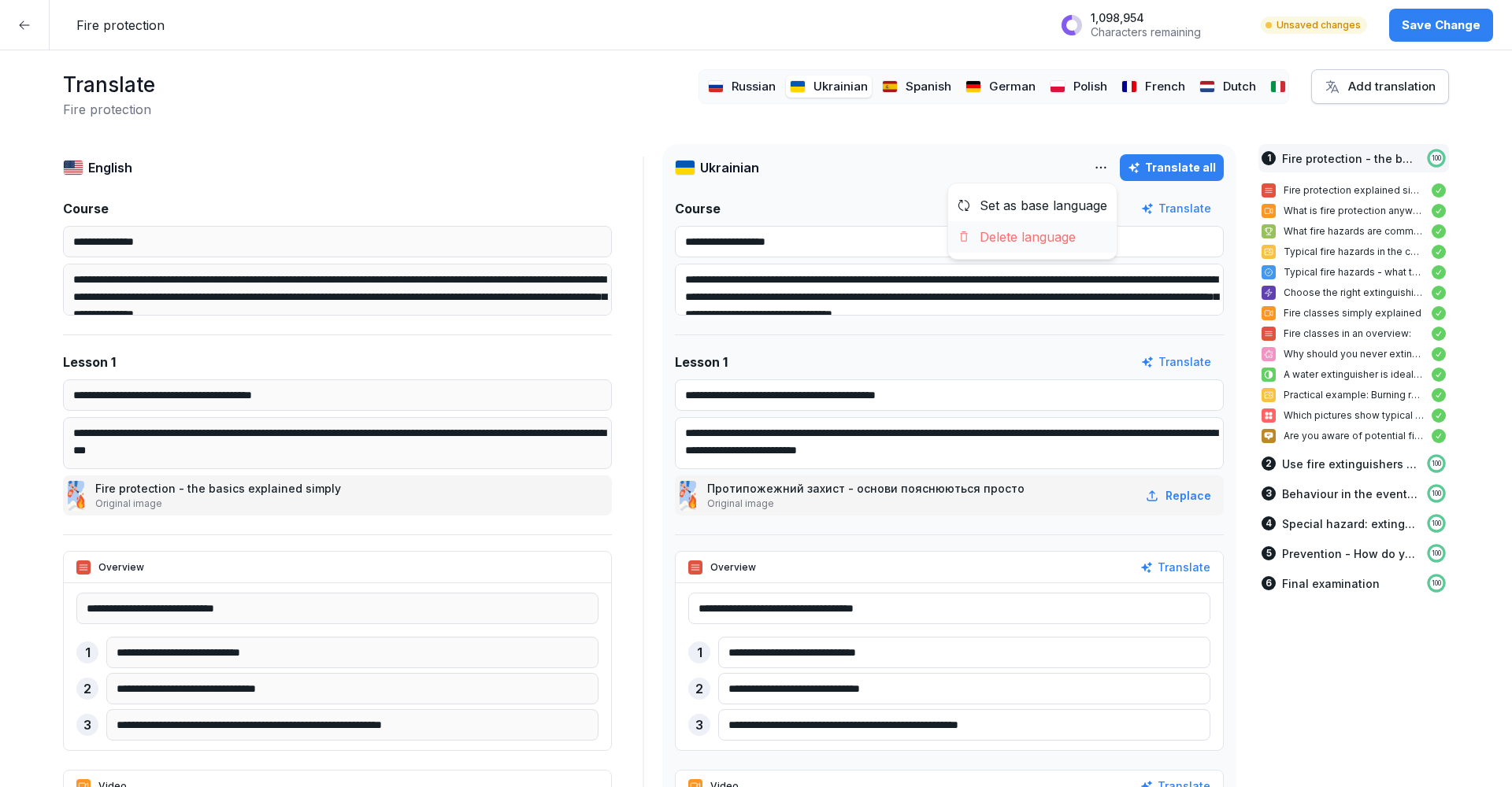
click at [1036, 229] on div "Delete language" at bounding box center [1032, 236] width 169 height 31
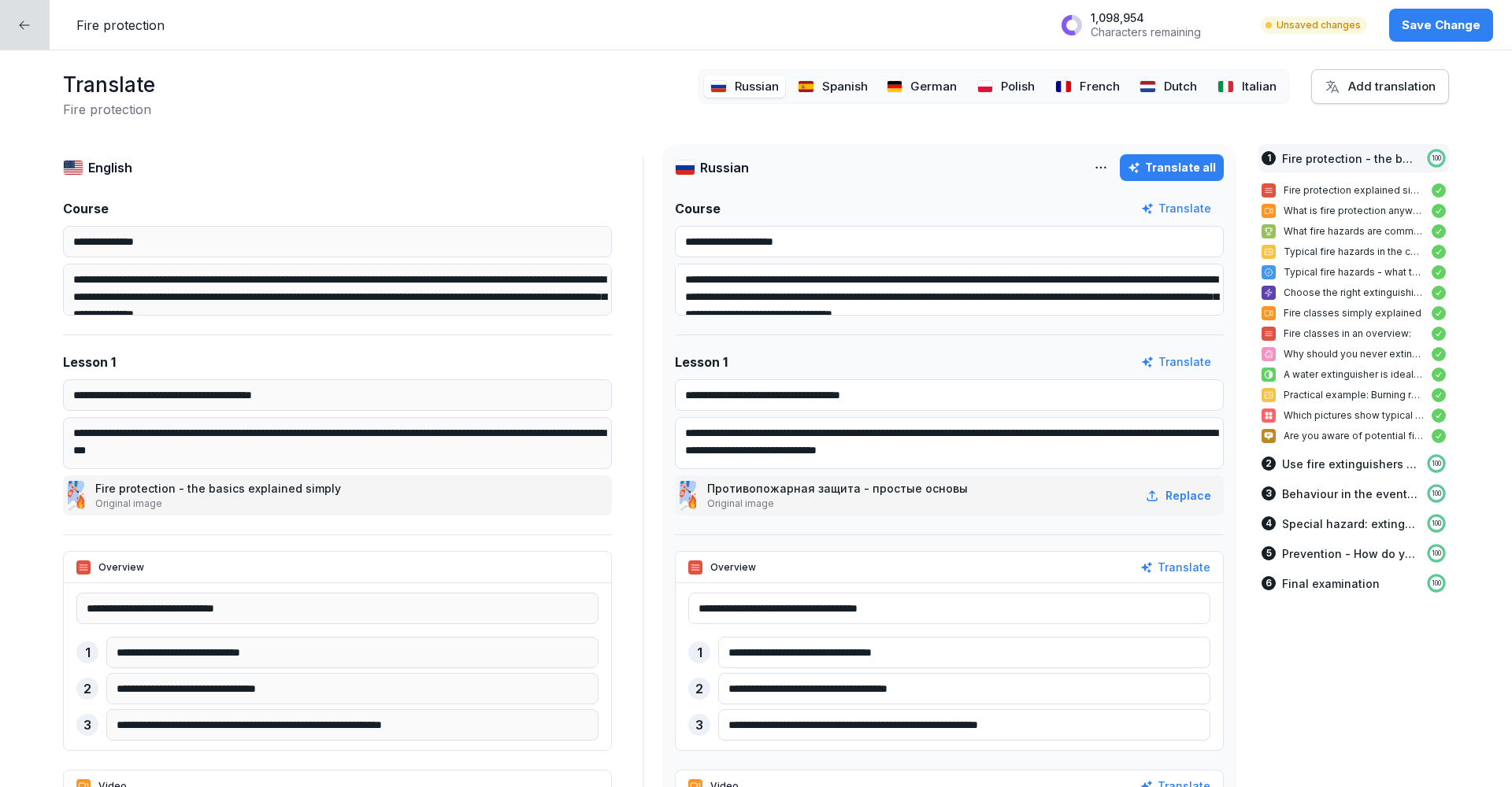
click at [1110, 168] on html "**********" at bounding box center [756, 394] width 1512 height 787
click at [1068, 232] on div "Delete language" at bounding box center [1032, 236] width 169 height 31
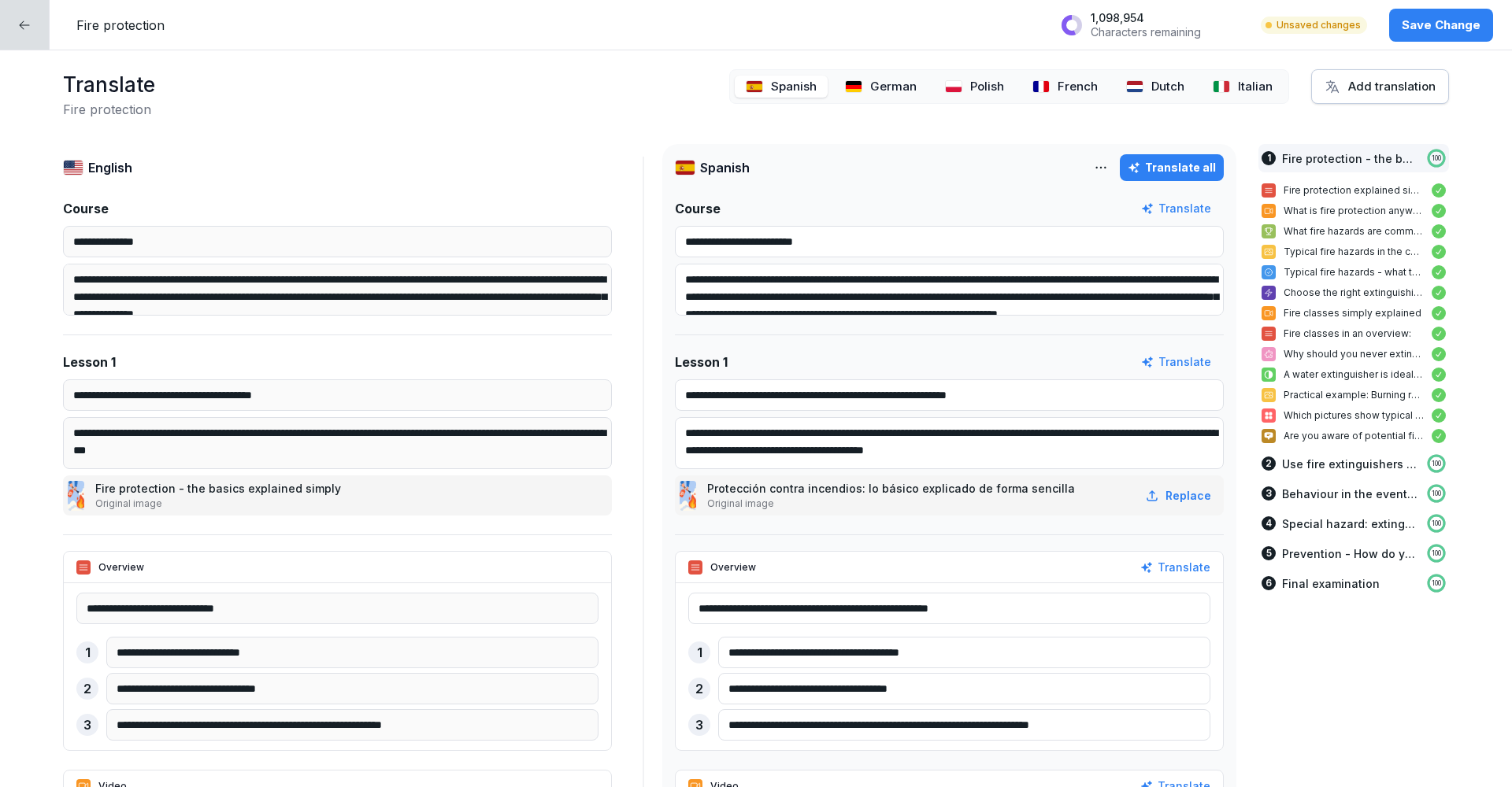
click at [1417, 27] on p "Save Change" at bounding box center [1441, 24] width 79 height 17
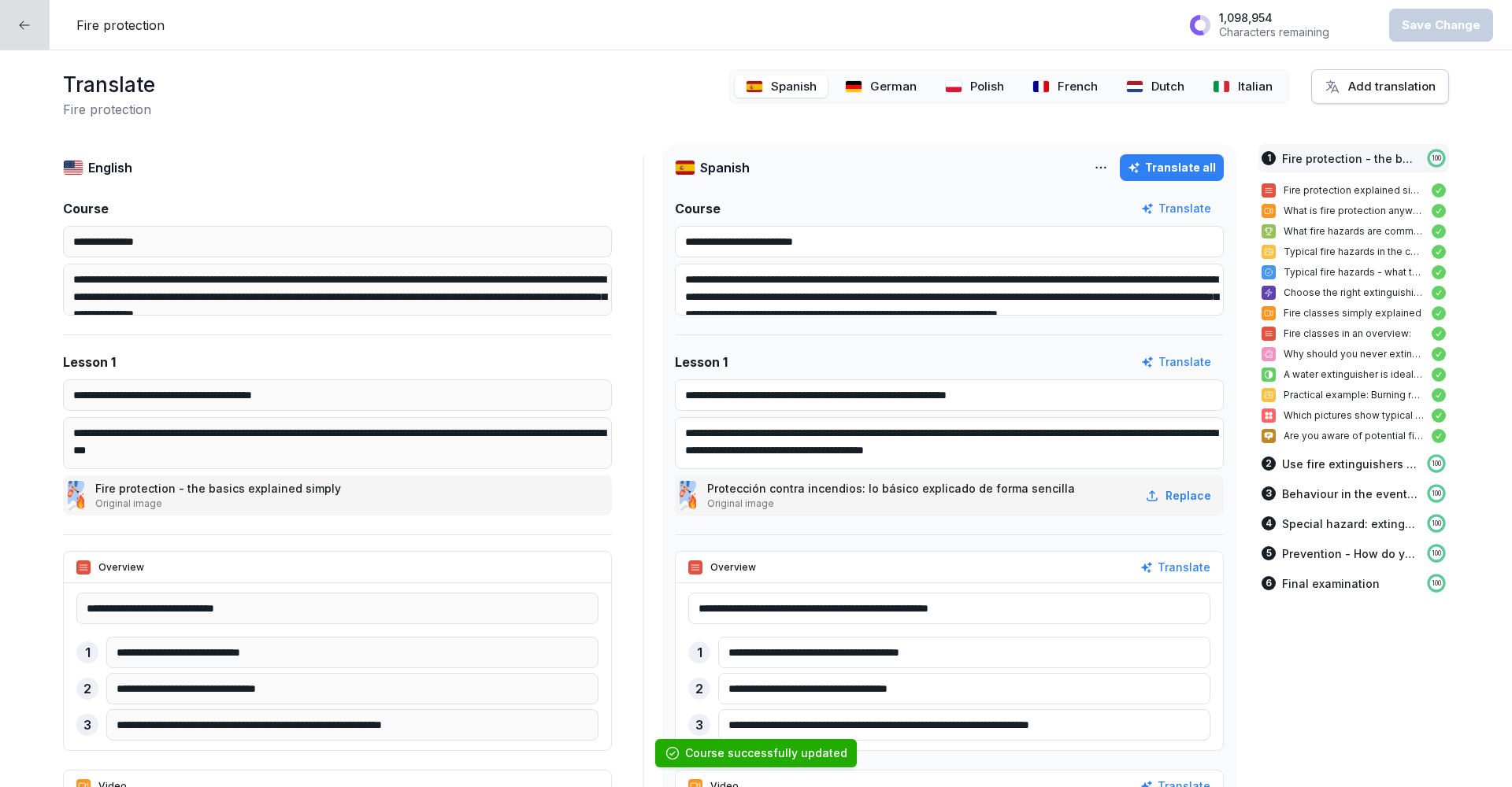
click at [38, 25] on div at bounding box center [24, 24] width 49 height 49
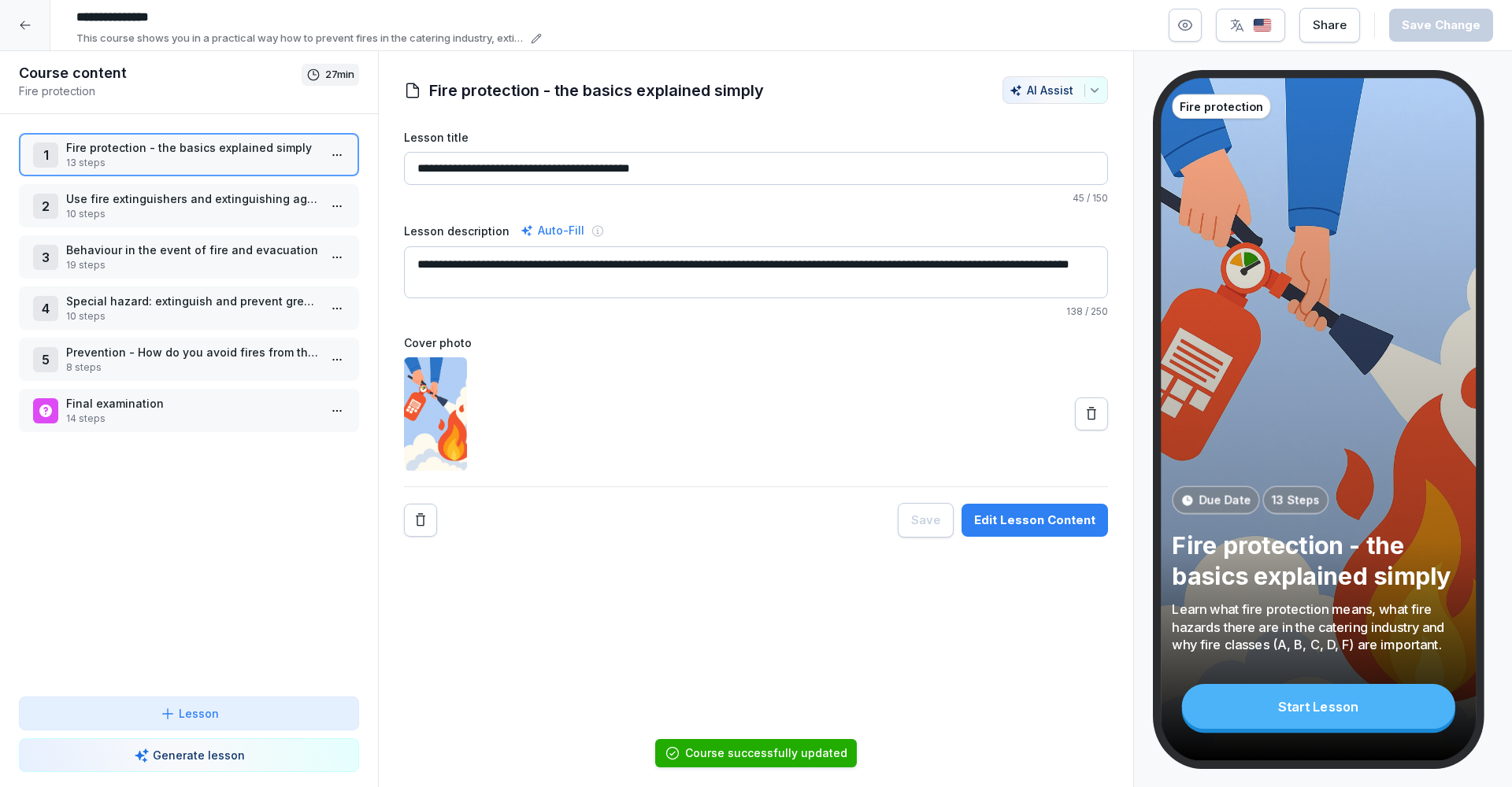
click at [27, 25] on icon at bounding box center [24, 26] width 10 height 9
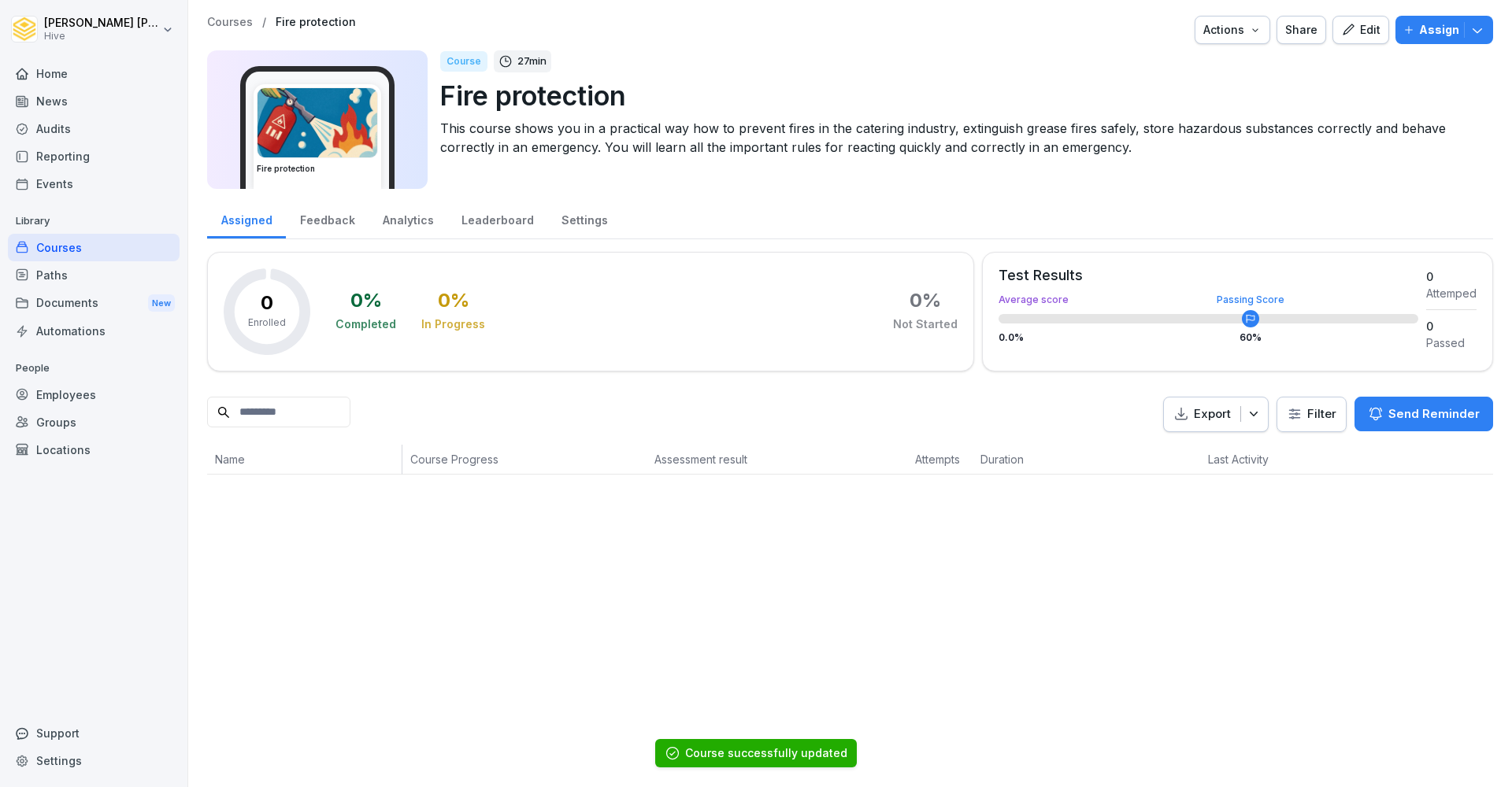
click at [67, 243] on div "Courses" at bounding box center [93, 247] width 172 height 28
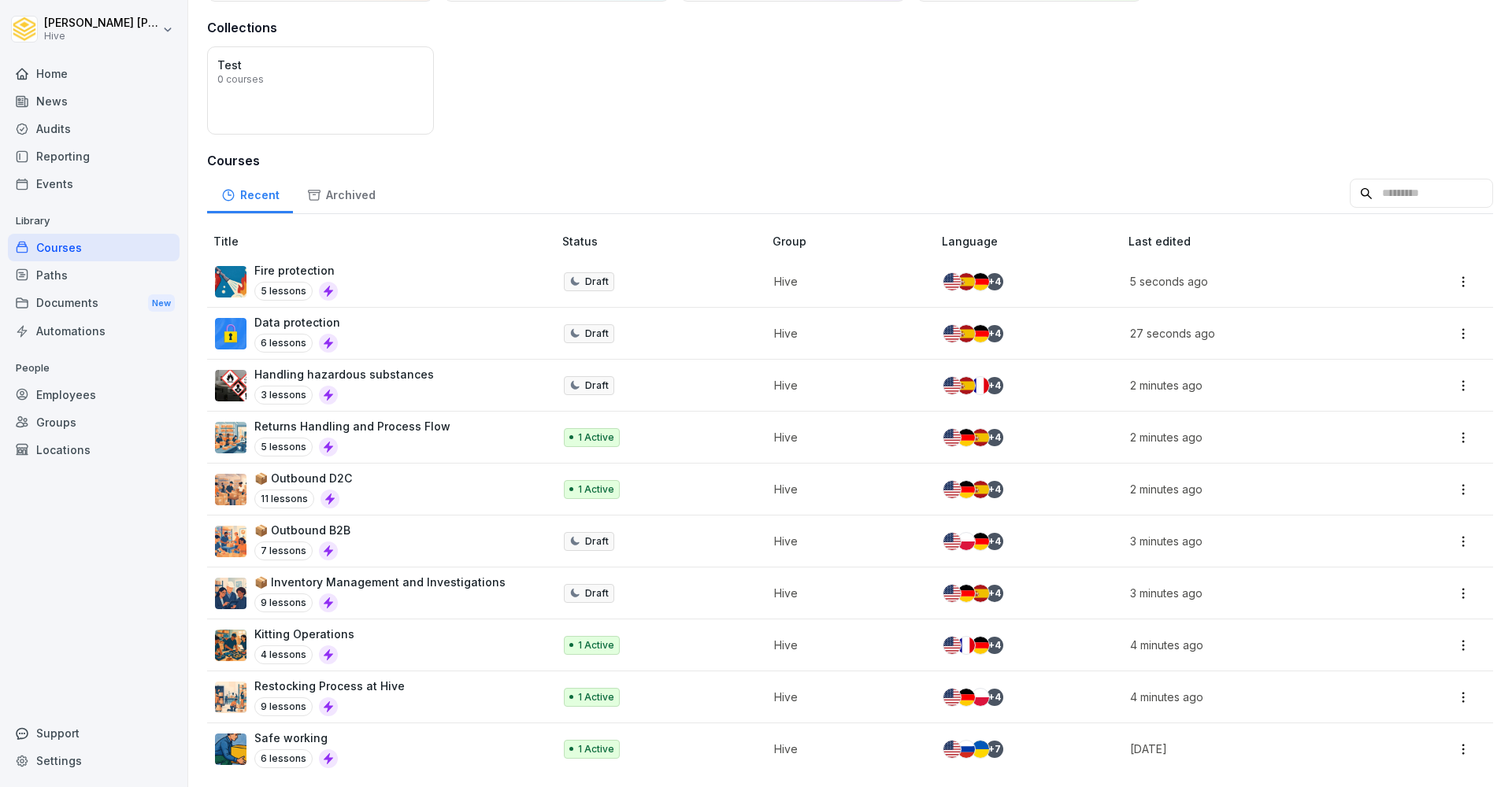
scroll to position [110, 0]
click at [658, 746] on div "1 Active" at bounding box center [655, 749] width 183 height 19
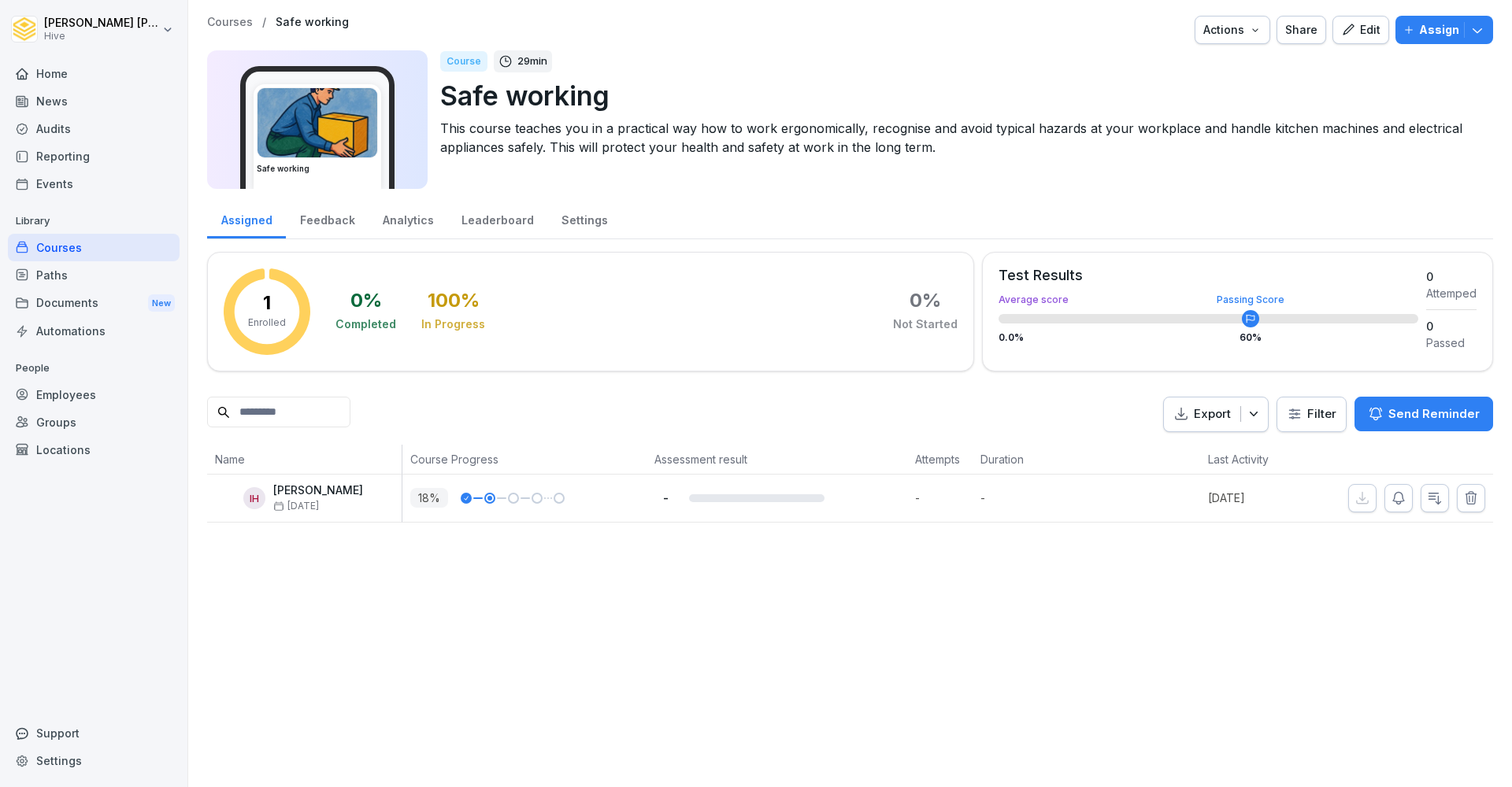
click at [1365, 35] on div "Edit" at bounding box center [1360, 30] width 40 height 17
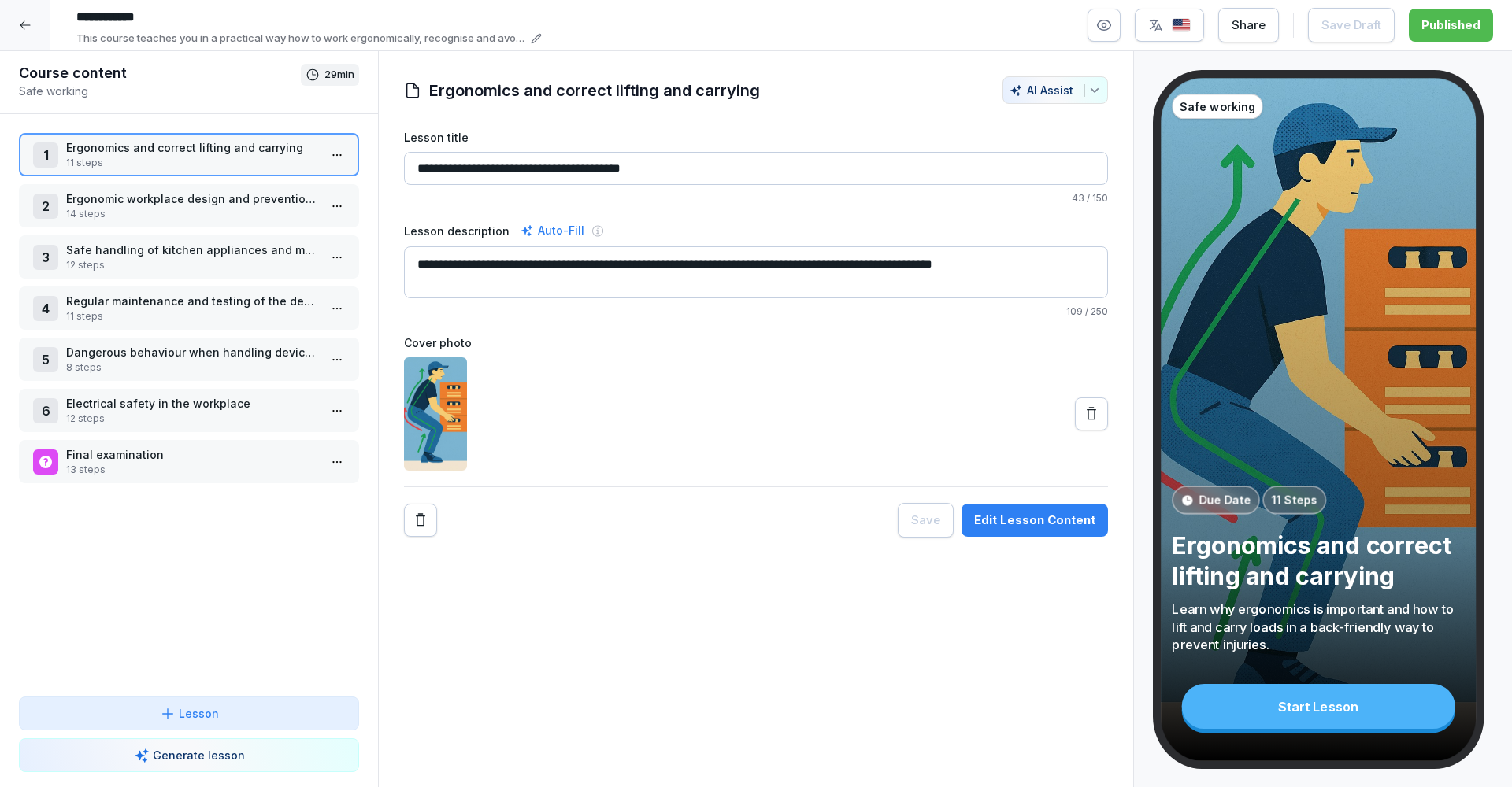
click at [1163, 31] on icon "button" at bounding box center [1156, 25] width 16 height 16
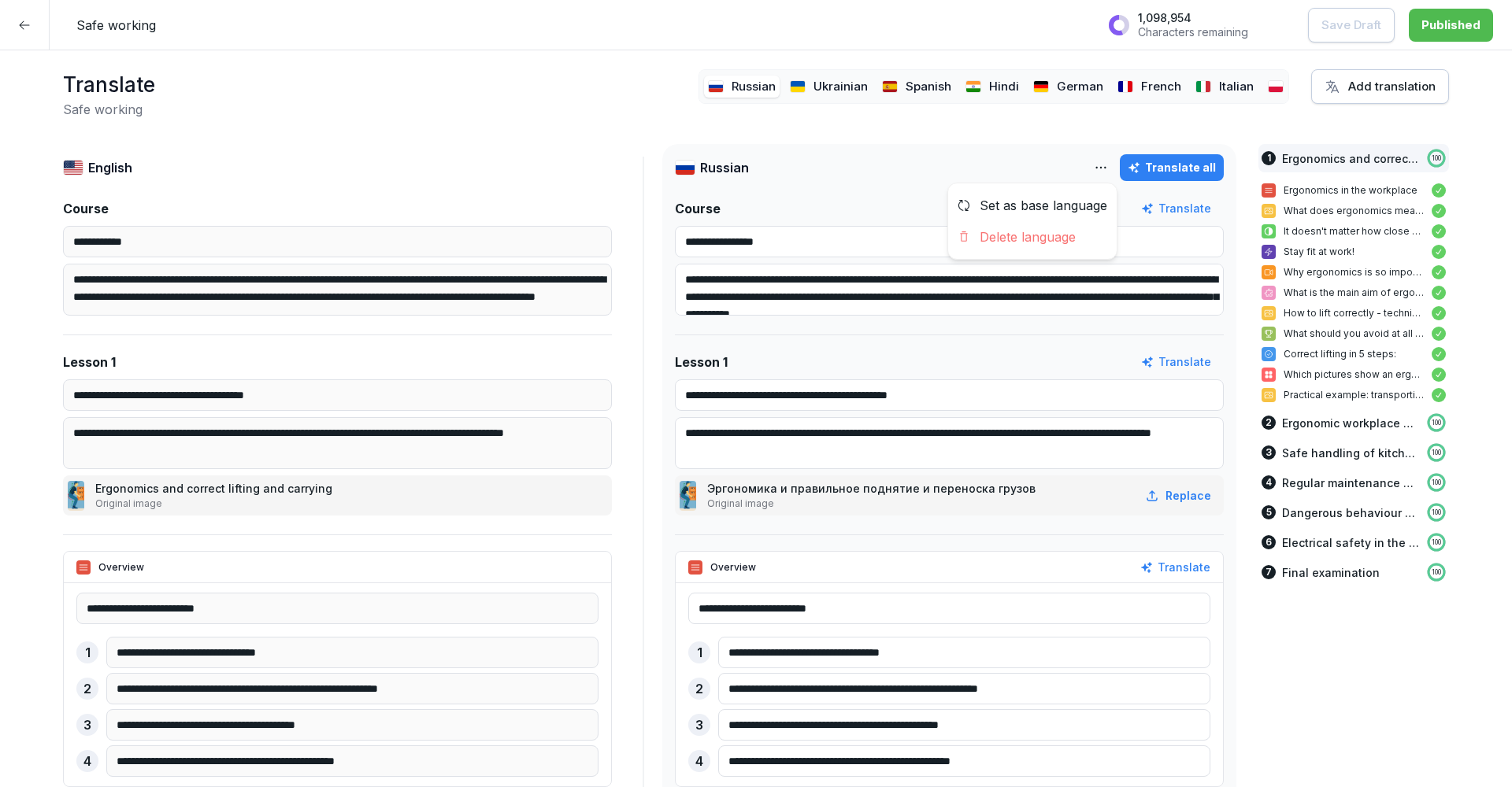
click at [1109, 169] on html "**********" at bounding box center [756, 394] width 1512 height 787
click at [1055, 244] on div "Delete language" at bounding box center [1032, 236] width 169 height 31
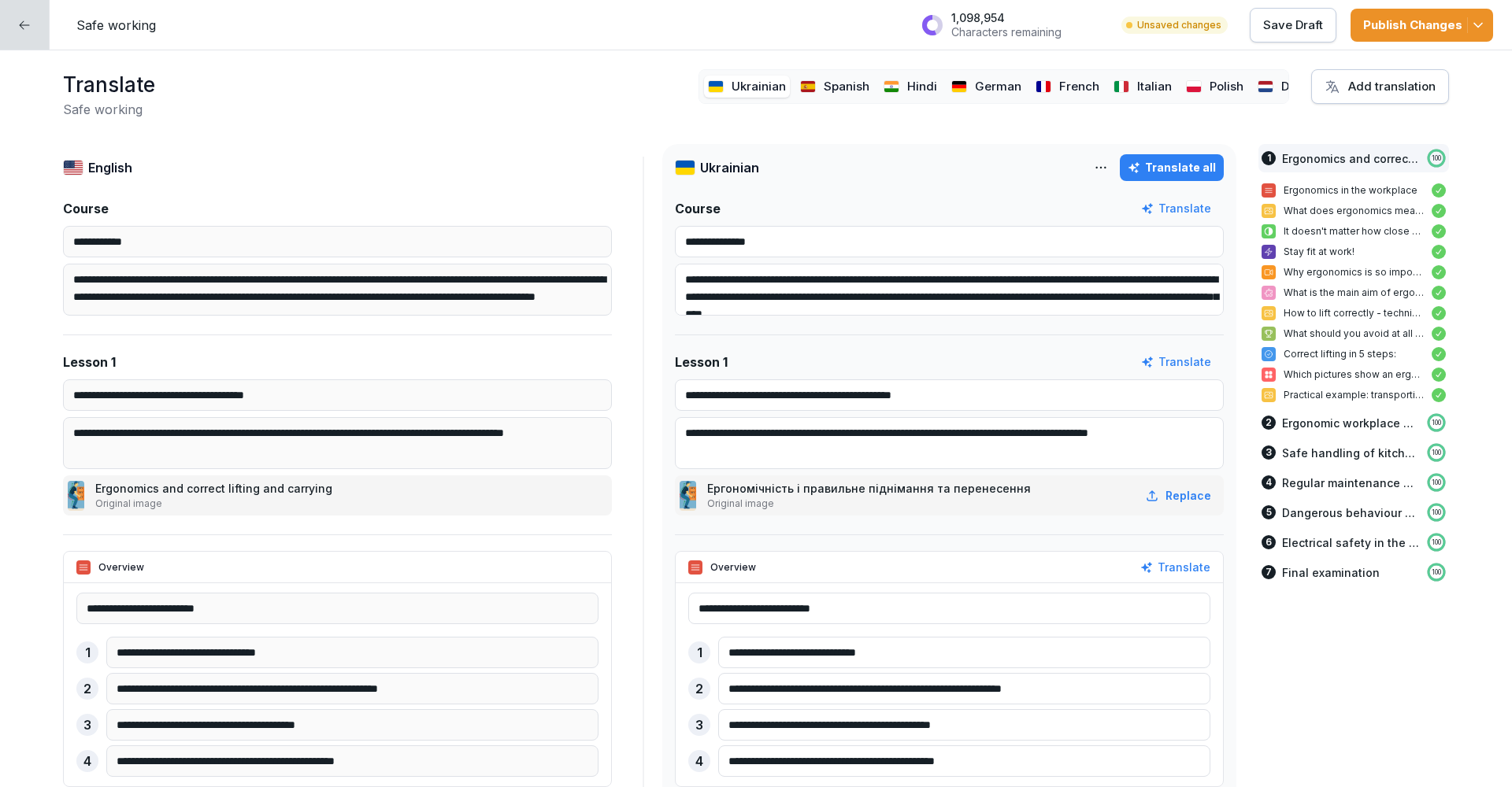
click at [1109, 175] on html "**********" at bounding box center [756, 394] width 1512 height 787
click at [1066, 242] on div "Delete language" at bounding box center [1032, 236] width 169 height 31
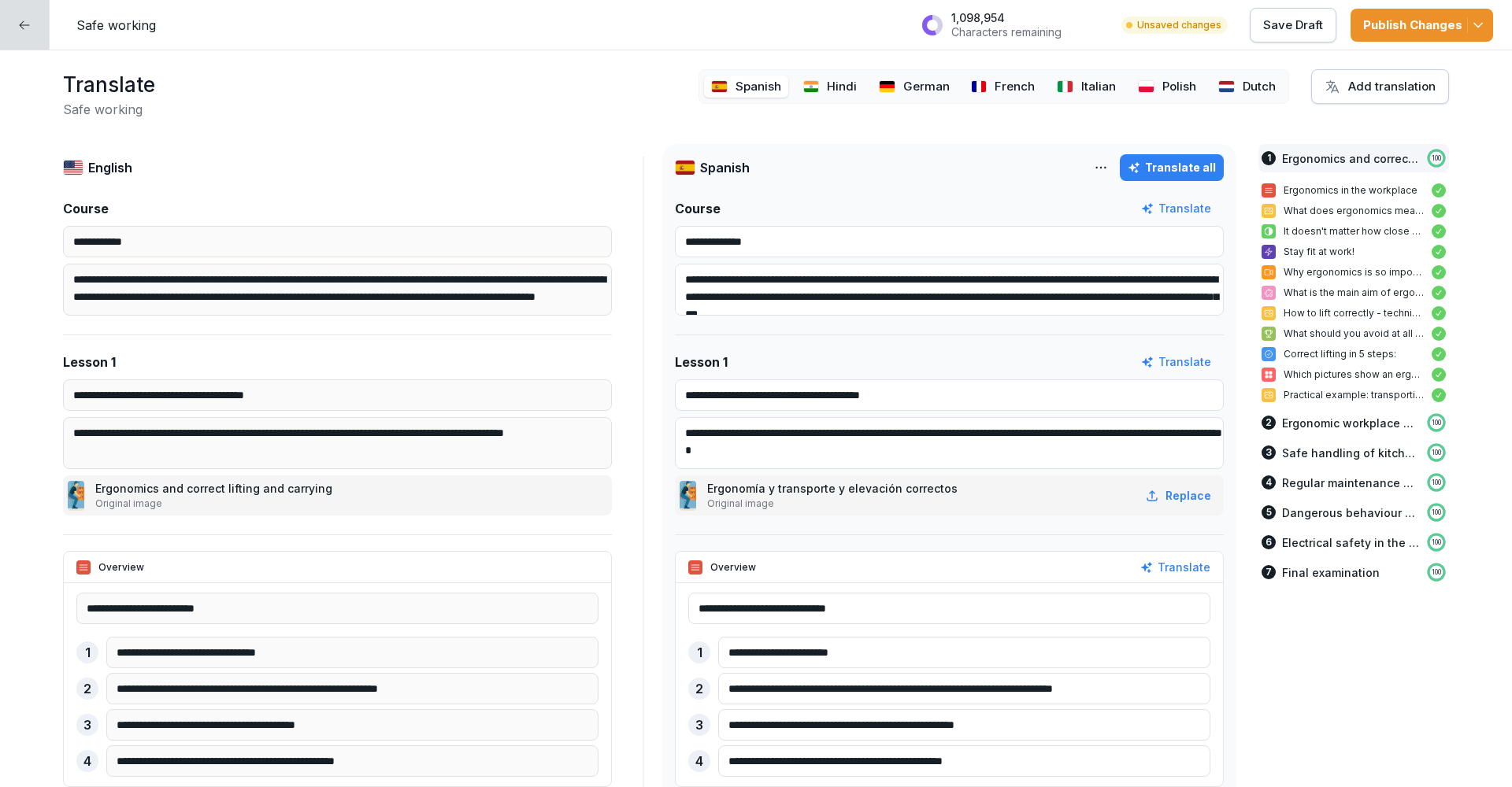
click at [818, 98] on div "Spanish Hindi German French Italian Polish Dutch" at bounding box center [993, 86] width 590 height 35
click at [822, 92] on div "Hindi" at bounding box center [829, 86] width 71 height 22
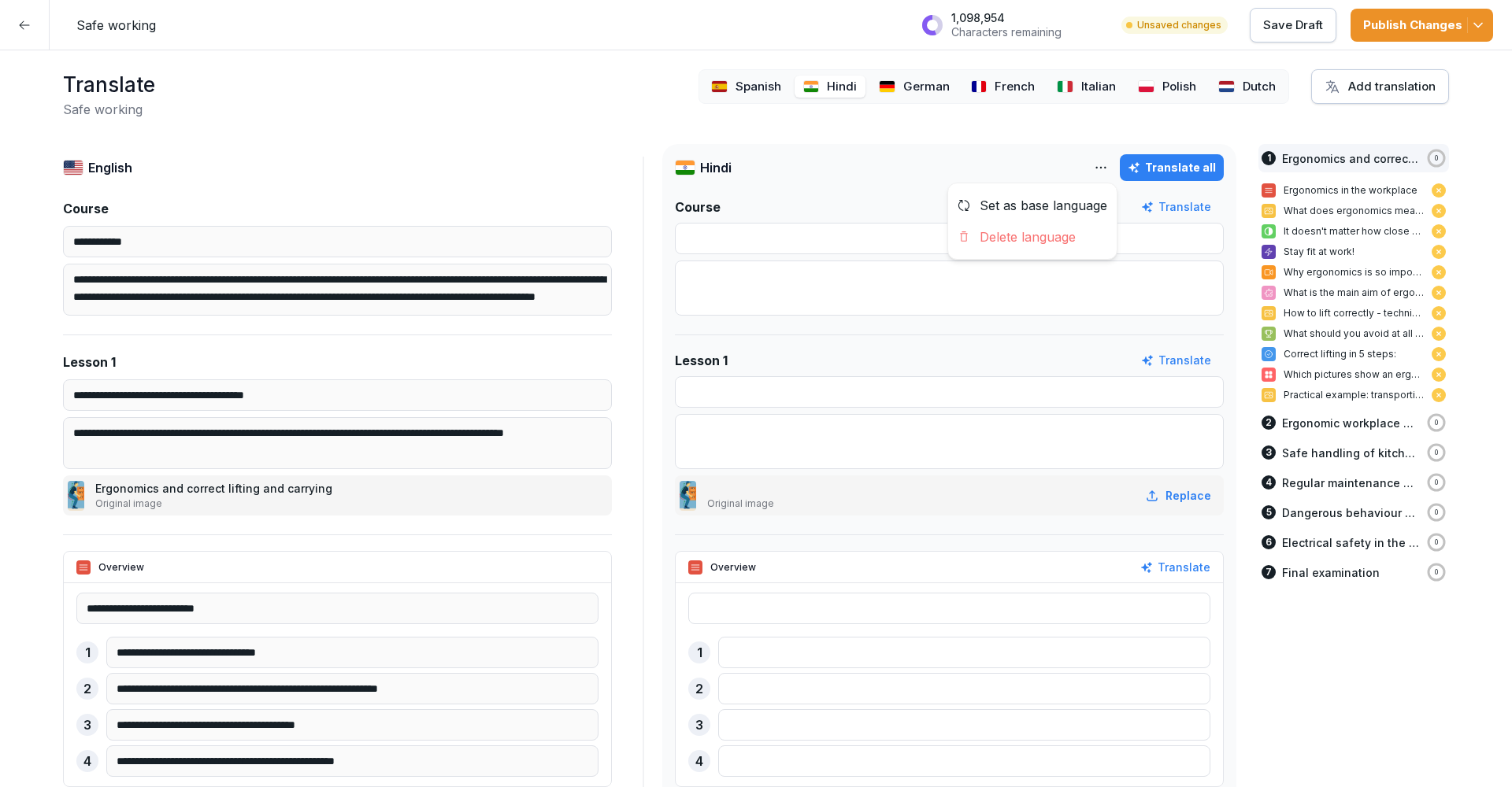
click at [1112, 164] on html "**********" at bounding box center [756, 394] width 1512 height 787
click at [1049, 237] on div "Delete language" at bounding box center [1032, 236] width 169 height 31
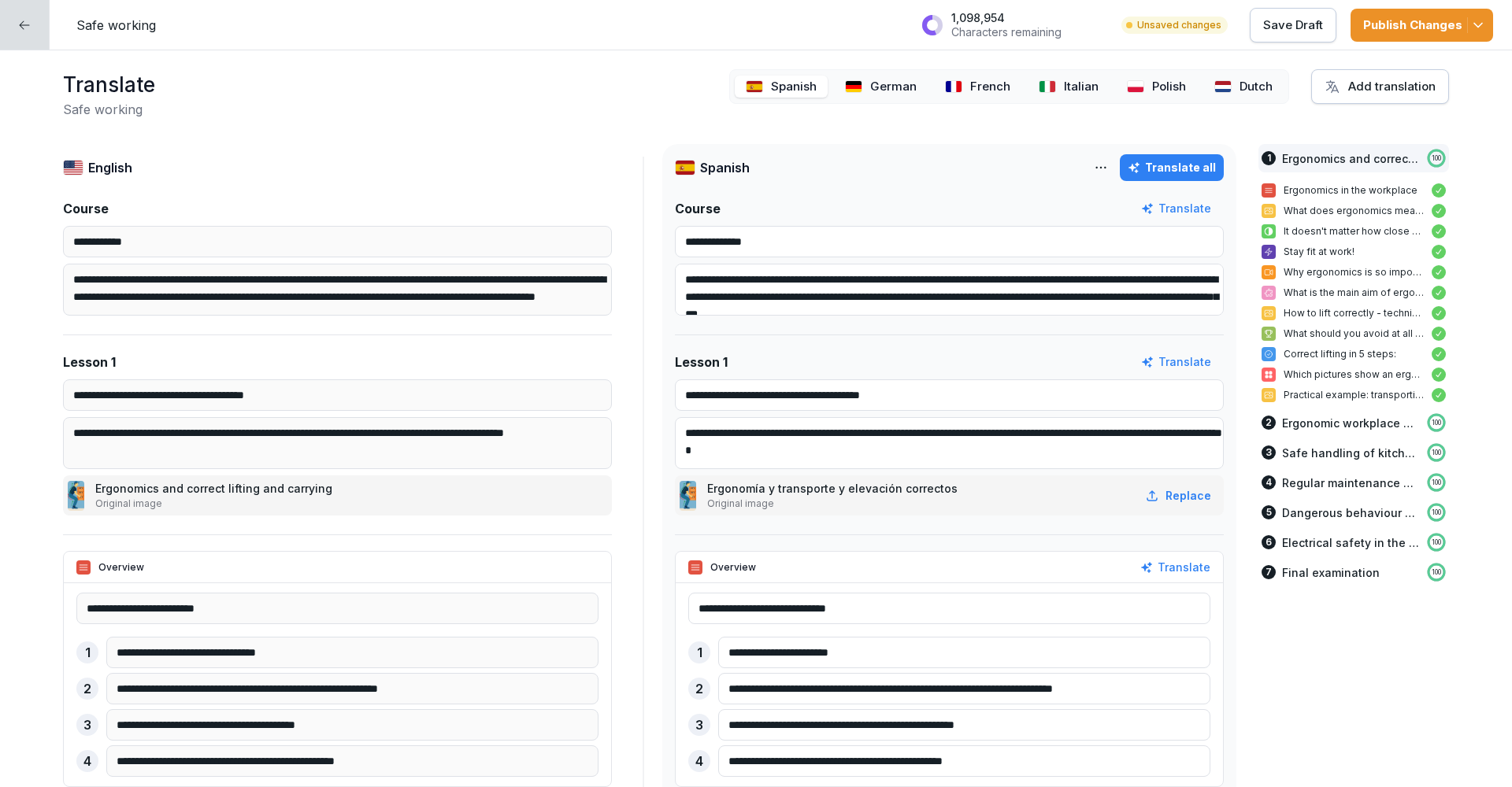
click at [1425, 27] on div "Publish Changes" at bounding box center [1421, 24] width 118 height 17
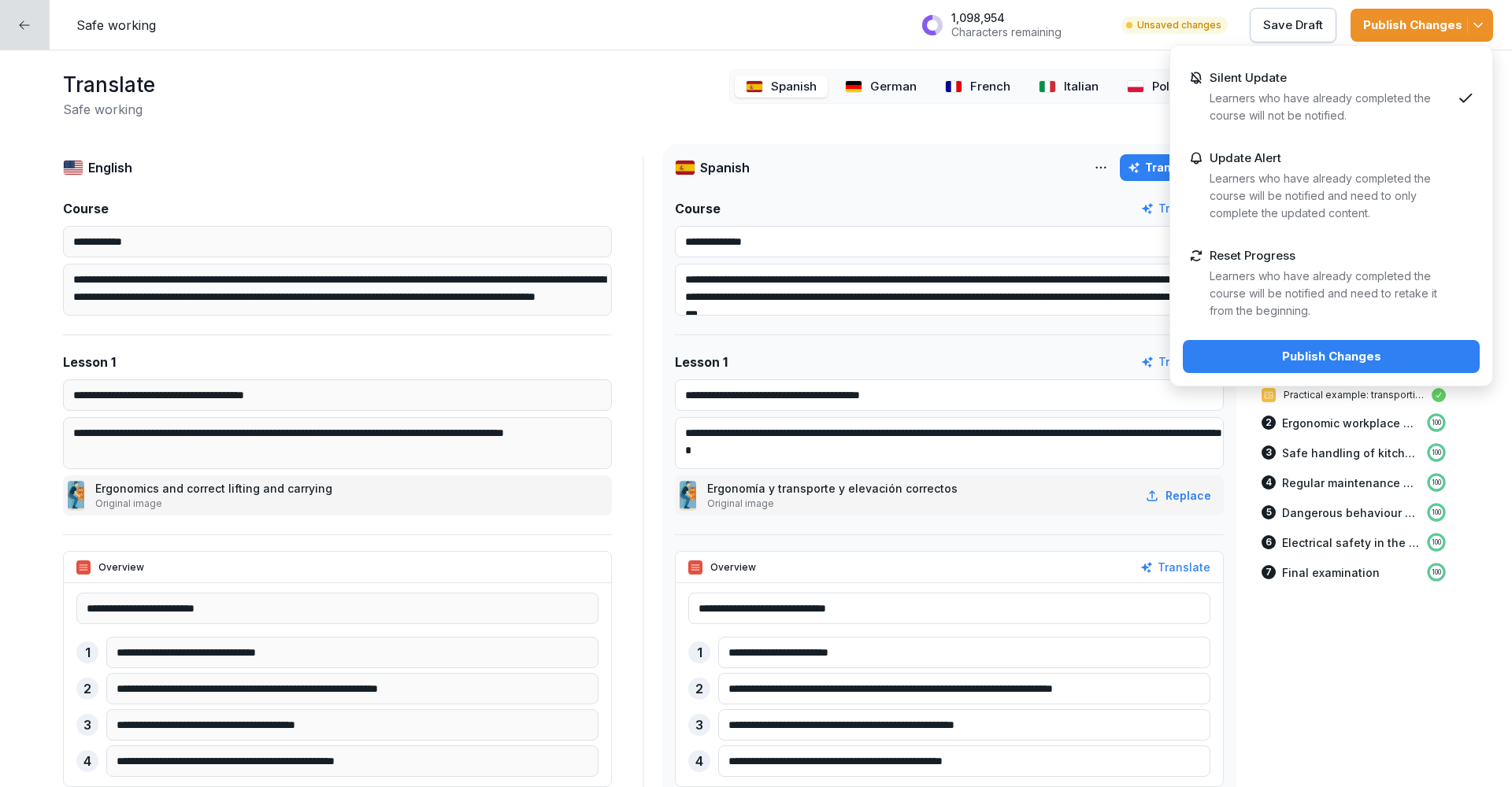
click at [1312, 373] on button "Publish Changes" at bounding box center [1331, 357] width 296 height 33
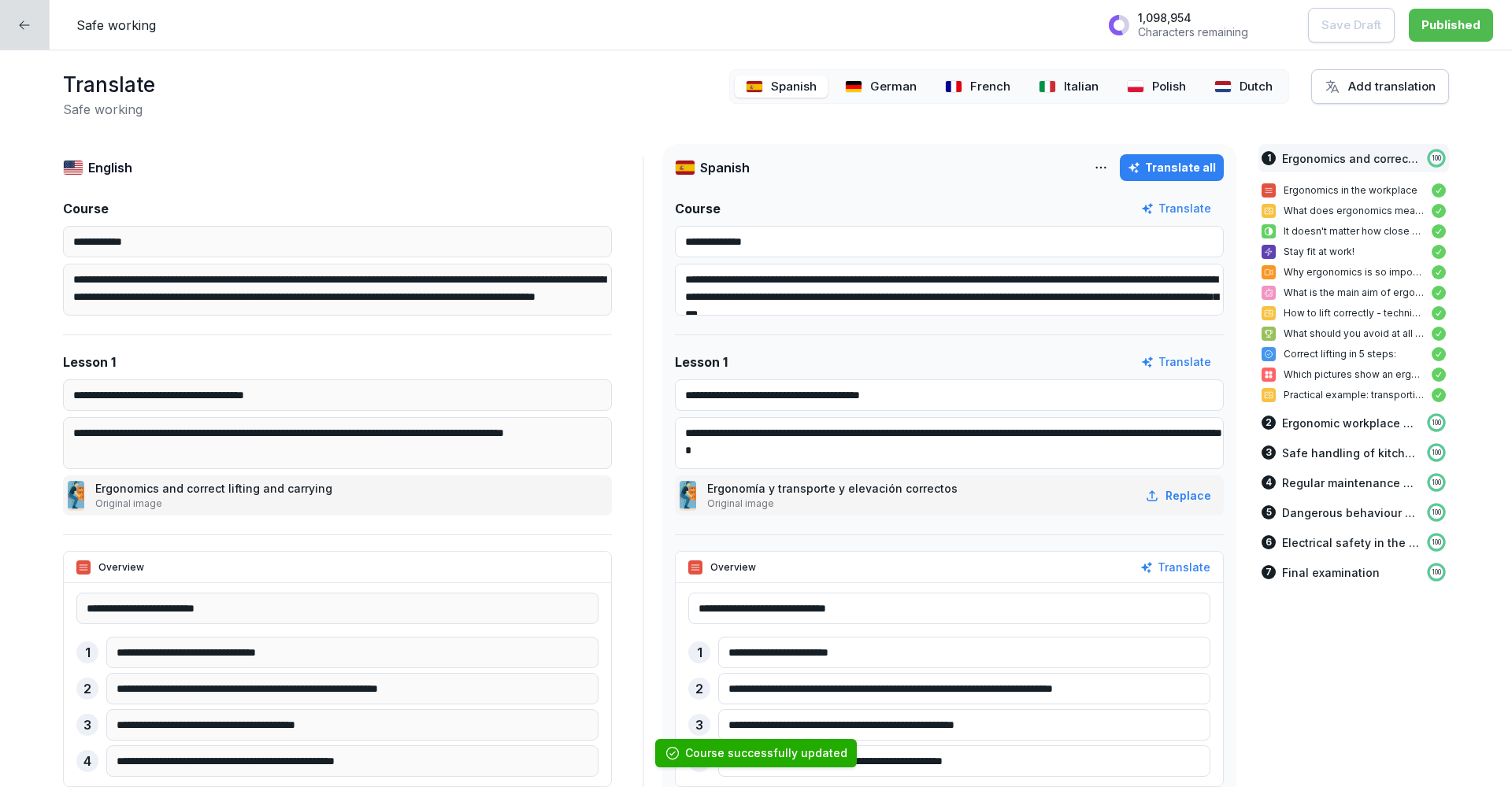
click at [32, 22] on div at bounding box center [24, 24] width 49 height 49
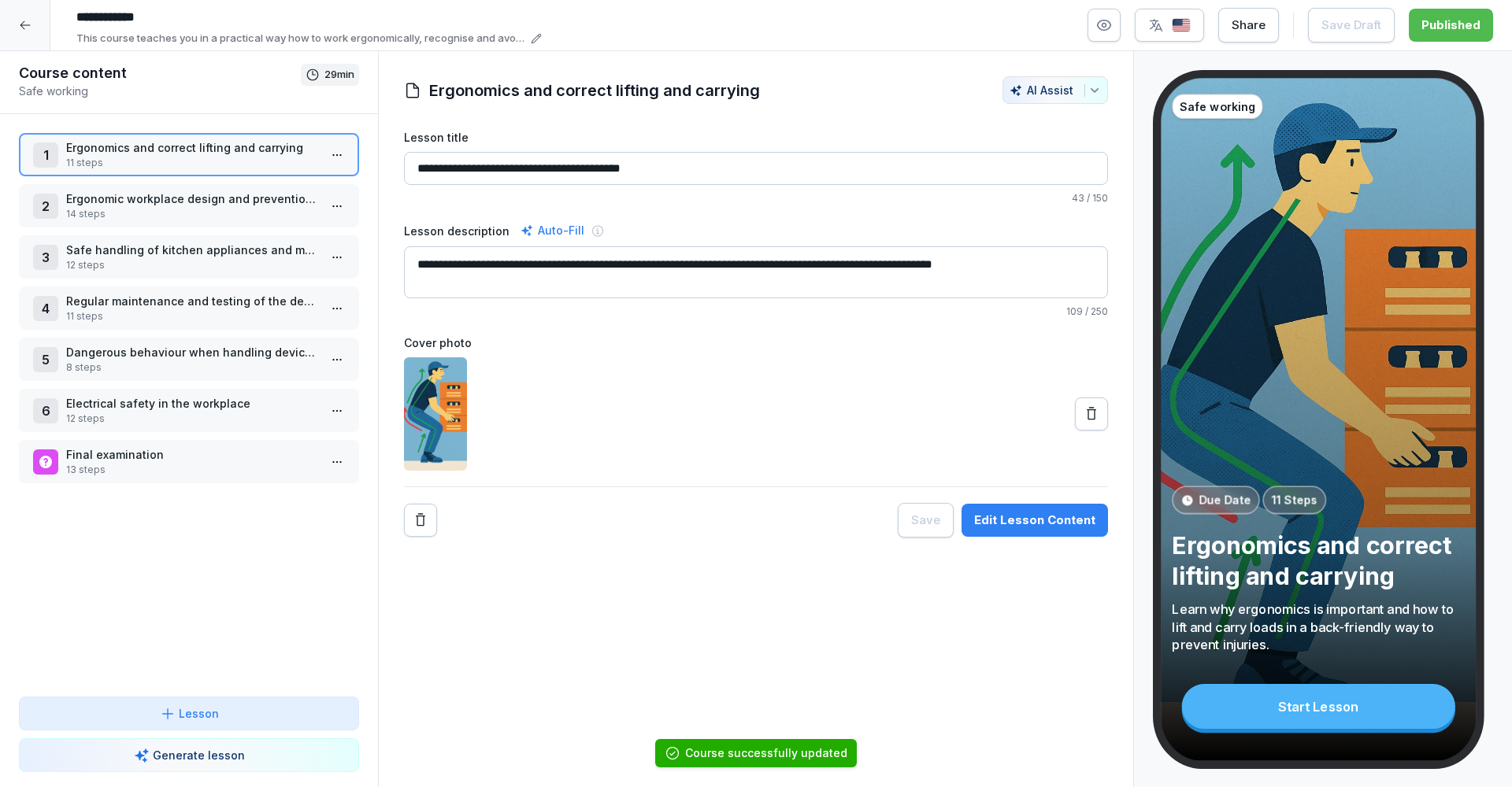
click at [10, 15] on div at bounding box center [25, 25] width 50 height 50
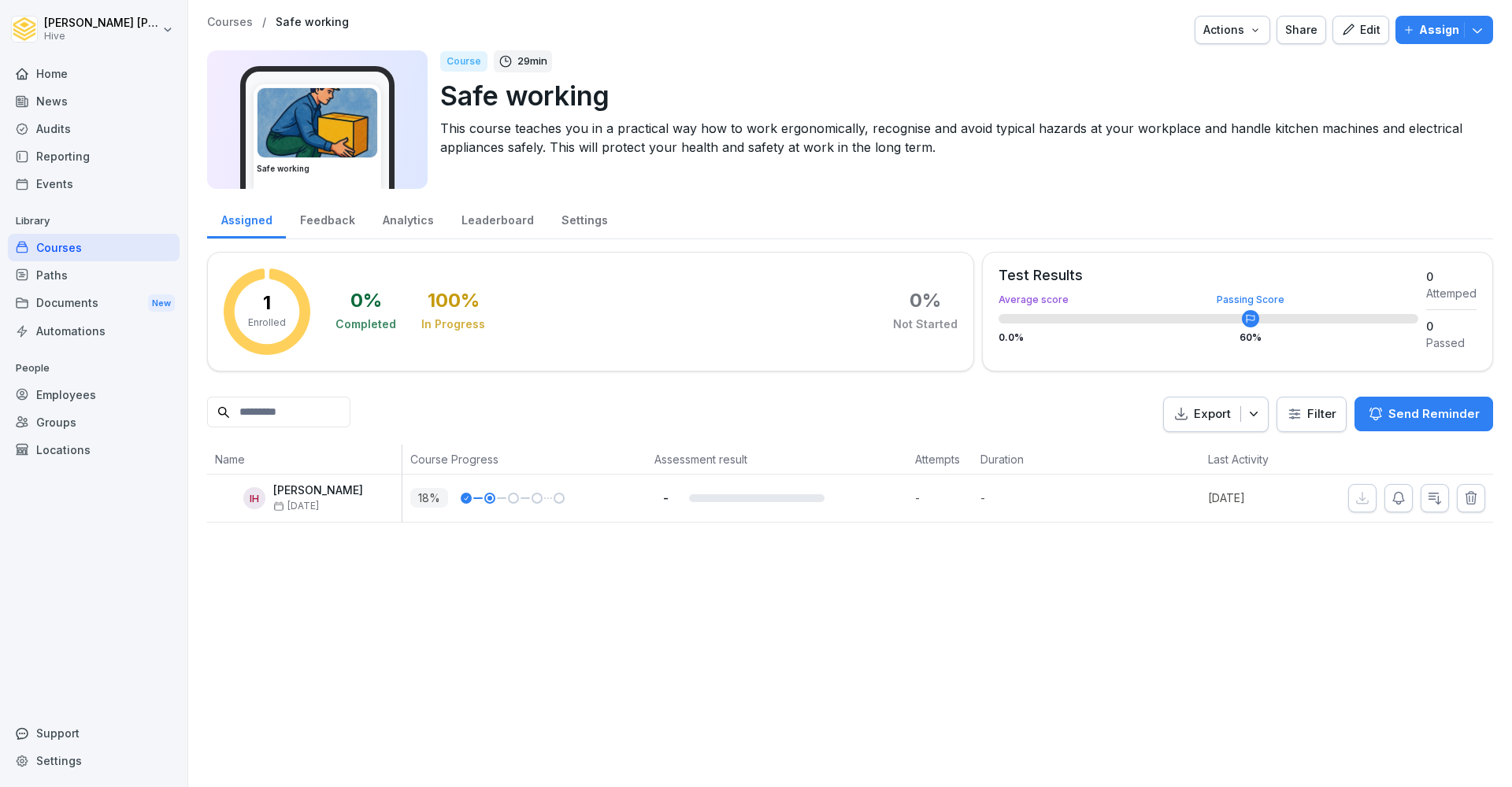
click at [87, 255] on div "Courses" at bounding box center [93, 247] width 172 height 28
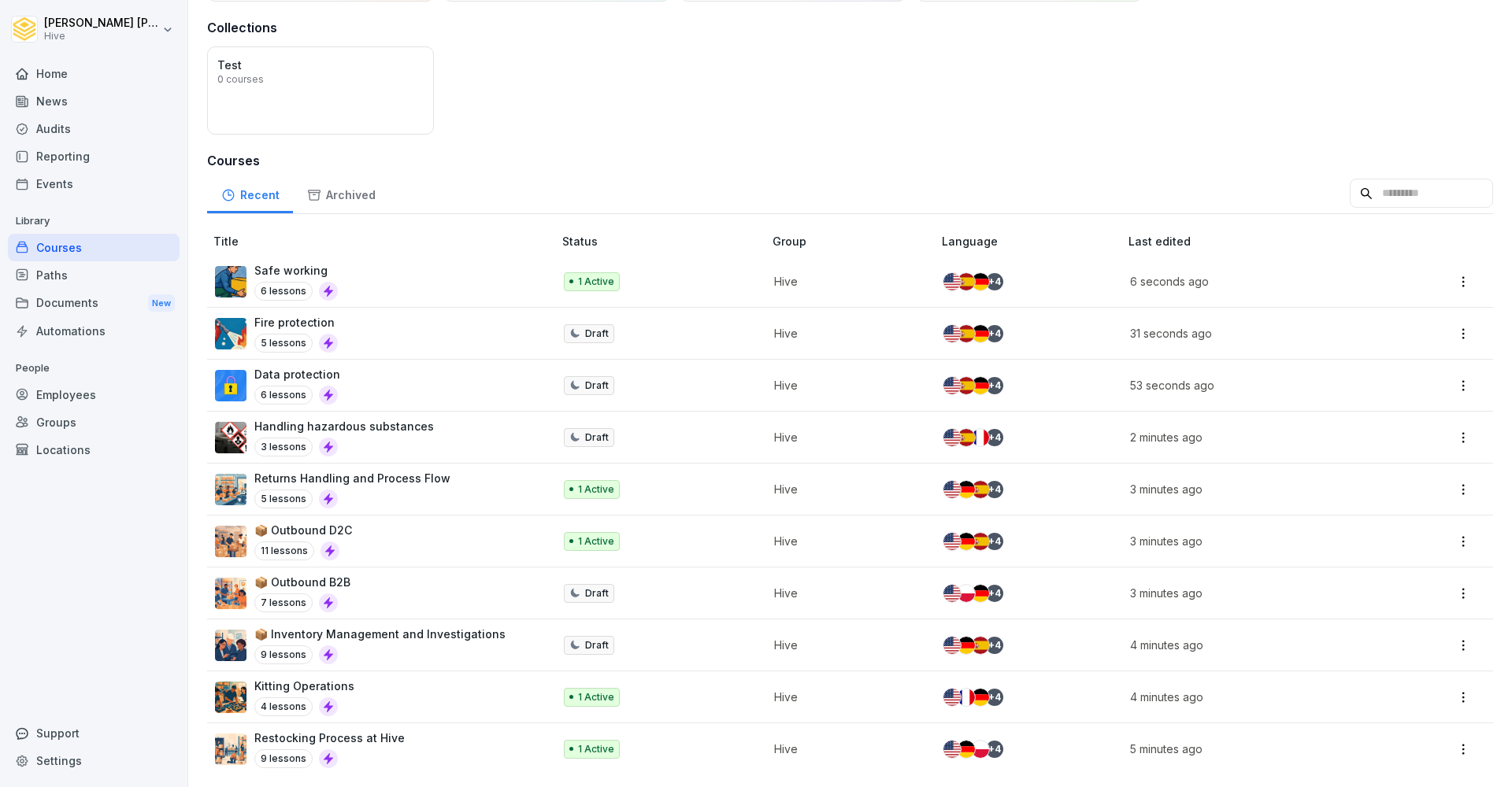
scroll to position [110, 0]
click at [61, 72] on div "Home" at bounding box center [93, 74] width 172 height 28
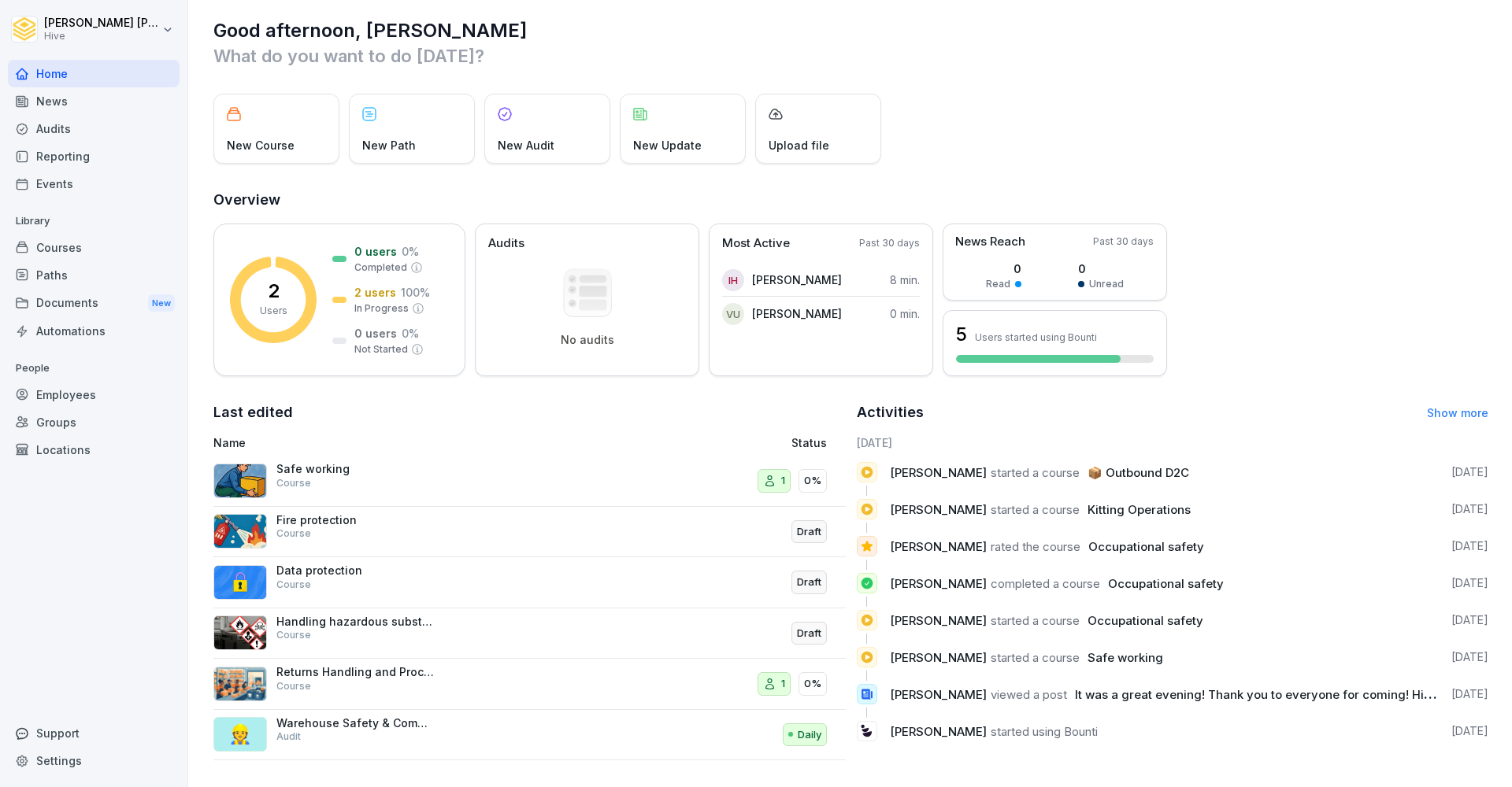
scroll to position [10, 0]
